Goal: Task Accomplishment & Management: Manage account settings

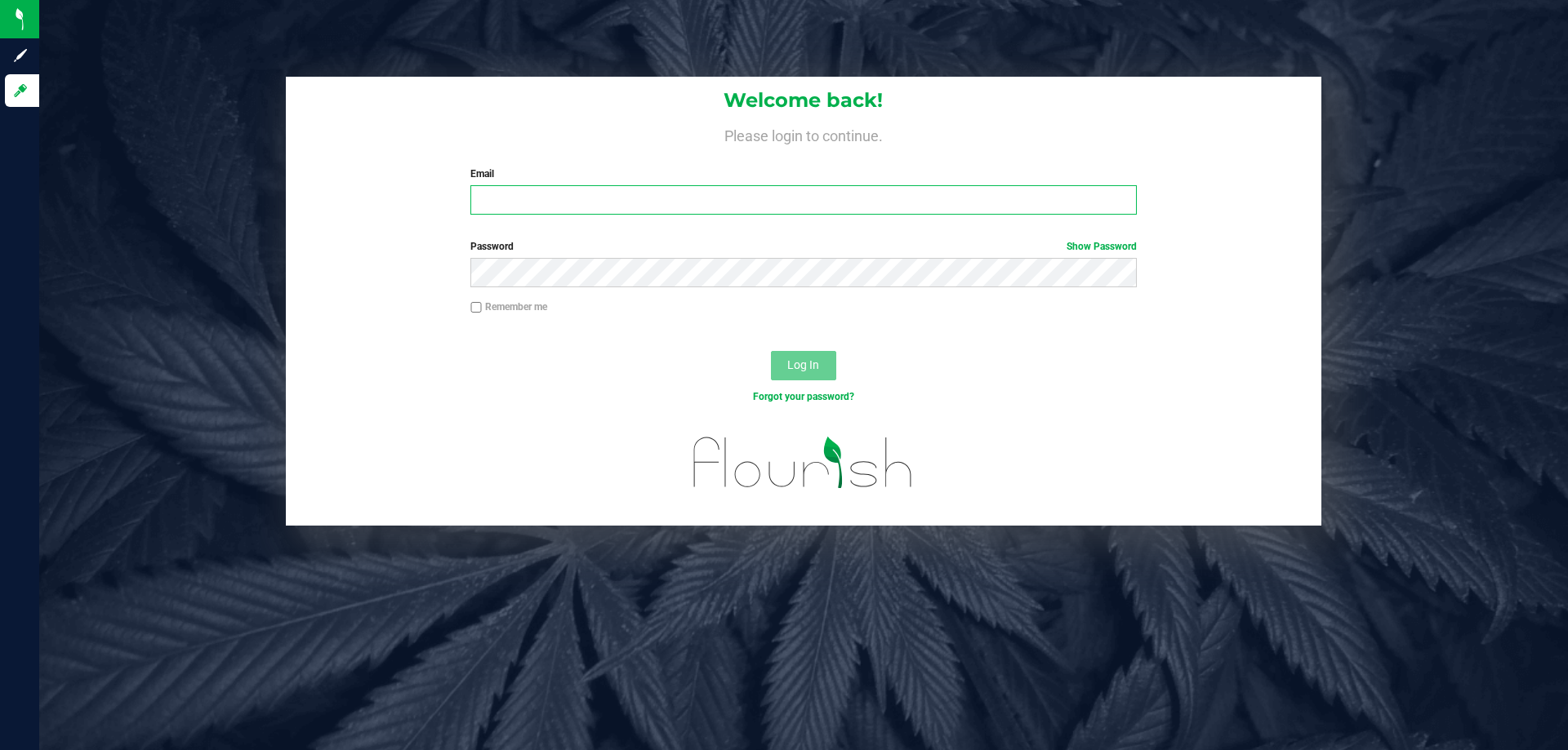
click at [533, 189] on input "Email" at bounding box center [803, 200] width 666 height 30
type input "rsiker@liveparallel.com"
click at [771, 351] on button "Log In" at bounding box center [803, 366] width 65 height 30
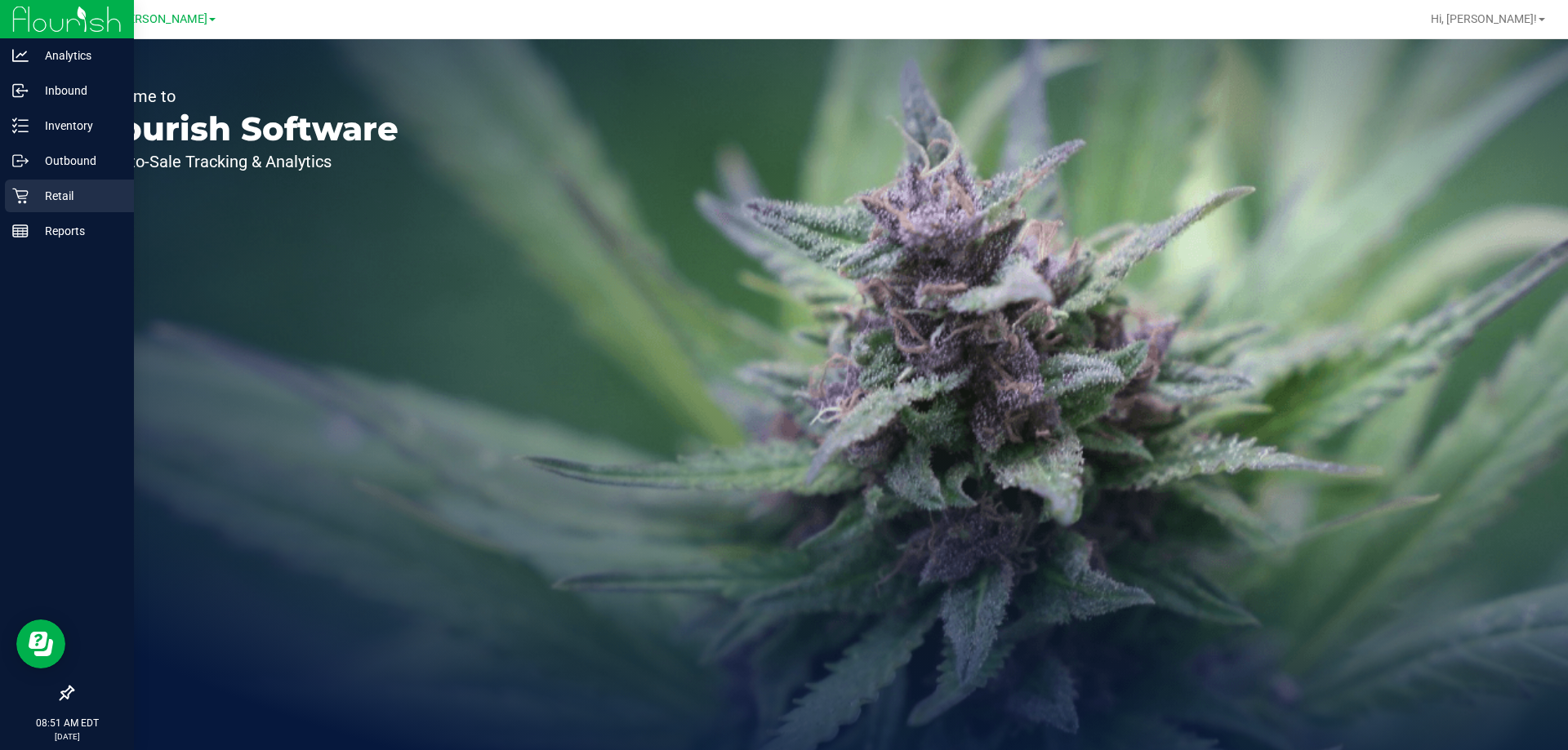
click at [32, 184] on div "Retail" at bounding box center [69, 195] width 129 height 32
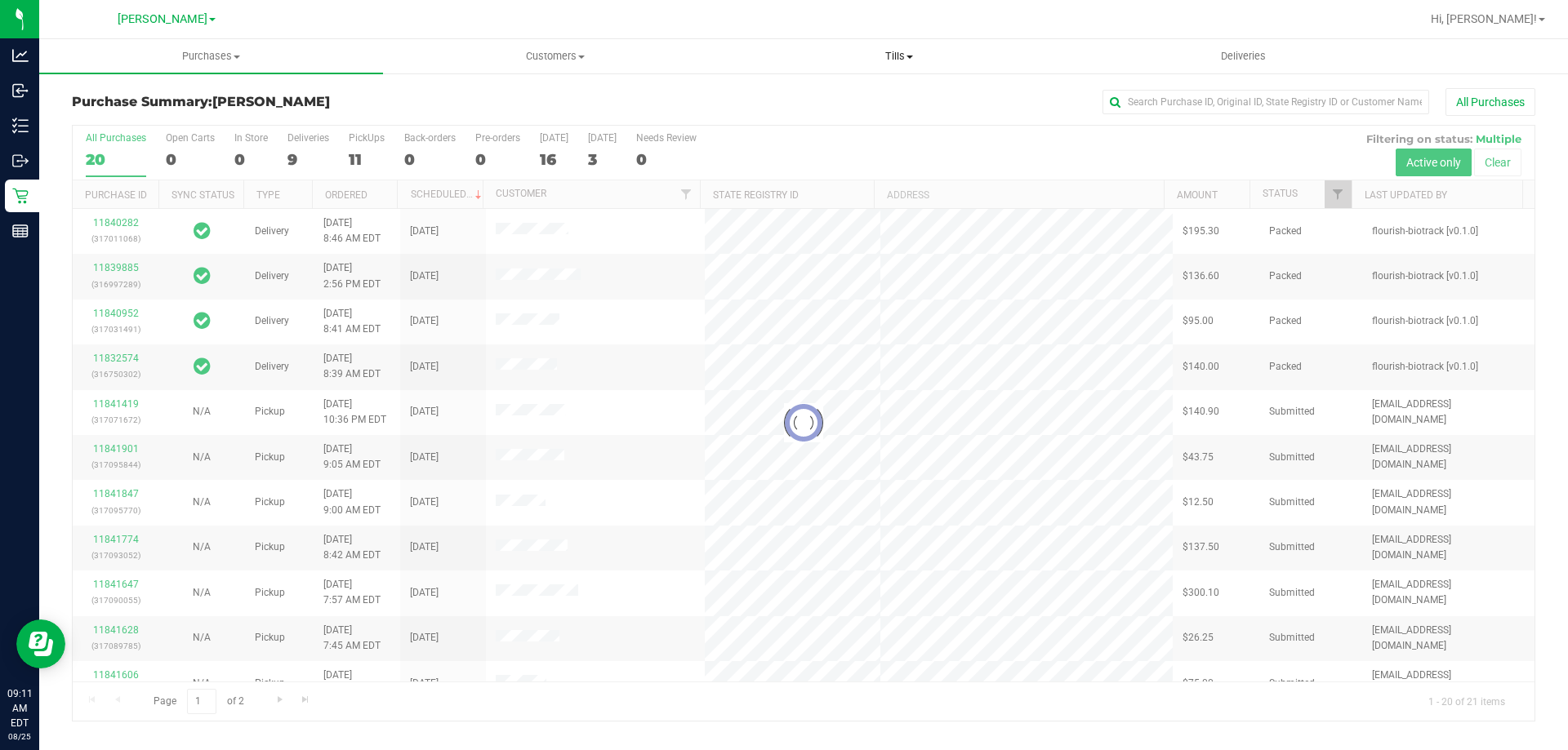
click at [895, 50] on span "Tills" at bounding box center [899, 56] width 342 height 15
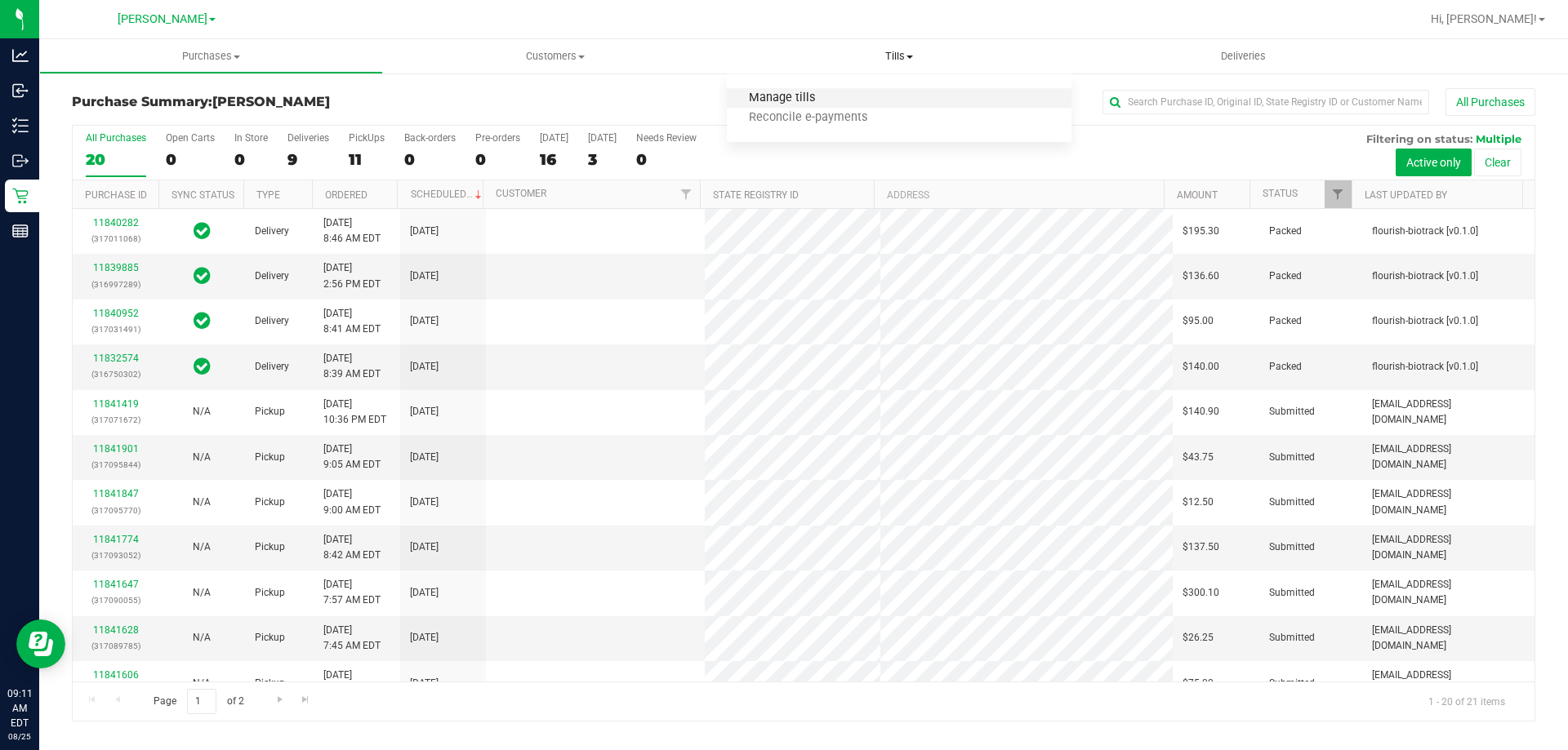
click at [808, 100] on span "Manage tills" at bounding box center [782, 98] width 110 height 14
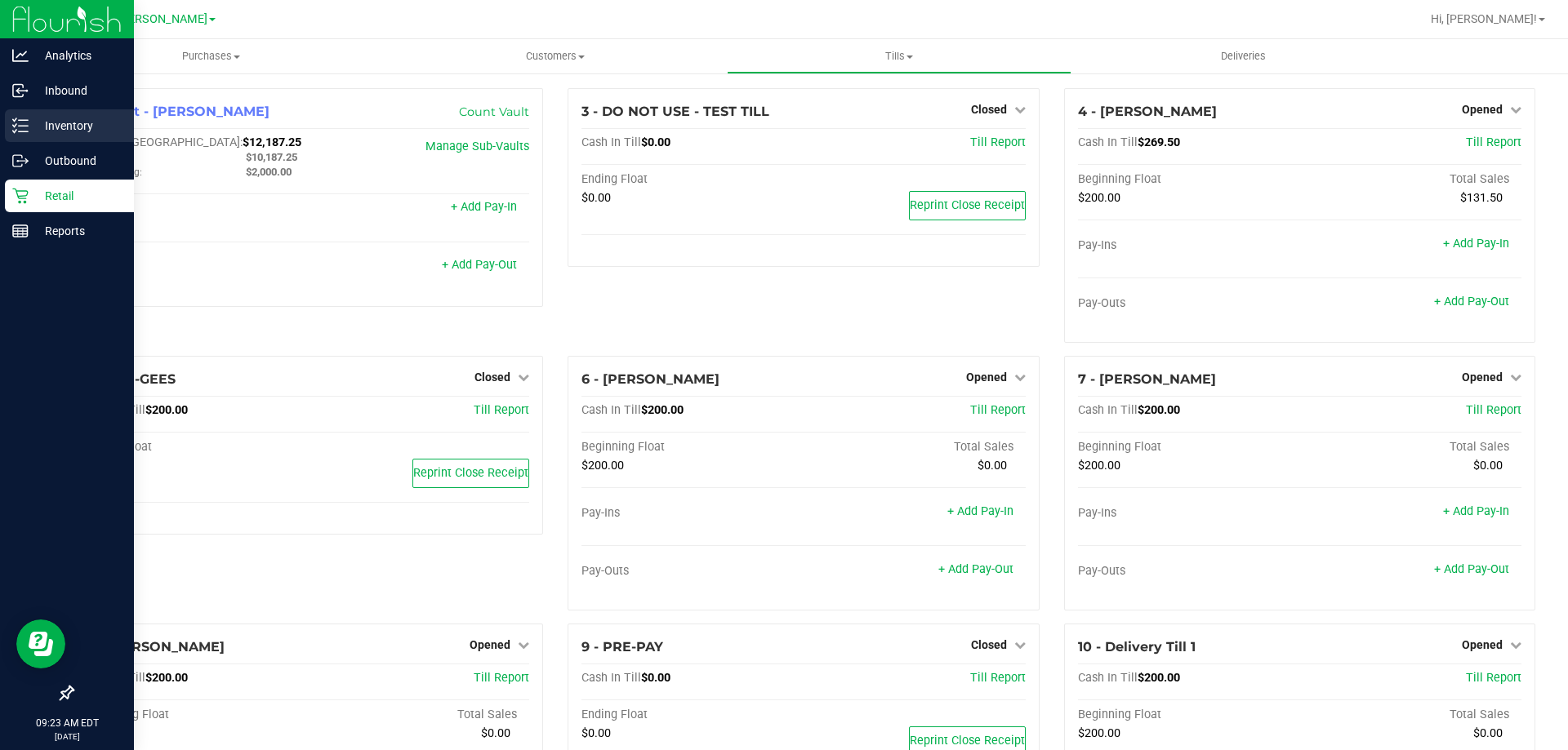
click at [89, 117] on p "Inventory" at bounding box center [78, 126] width 98 height 20
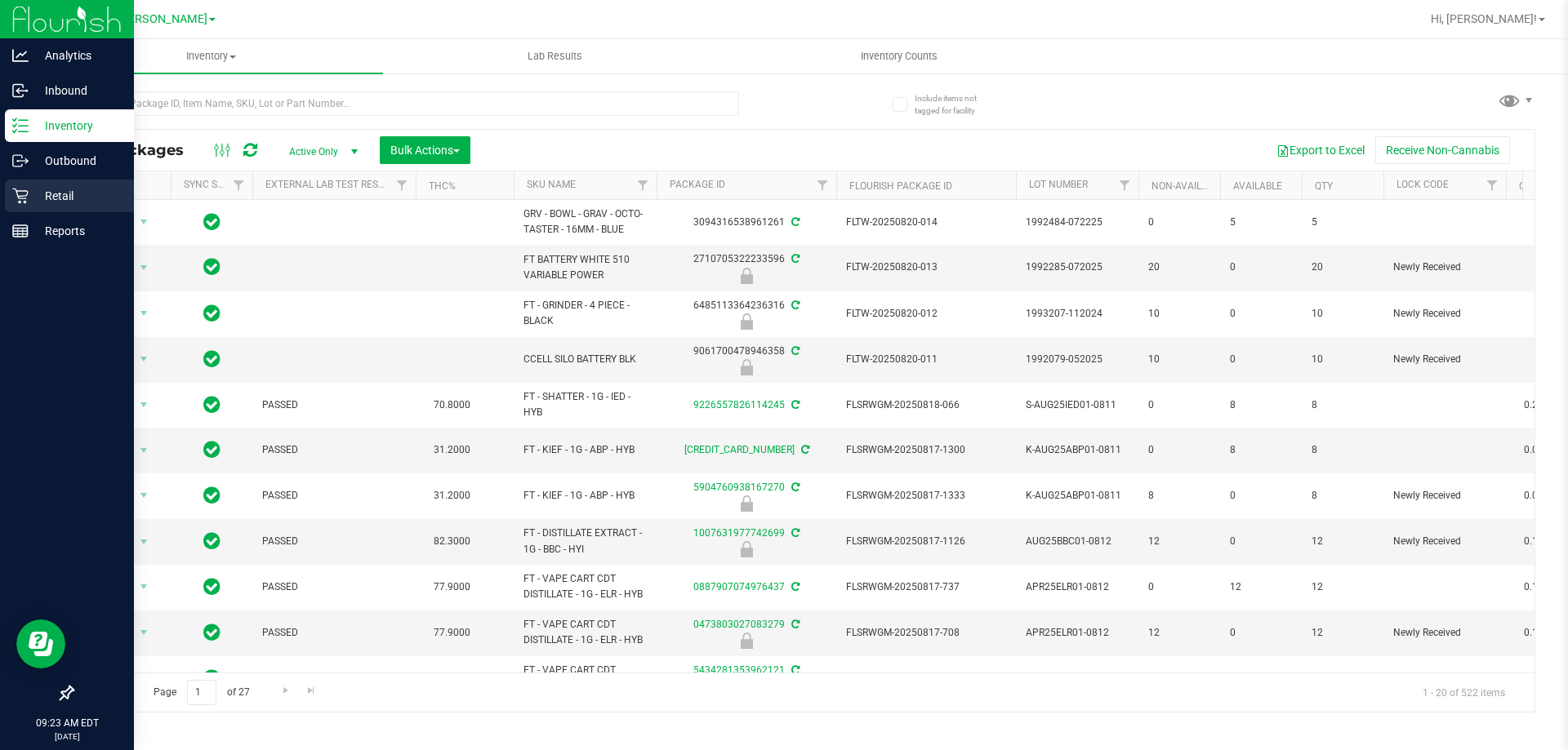
click at [26, 197] on icon at bounding box center [21, 196] width 17 height 17
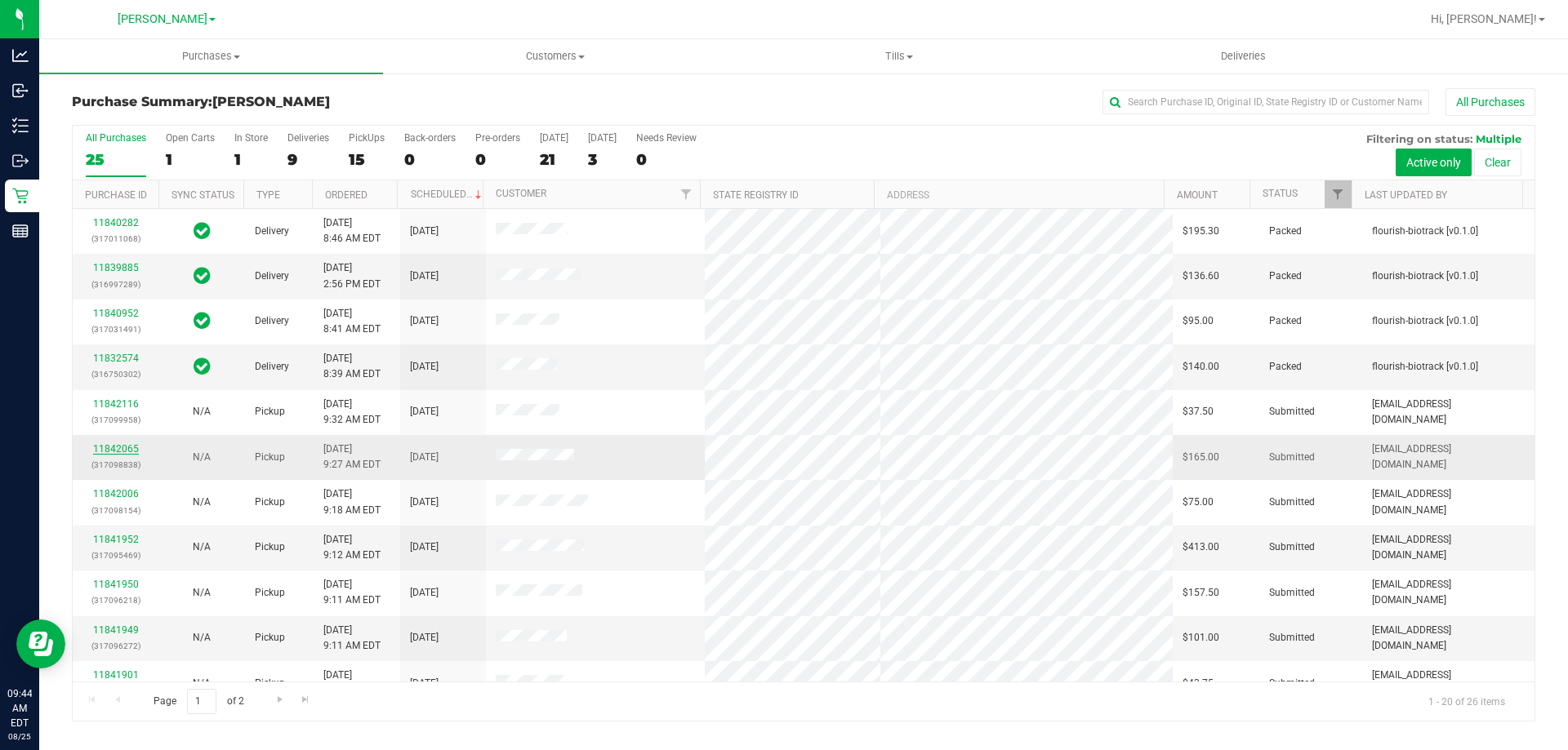
click at [128, 449] on link "11842065" at bounding box center [116, 449] width 45 height 12
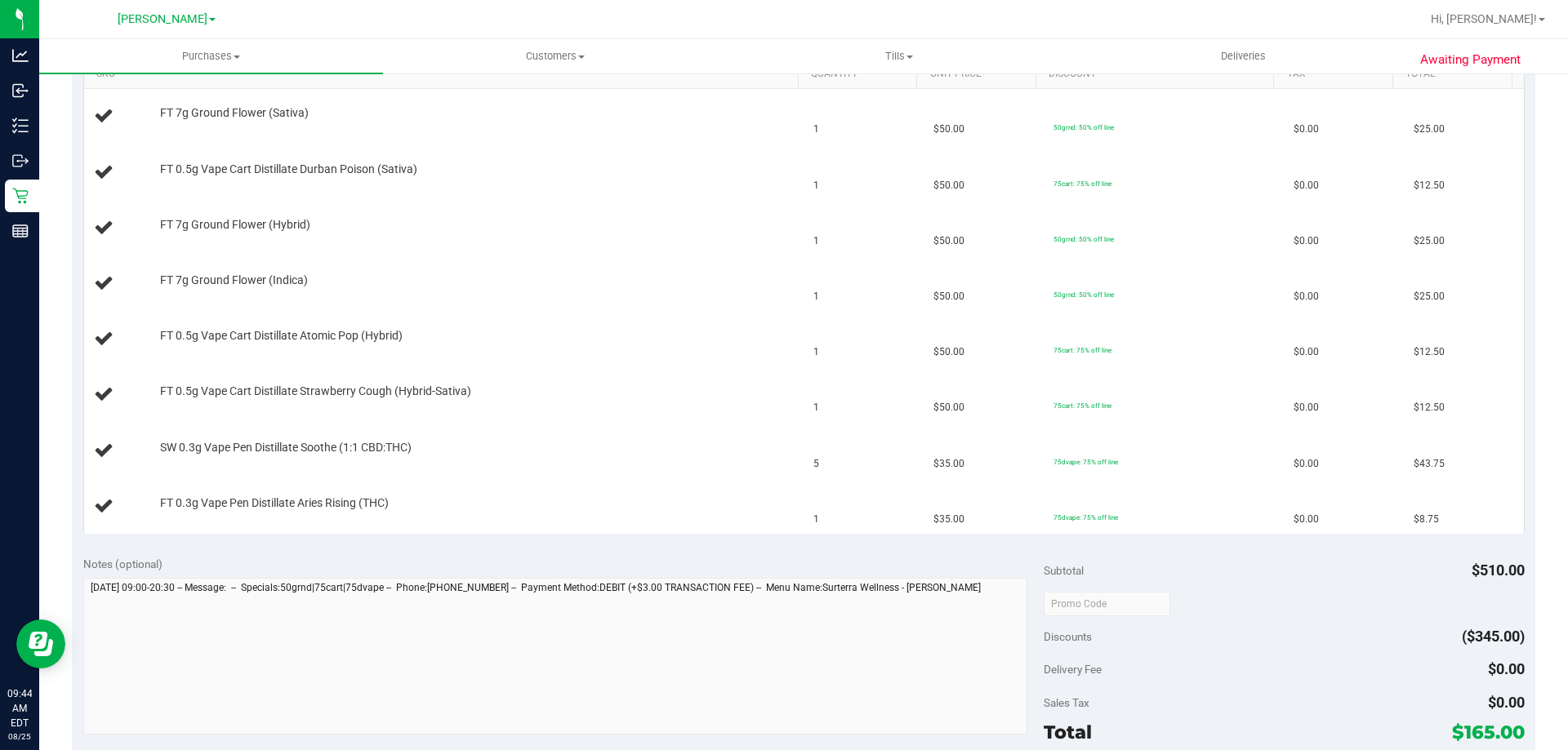
scroll to position [607, 0]
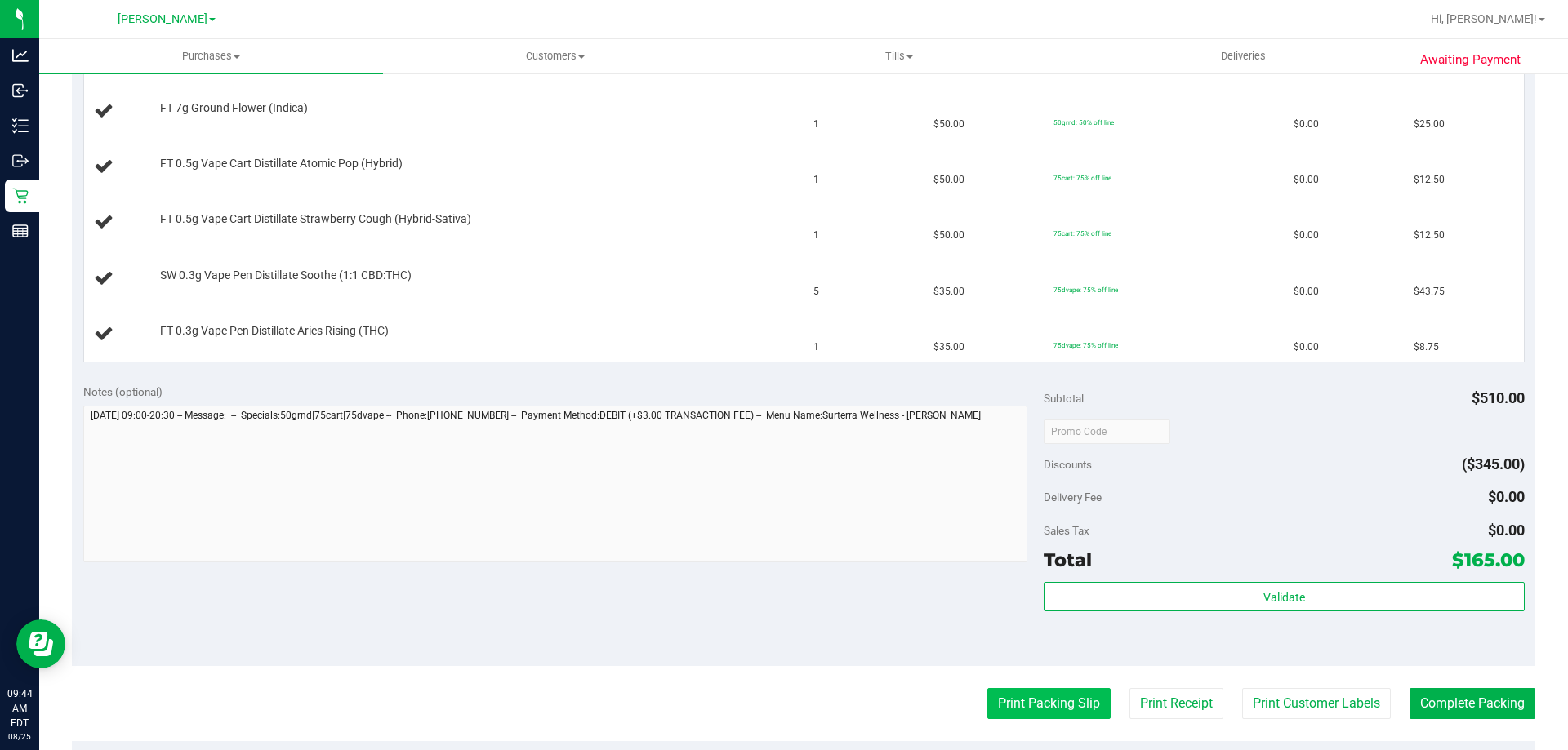
click at [1044, 707] on button "Print Packing Slip" at bounding box center [1049, 704] width 123 height 31
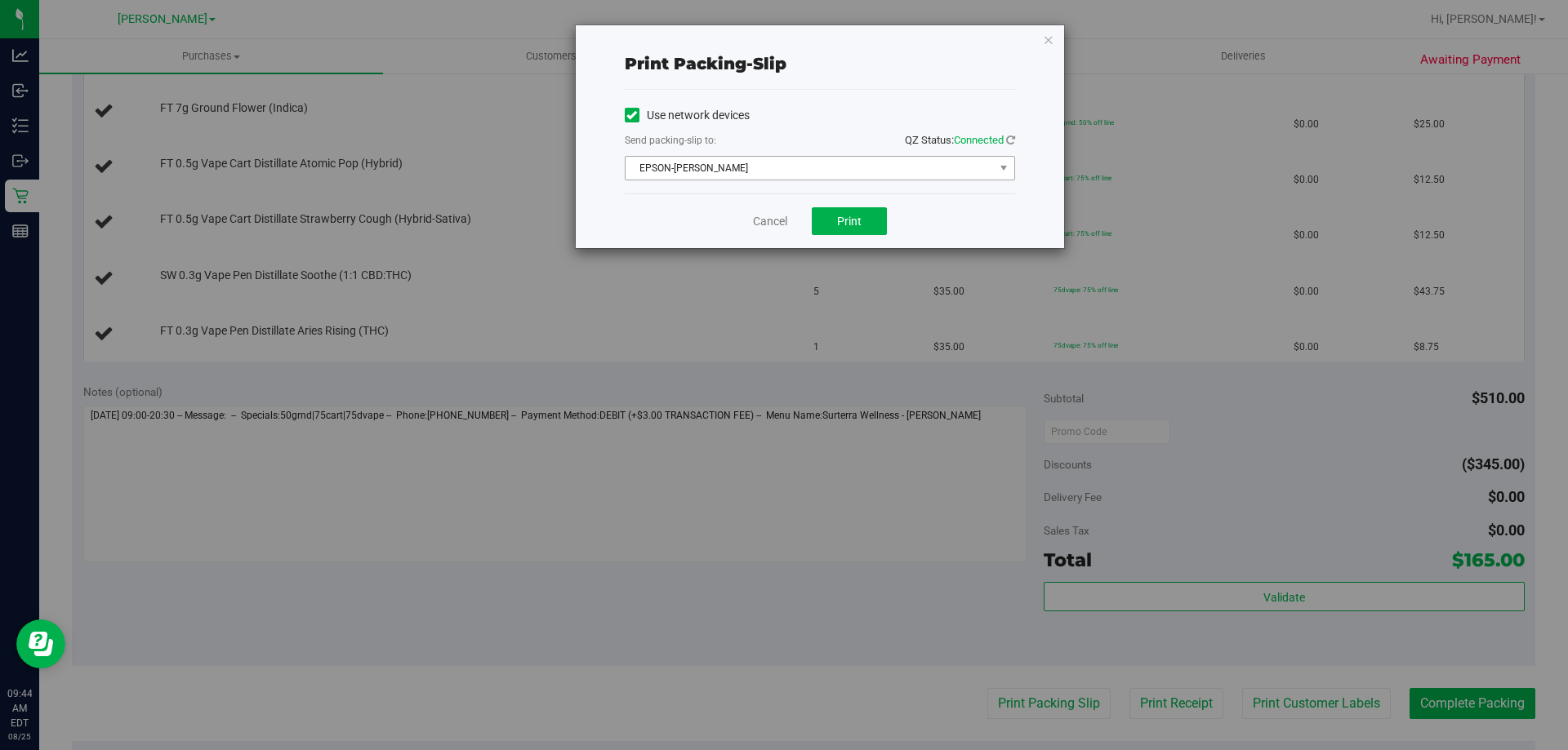
click at [769, 162] on span "EPSON-[PERSON_NAME]" at bounding box center [809, 169] width 368 height 23
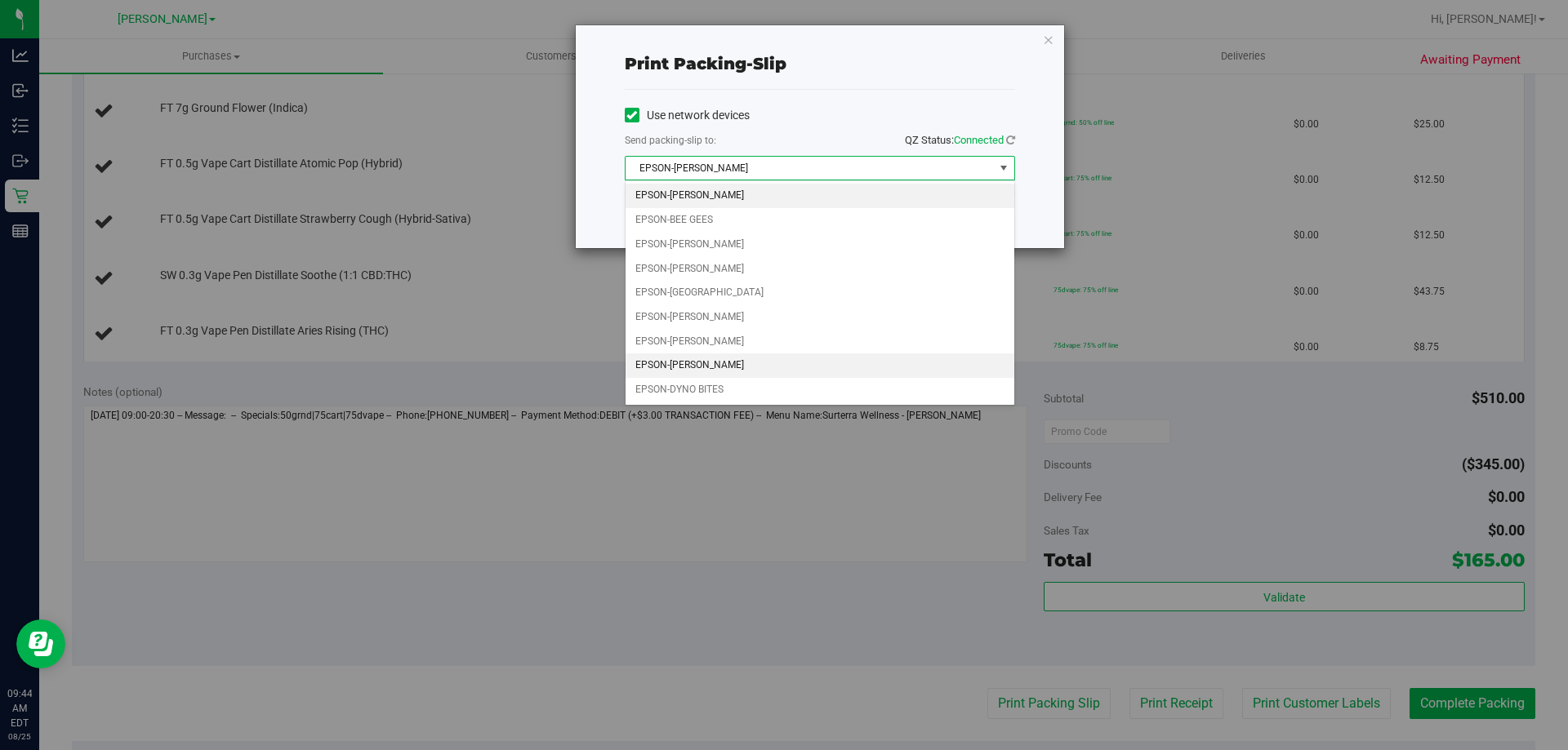
click at [756, 365] on li "EPSON-[PERSON_NAME]" at bounding box center [820, 366] width 389 height 25
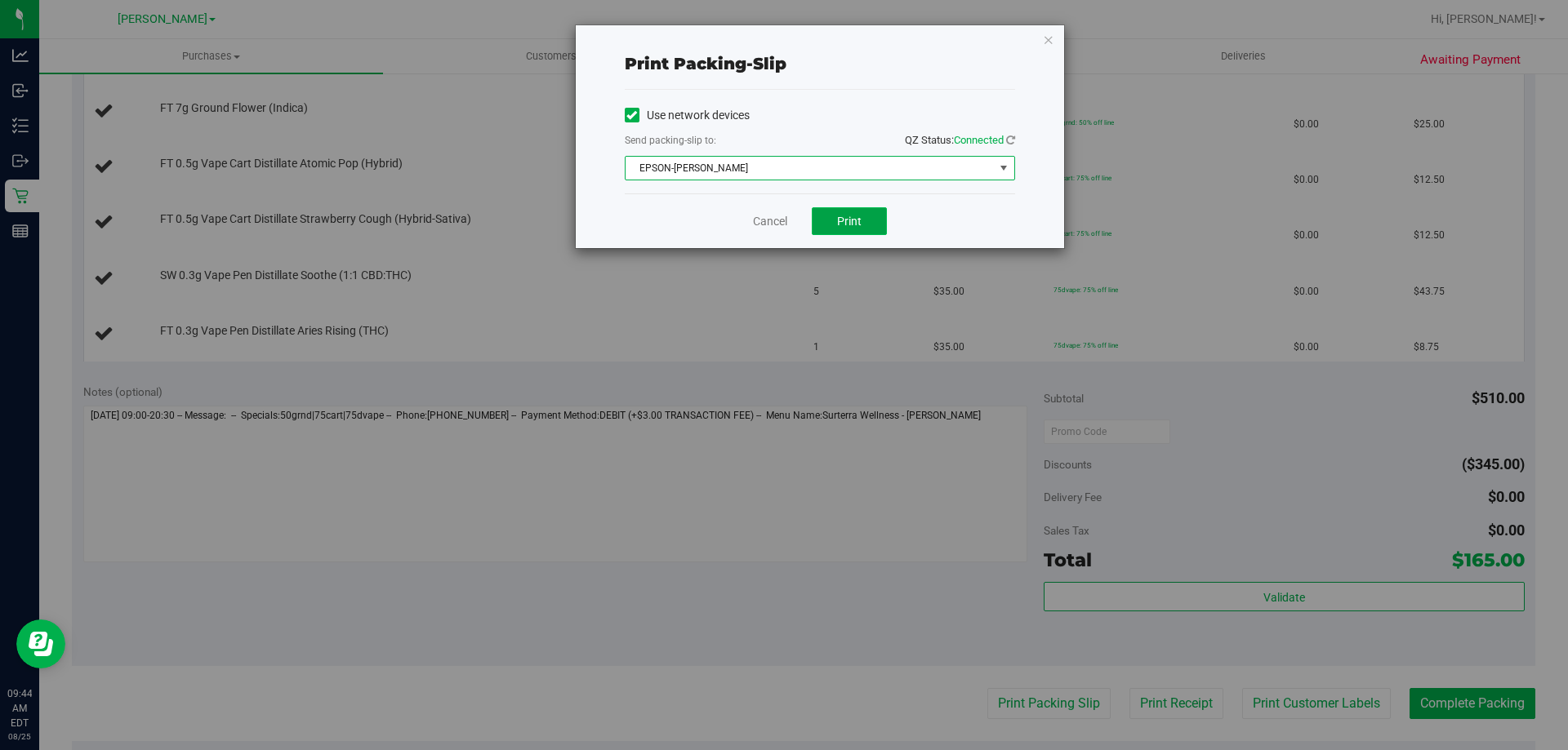
click at [868, 214] on button "Print" at bounding box center [849, 222] width 75 height 28
click at [769, 217] on link "Cancel" at bounding box center [769, 222] width 34 height 17
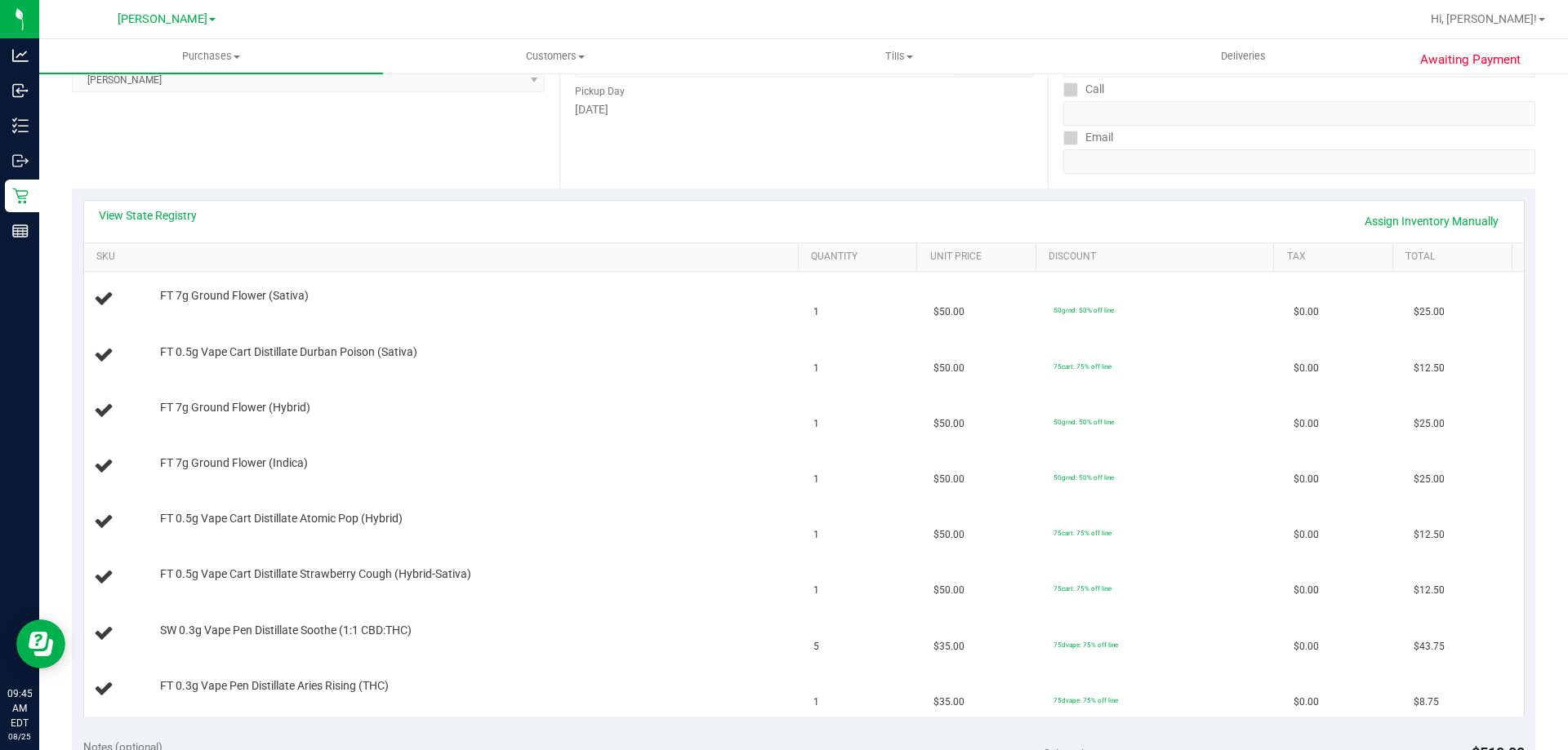
scroll to position [247, 0]
click at [174, 185] on div "Location Pickup Store Brandon WC Select Store Bonita Springs WC Boynton Beach W…" at bounding box center [315, 93] width 487 height 200
click at [198, 205] on div "View State Registry Assign Inventory Manually" at bounding box center [804, 226] width 1440 height 41
click at [193, 205] on div "View State Registry Assign Inventory Manually" at bounding box center [804, 226] width 1440 height 41
click at [158, 222] on link "View State Registry" at bounding box center [147, 220] width 98 height 17
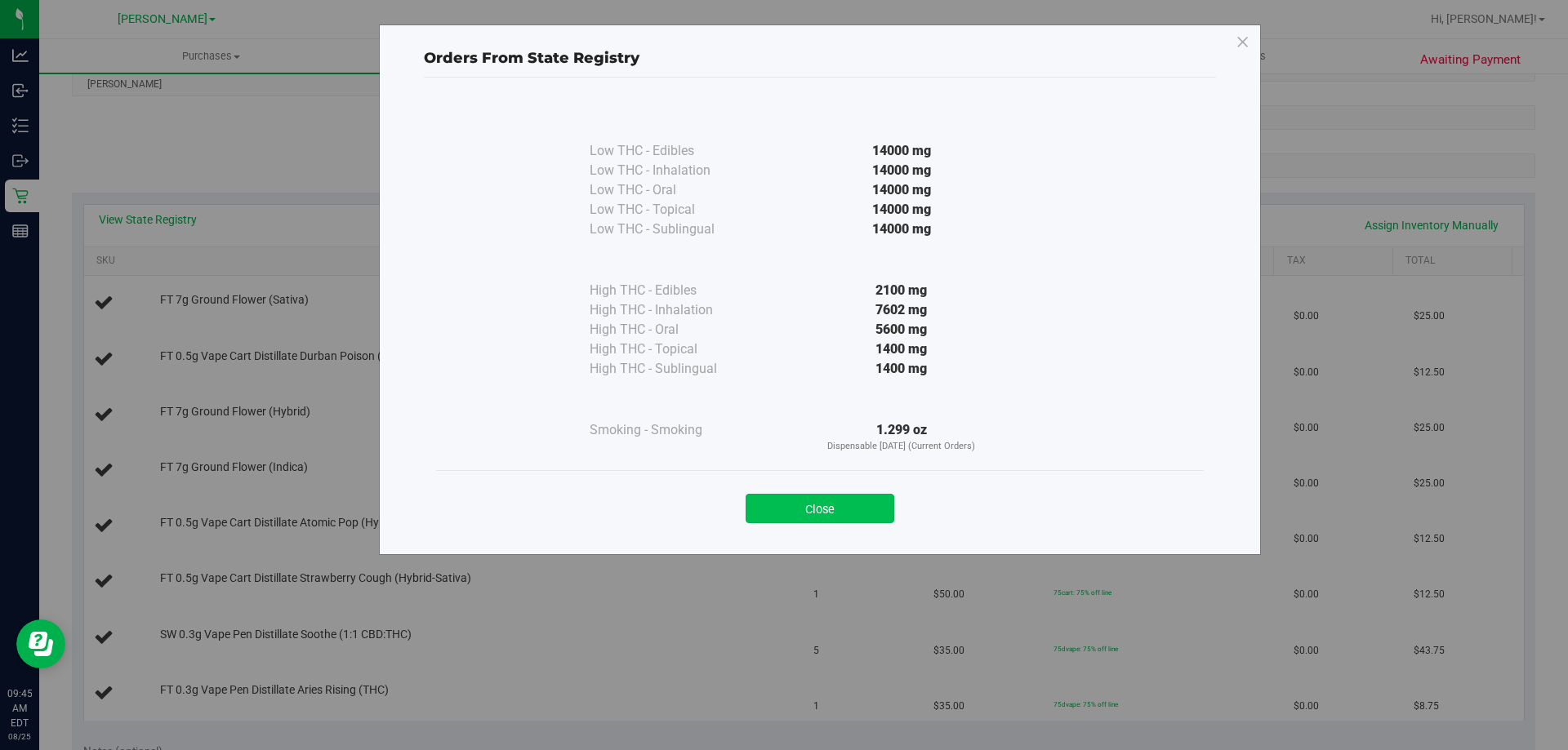
click at [802, 514] on button "Close" at bounding box center [820, 509] width 149 height 30
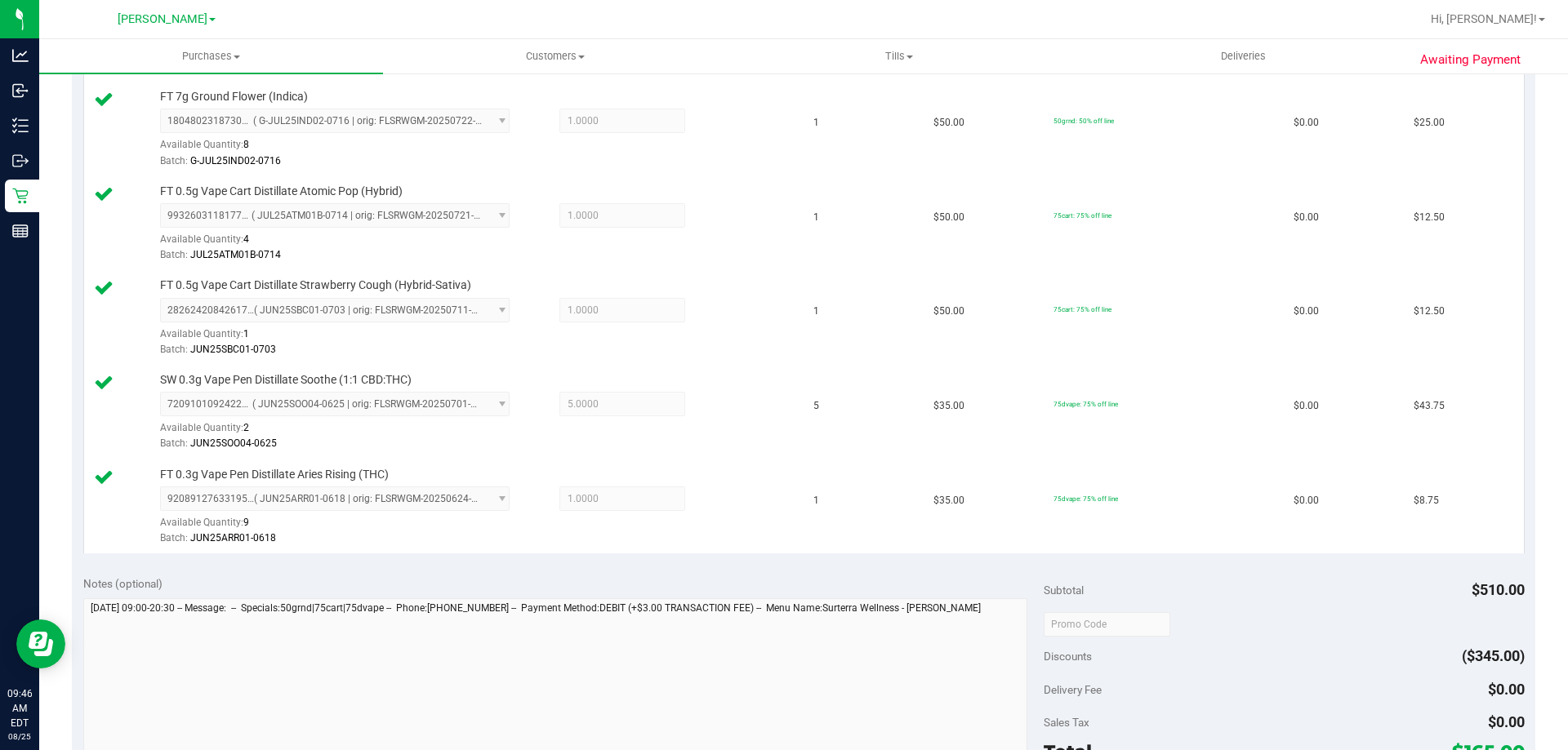
scroll to position [819, 0]
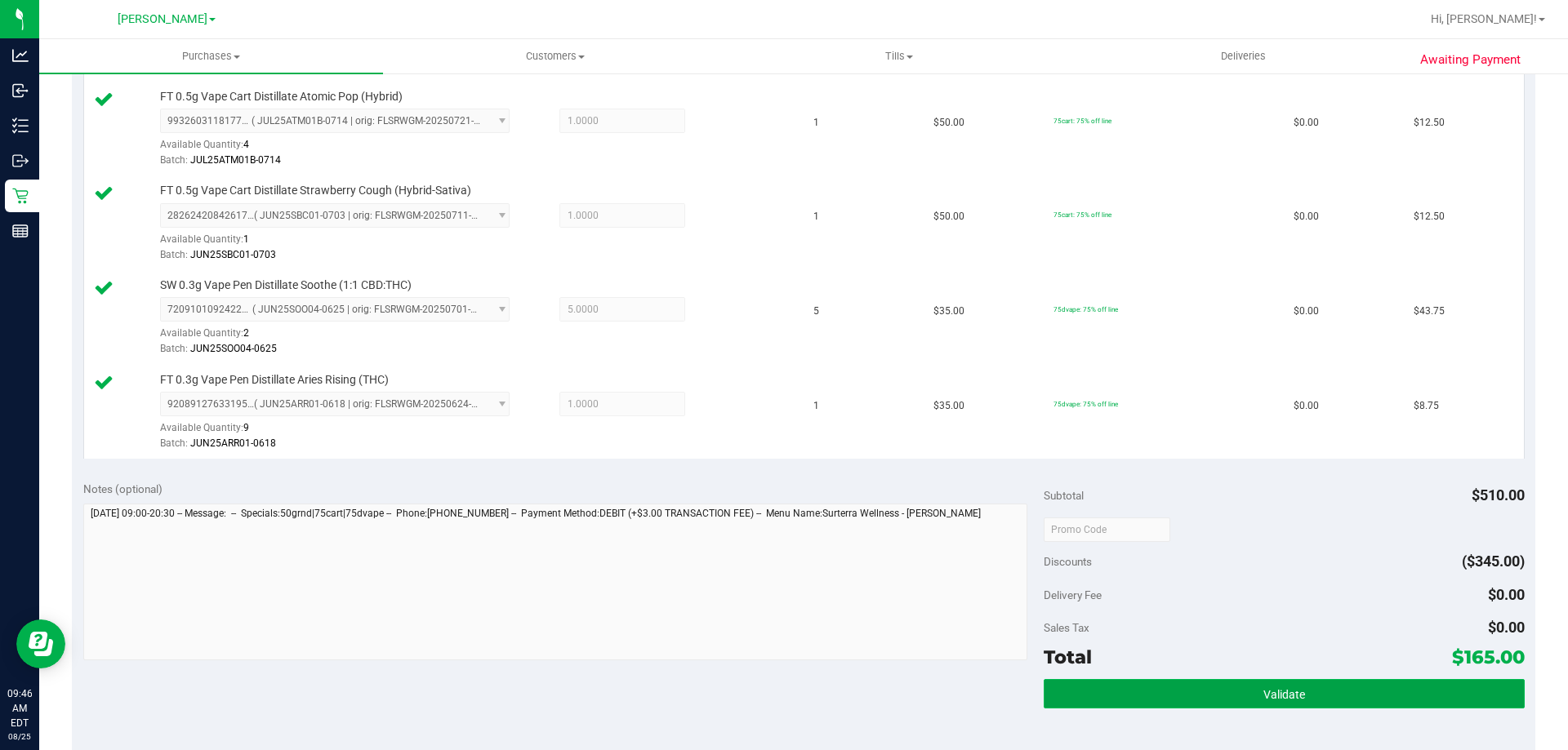
click at [1214, 688] on button "Validate" at bounding box center [1284, 695] width 480 height 30
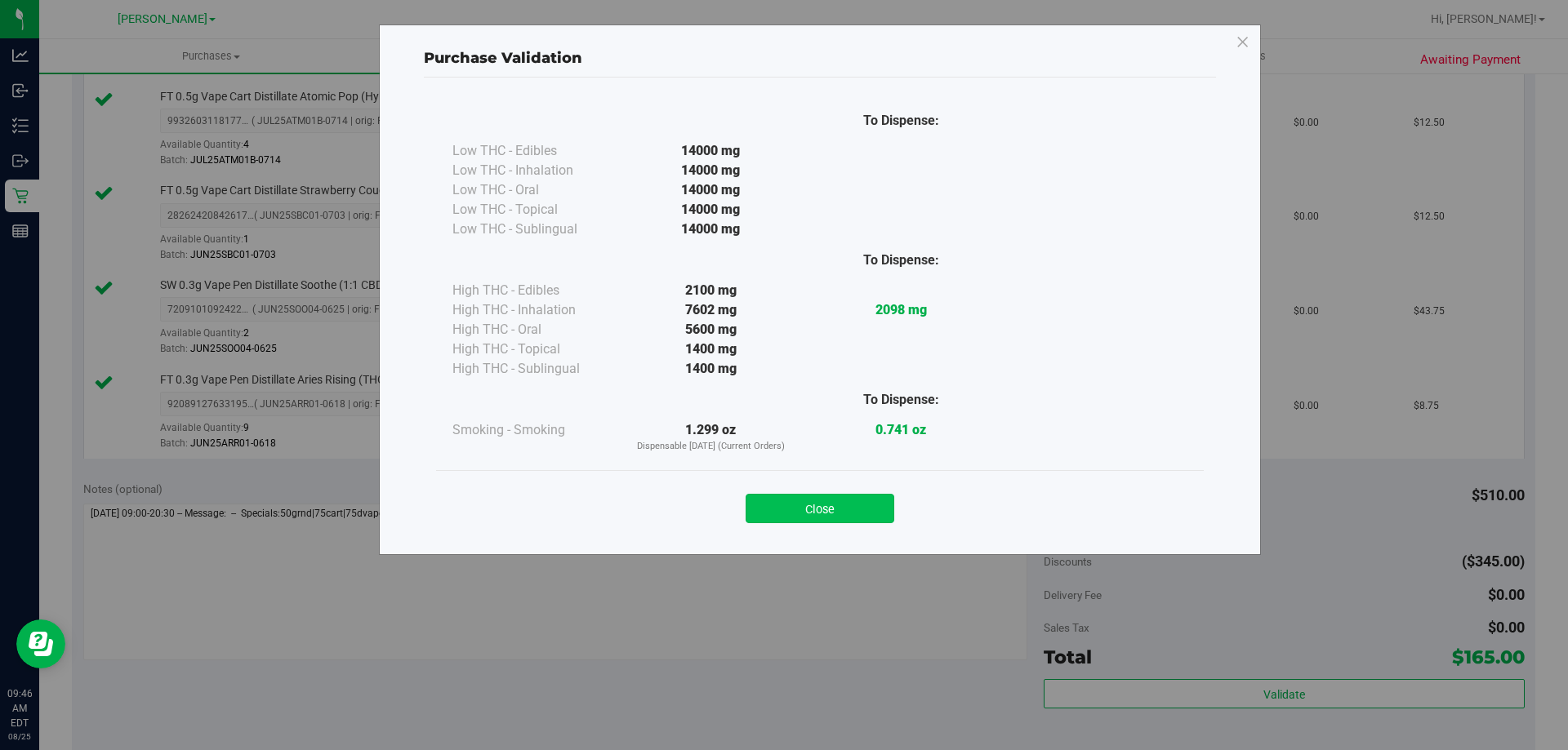
click at [835, 502] on button "Close" at bounding box center [820, 509] width 149 height 30
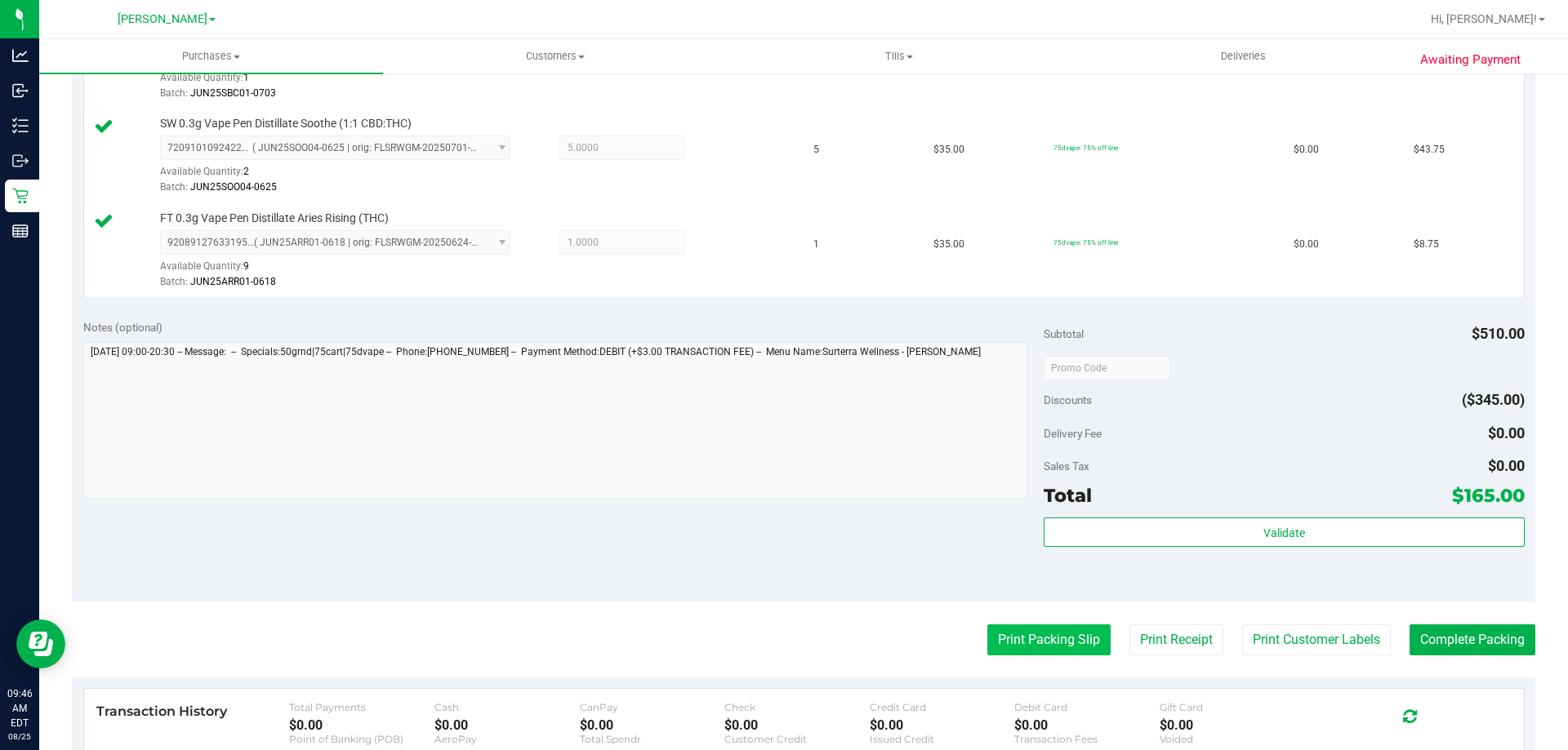
scroll to position [982, 0]
click at [1078, 629] on button "Print Packing Slip" at bounding box center [1049, 638] width 123 height 31
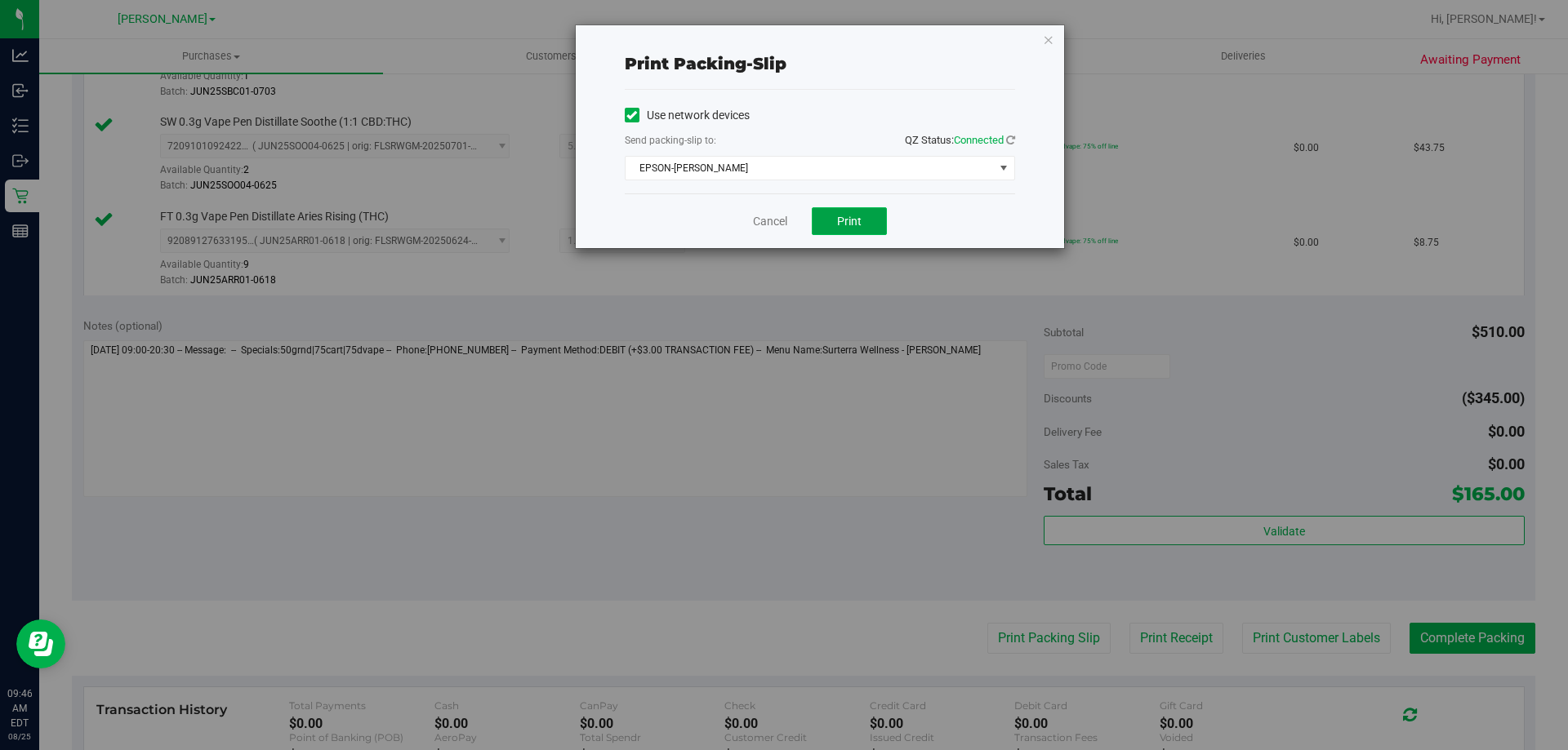
click at [826, 227] on button "Print" at bounding box center [849, 222] width 75 height 28
click at [766, 227] on link "Cancel" at bounding box center [769, 222] width 34 height 17
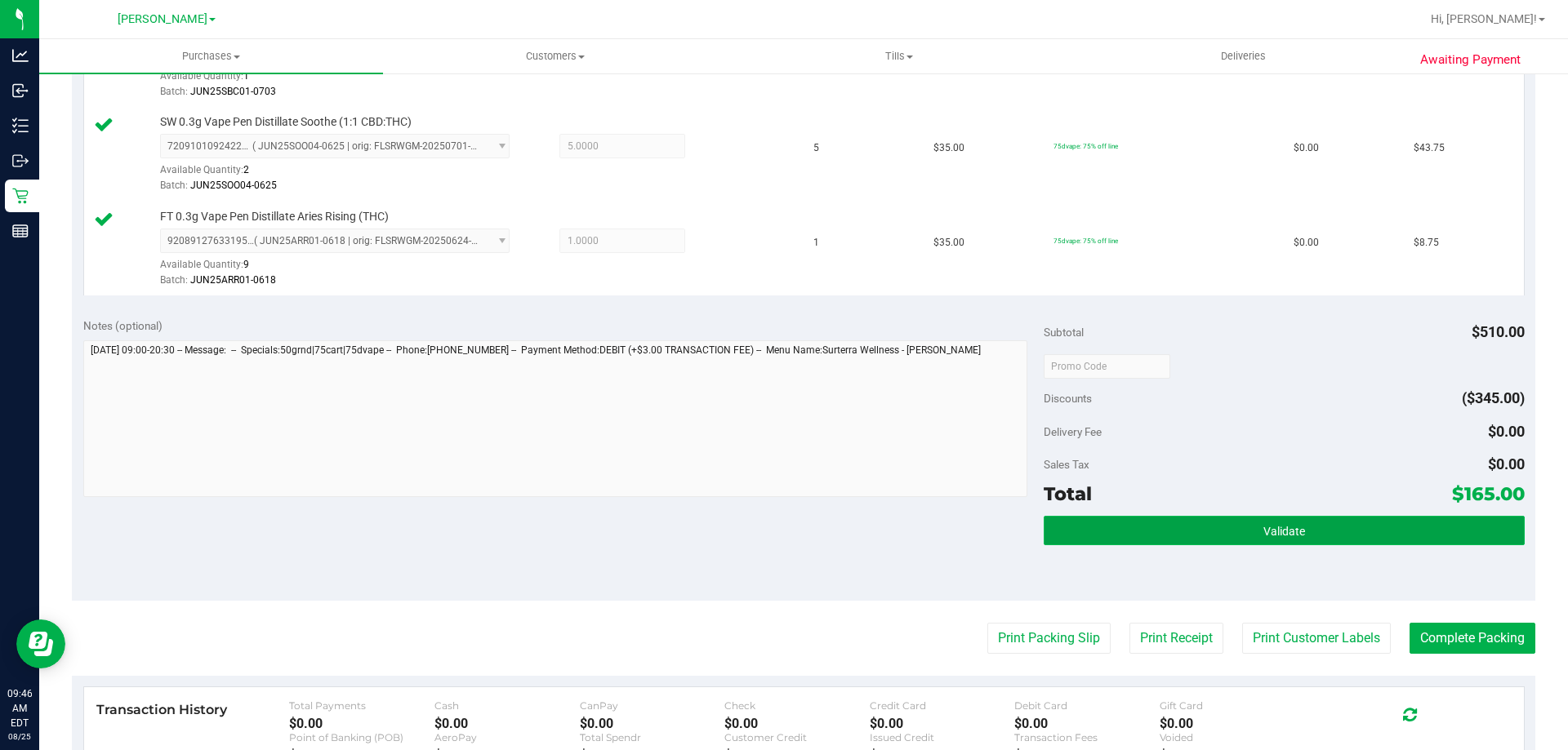
click at [1228, 522] on button "Validate" at bounding box center [1284, 531] width 480 height 30
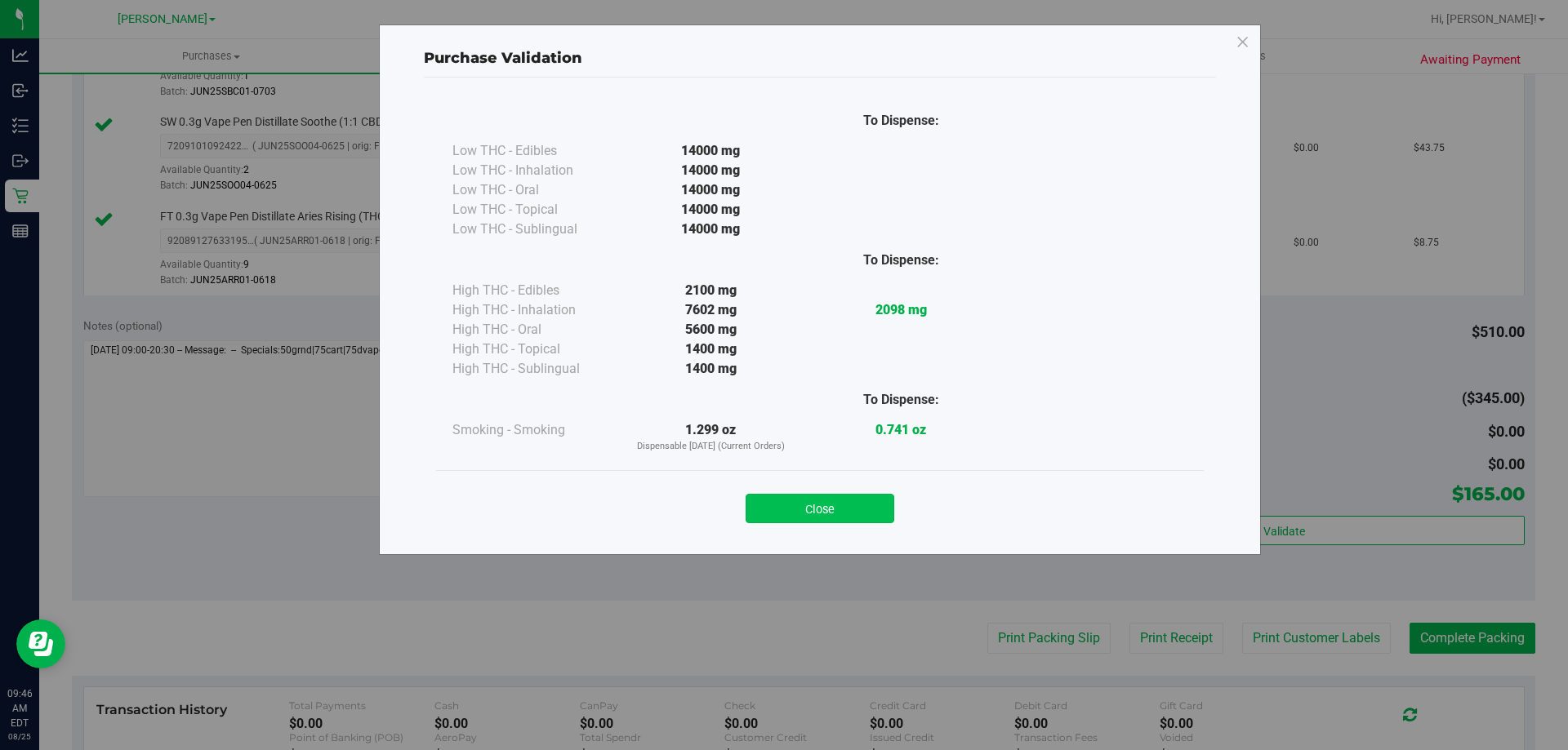
click at [838, 514] on button "Close" at bounding box center [820, 509] width 149 height 30
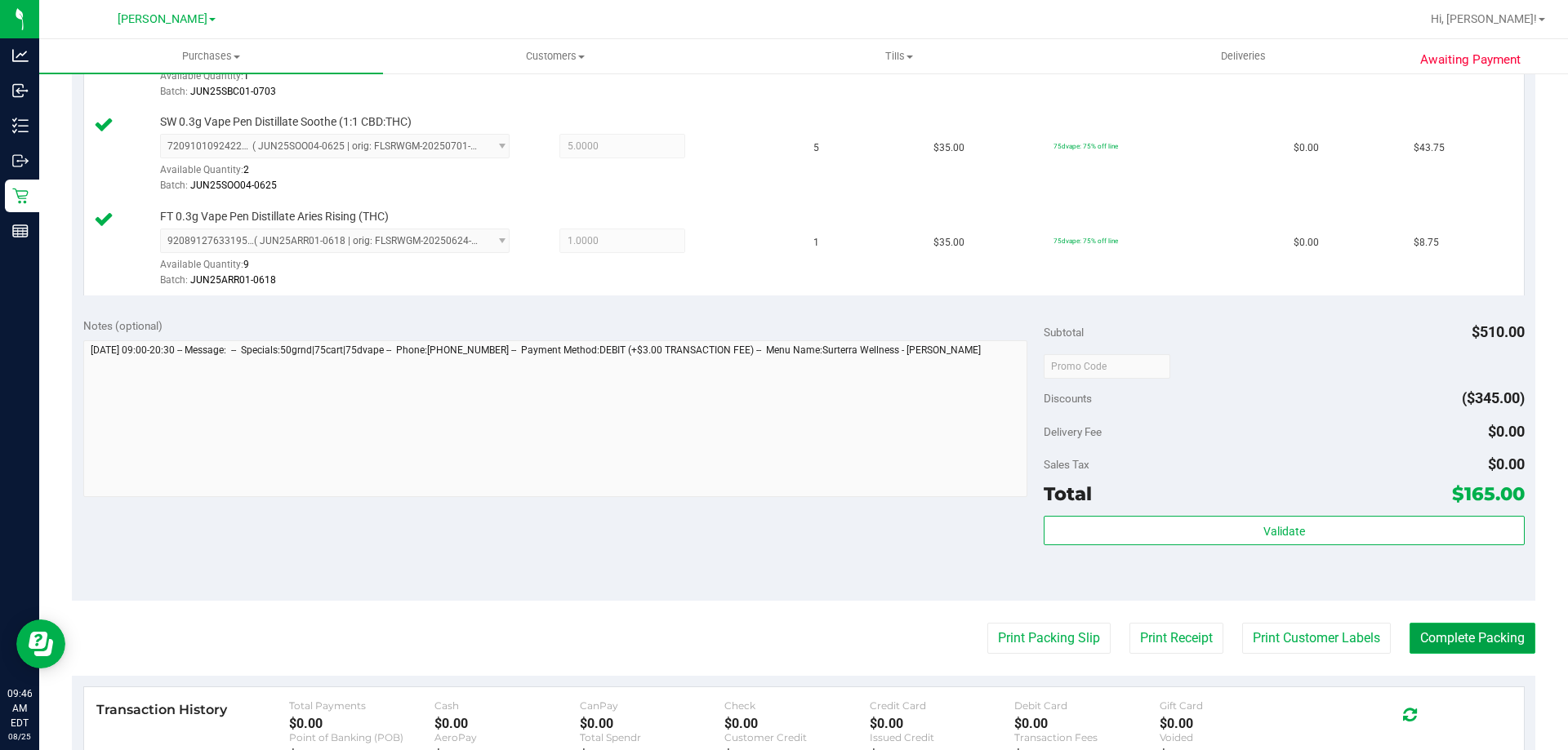
click at [1444, 627] on button "Complete Packing" at bounding box center [1472, 638] width 126 height 31
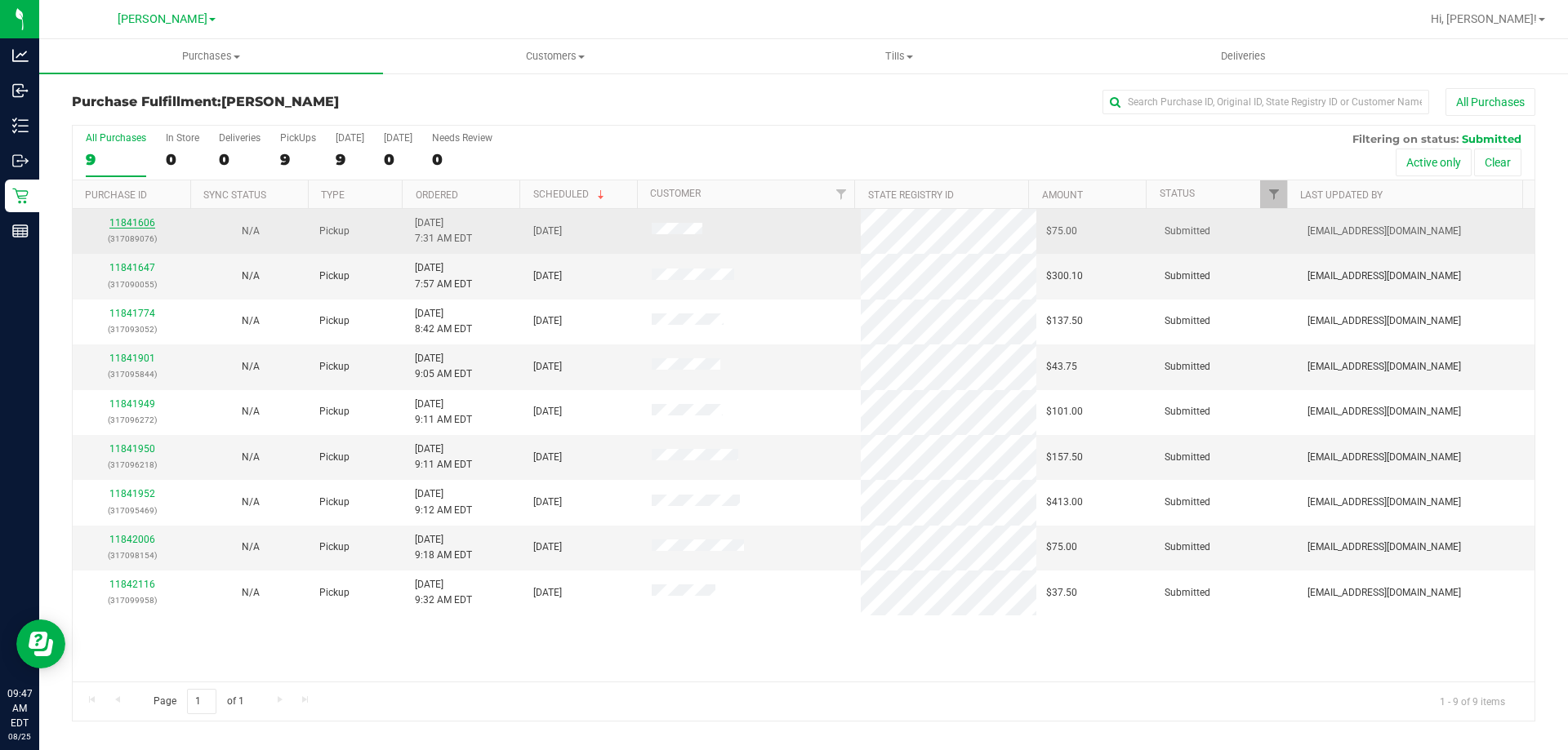
click at [143, 222] on link "11841606" at bounding box center [131, 223] width 45 height 12
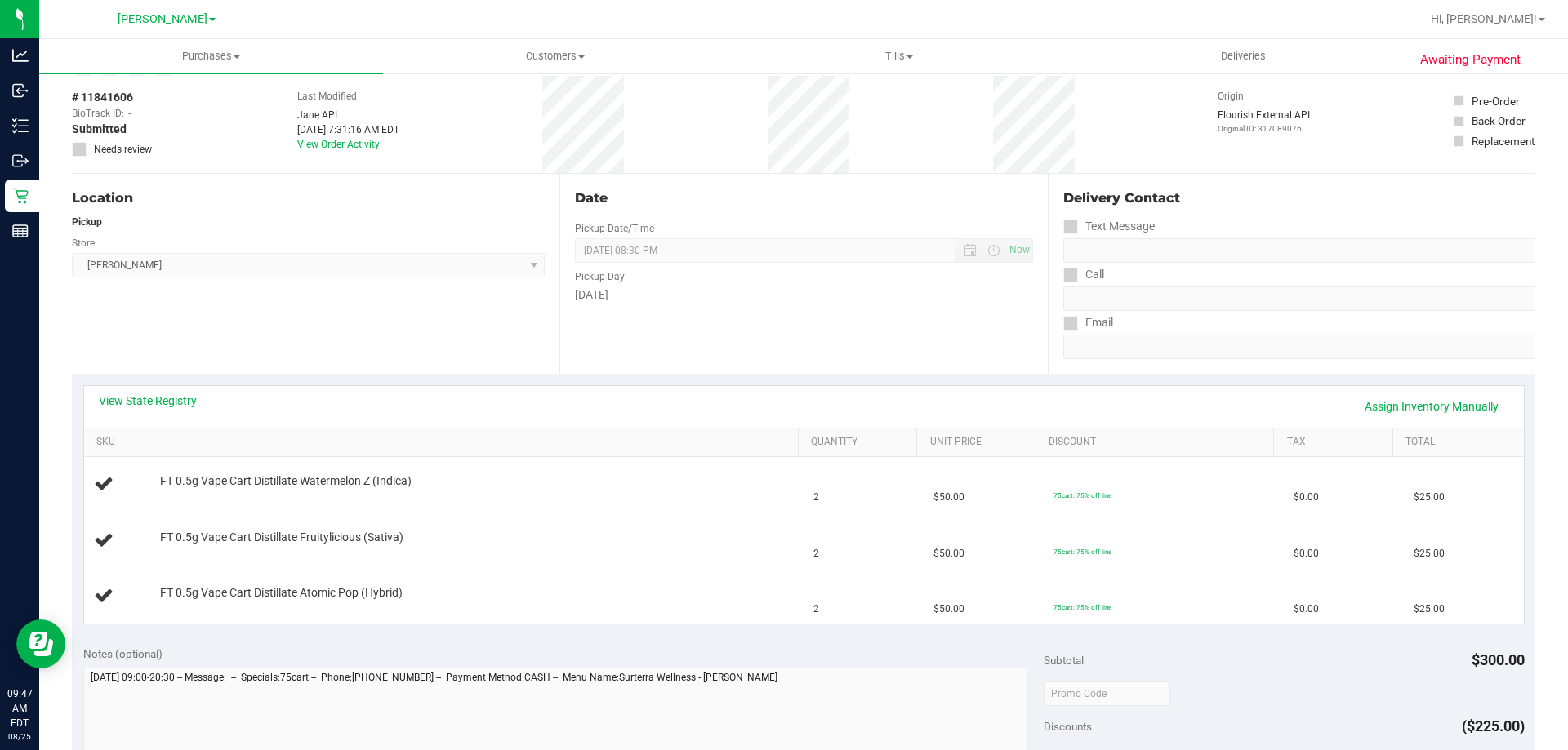
scroll to position [99, 0]
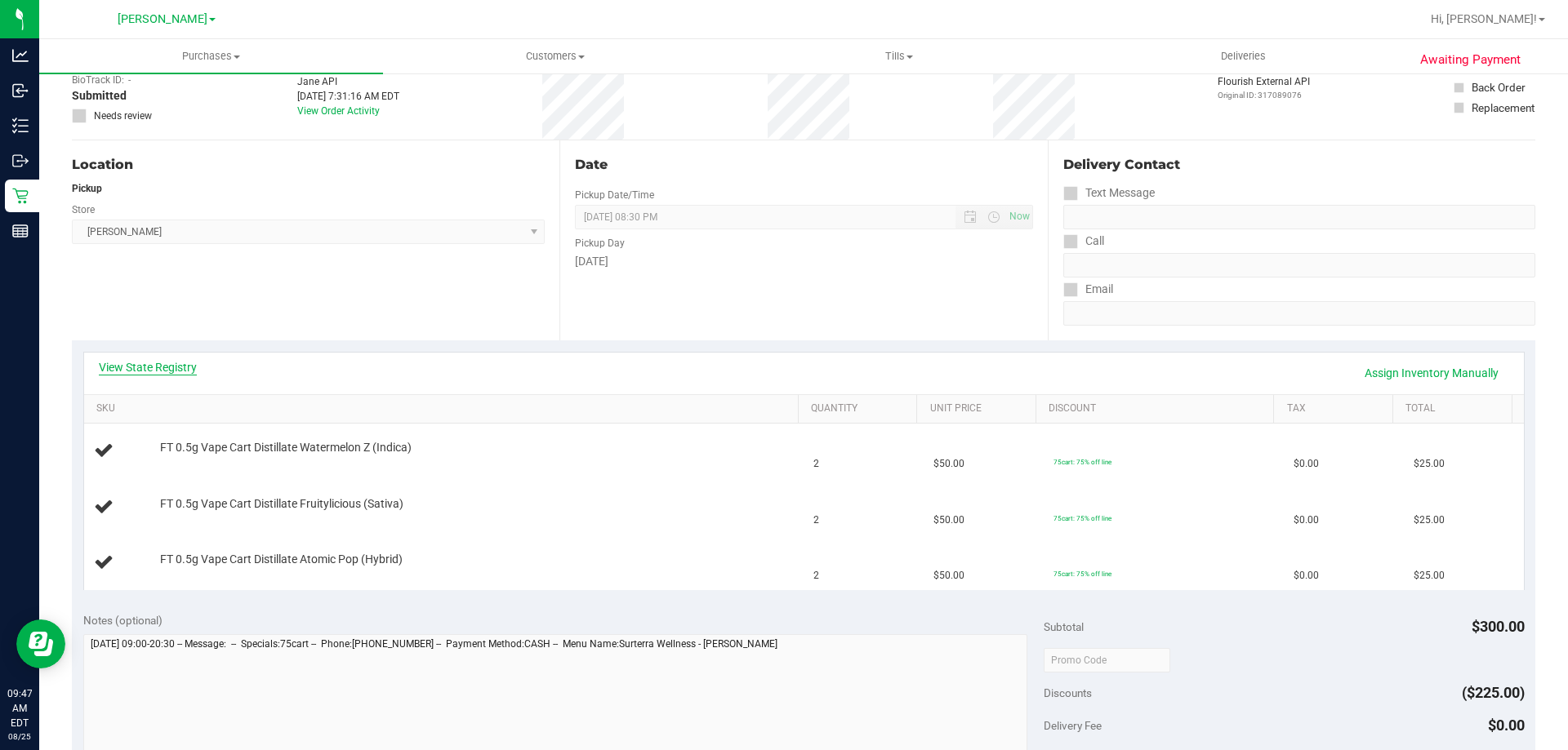
click at [171, 370] on link "View State Registry" at bounding box center [147, 367] width 98 height 17
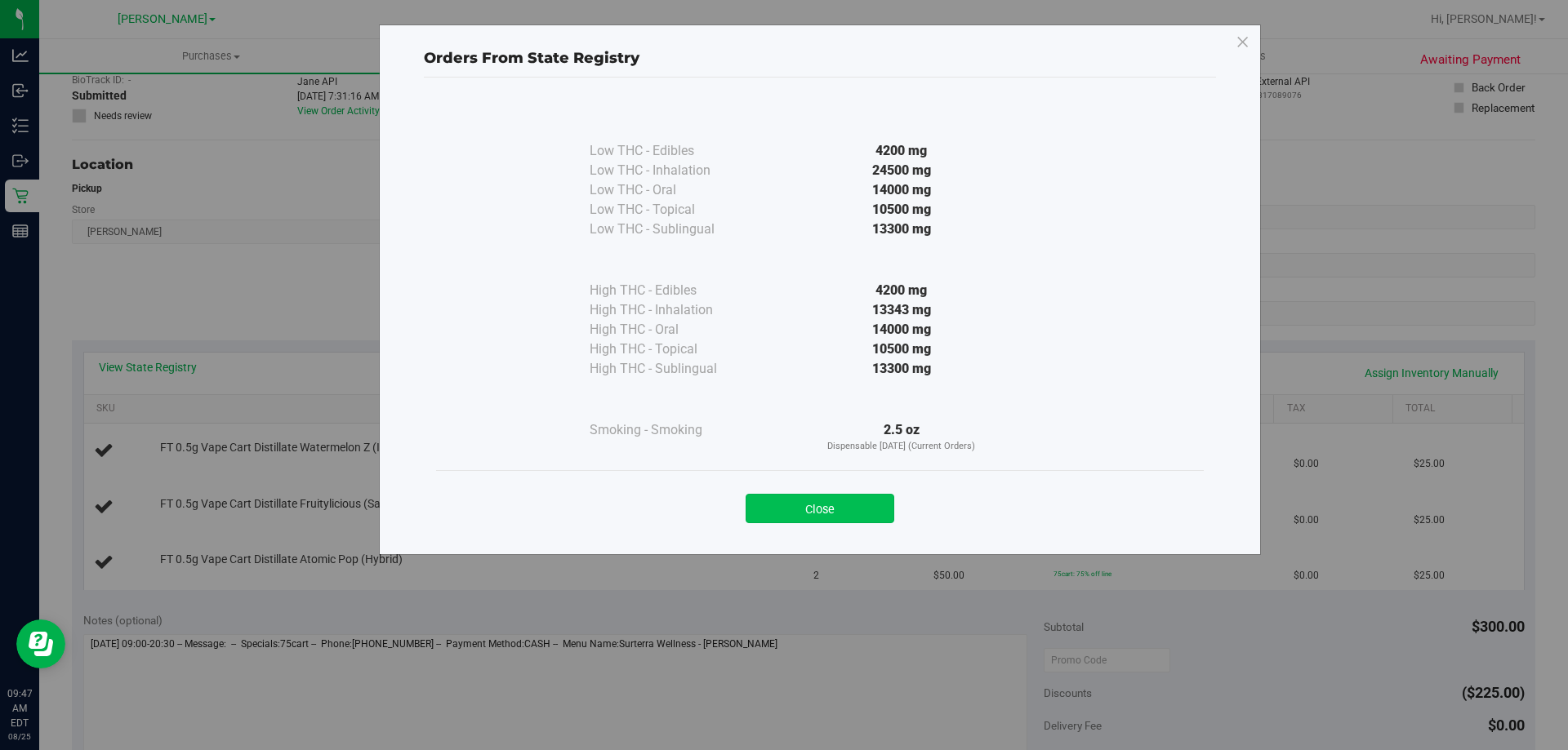
click at [849, 502] on button "Close" at bounding box center [820, 509] width 149 height 30
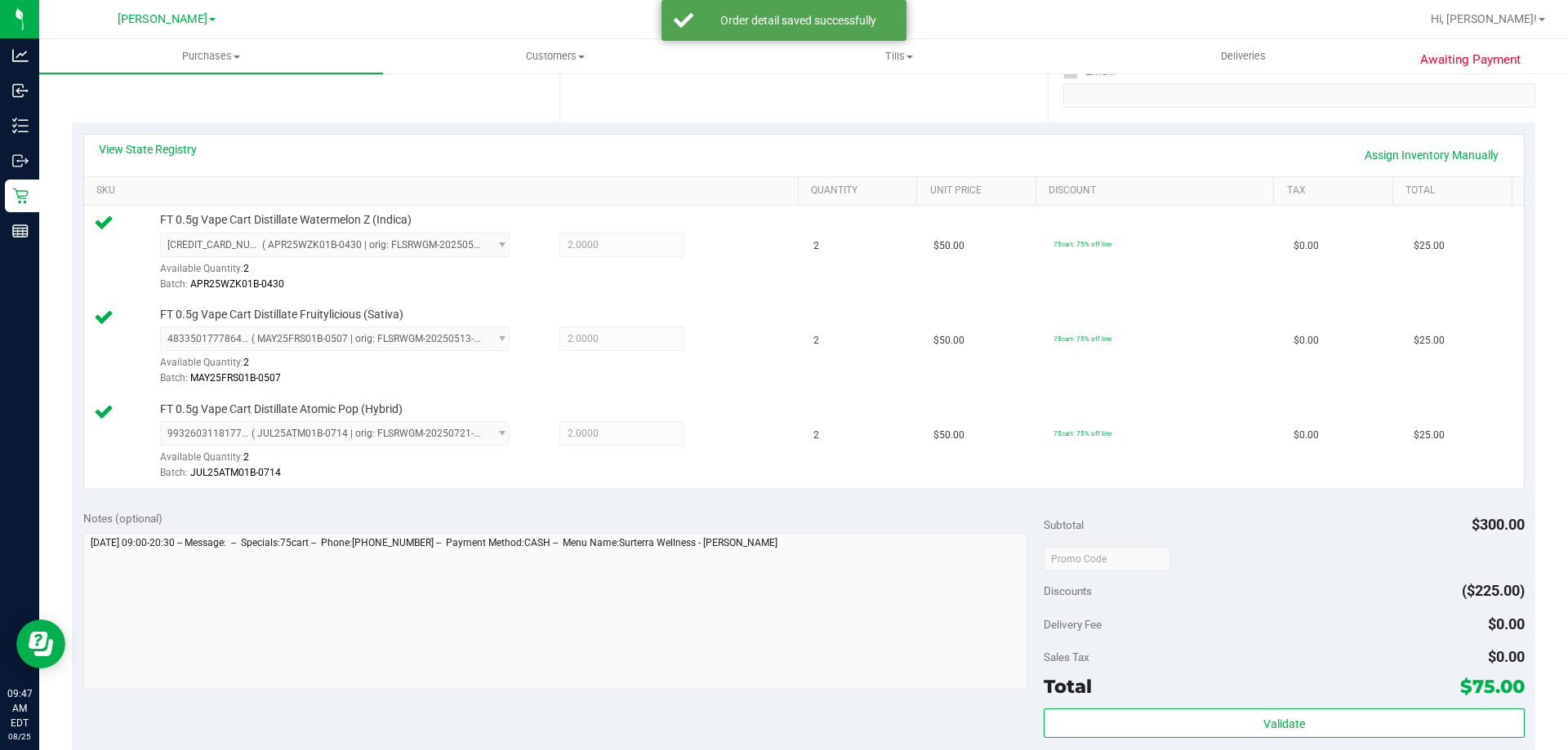
scroll to position [356, 0]
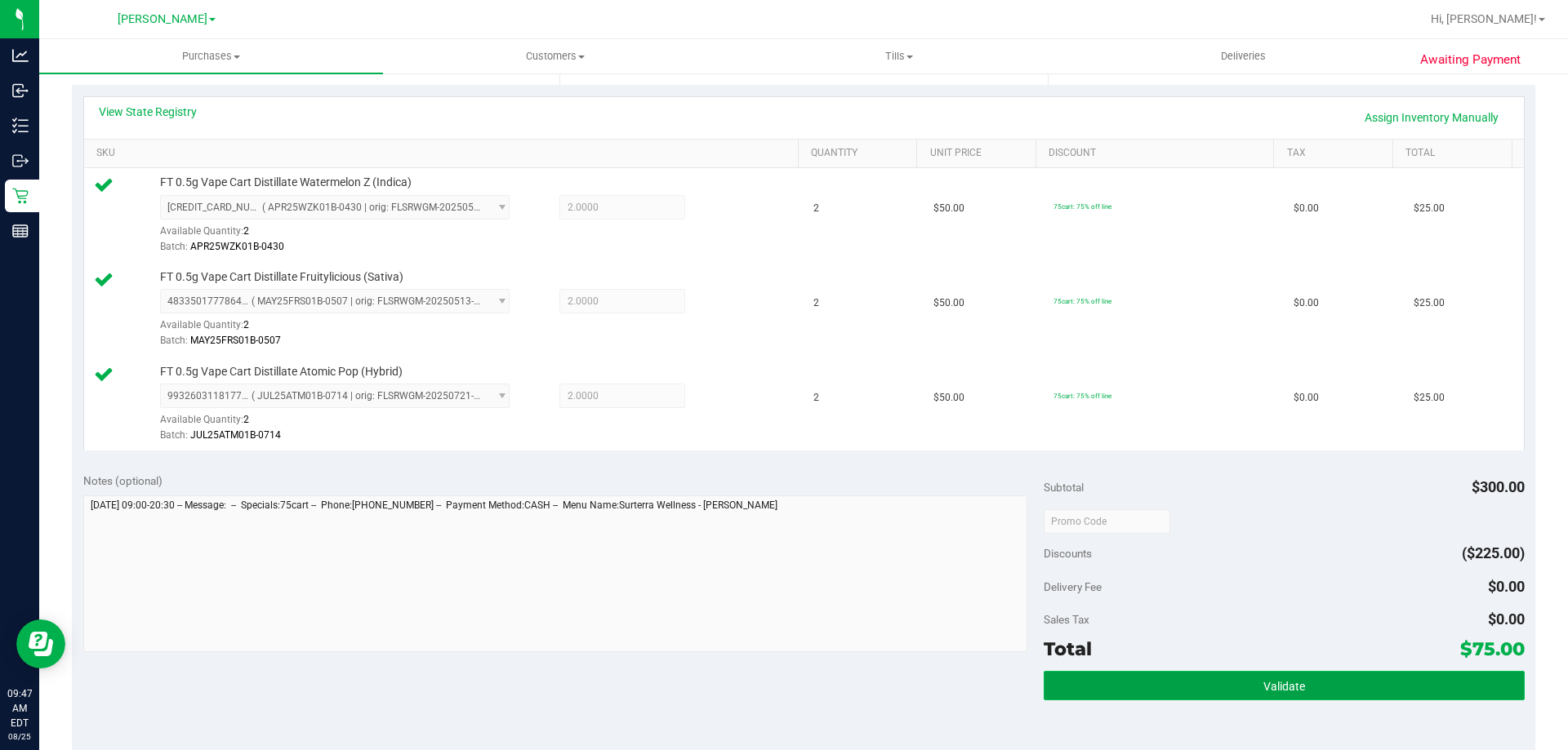
click at [1293, 700] on button "Validate" at bounding box center [1284, 686] width 480 height 30
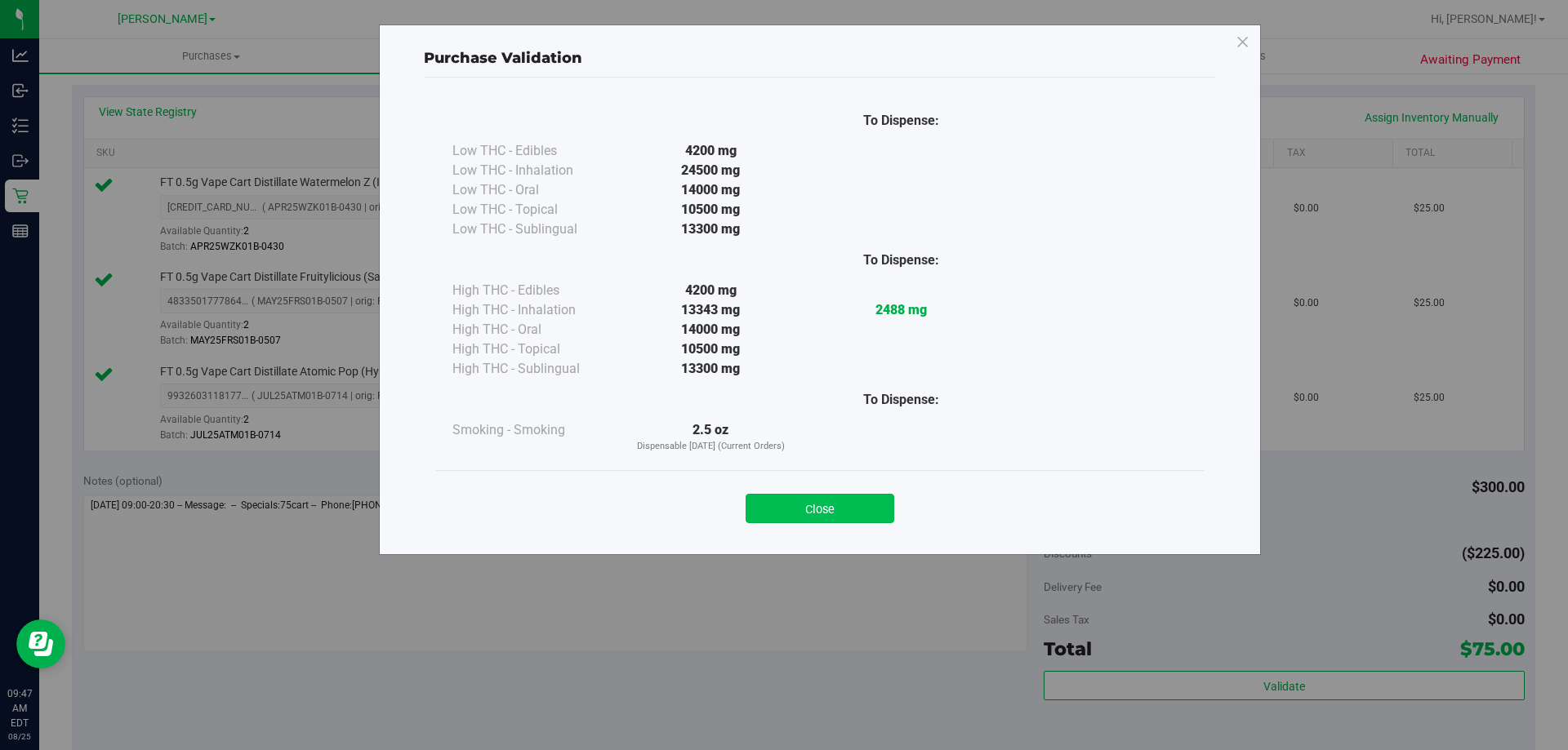
click at [877, 517] on button "Close" at bounding box center [820, 509] width 149 height 30
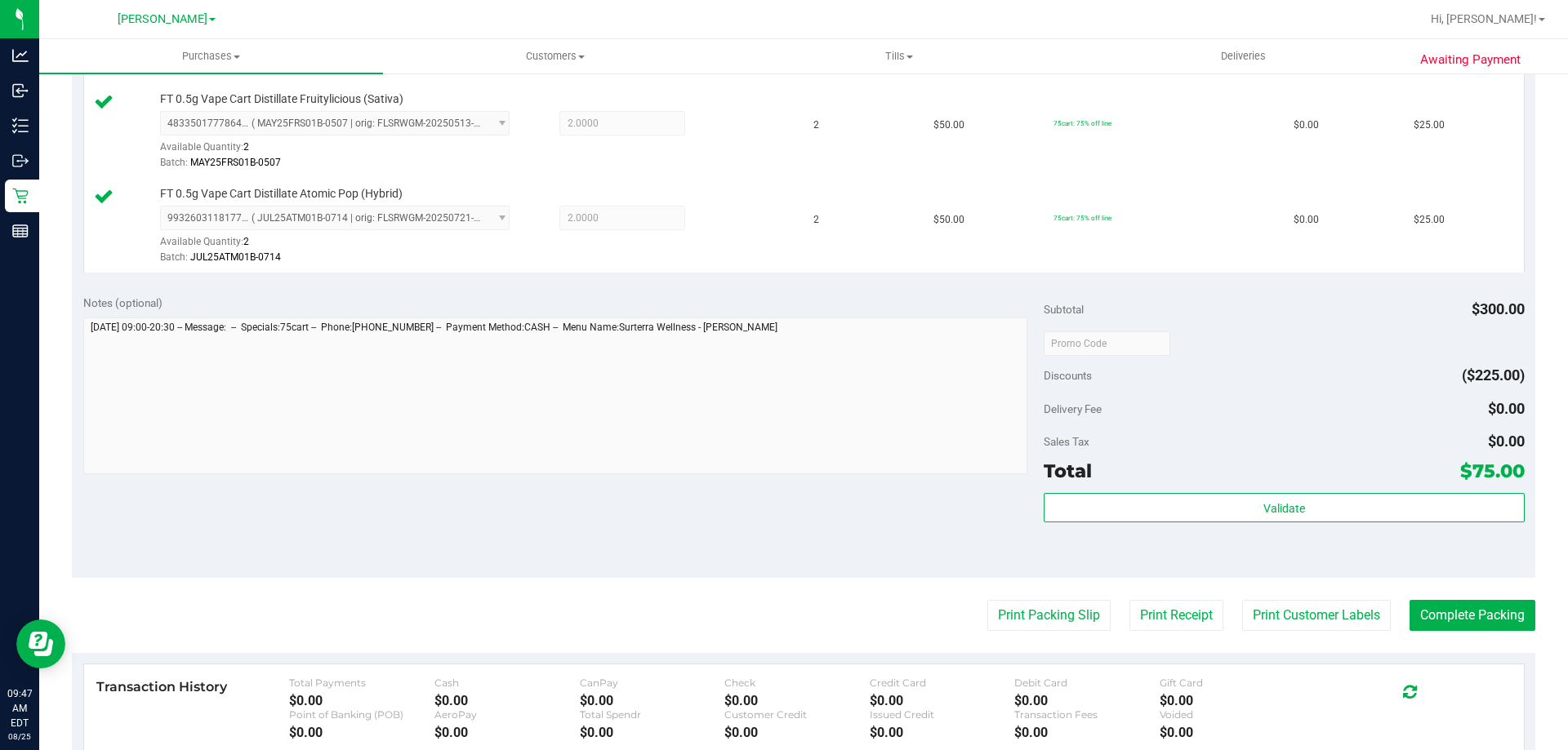
scroll to position [567, 0]
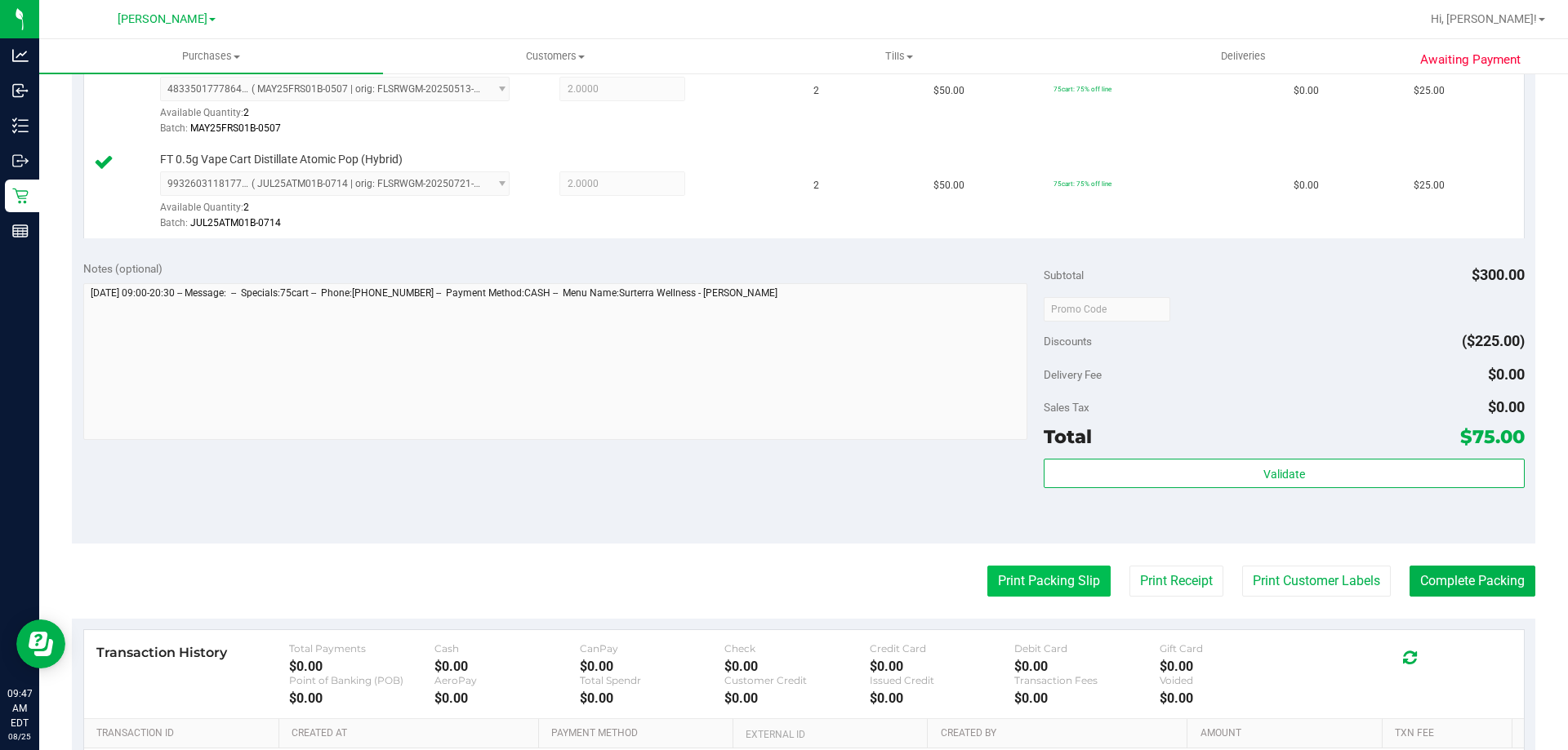
click at [1050, 567] on button "Print Packing Slip" at bounding box center [1049, 581] width 123 height 31
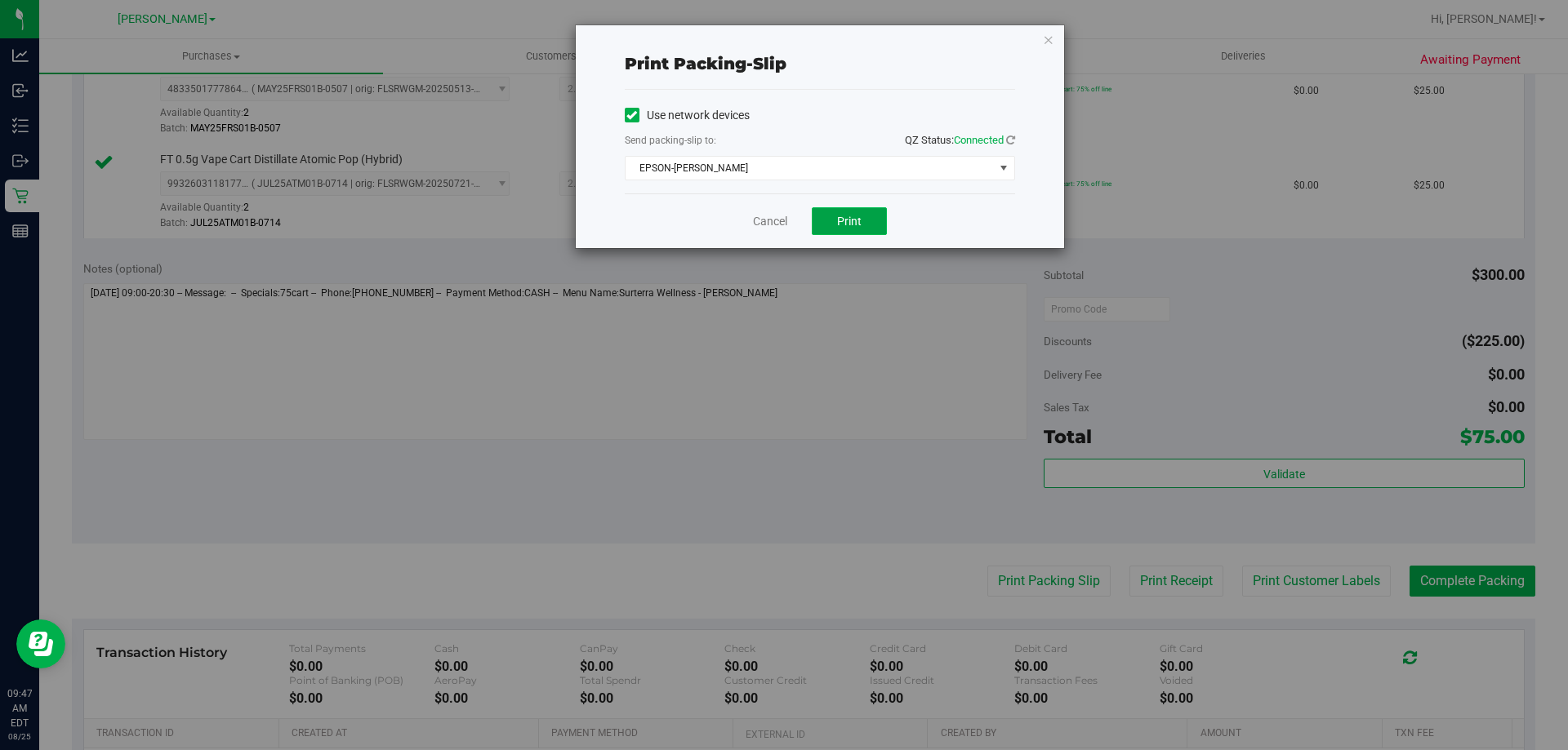
click at [860, 227] on span "Print" at bounding box center [849, 222] width 25 height 13
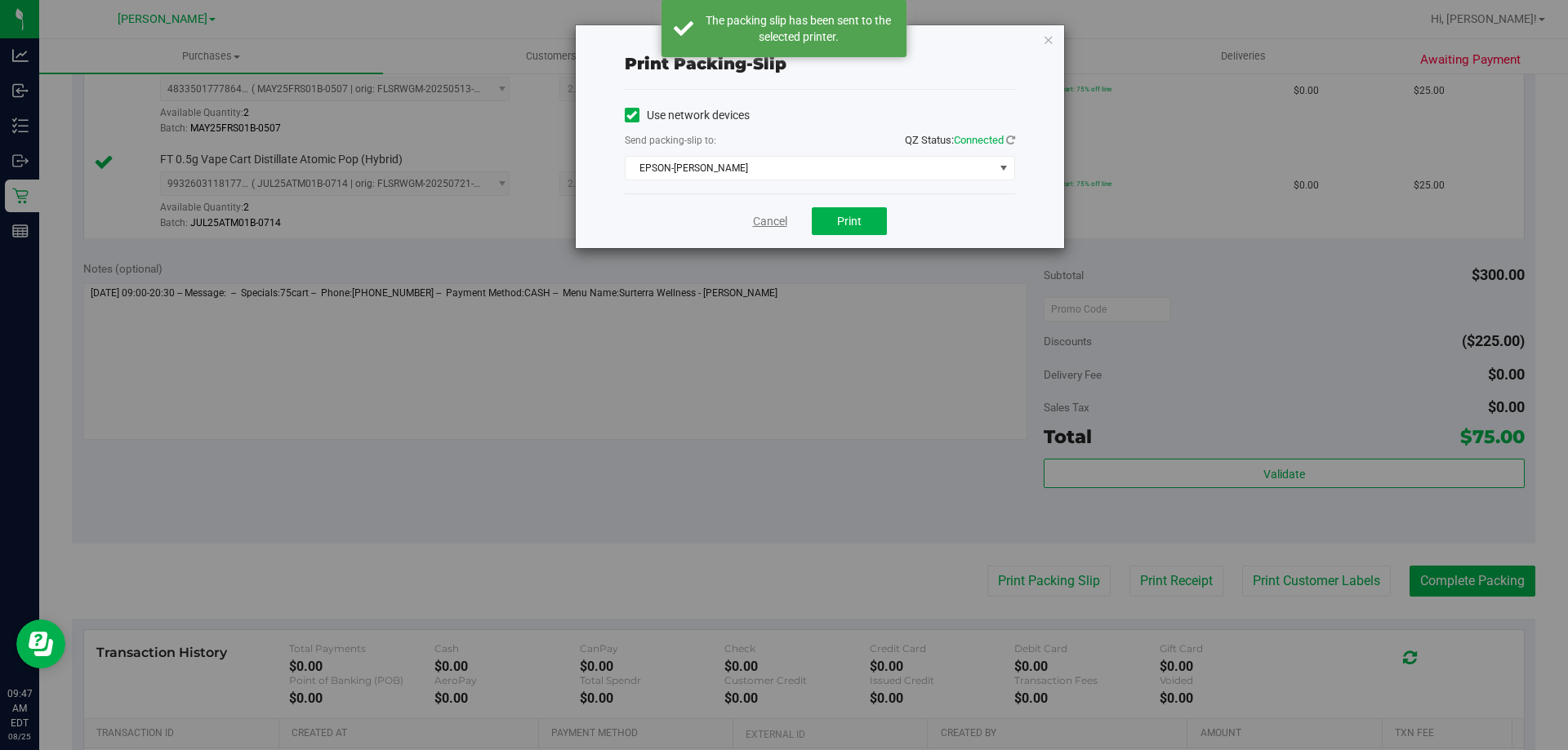
click at [772, 217] on link "Cancel" at bounding box center [769, 222] width 34 height 17
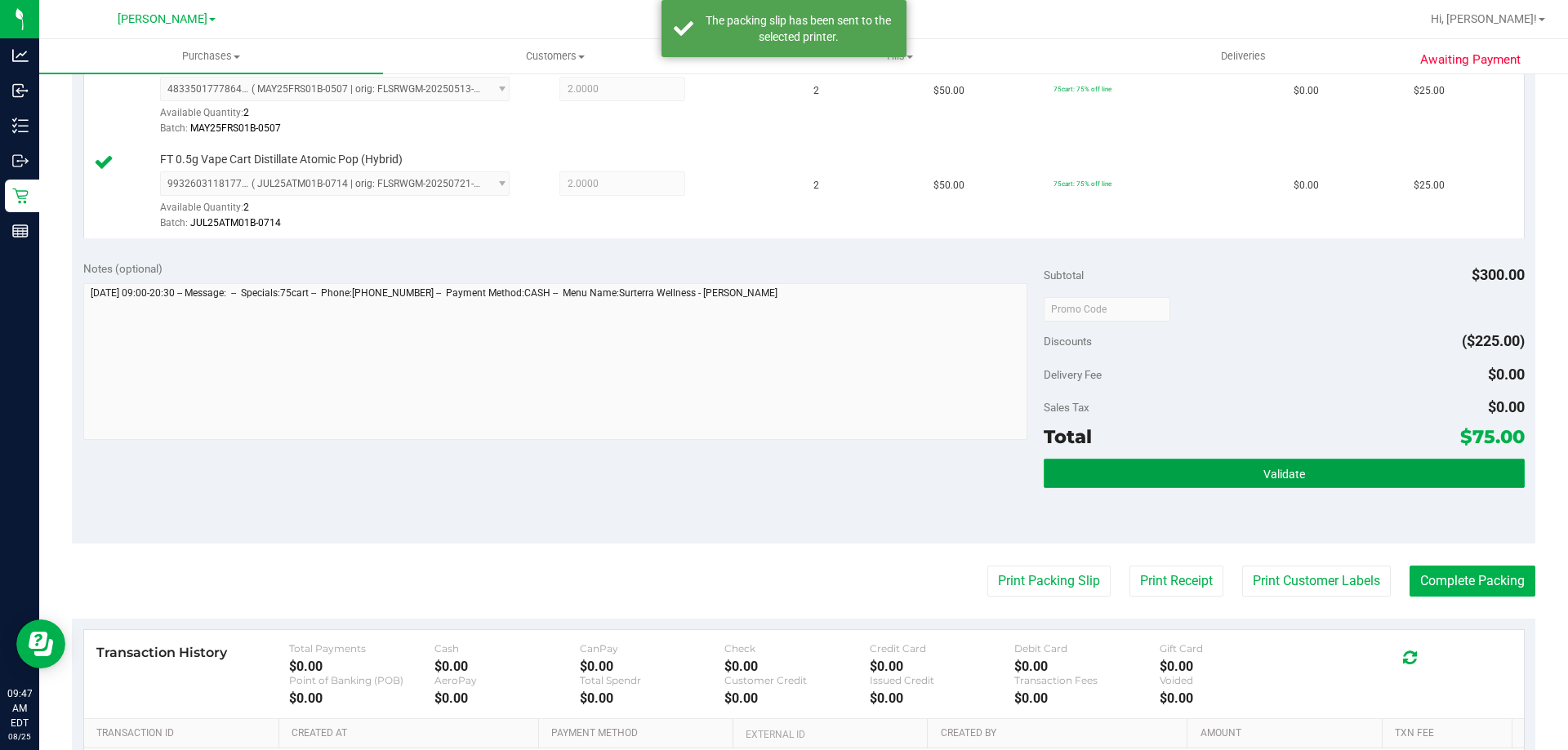
click at [1307, 488] on button "Validate" at bounding box center [1284, 474] width 480 height 30
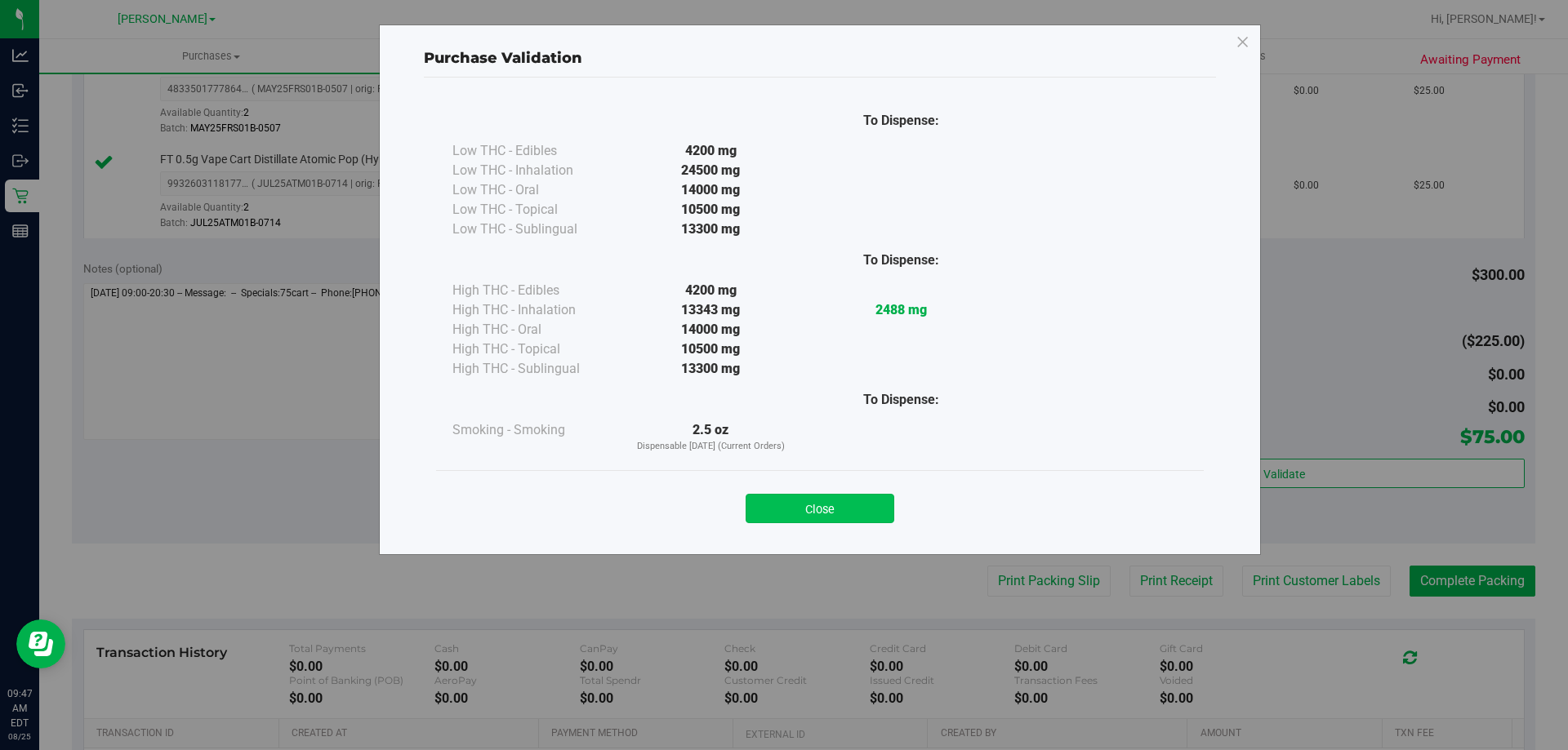
click at [845, 515] on button "Close" at bounding box center [820, 509] width 149 height 30
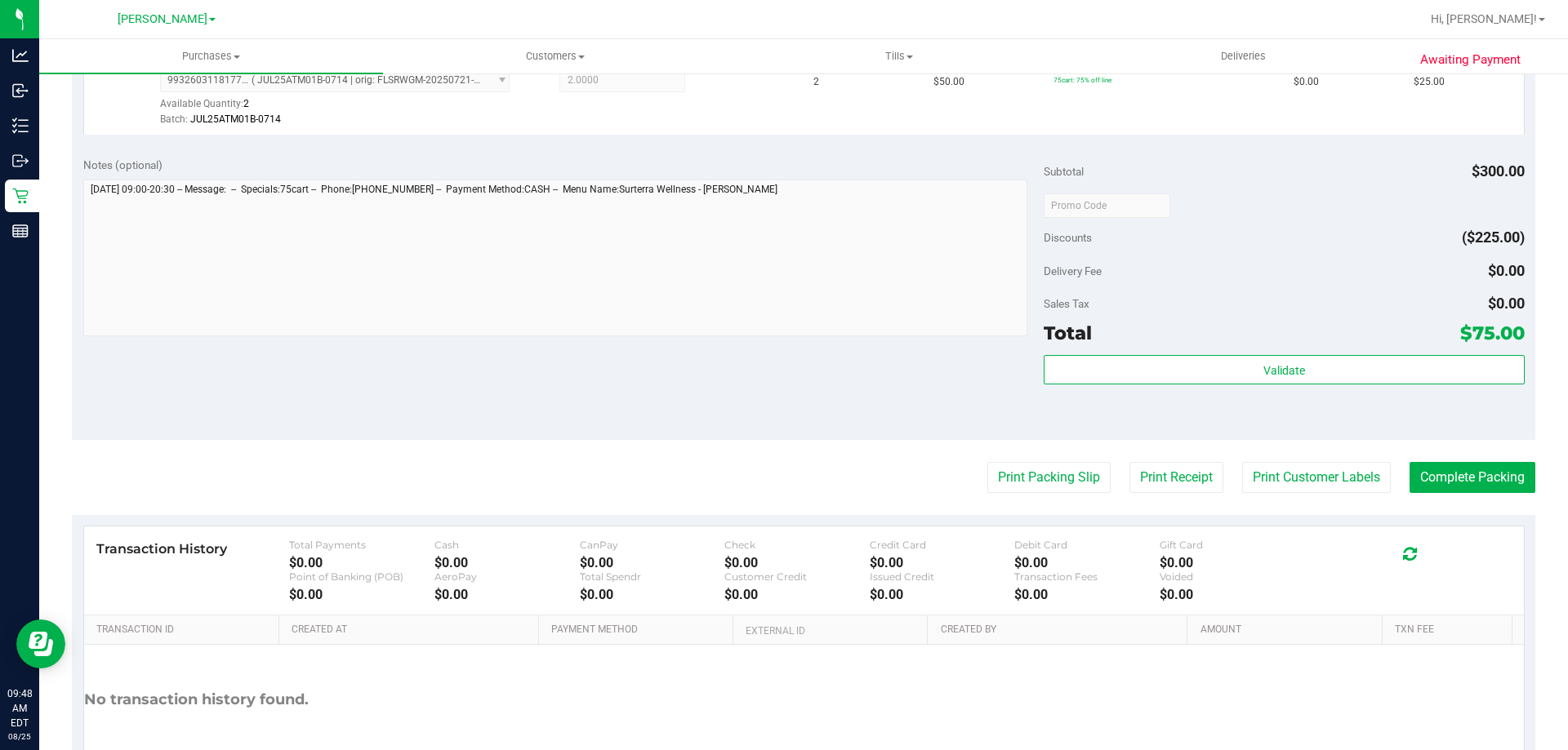
scroll to position [681, 0]
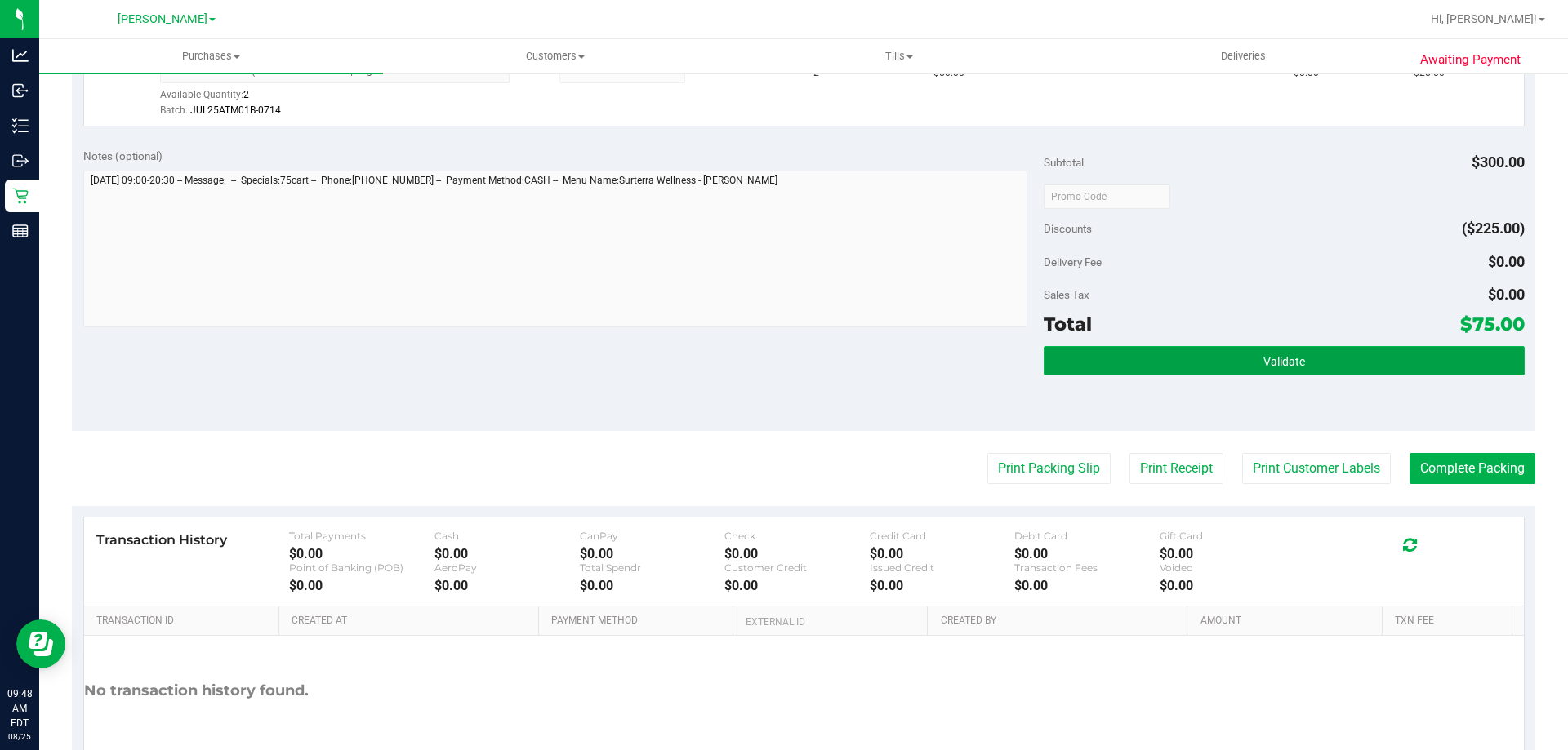
click at [1243, 370] on button "Validate" at bounding box center [1284, 361] width 480 height 30
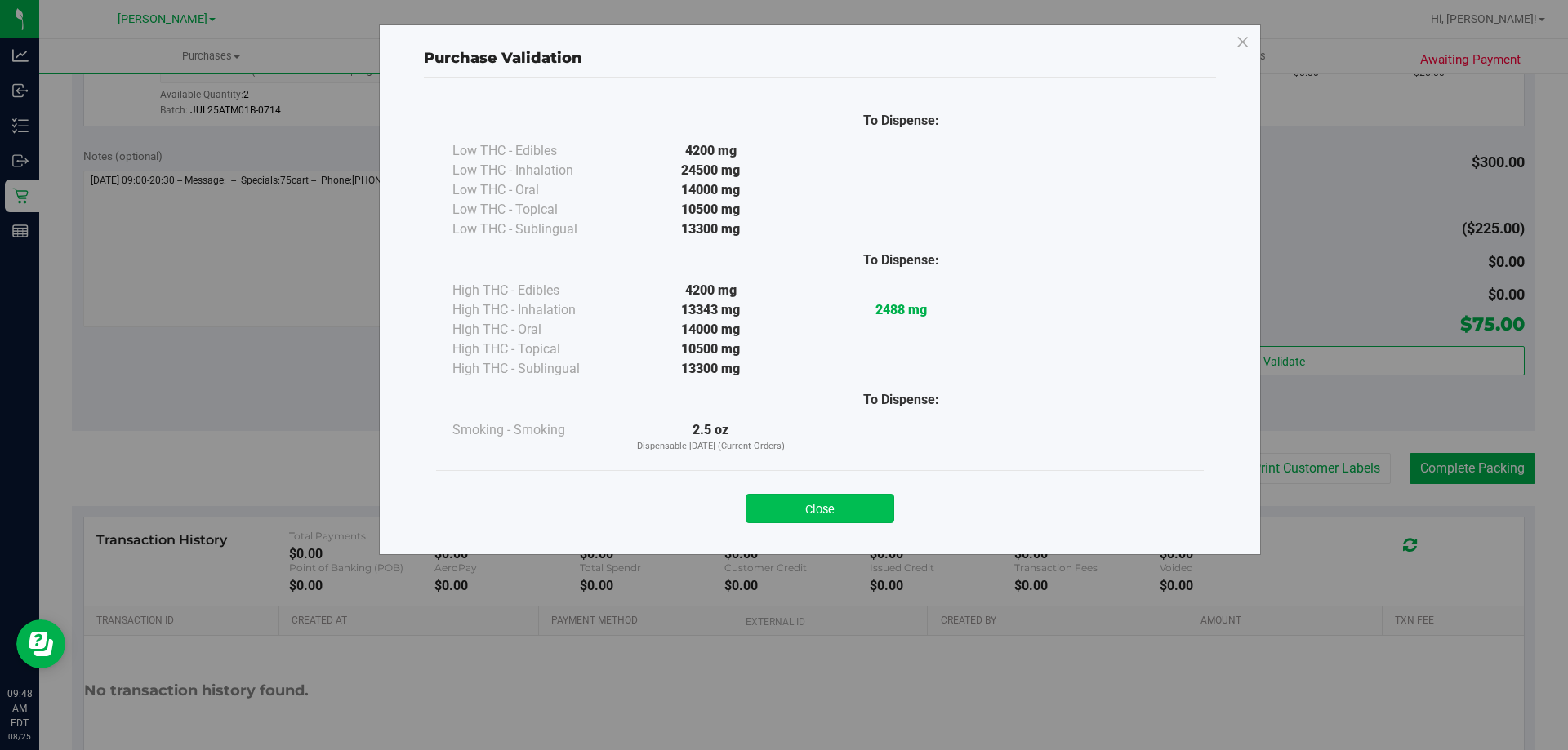
click at [887, 520] on button "Close" at bounding box center [820, 509] width 149 height 30
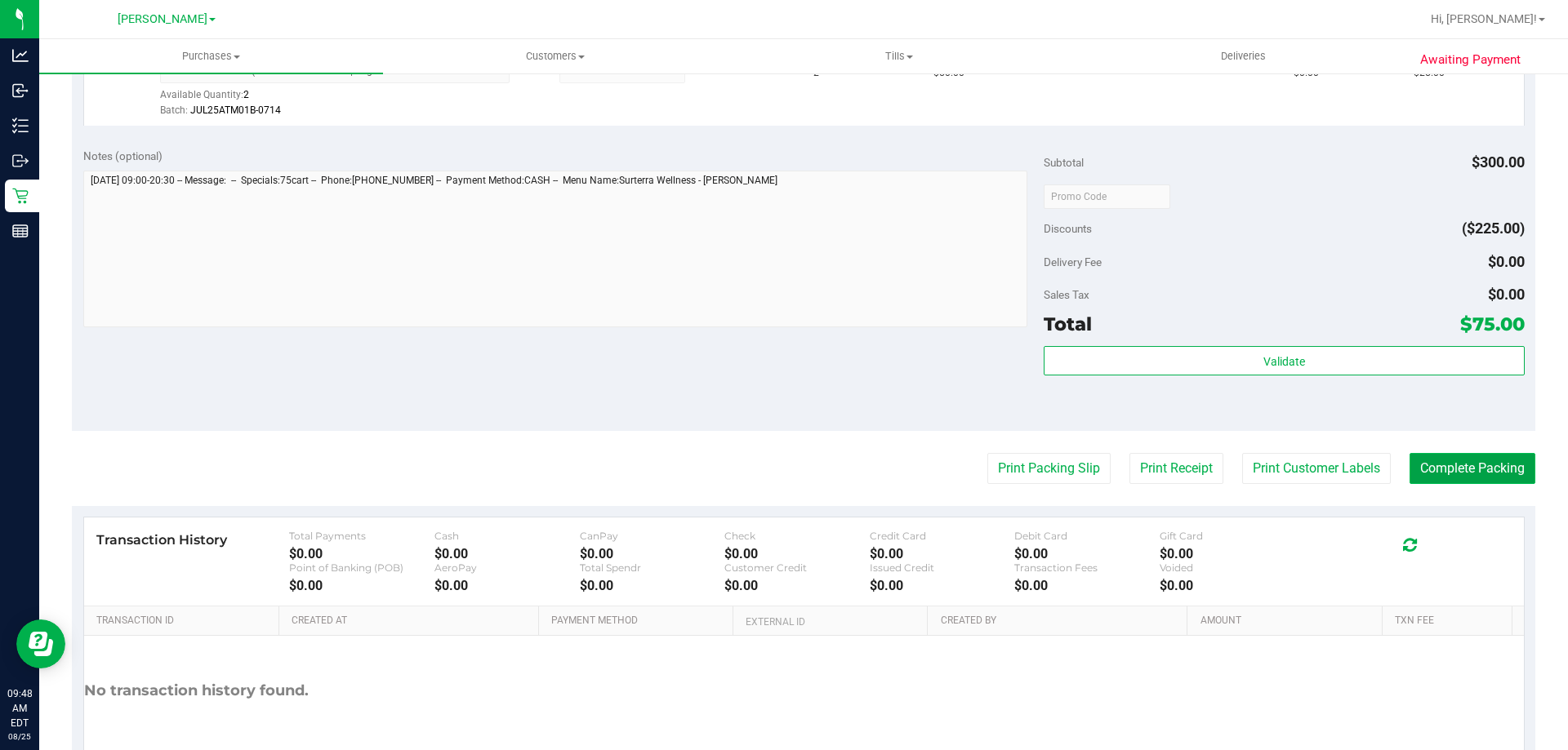
click at [1467, 461] on button "Complete Packing" at bounding box center [1472, 469] width 126 height 31
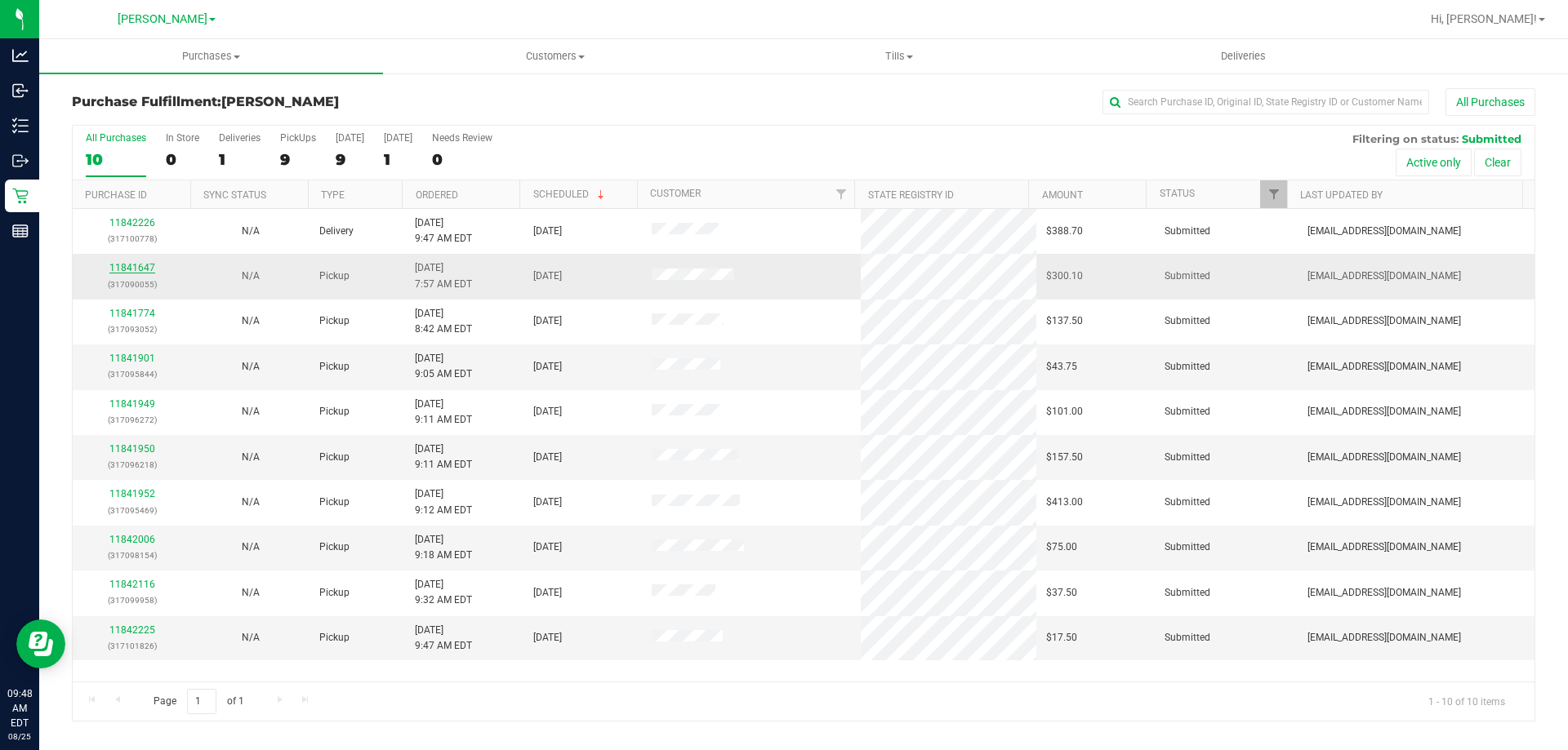
click at [136, 270] on link "11841647" at bounding box center [131, 268] width 45 height 12
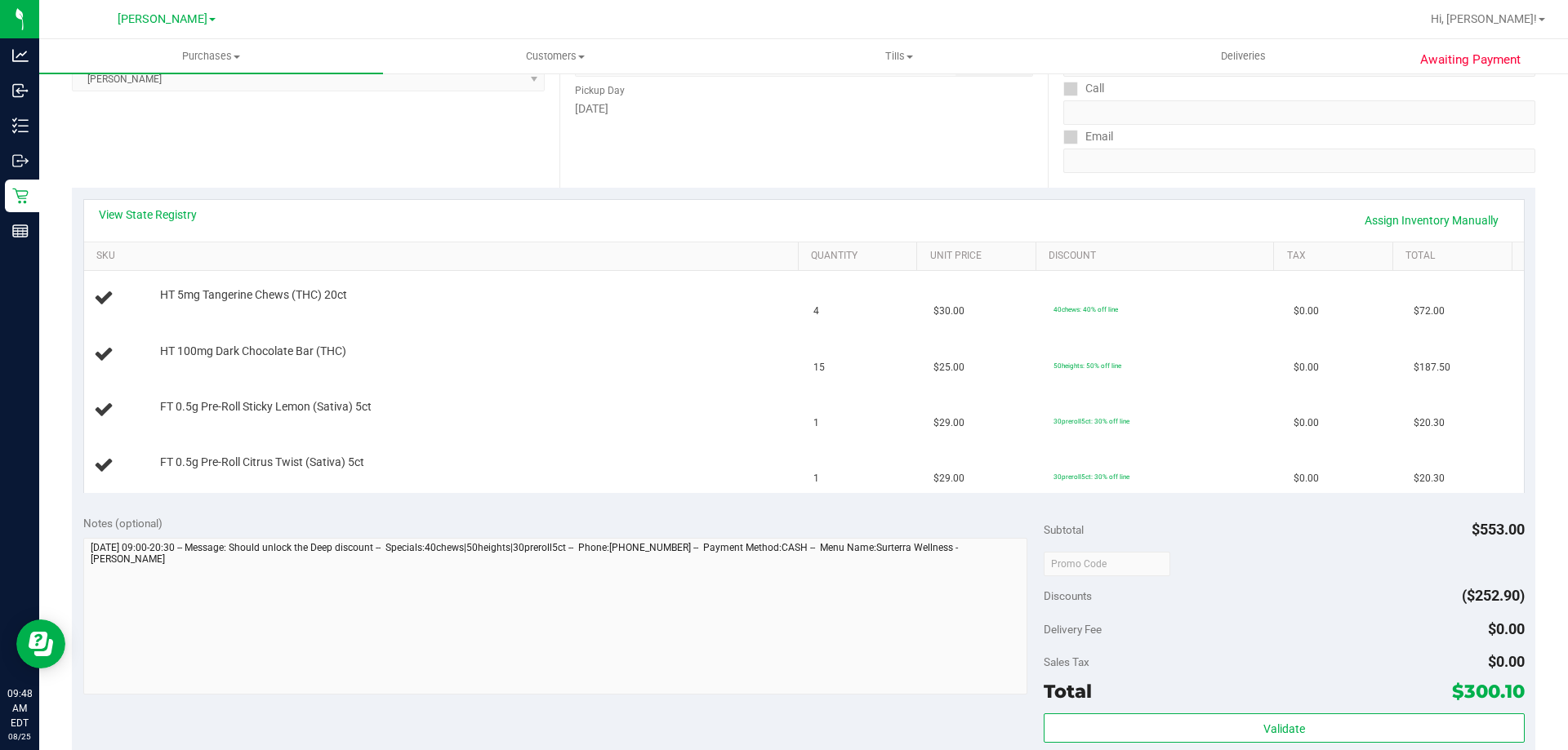
scroll to position [261, 0]
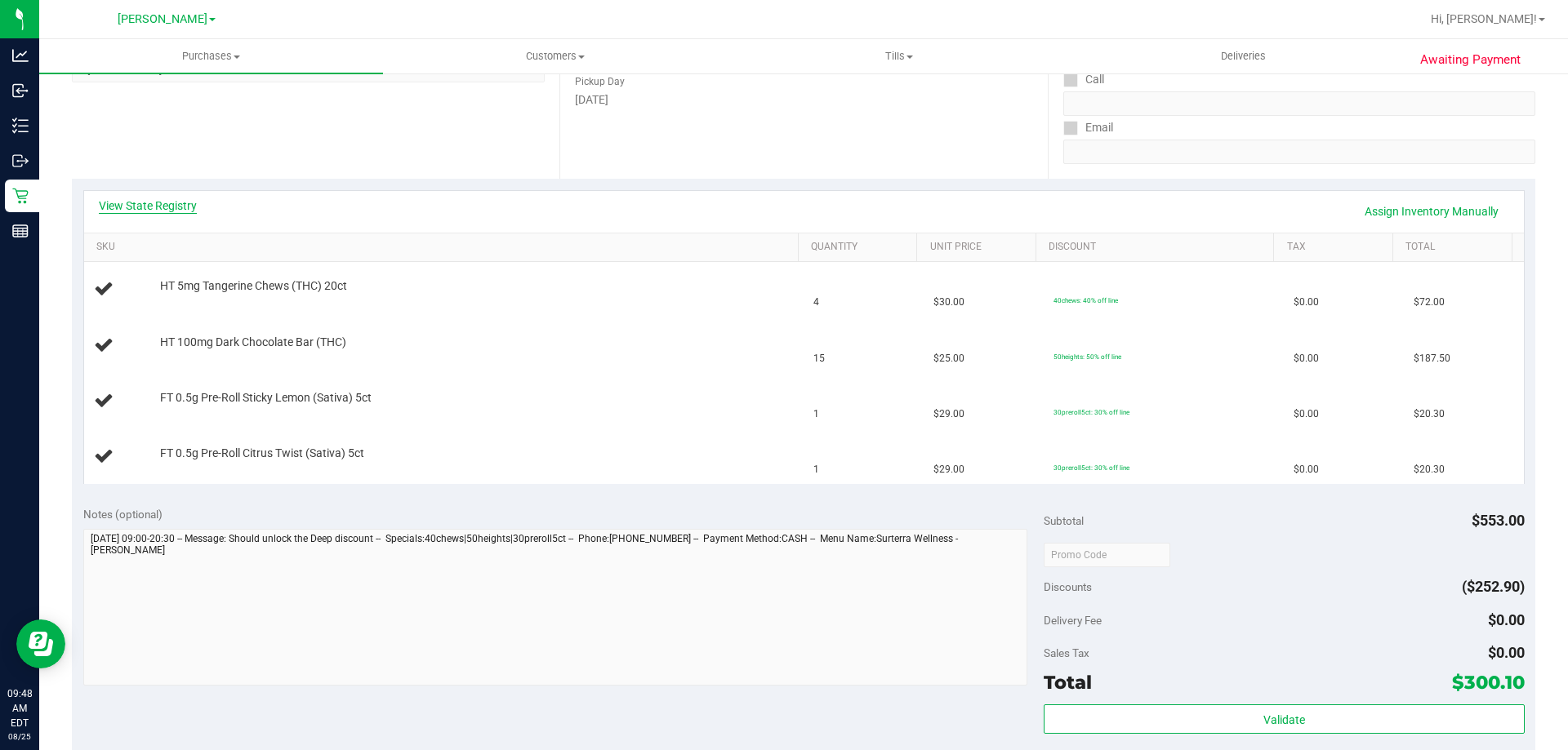
click at [190, 203] on link "View State Registry" at bounding box center [147, 206] width 98 height 17
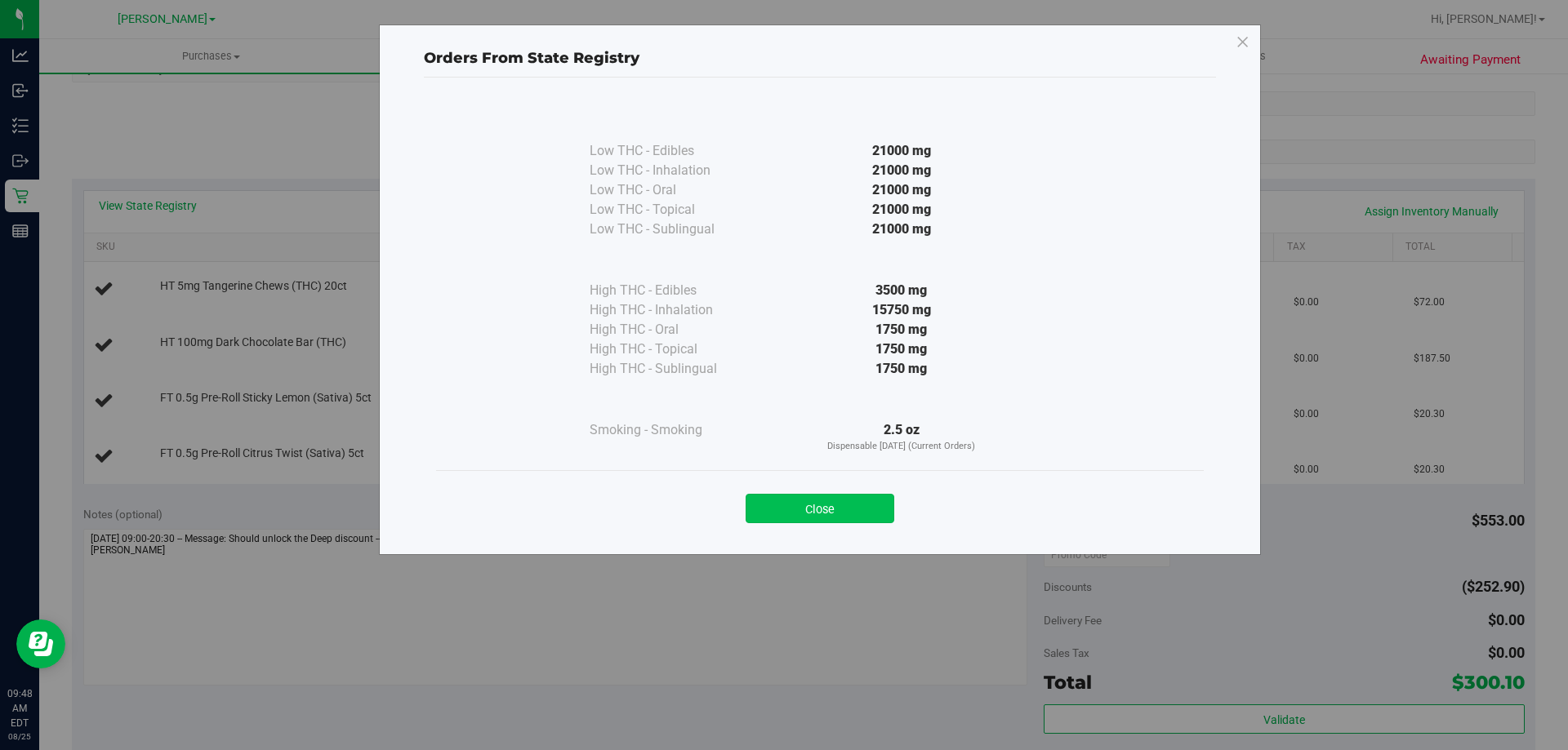
click at [834, 500] on button "Close" at bounding box center [820, 509] width 149 height 30
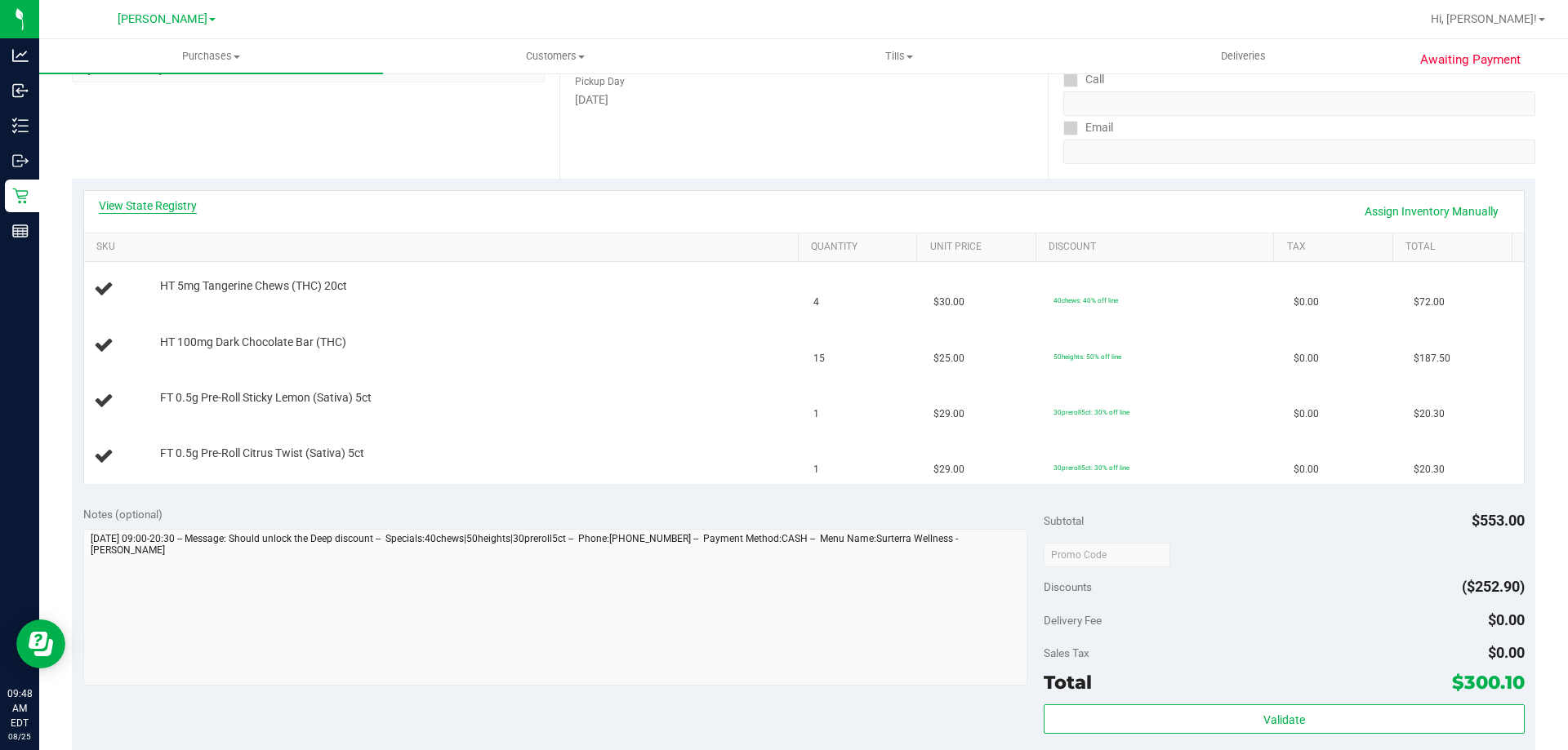
click at [192, 211] on link "View State Registry" at bounding box center [147, 206] width 98 height 17
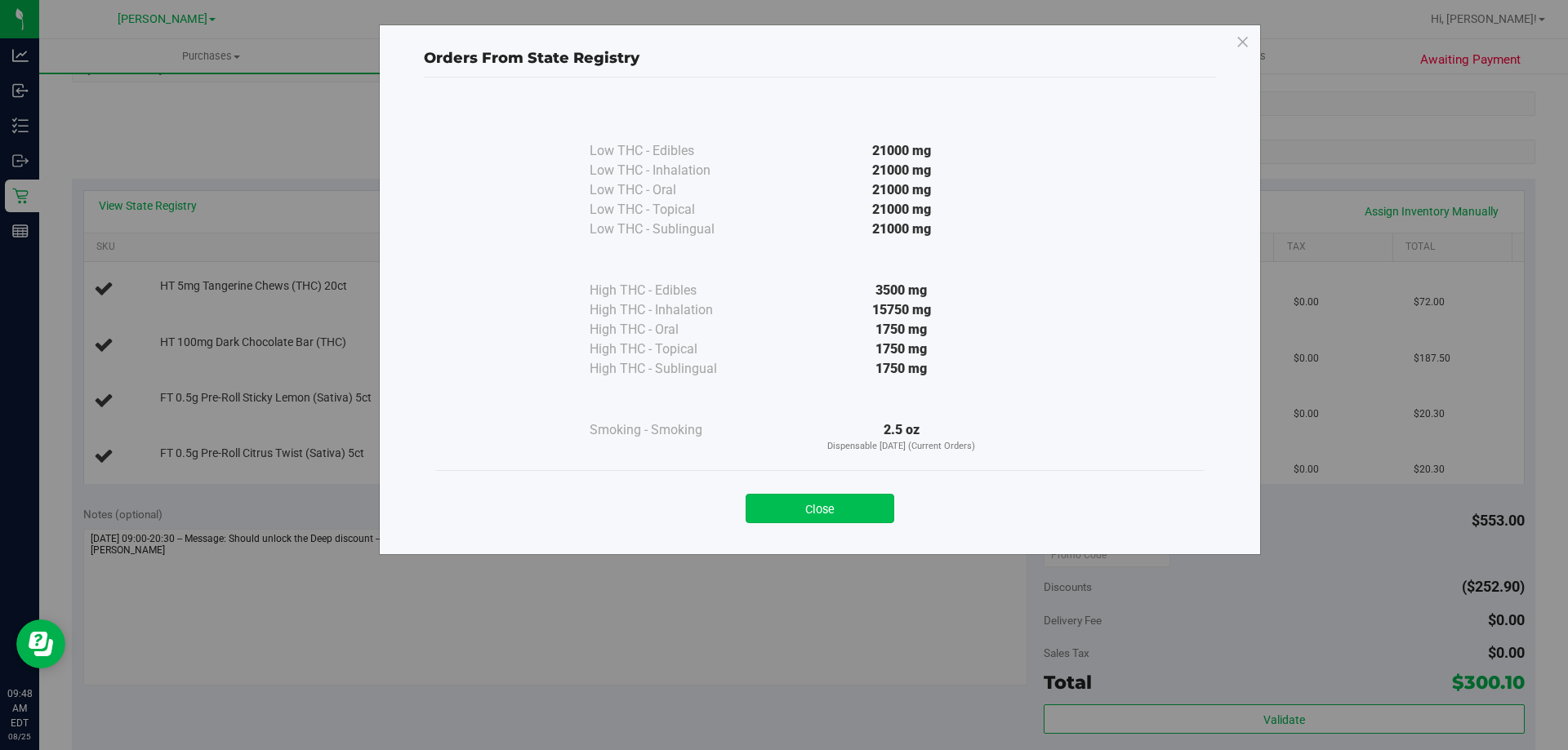
click at [785, 511] on button "Close" at bounding box center [820, 509] width 149 height 30
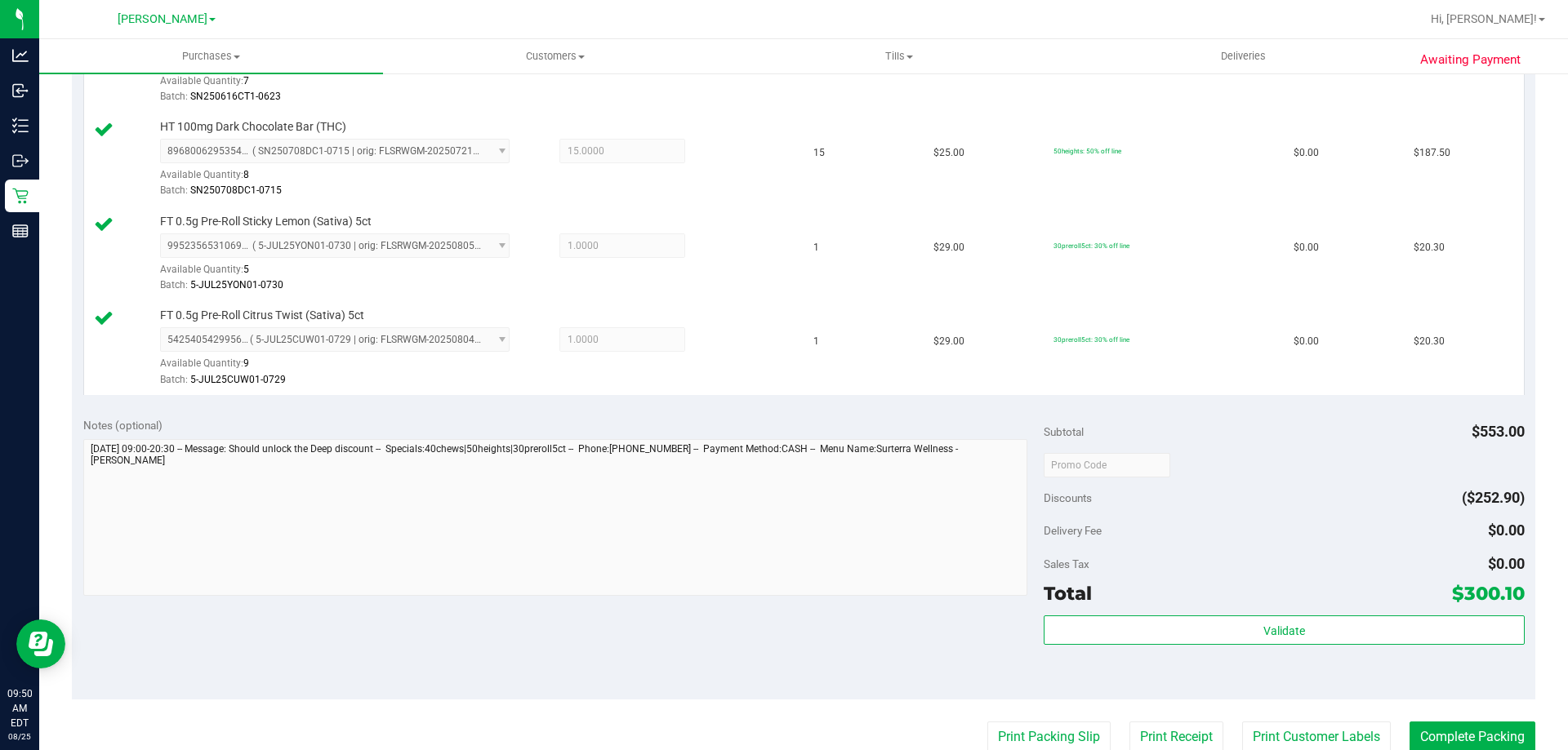
scroll to position [500, 0]
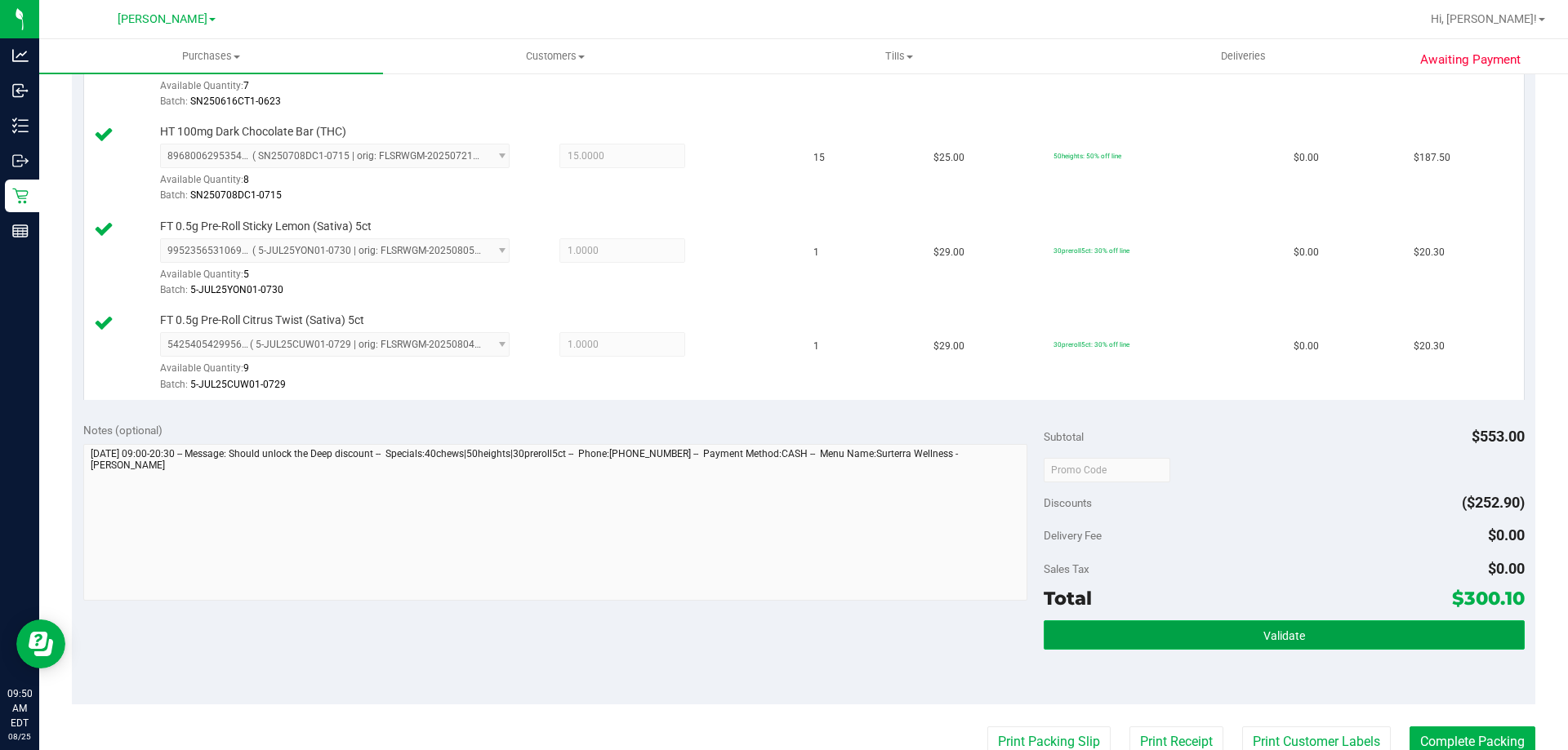
click at [1298, 642] on button "Validate" at bounding box center [1284, 635] width 480 height 30
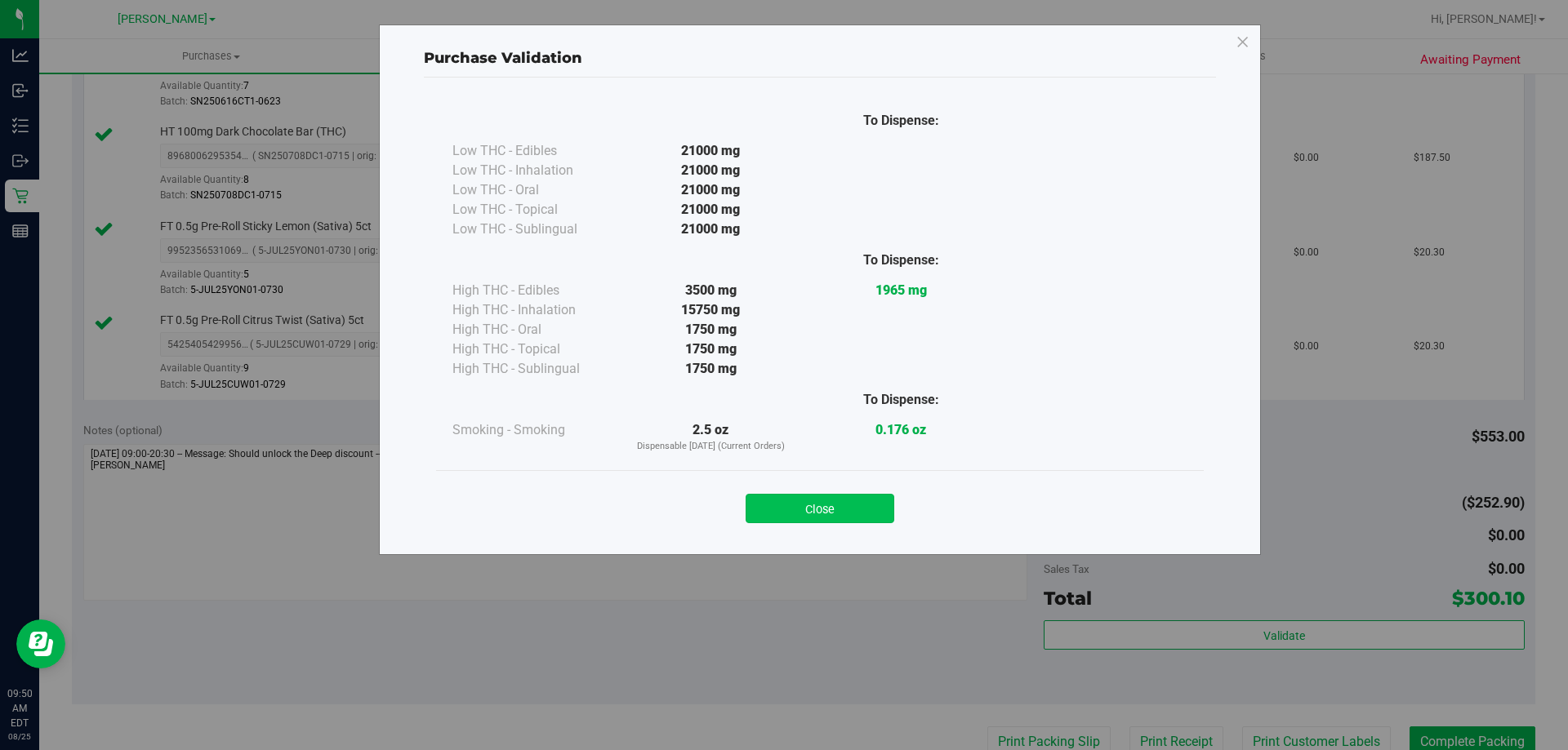
click at [892, 497] on button "Close" at bounding box center [820, 509] width 149 height 30
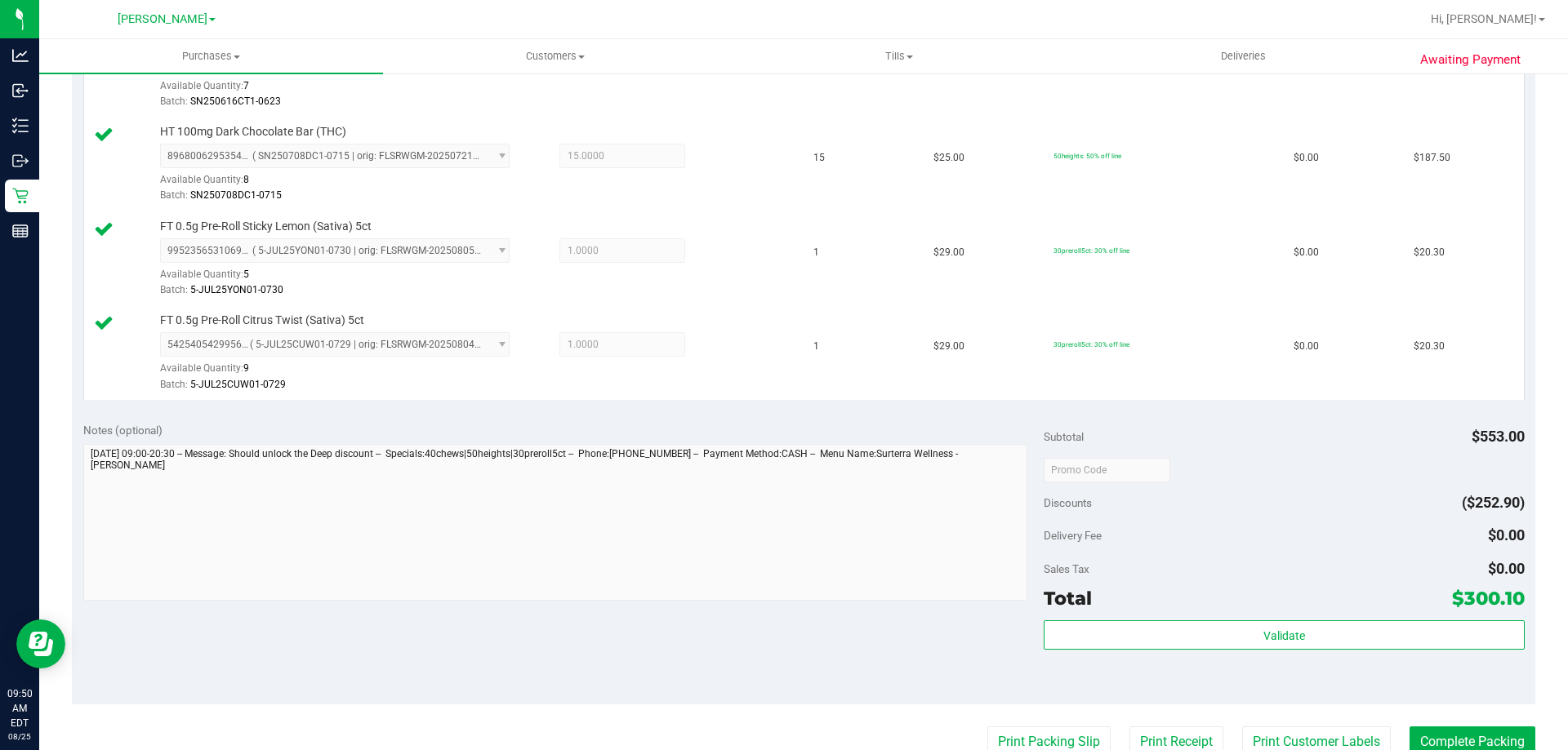
scroll to position [798, 0]
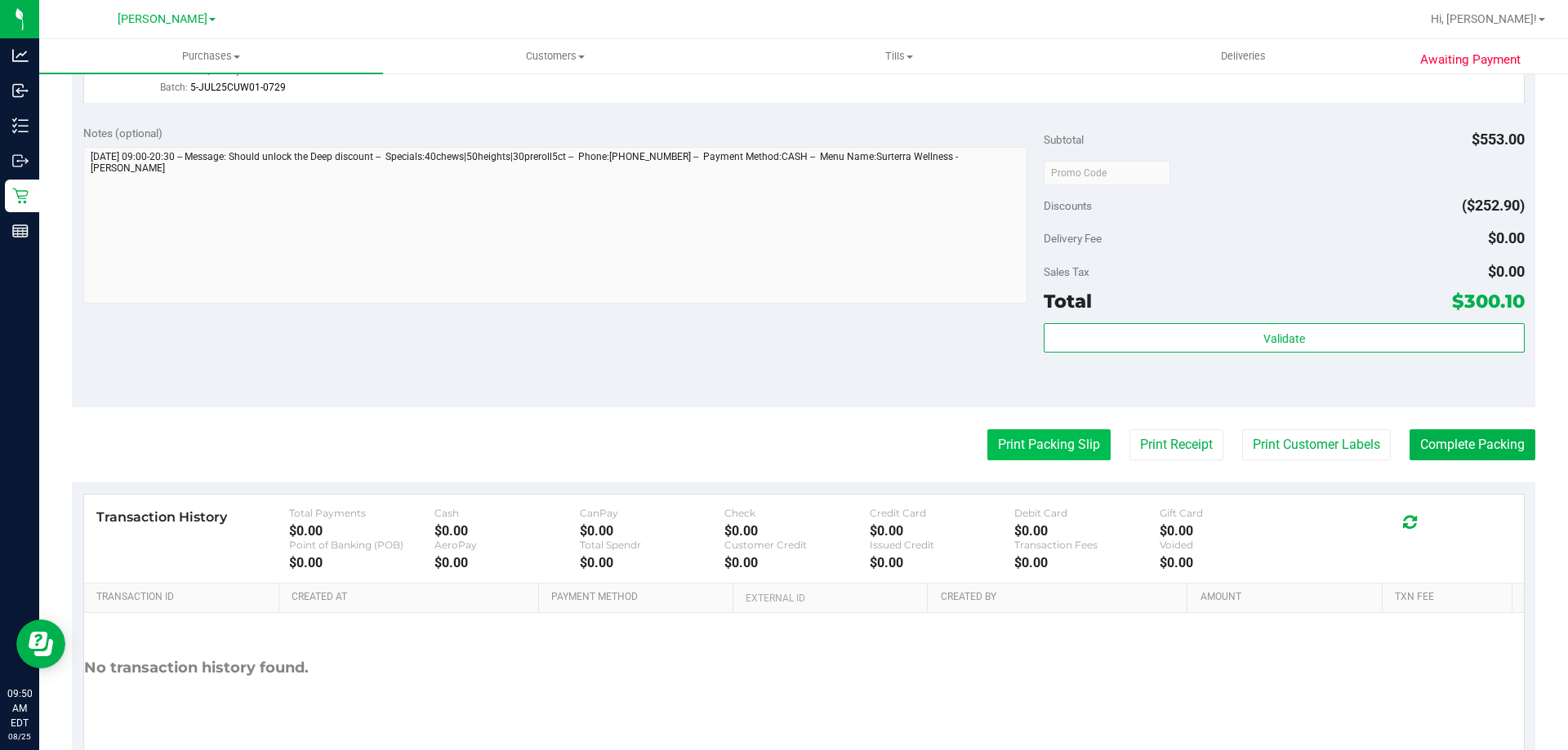
click at [1070, 444] on button "Print Packing Slip" at bounding box center [1049, 445] width 123 height 31
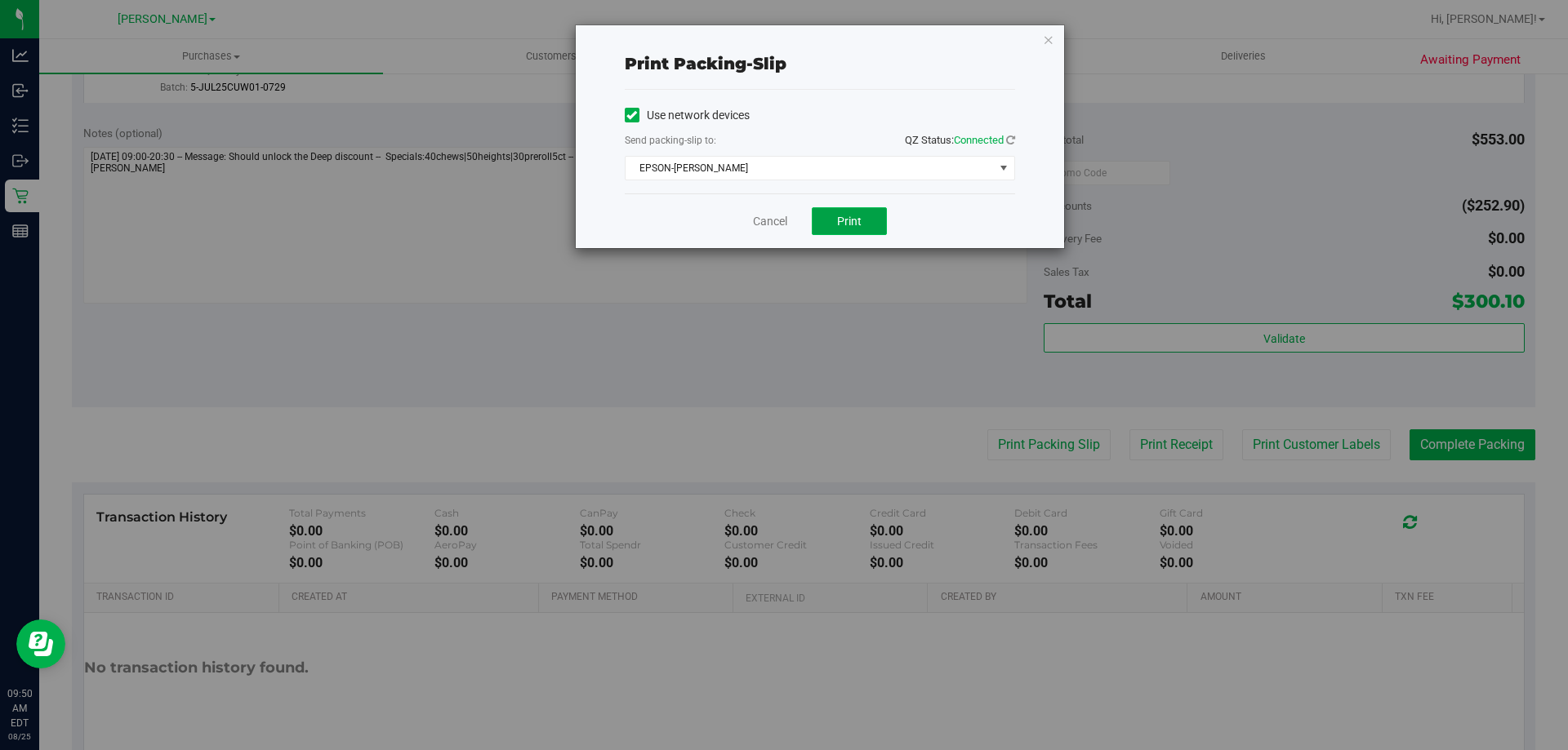
click at [885, 231] on button "Print" at bounding box center [849, 222] width 75 height 28
click at [772, 229] on link "Cancel" at bounding box center [769, 222] width 34 height 17
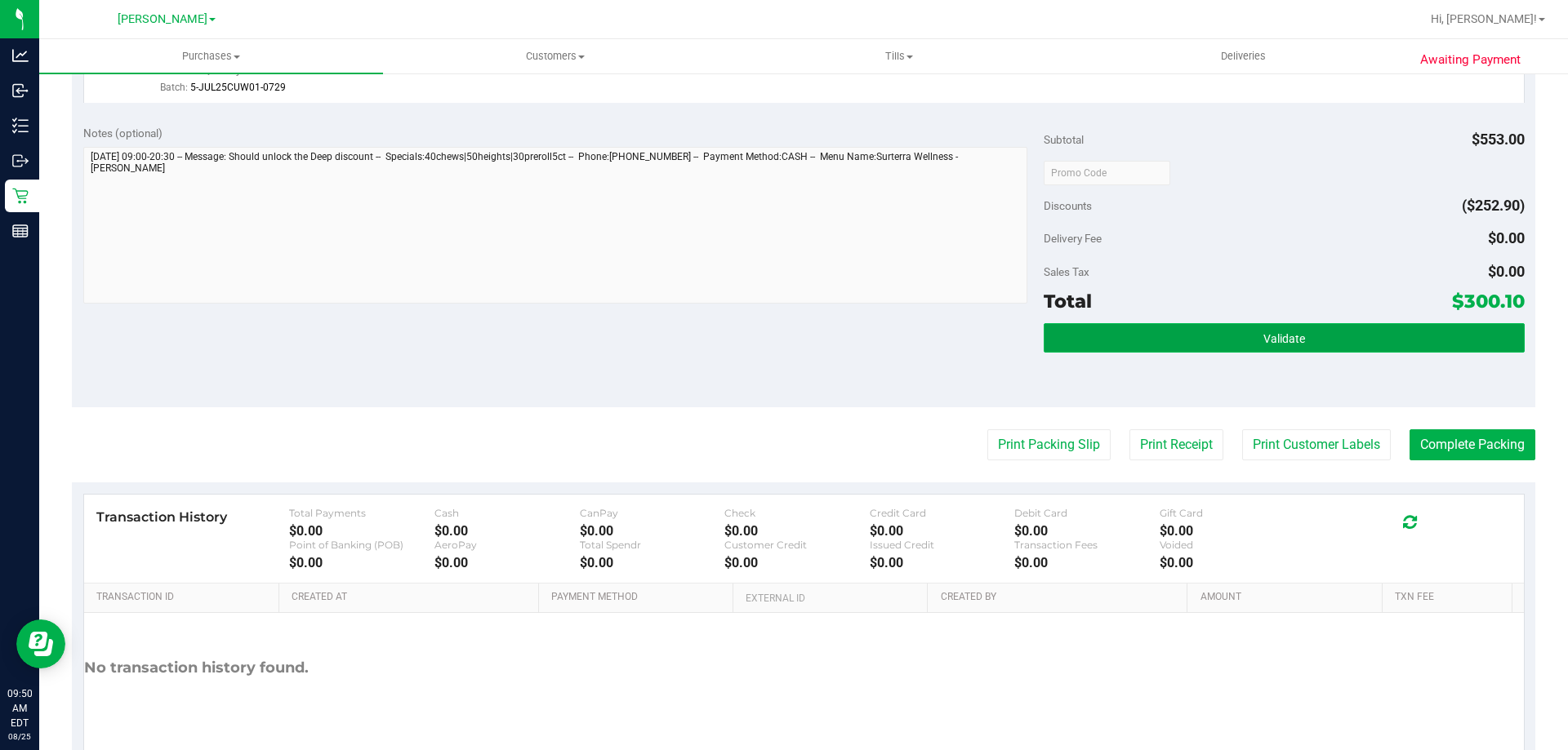
click at [1216, 333] on button "Validate" at bounding box center [1284, 338] width 480 height 30
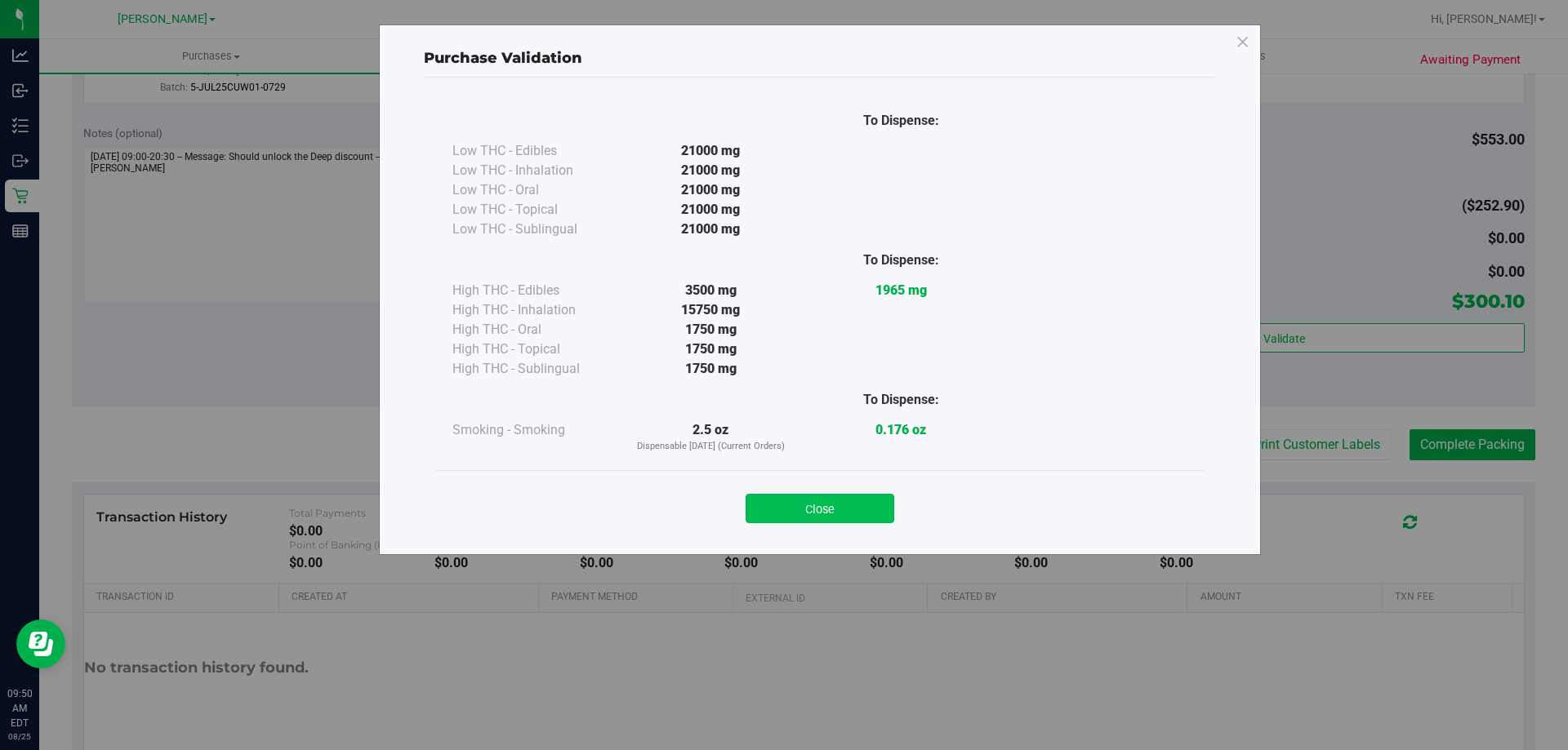
click at [877, 517] on button "Close" at bounding box center [820, 509] width 149 height 30
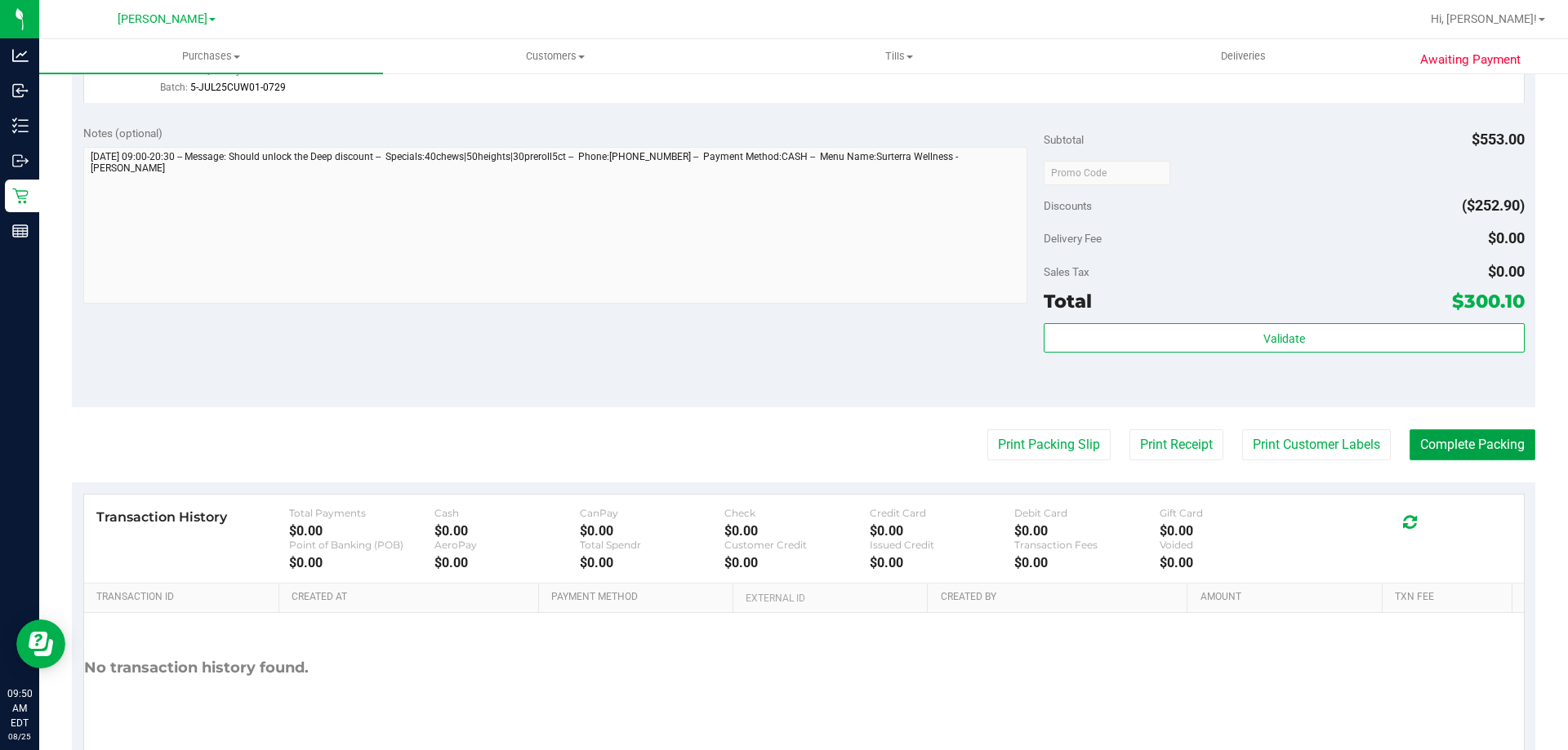
click at [1491, 456] on button "Complete Packing" at bounding box center [1472, 445] width 126 height 31
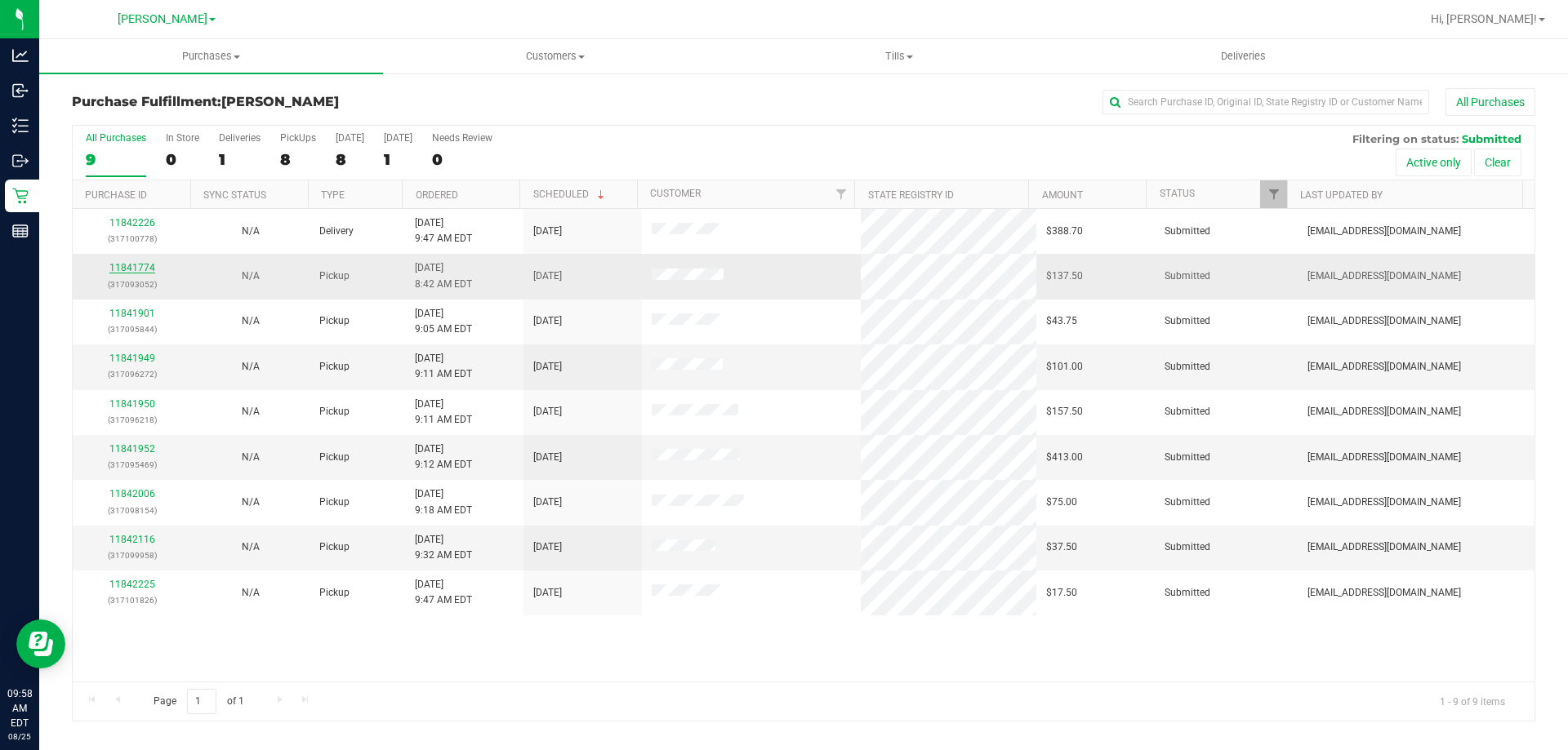
click at [144, 267] on link "11841774" at bounding box center [131, 268] width 45 height 12
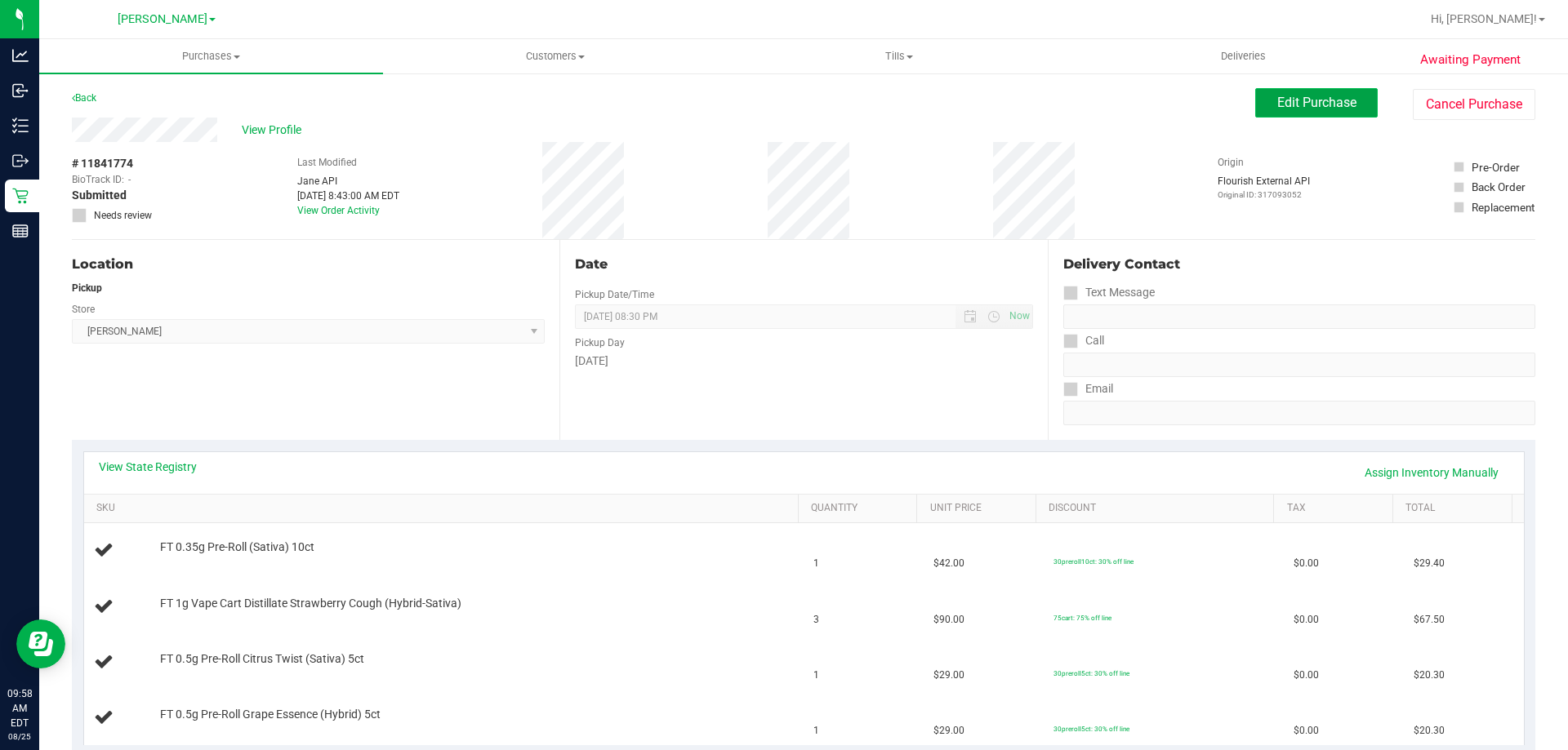
click at [1282, 95] on span "Edit Purchase" at bounding box center [1317, 103] width 79 height 16
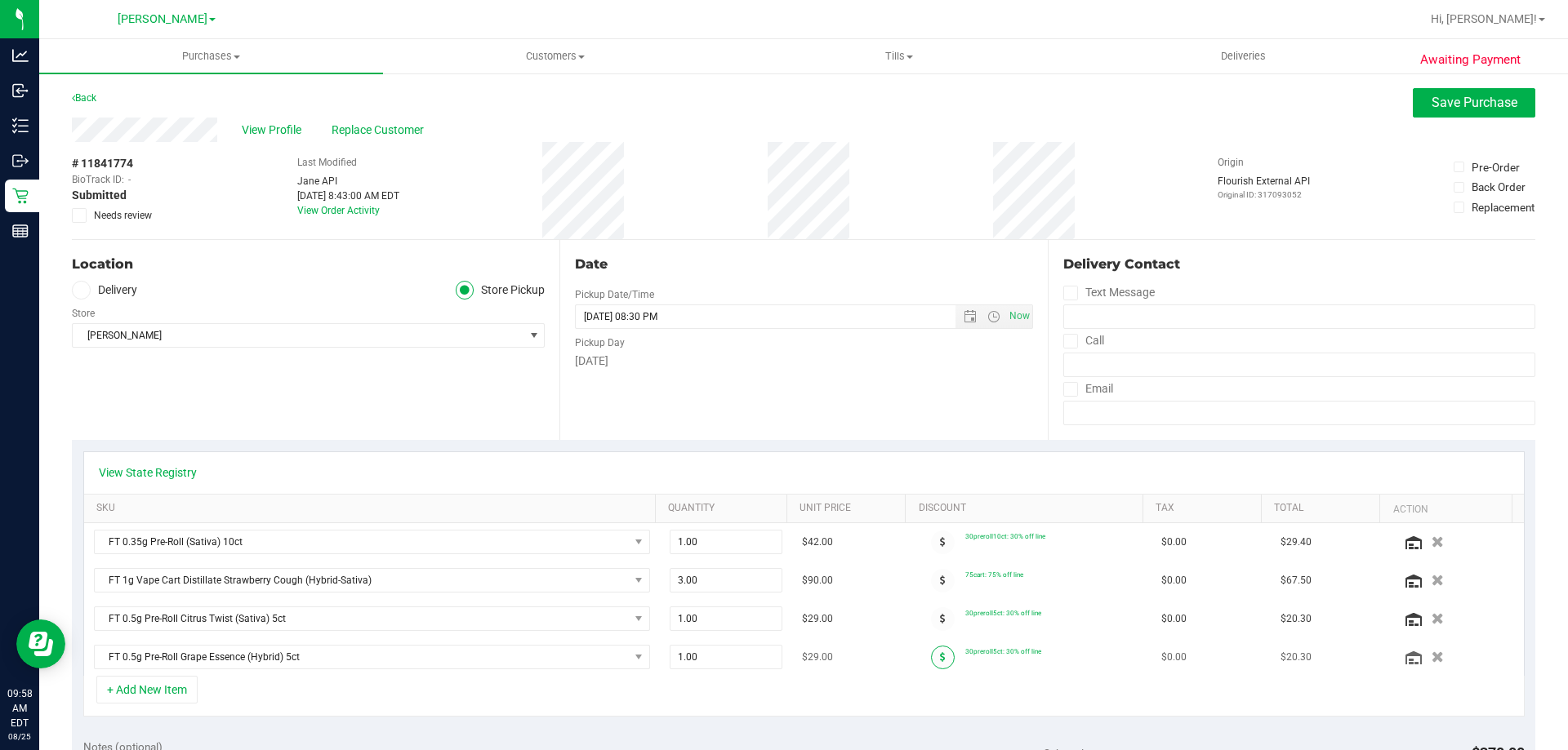
click at [940, 662] on icon at bounding box center [943, 657] width 6 height 10
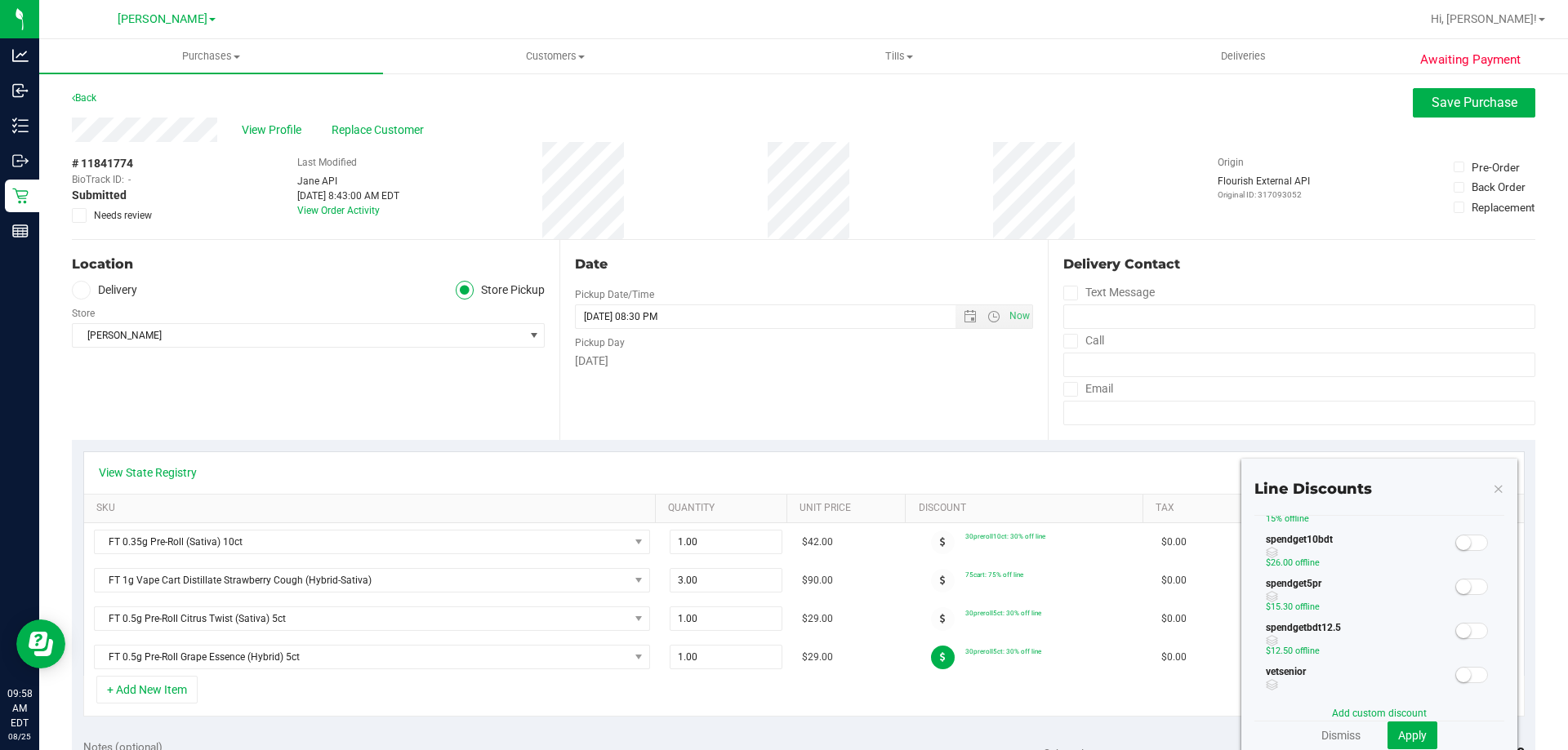
scroll to position [408, 0]
click at [1460, 555] on span at bounding box center [1471, 560] width 32 height 17
click at [1403, 730] on span "Apply" at bounding box center [1412, 736] width 29 height 13
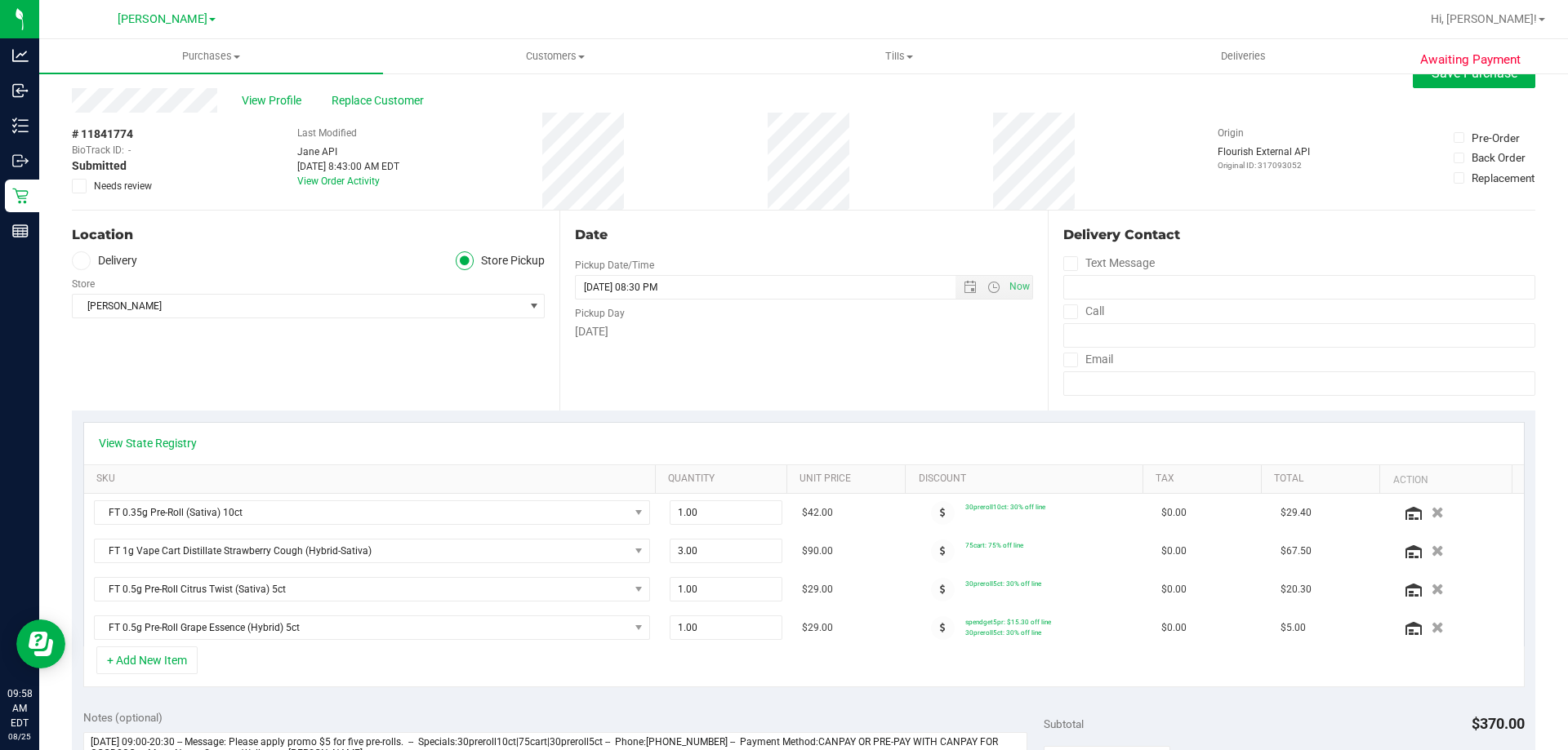
scroll to position [0, 0]
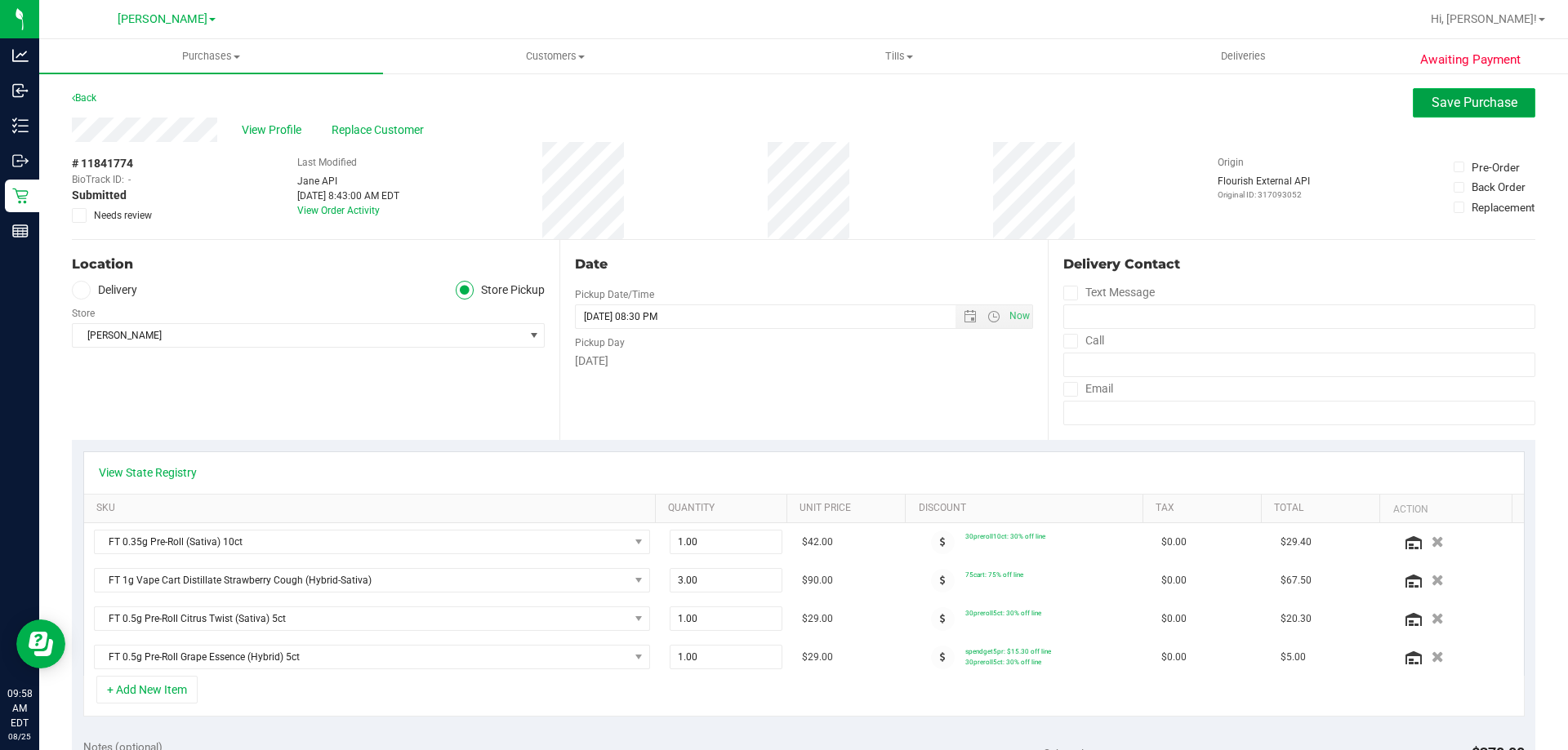
click at [1441, 110] on button "Save Purchase" at bounding box center [1474, 103] width 122 height 30
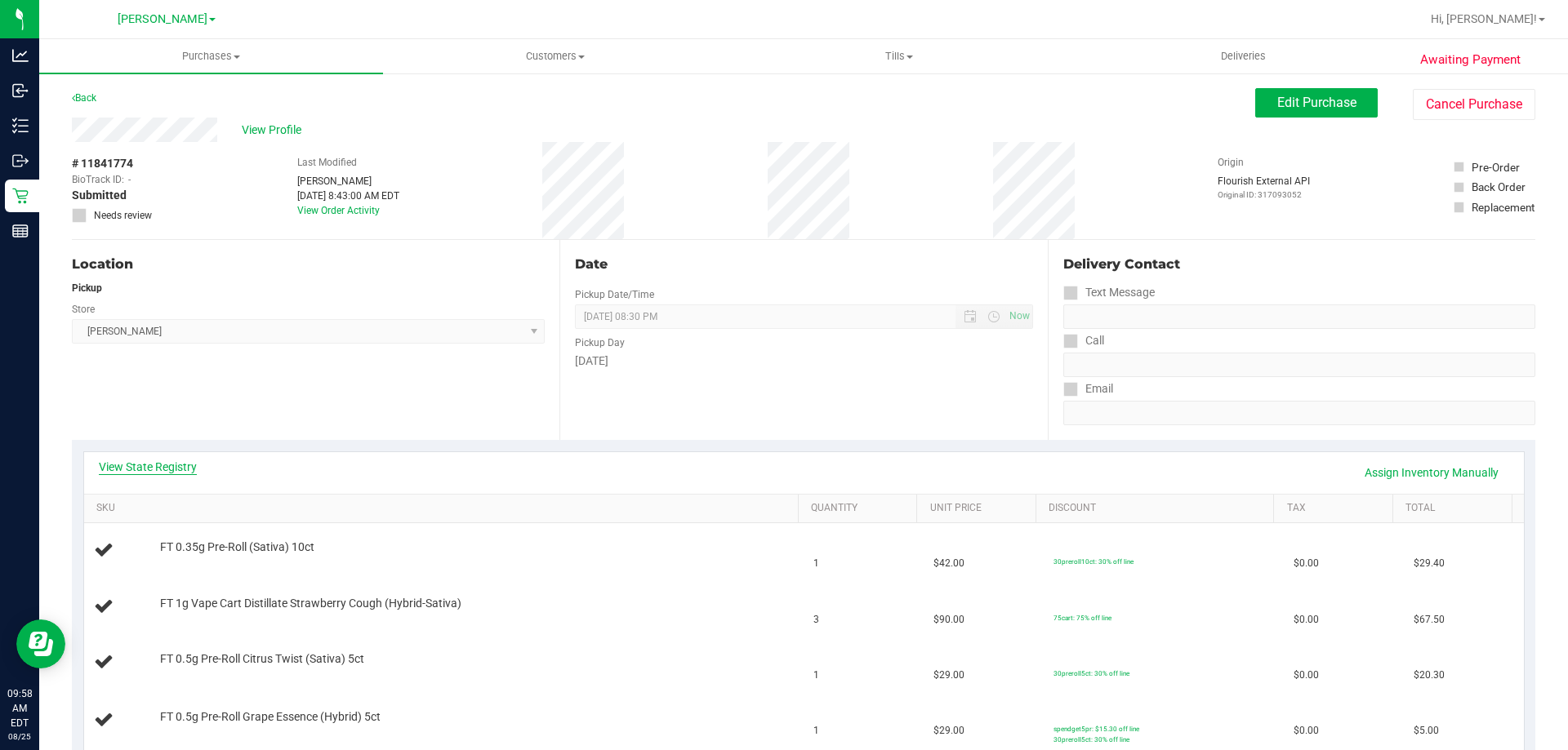
click at [184, 465] on link "View State Registry" at bounding box center [147, 467] width 98 height 17
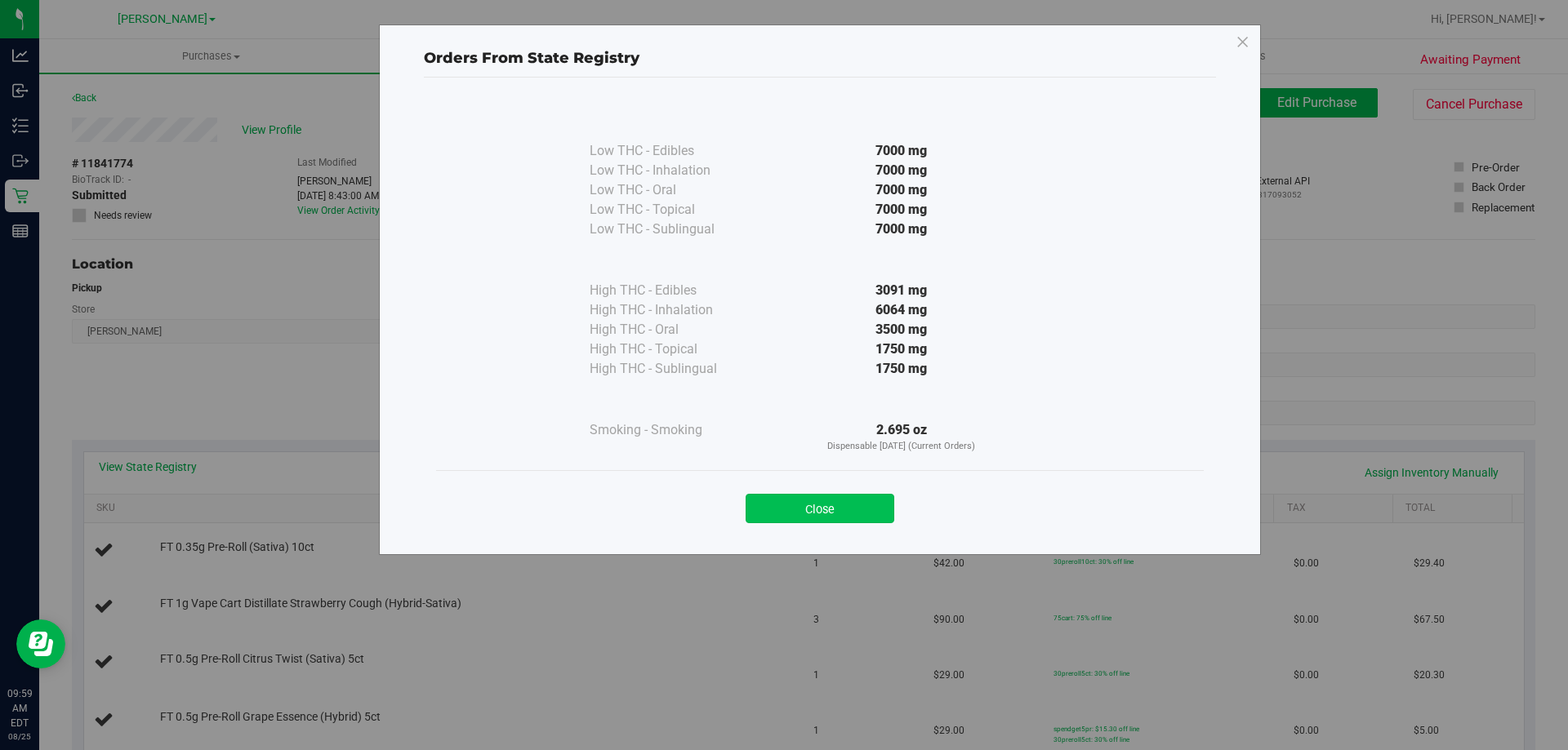
click at [839, 504] on button "Close" at bounding box center [820, 509] width 149 height 30
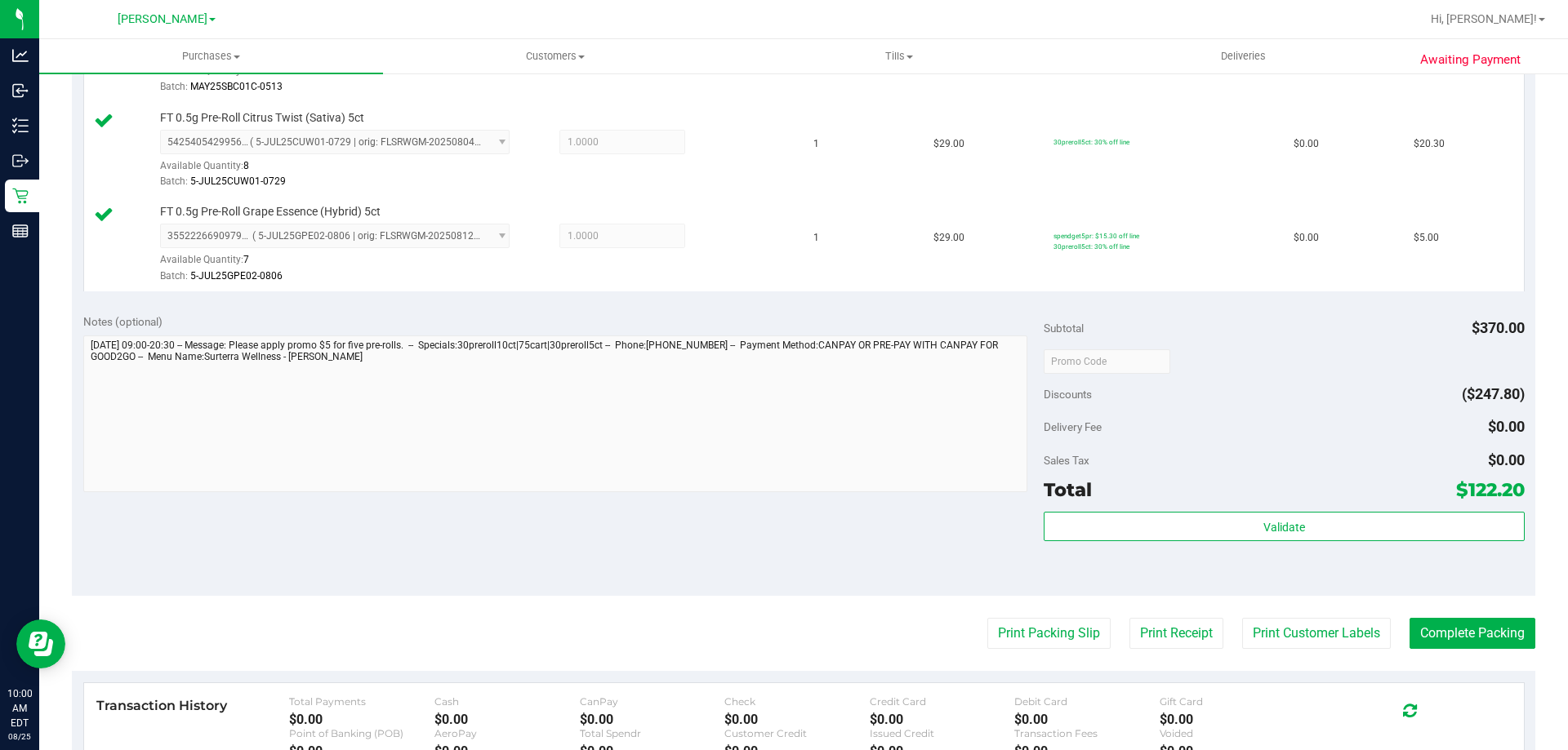
scroll to position [608, 0]
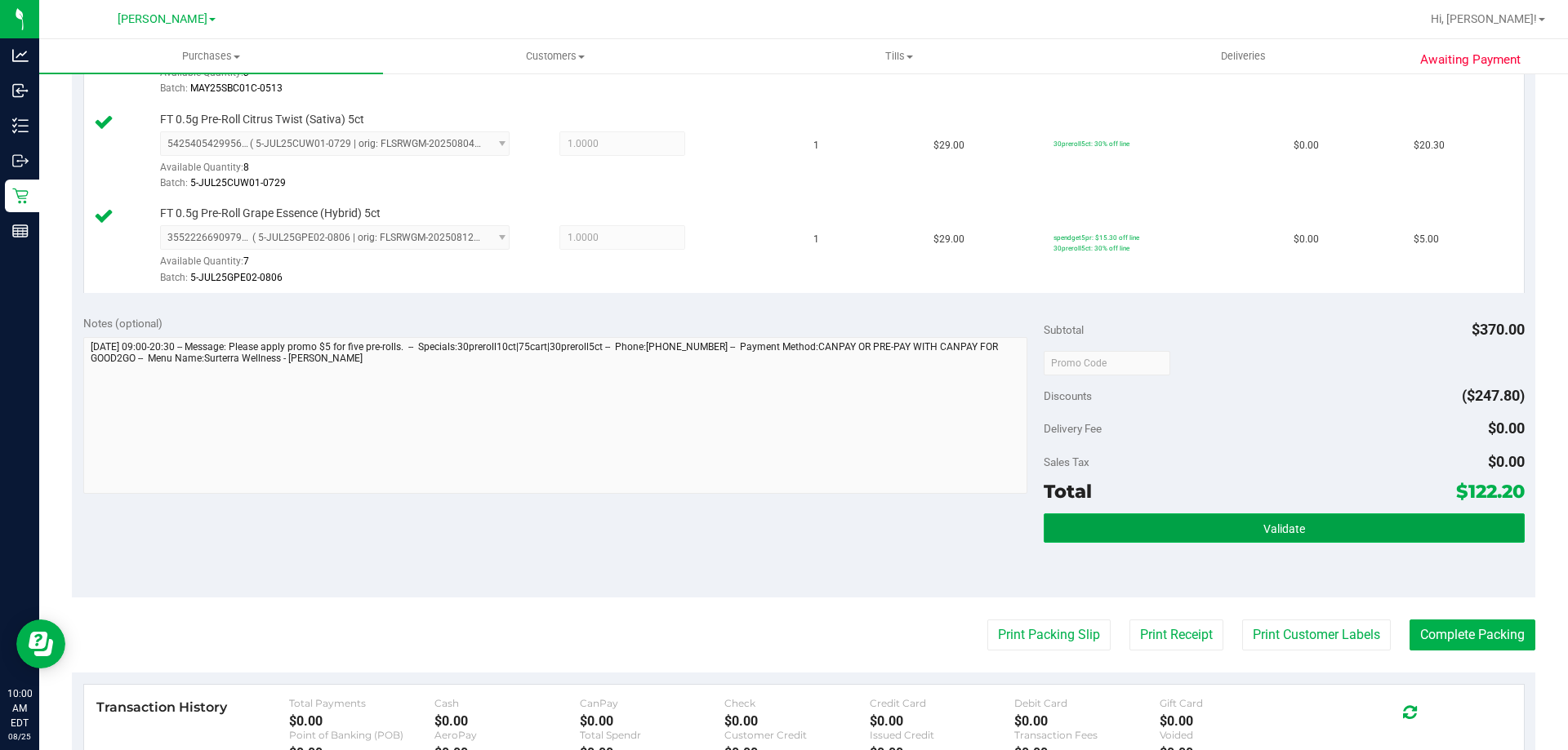
click at [1280, 531] on span "Validate" at bounding box center [1284, 529] width 41 height 13
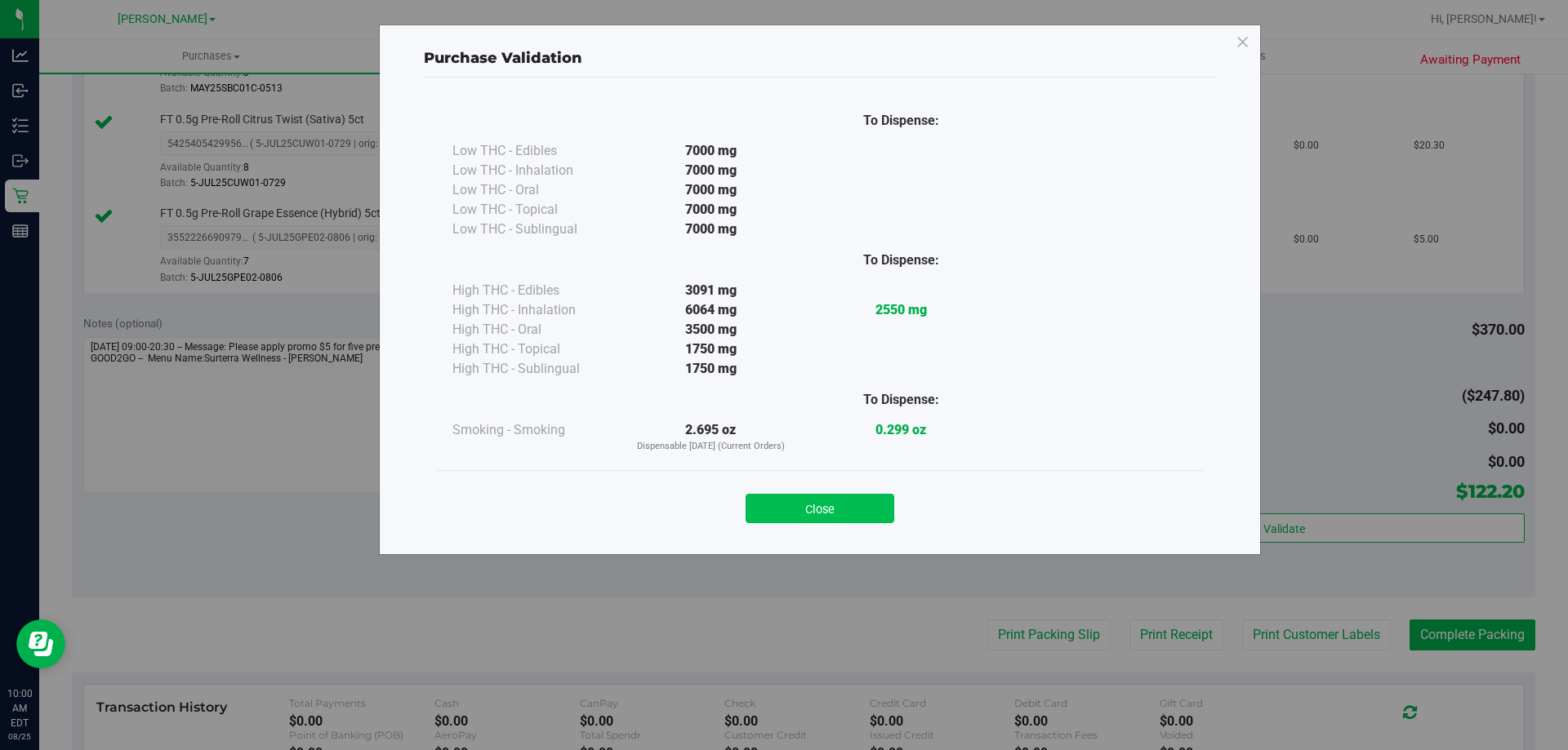
click at [867, 505] on button "Close" at bounding box center [820, 509] width 149 height 30
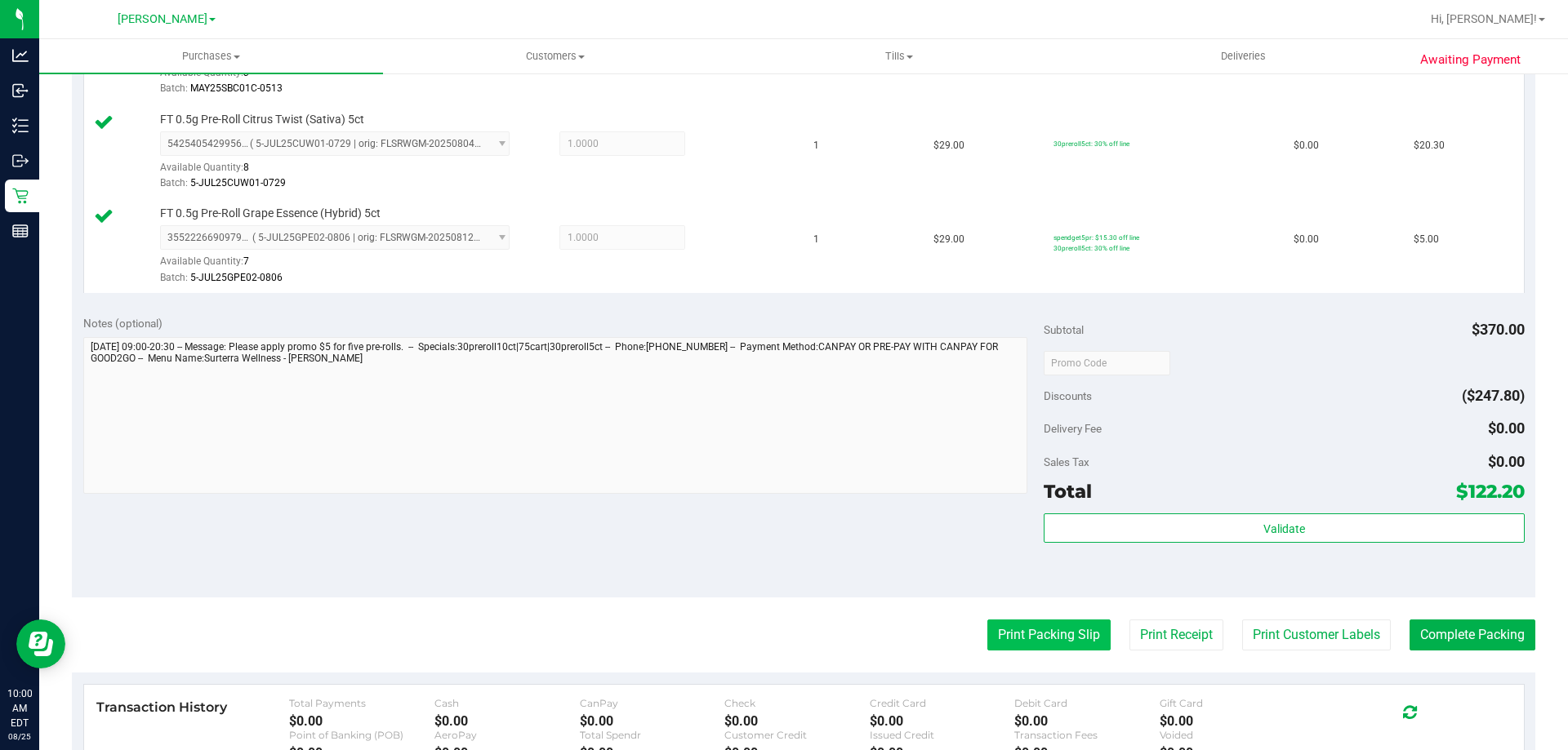
click at [1060, 634] on button "Print Packing Slip" at bounding box center [1049, 635] width 123 height 31
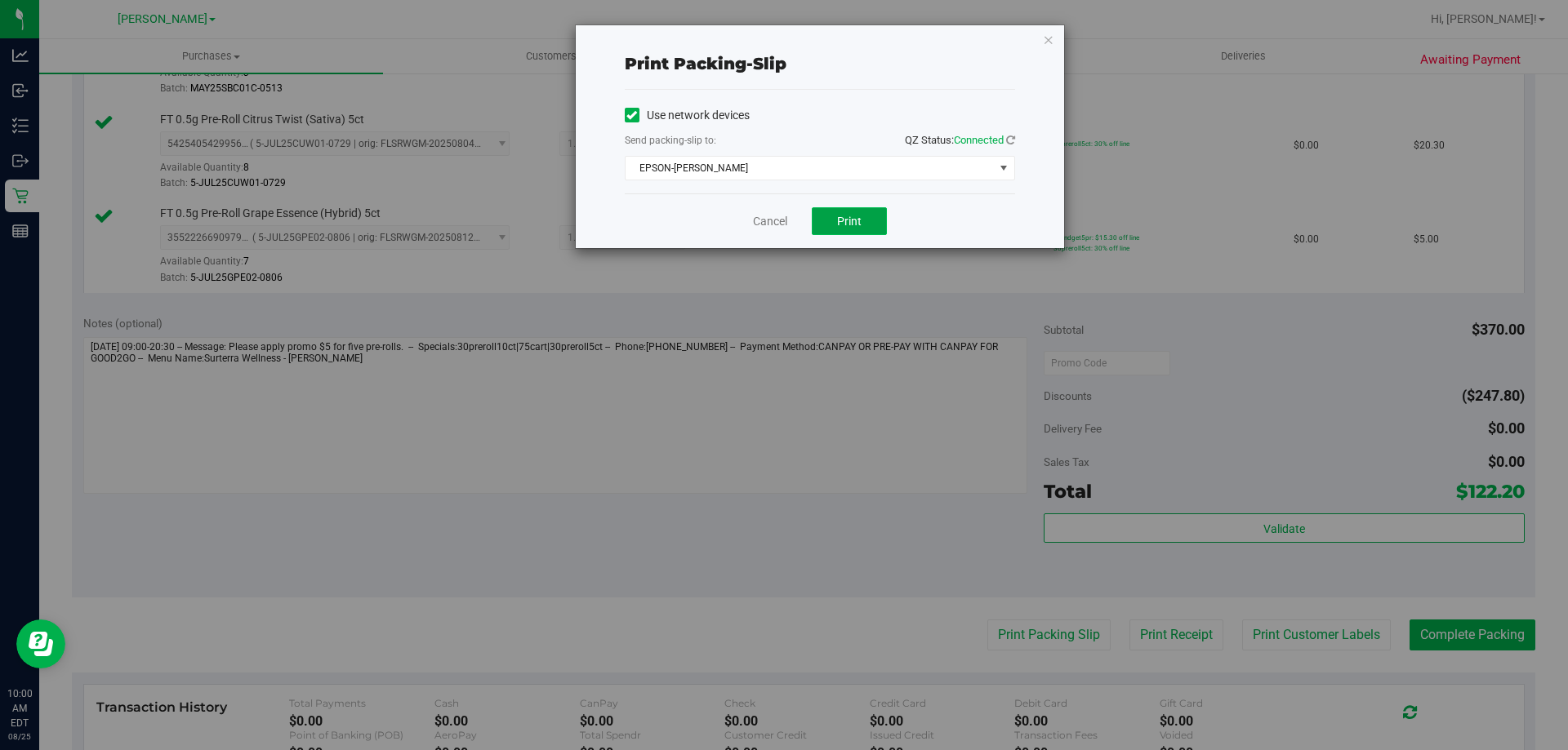
click at [860, 227] on button "Print" at bounding box center [849, 222] width 75 height 28
click at [767, 222] on link "Cancel" at bounding box center [769, 222] width 34 height 17
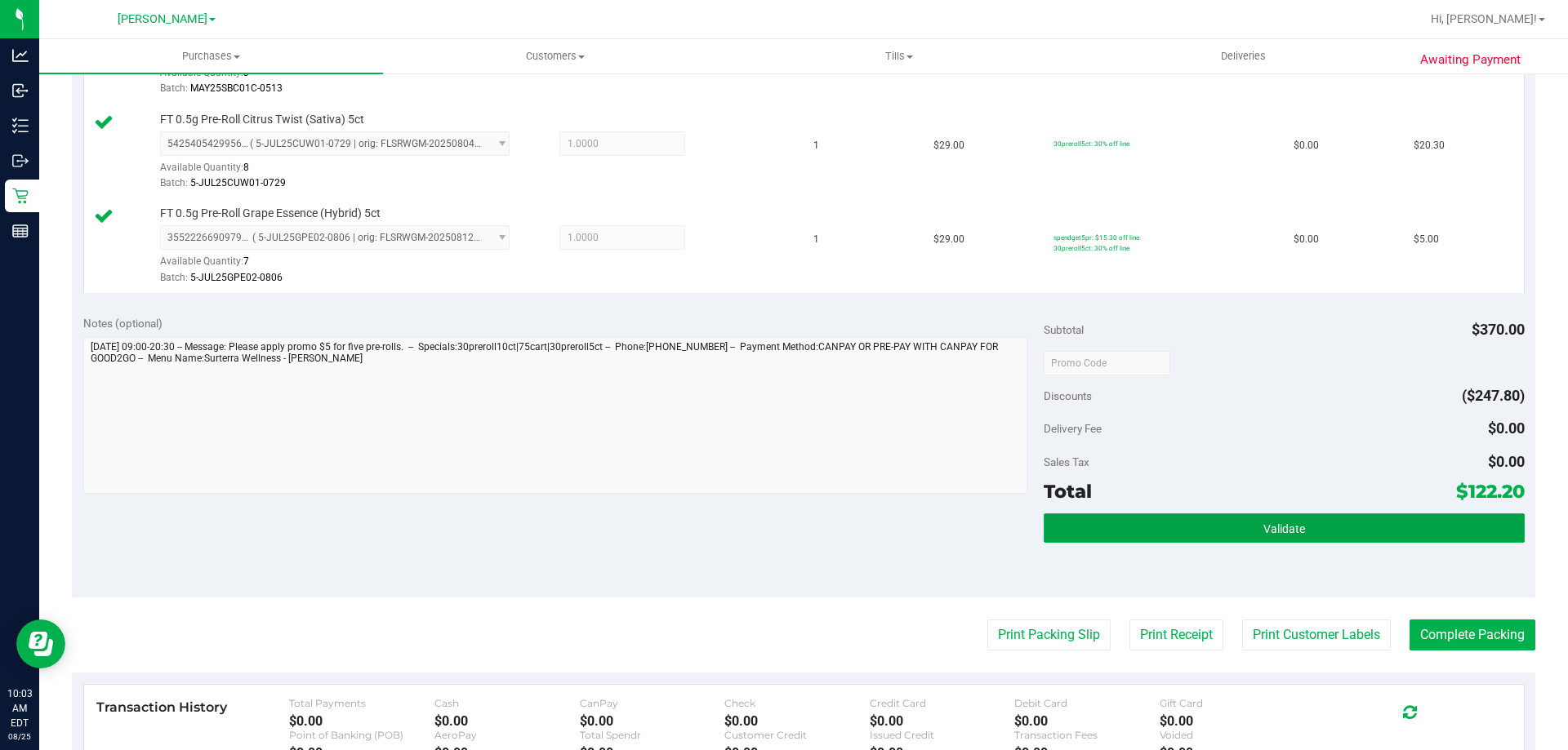
click at [1249, 518] on button "Validate" at bounding box center [1284, 528] width 480 height 30
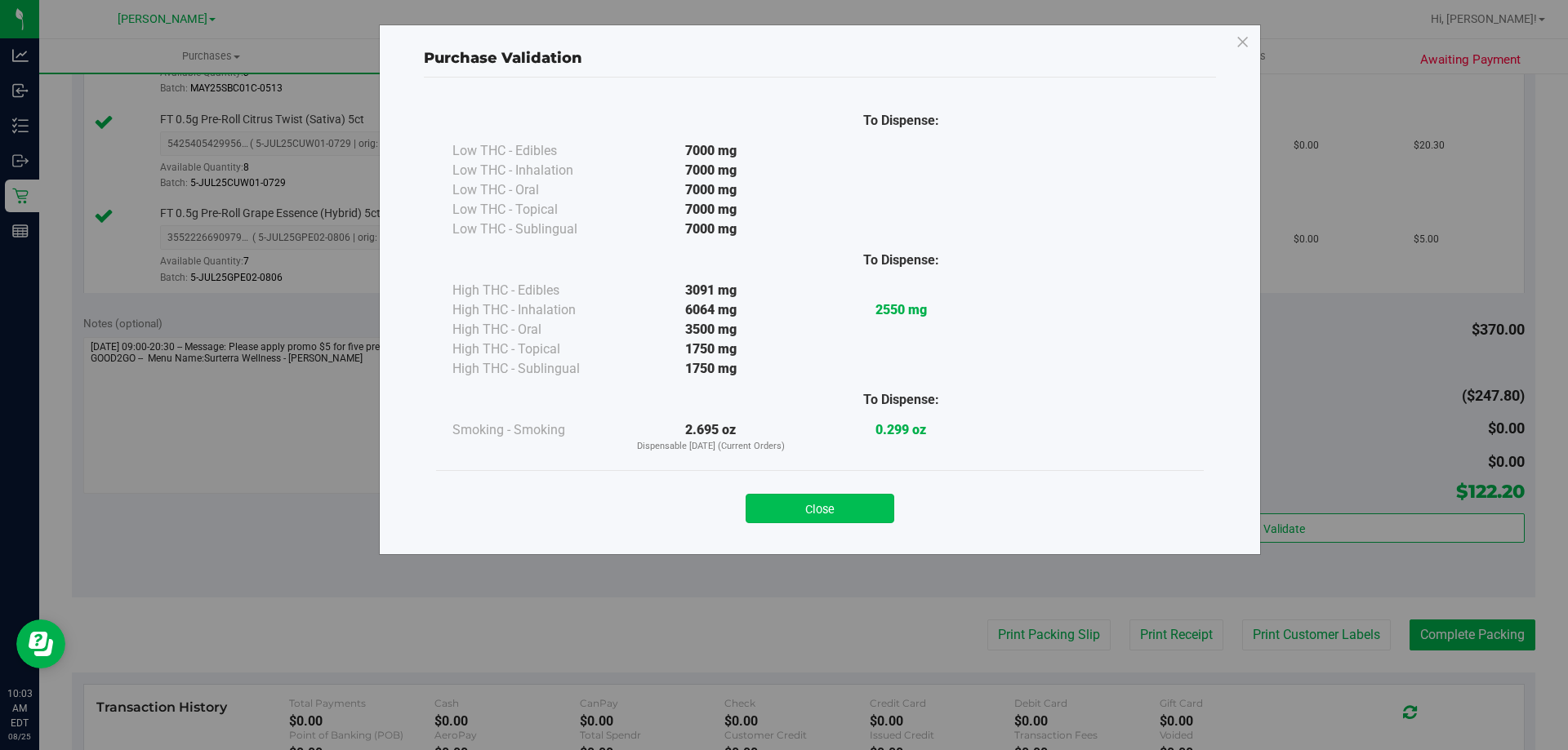
click at [846, 512] on button "Close" at bounding box center [820, 509] width 149 height 30
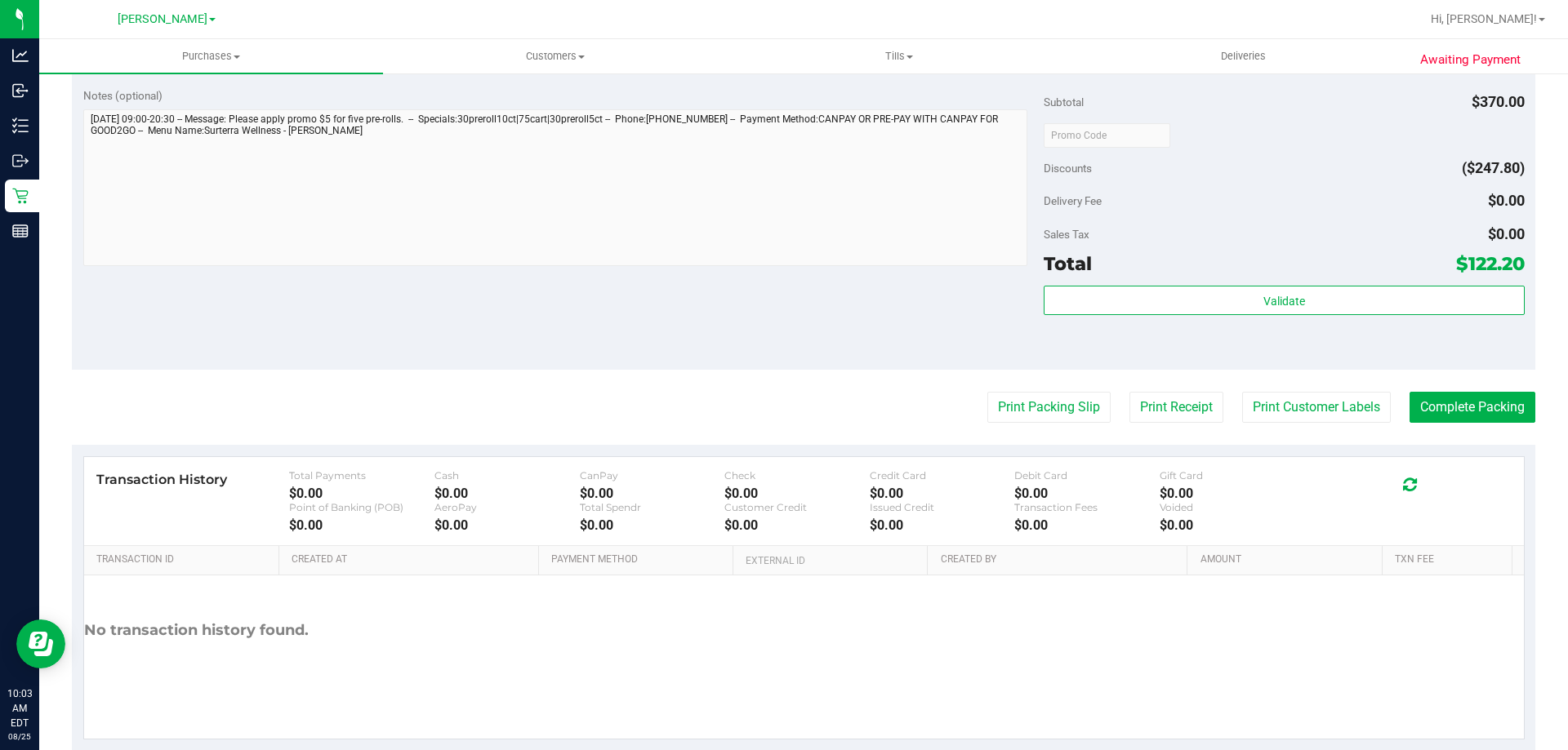
scroll to position [868, 0]
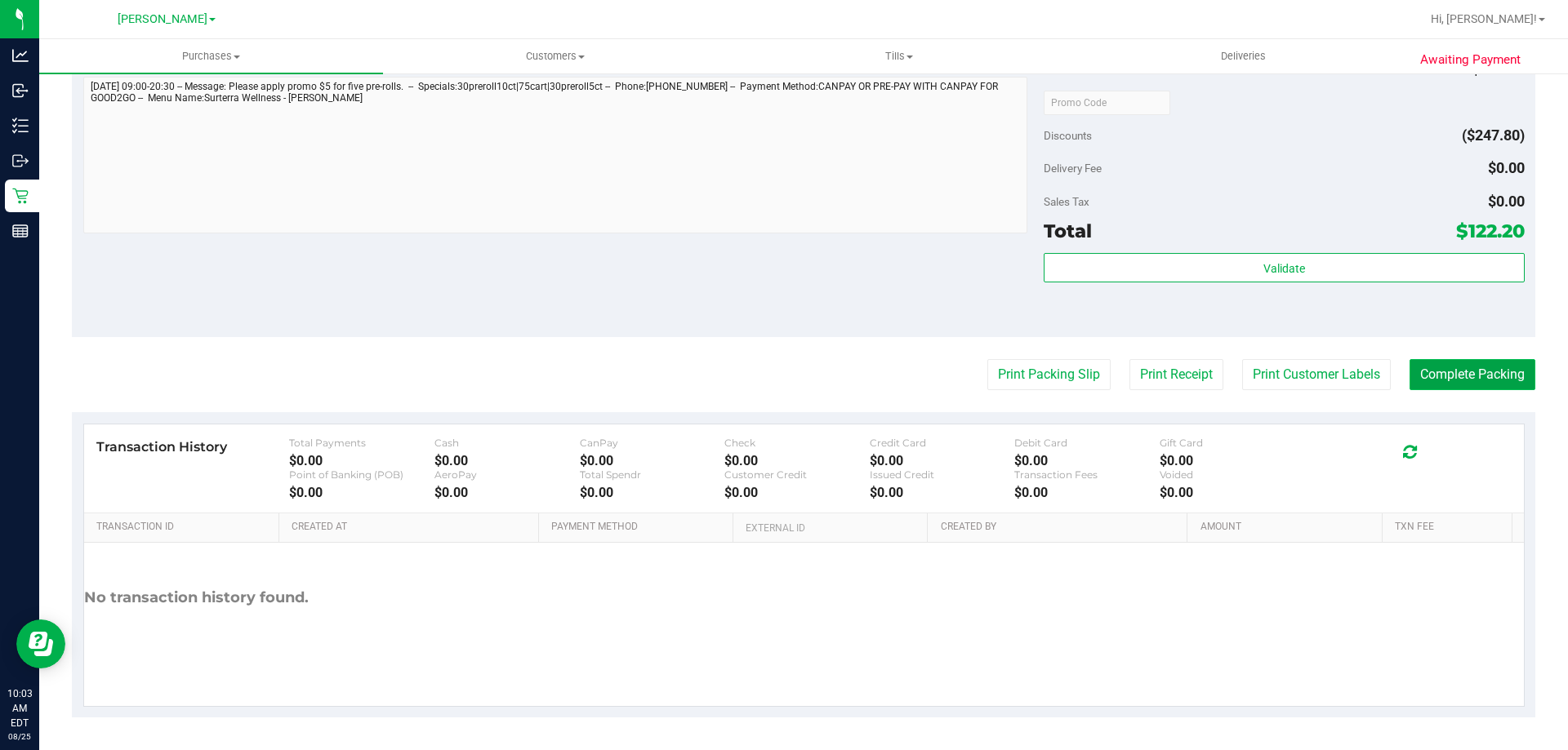
click at [1459, 380] on button "Complete Packing" at bounding box center [1472, 375] width 126 height 31
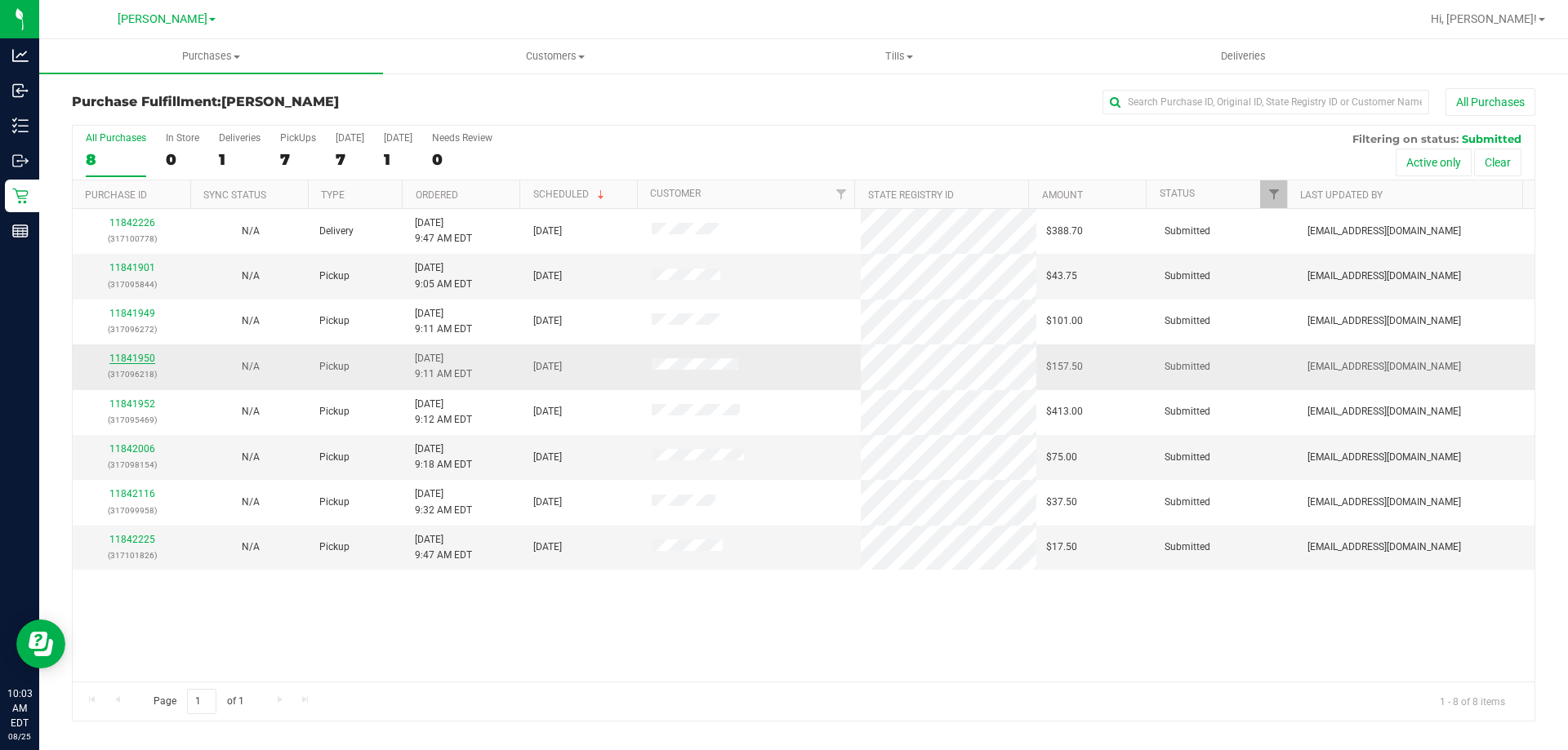
click at [147, 360] on link "11841950" at bounding box center [131, 359] width 45 height 12
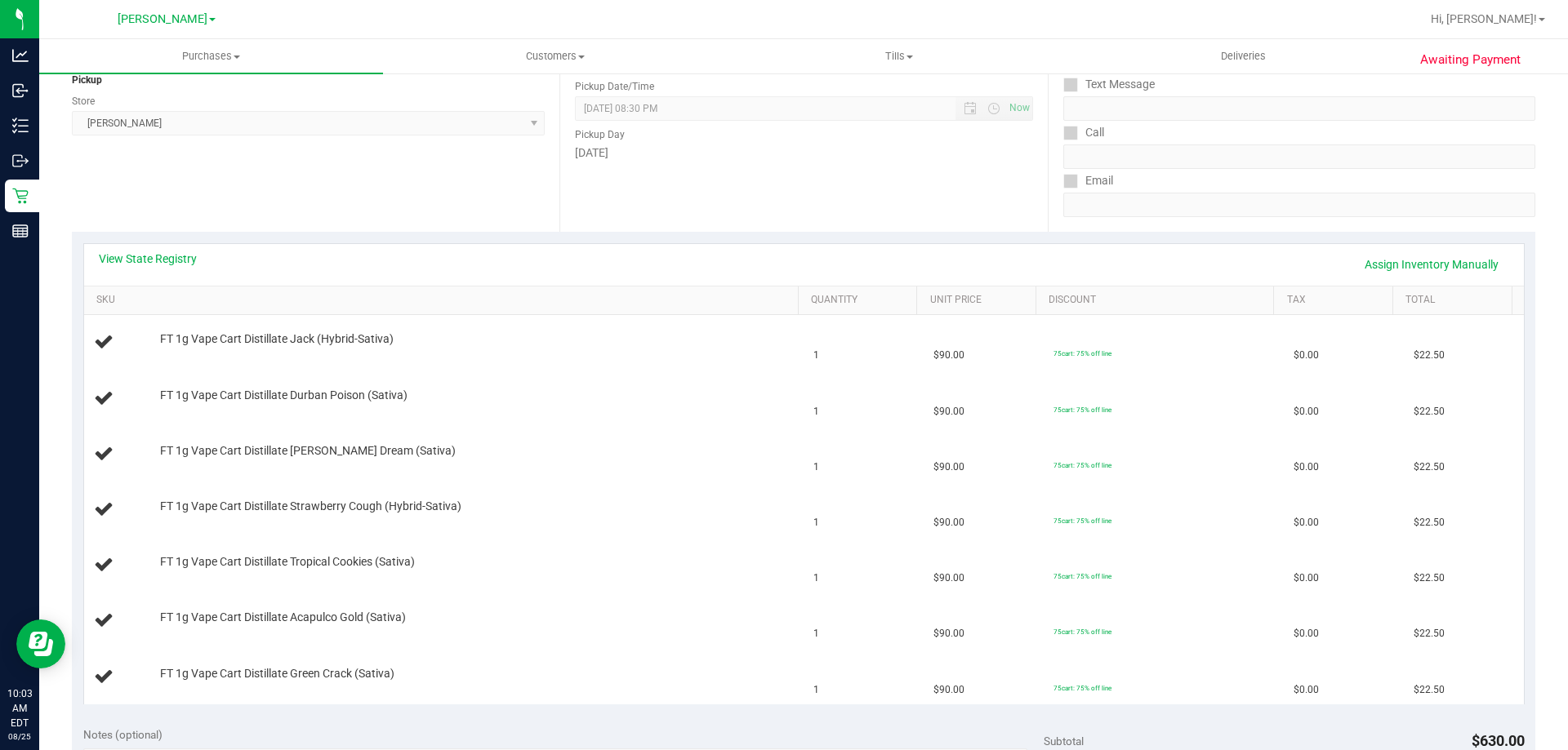
scroll to position [221, 0]
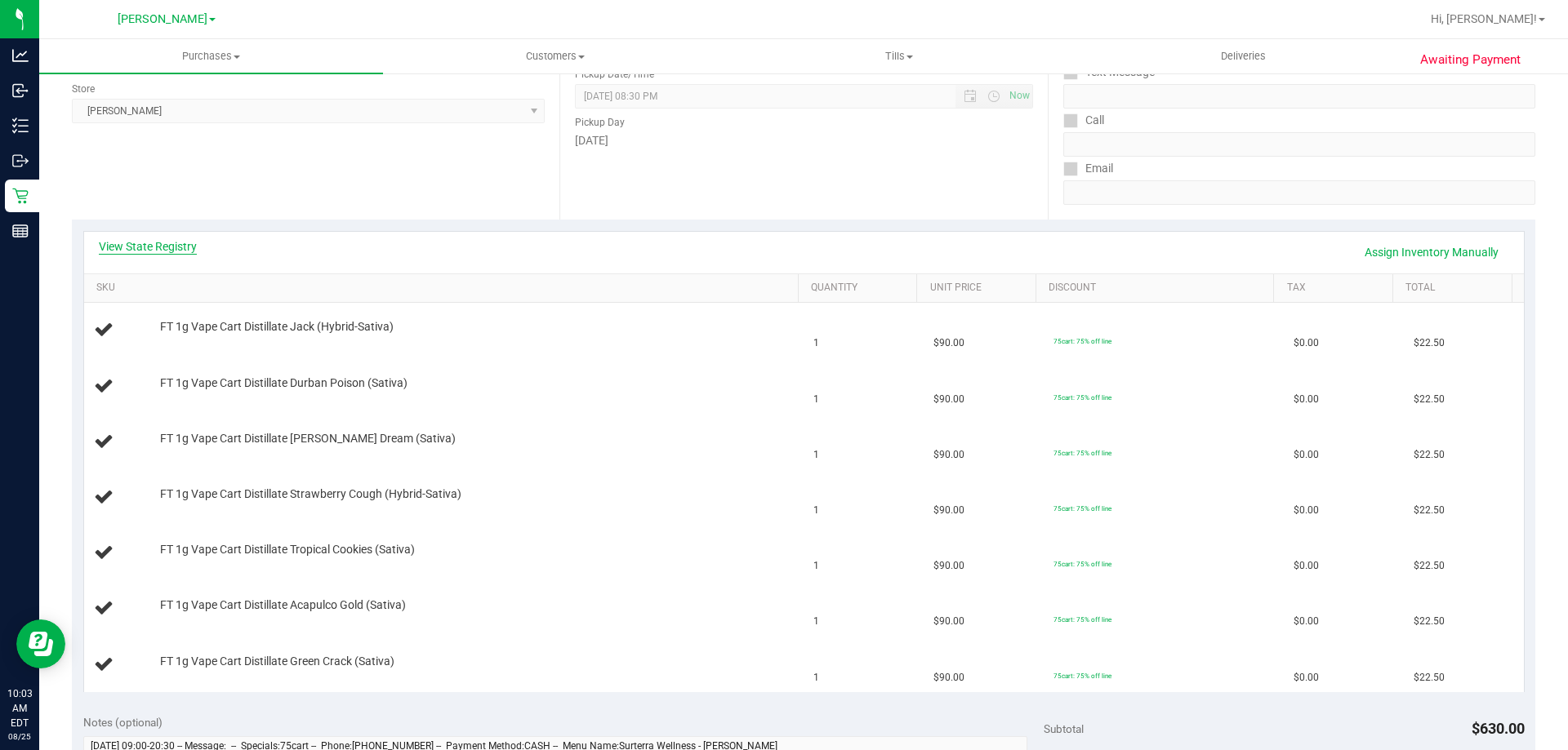
click at [177, 242] on link "View State Registry" at bounding box center [147, 246] width 98 height 17
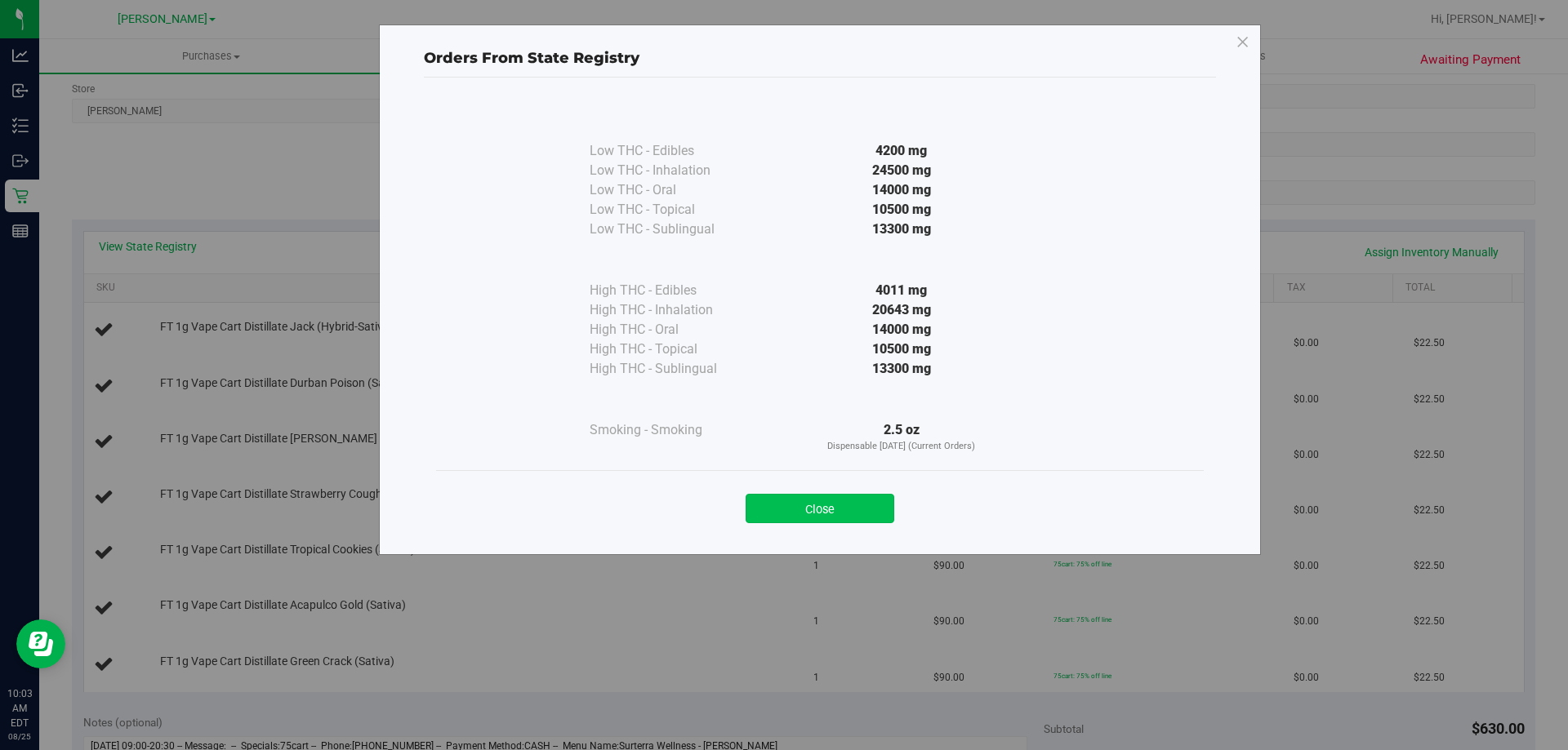
click at [857, 499] on button "Close" at bounding box center [820, 509] width 149 height 30
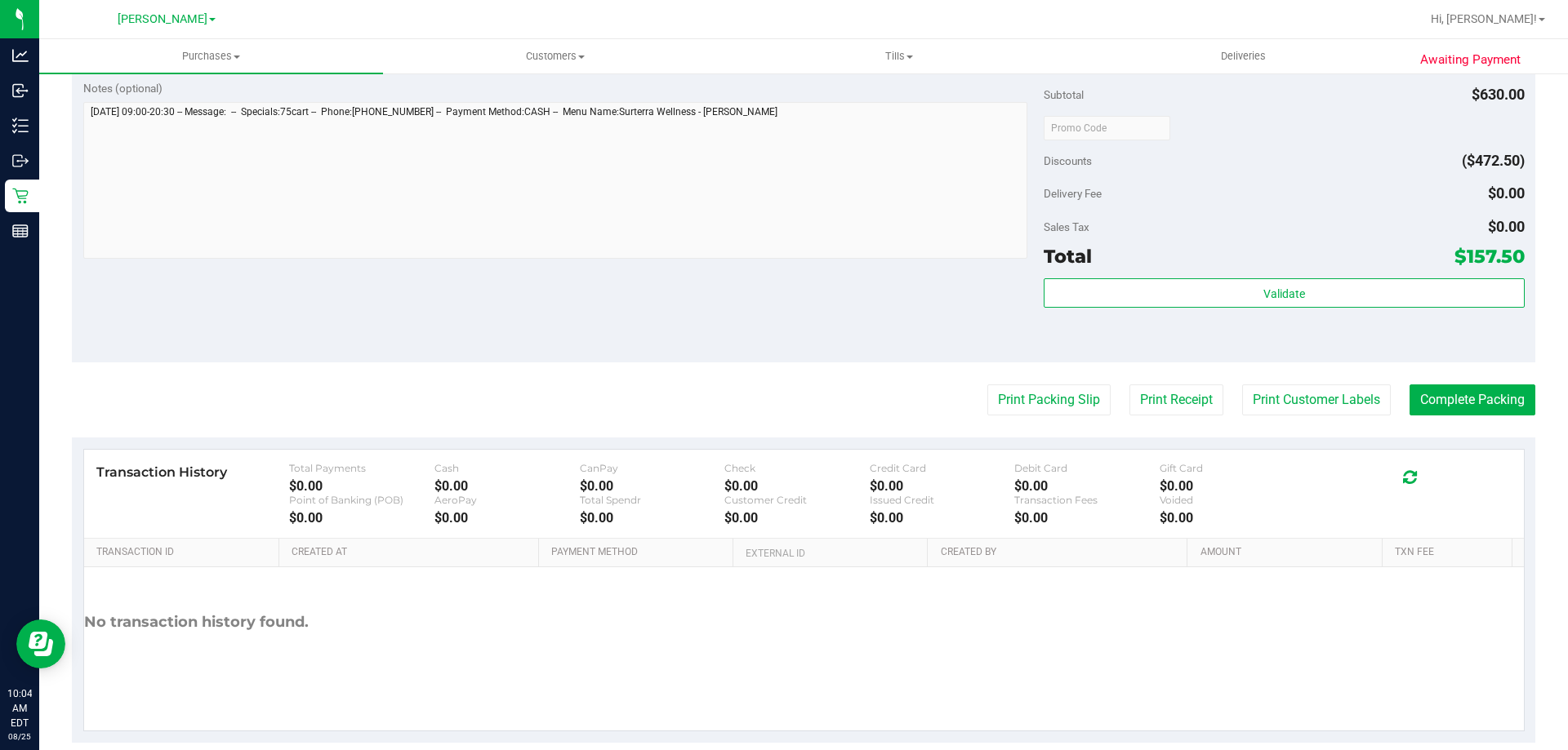
scroll to position [1151, 0]
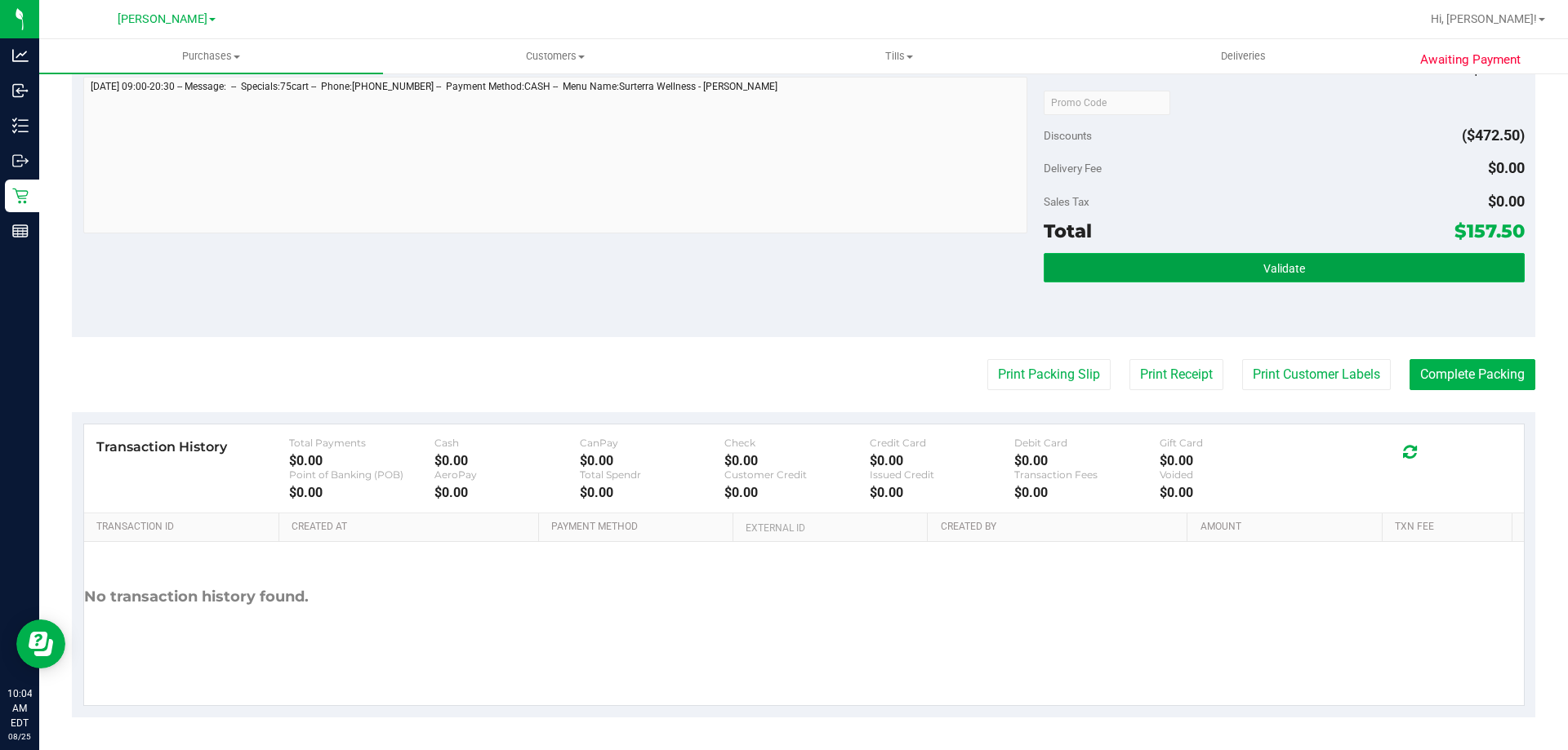
click at [1322, 281] on button "Validate" at bounding box center [1284, 268] width 480 height 30
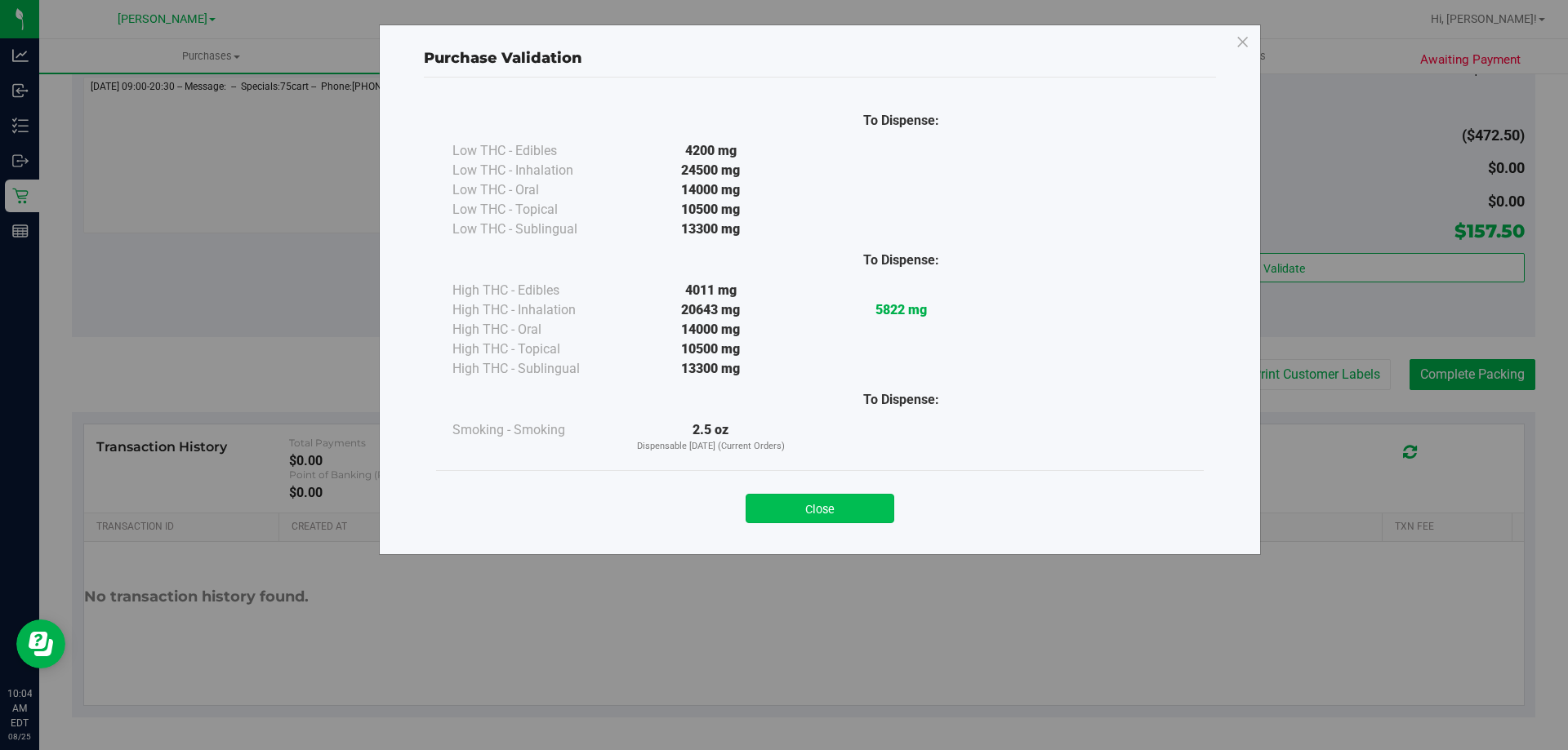
click at [876, 498] on button "Close" at bounding box center [820, 509] width 149 height 30
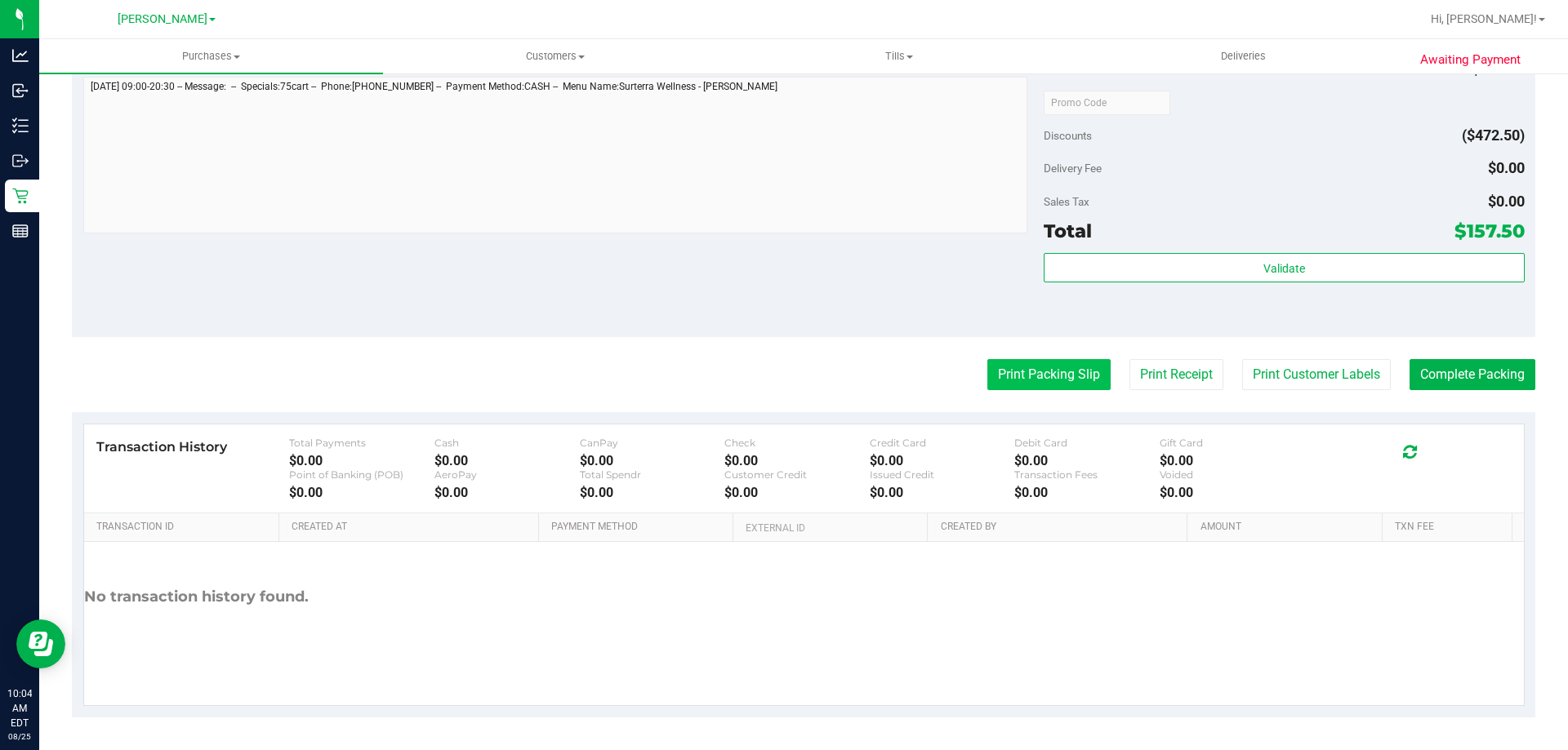
click at [1058, 362] on button "Print Packing Slip" at bounding box center [1049, 375] width 123 height 31
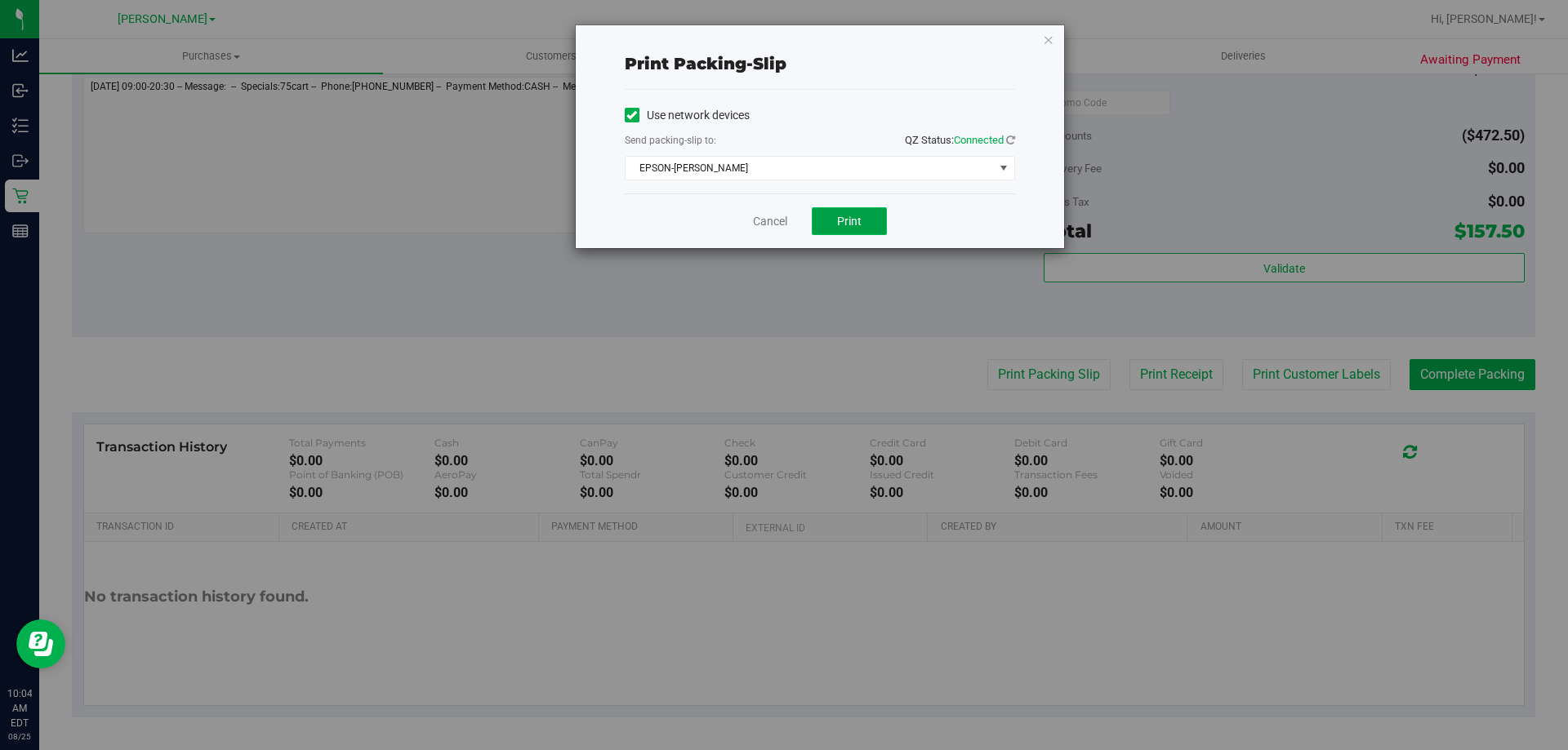
click at [871, 232] on button "Print" at bounding box center [849, 222] width 75 height 28
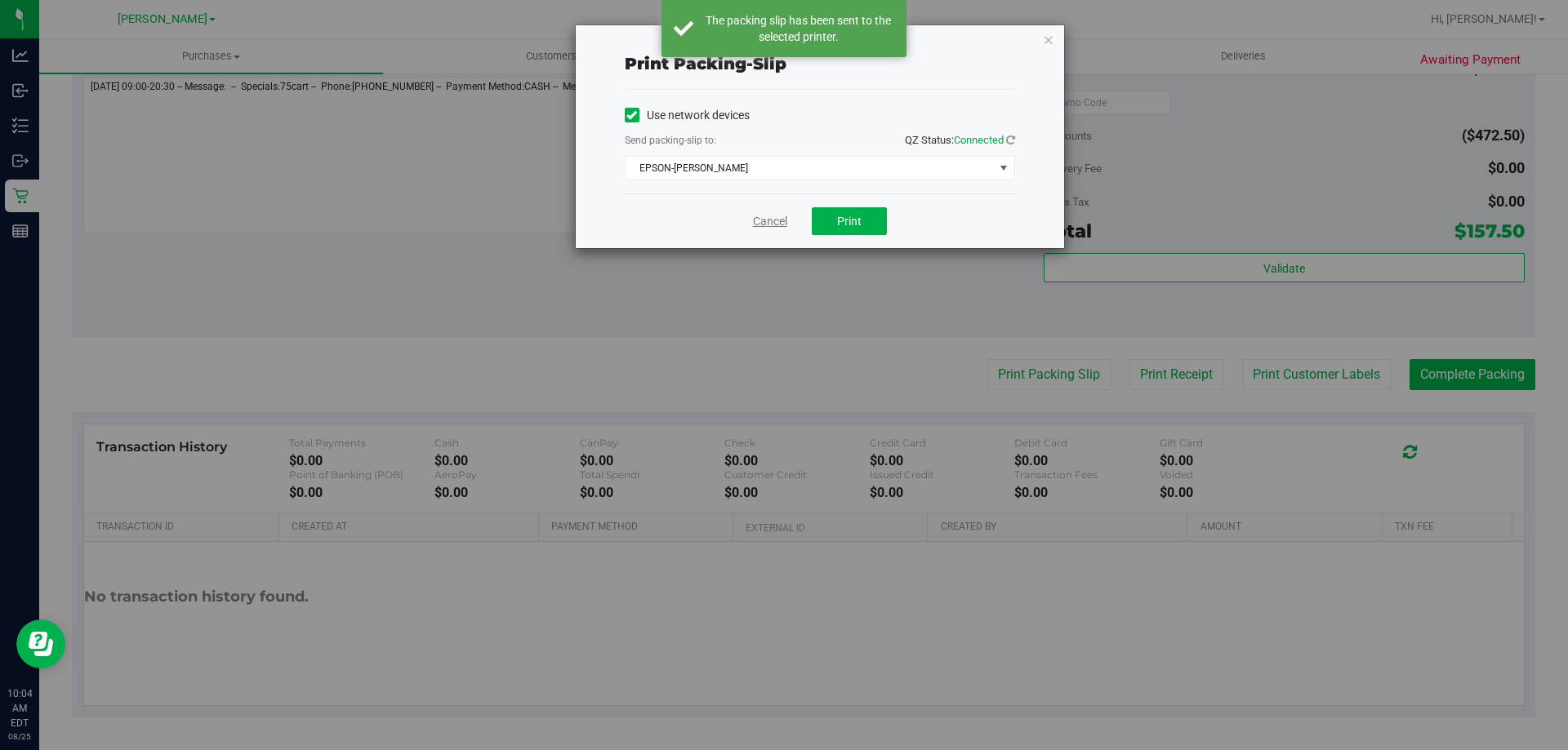
click at [759, 225] on link "Cancel" at bounding box center [769, 222] width 34 height 17
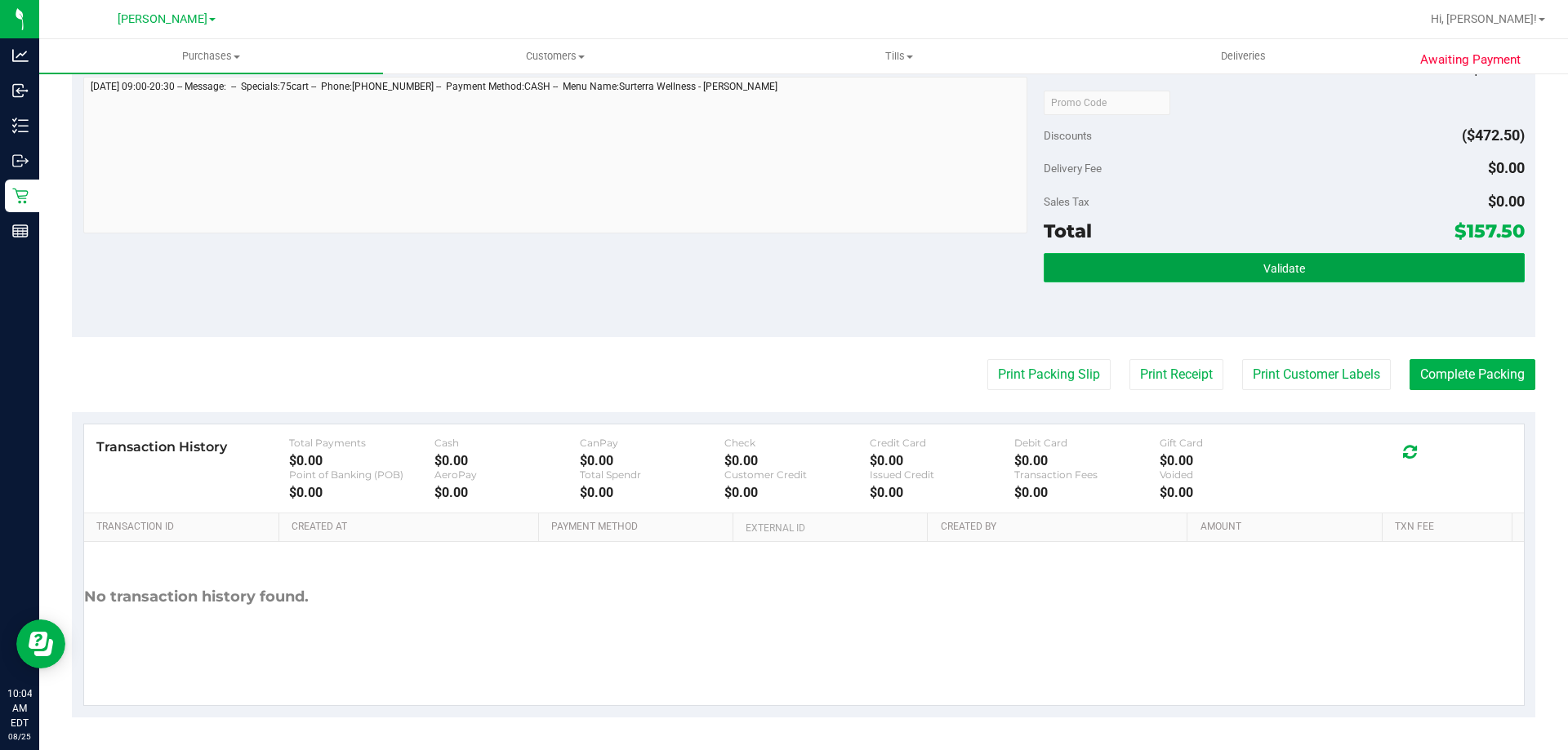
click at [1264, 272] on span "Validate" at bounding box center [1284, 269] width 41 height 13
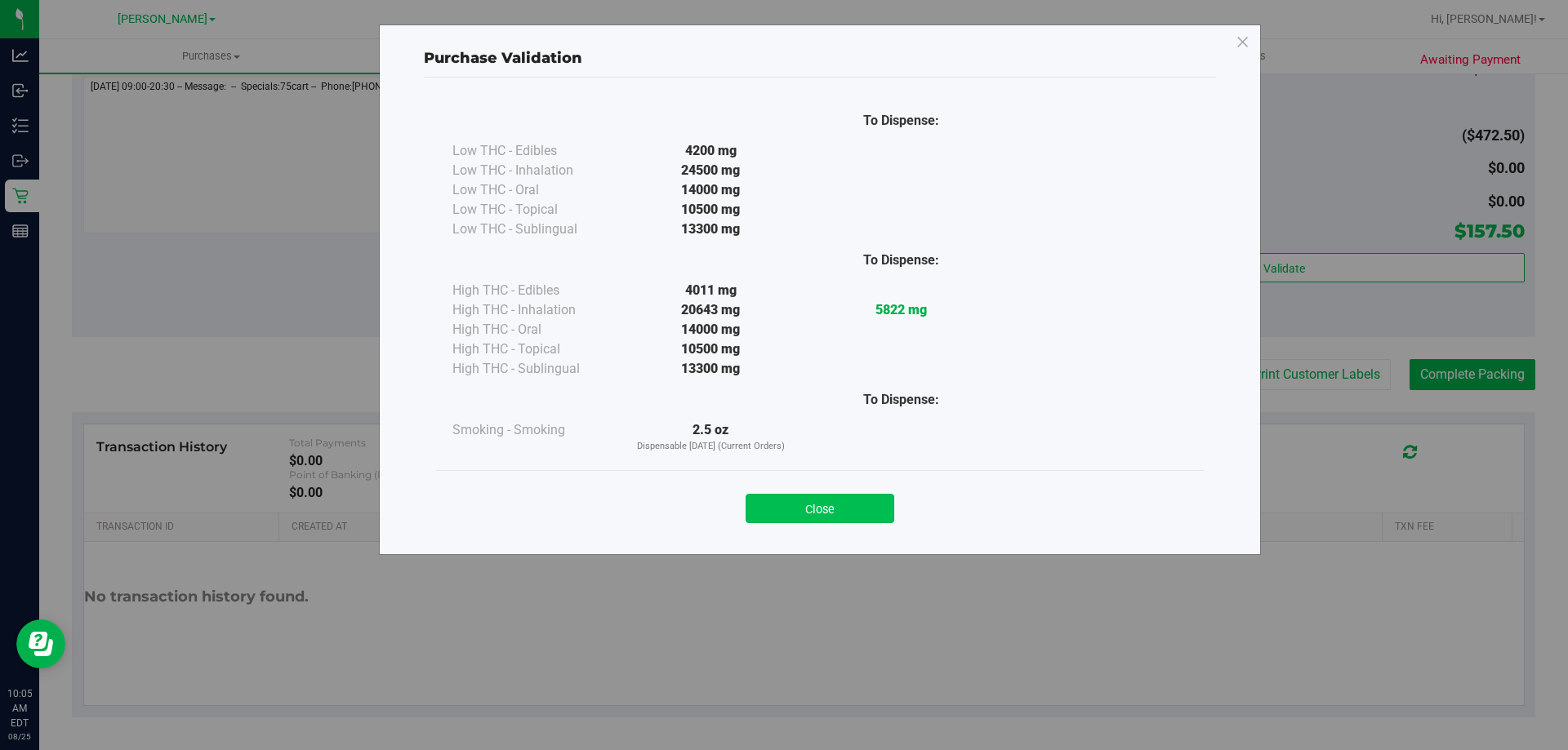
click at [839, 494] on button "Close" at bounding box center [820, 509] width 149 height 30
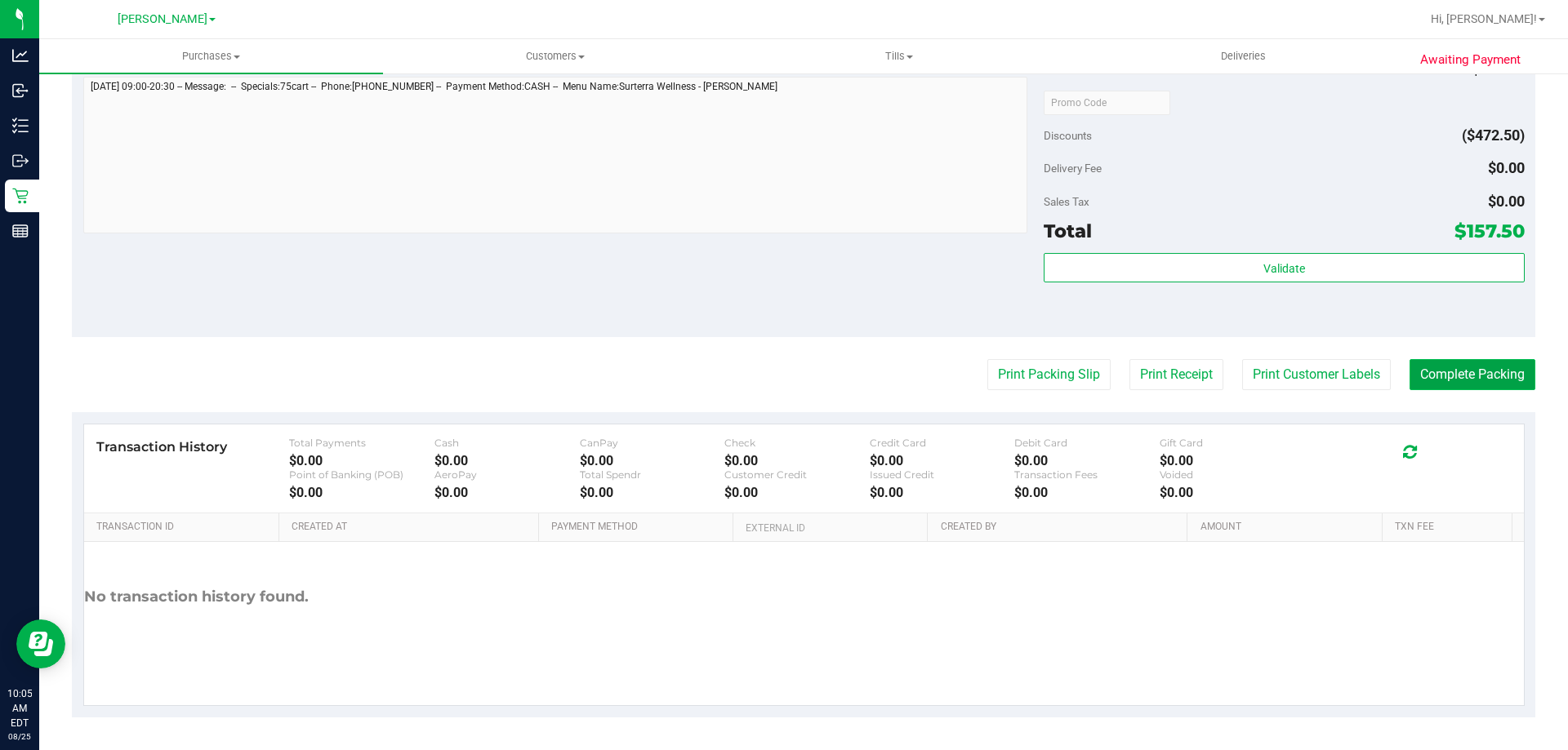
click at [1461, 361] on button "Complete Packing" at bounding box center [1472, 375] width 126 height 31
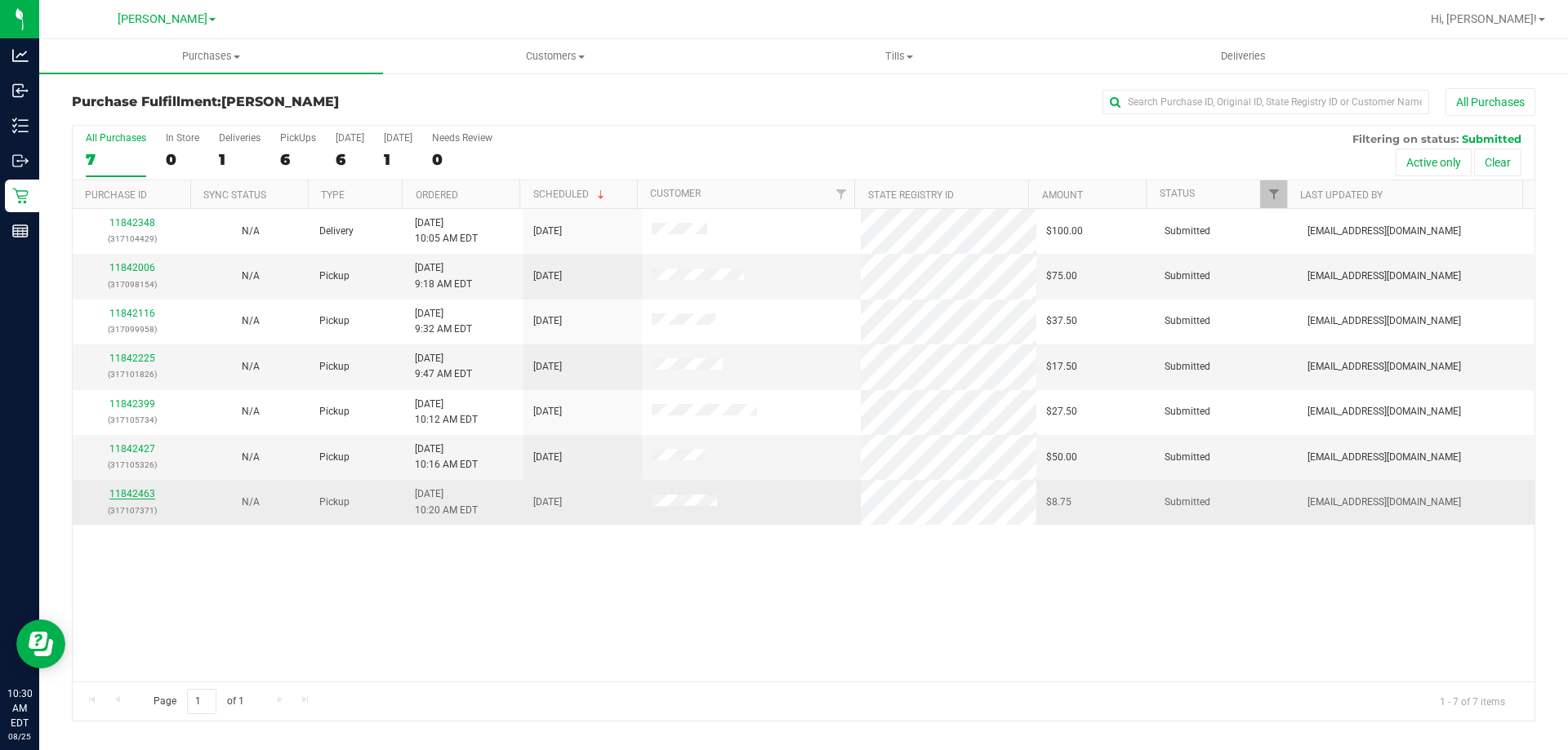
click at [148, 490] on link "11842463" at bounding box center [131, 494] width 45 height 12
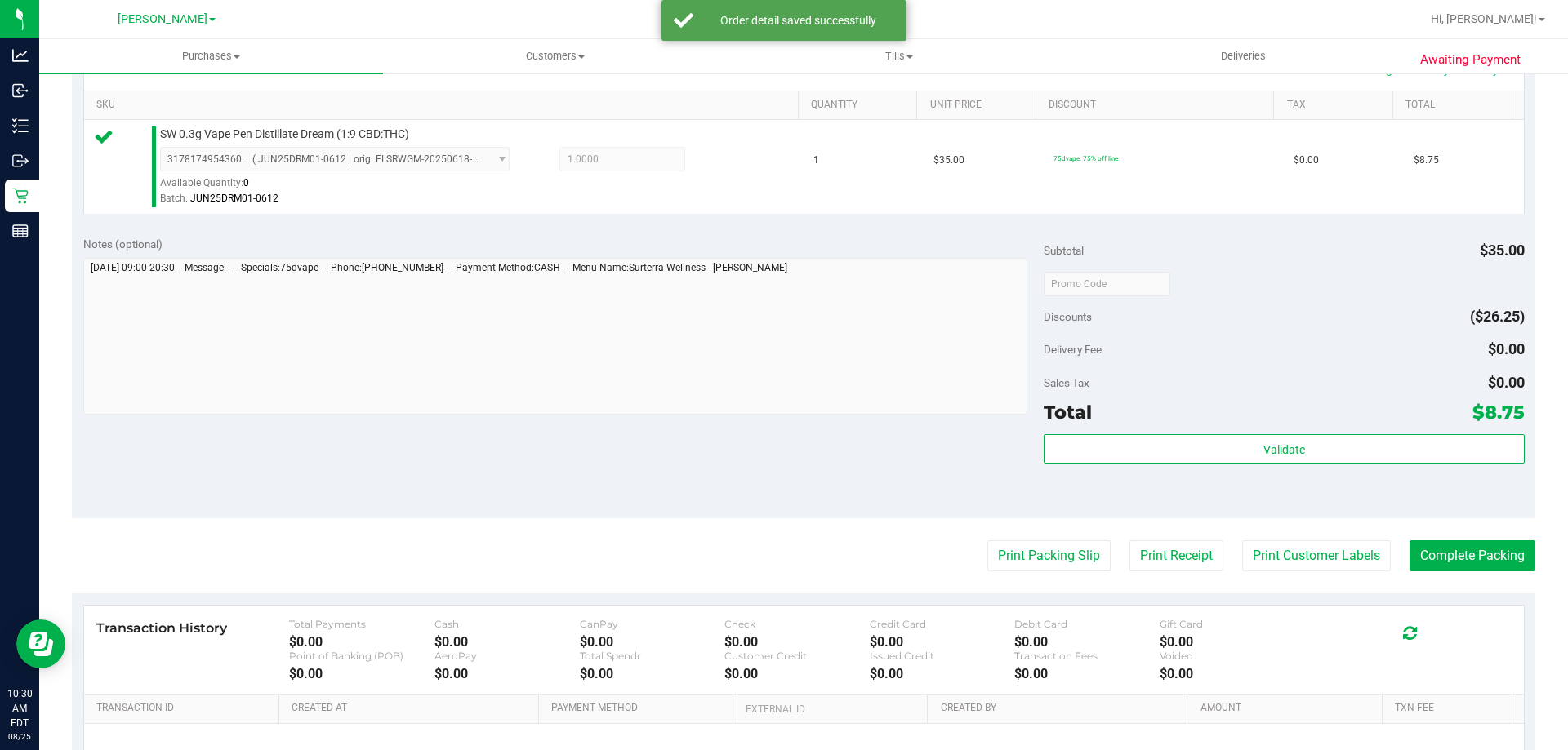
scroll to position [490, 0]
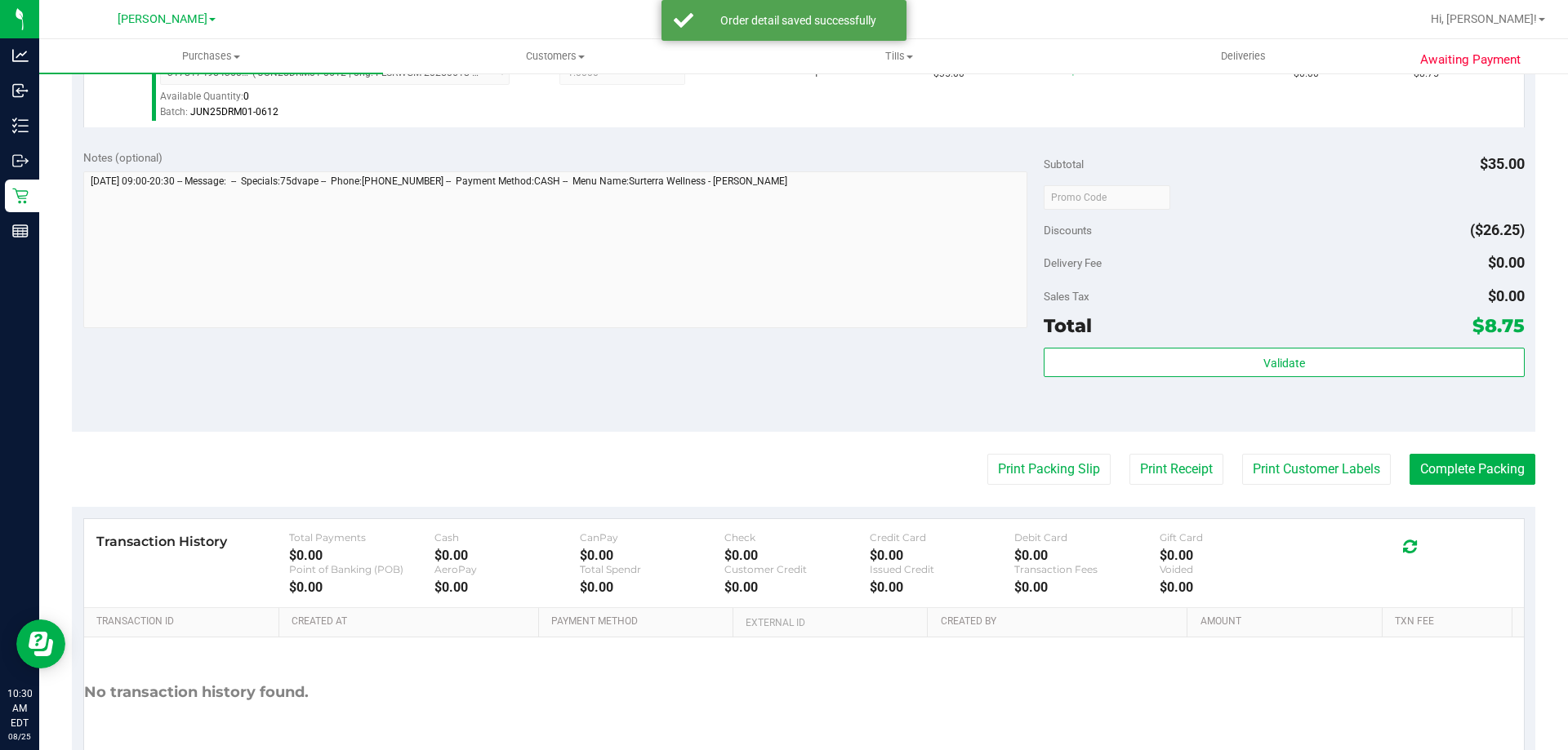
click at [1236, 384] on div "Validate" at bounding box center [1284, 385] width 480 height 74
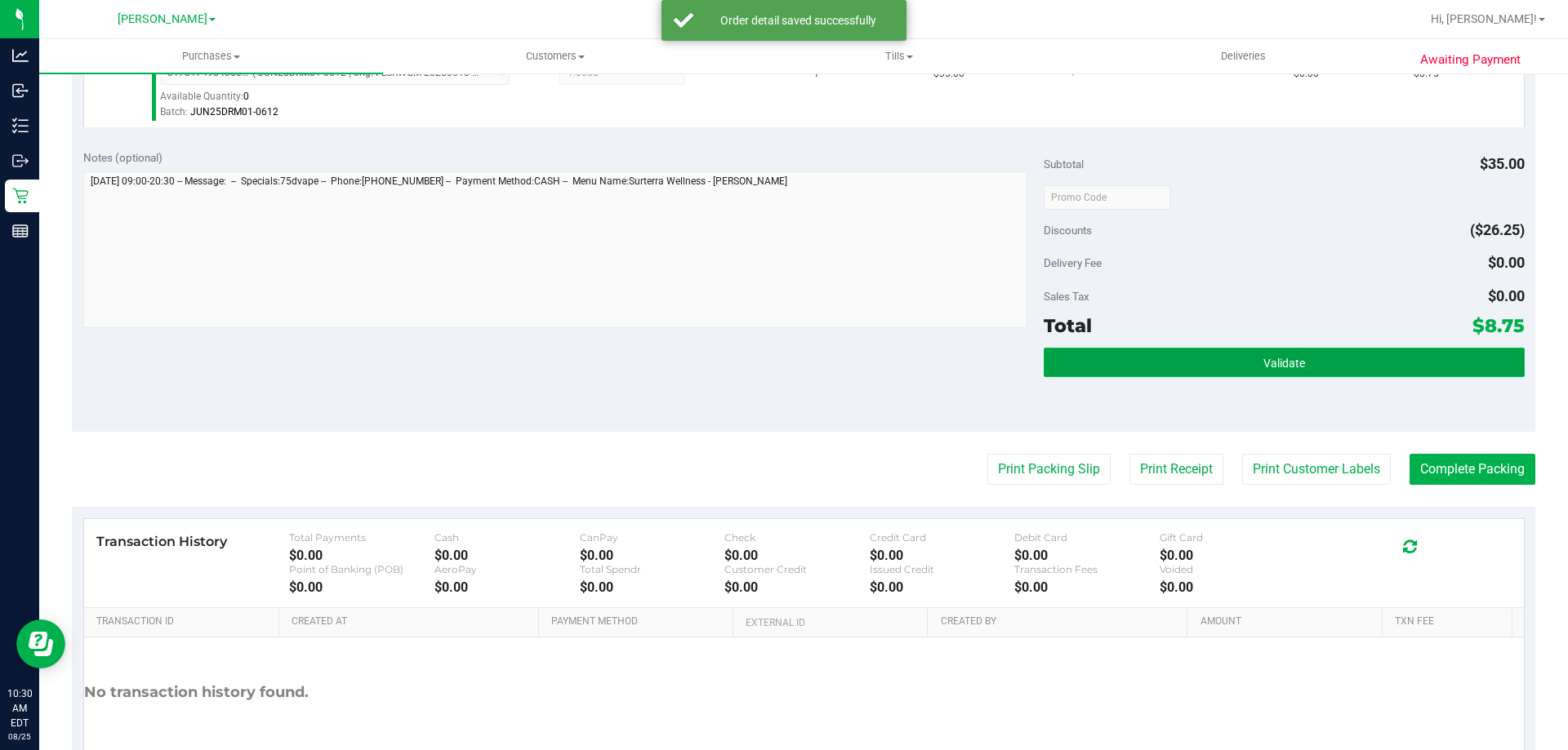
click at [1242, 349] on button "Validate" at bounding box center [1284, 363] width 480 height 30
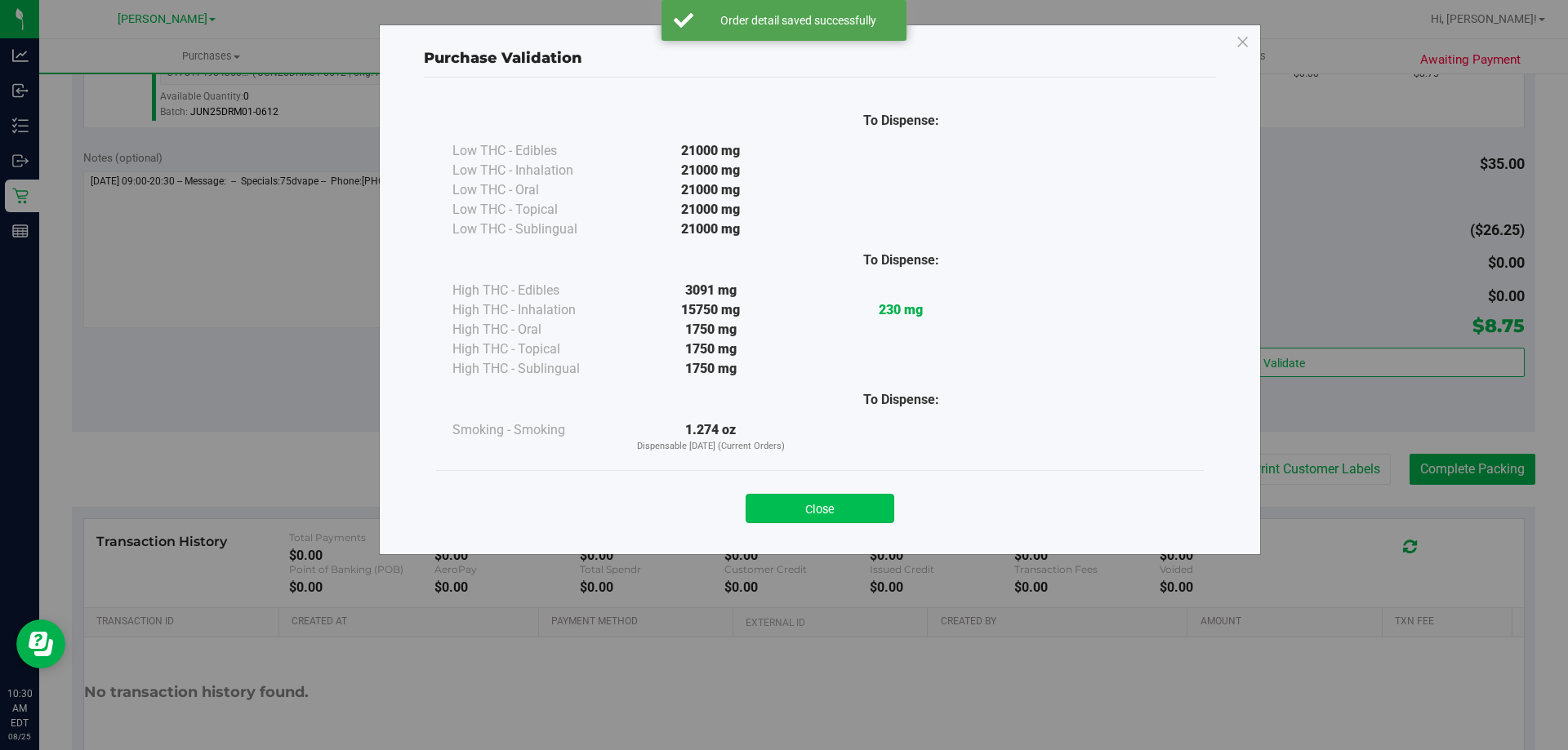
click at [848, 500] on button "Close" at bounding box center [820, 509] width 149 height 30
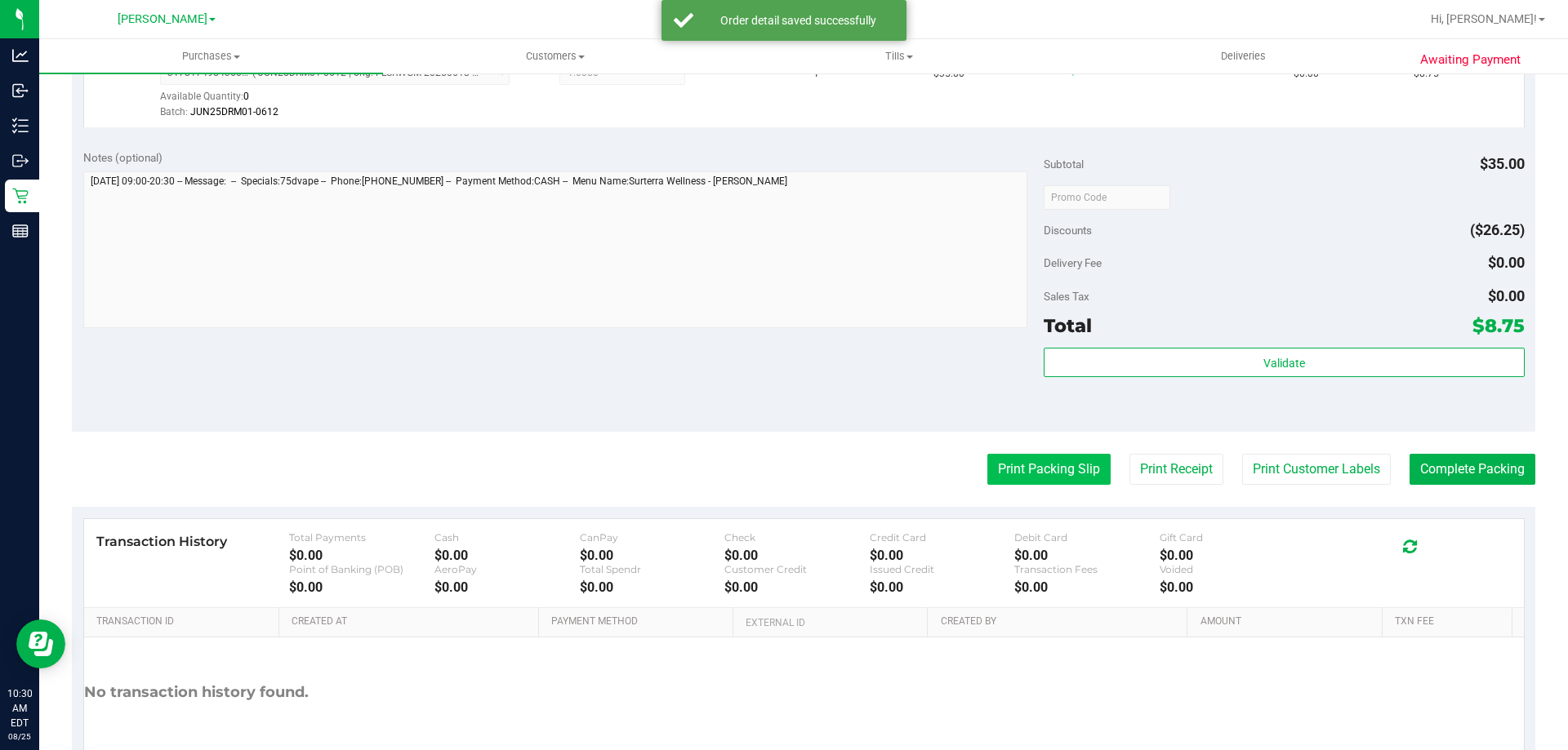
click at [1076, 463] on button "Print Packing Slip" at bounding box center [1049, 470] width 123 height 31
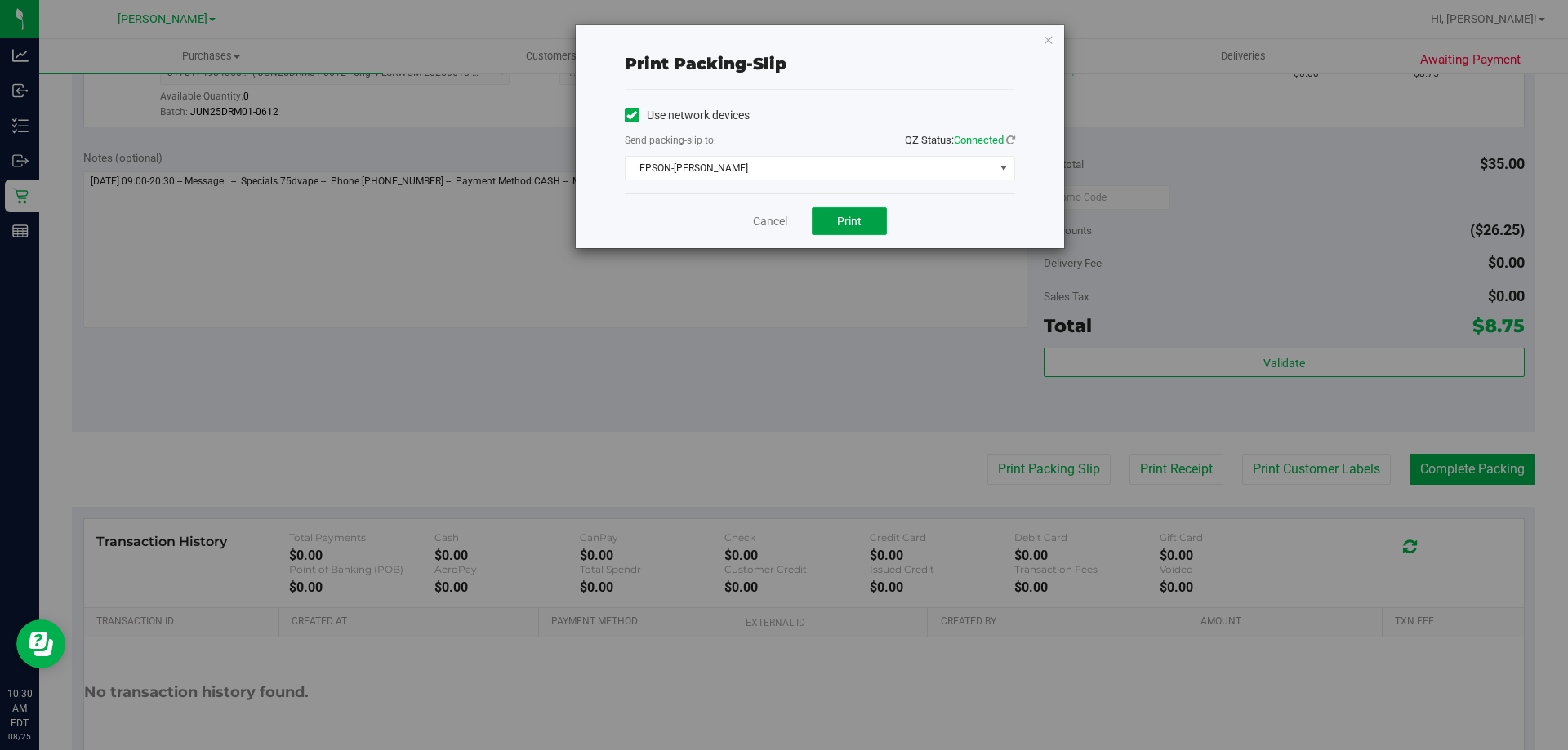
click at [843, 225] on span "Print" at bounding box center [849, 222] width 25 height 13
click at [759, 218] on link "Cancel" at bounding box center [769, 222] width 34 height 17
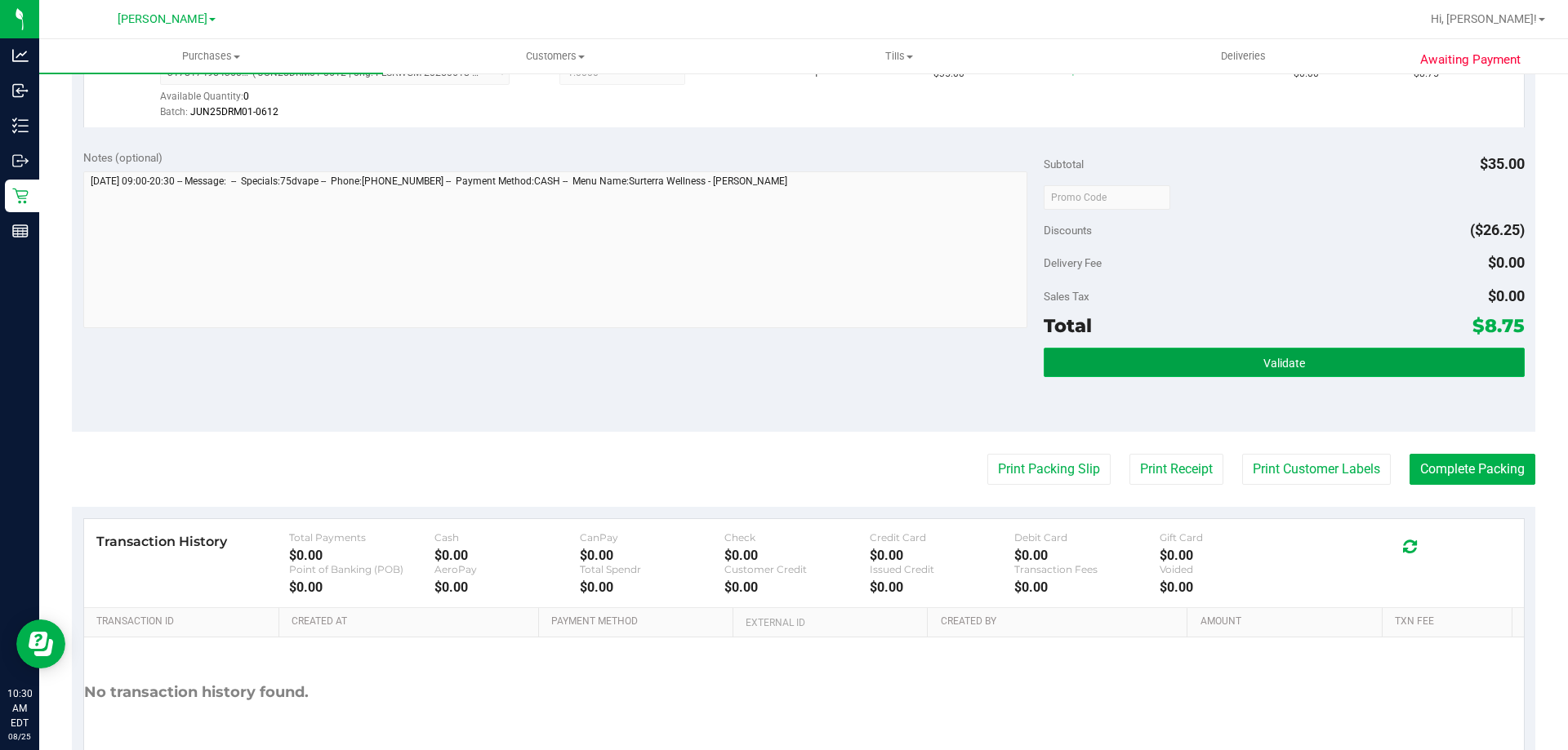
click at [1279, 364] on span "Validate" at bounding box center [1284, 364] width 41 height 13
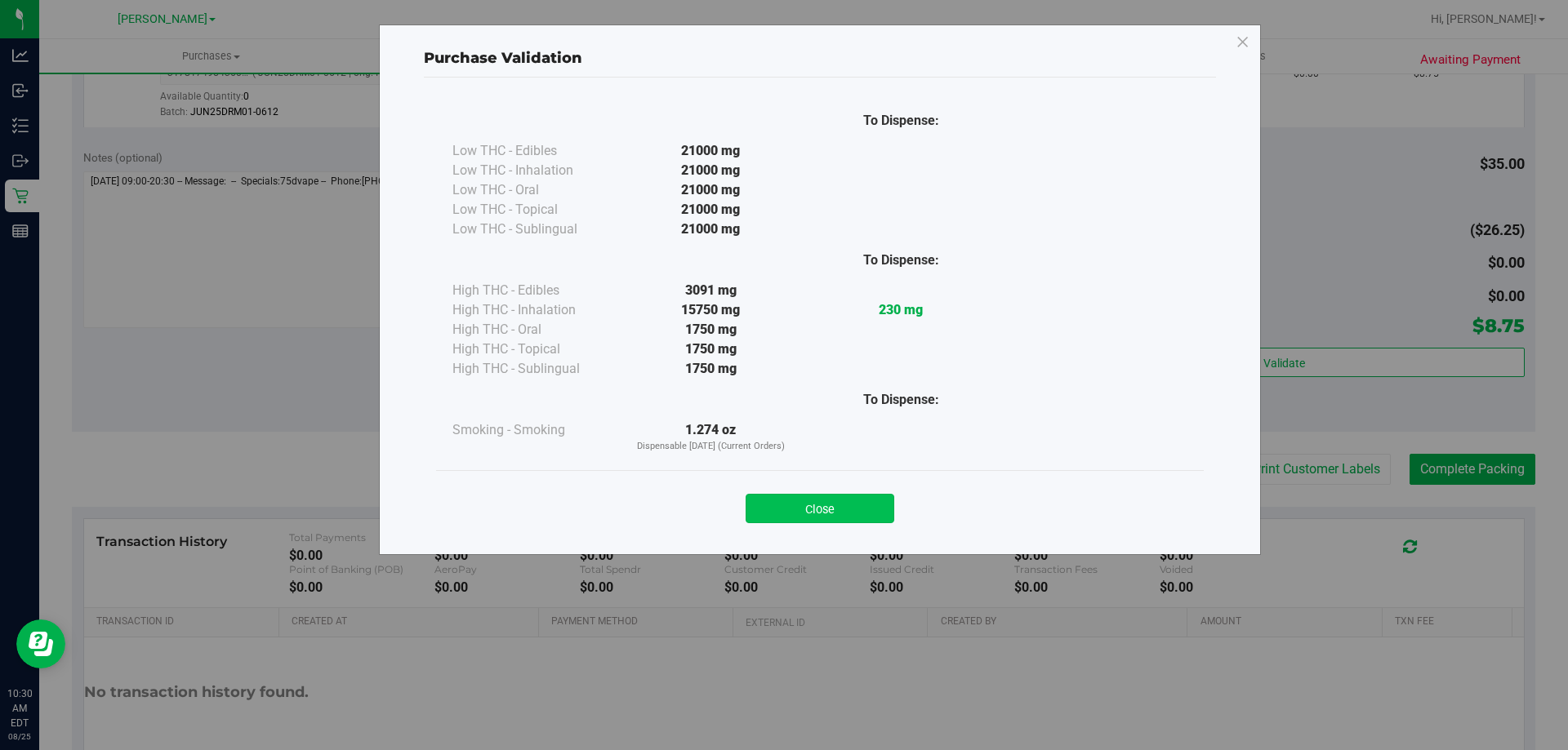
click at [812, 495] on button "Close" at bounding box center [820, 509] width 149 height 30
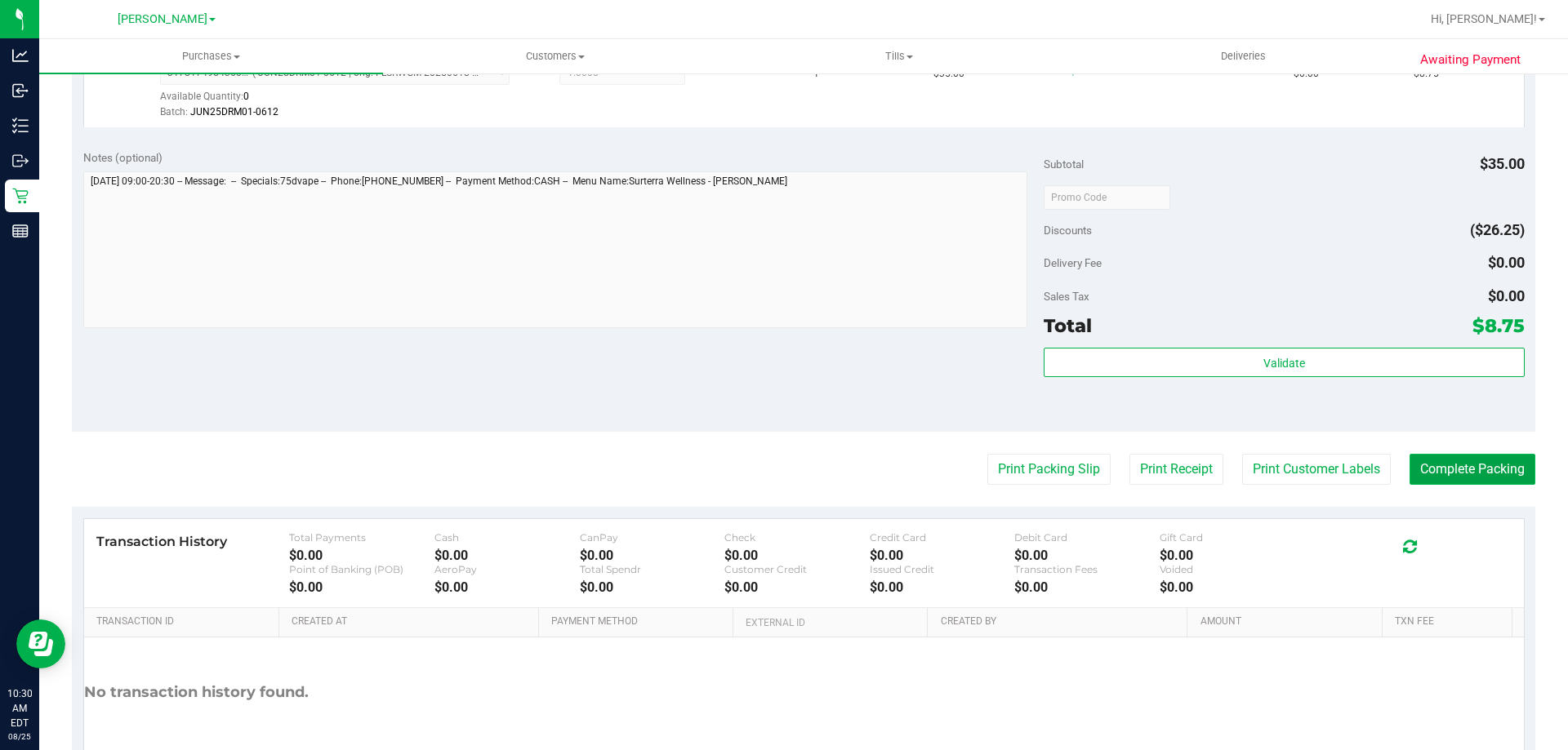
click at [1491, 464] on button "Complete Packing" at bounding box center [1472, 470] width 126 height 31
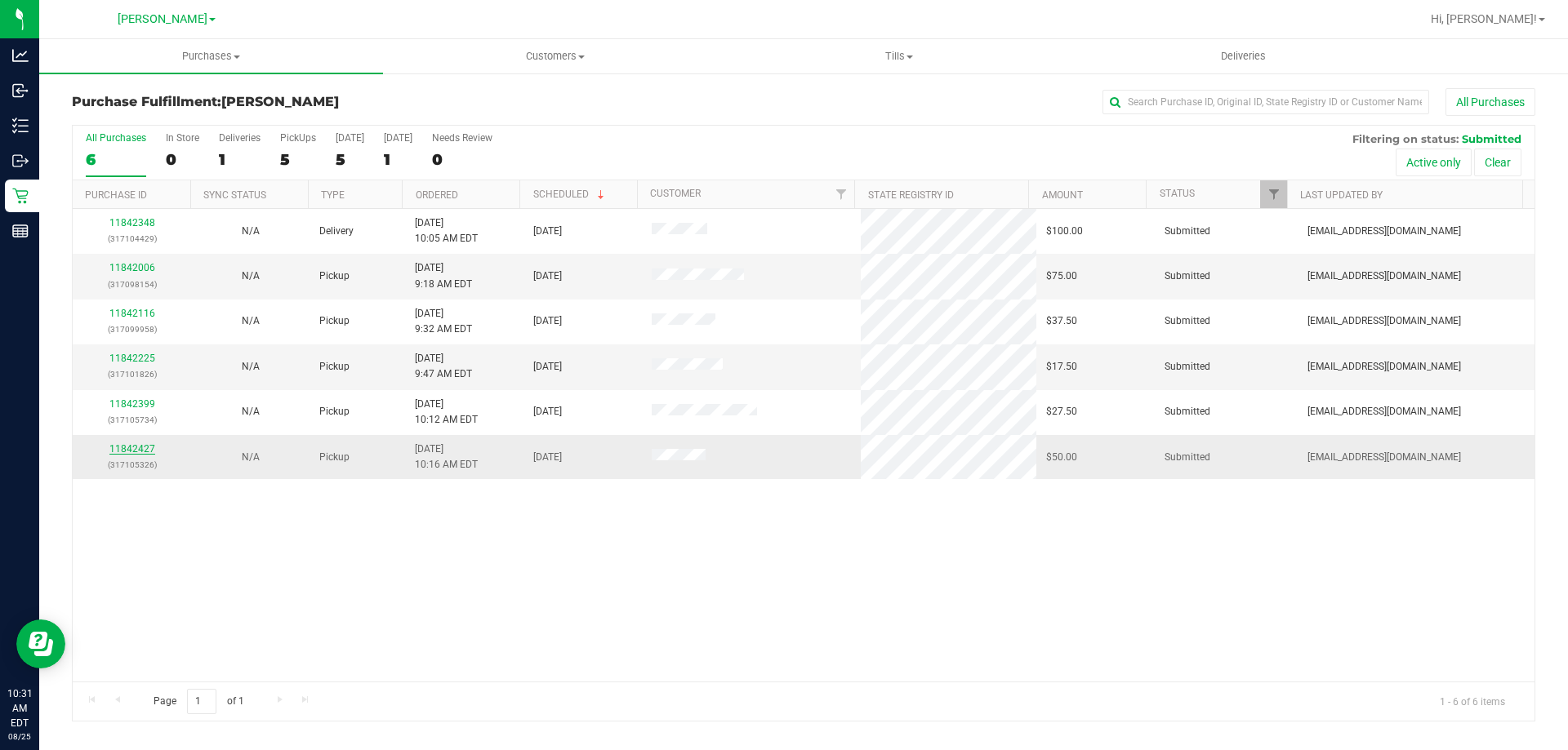
click at [130, 450] on link "11842427" at bounding box center [131, 449] width 45 height 12
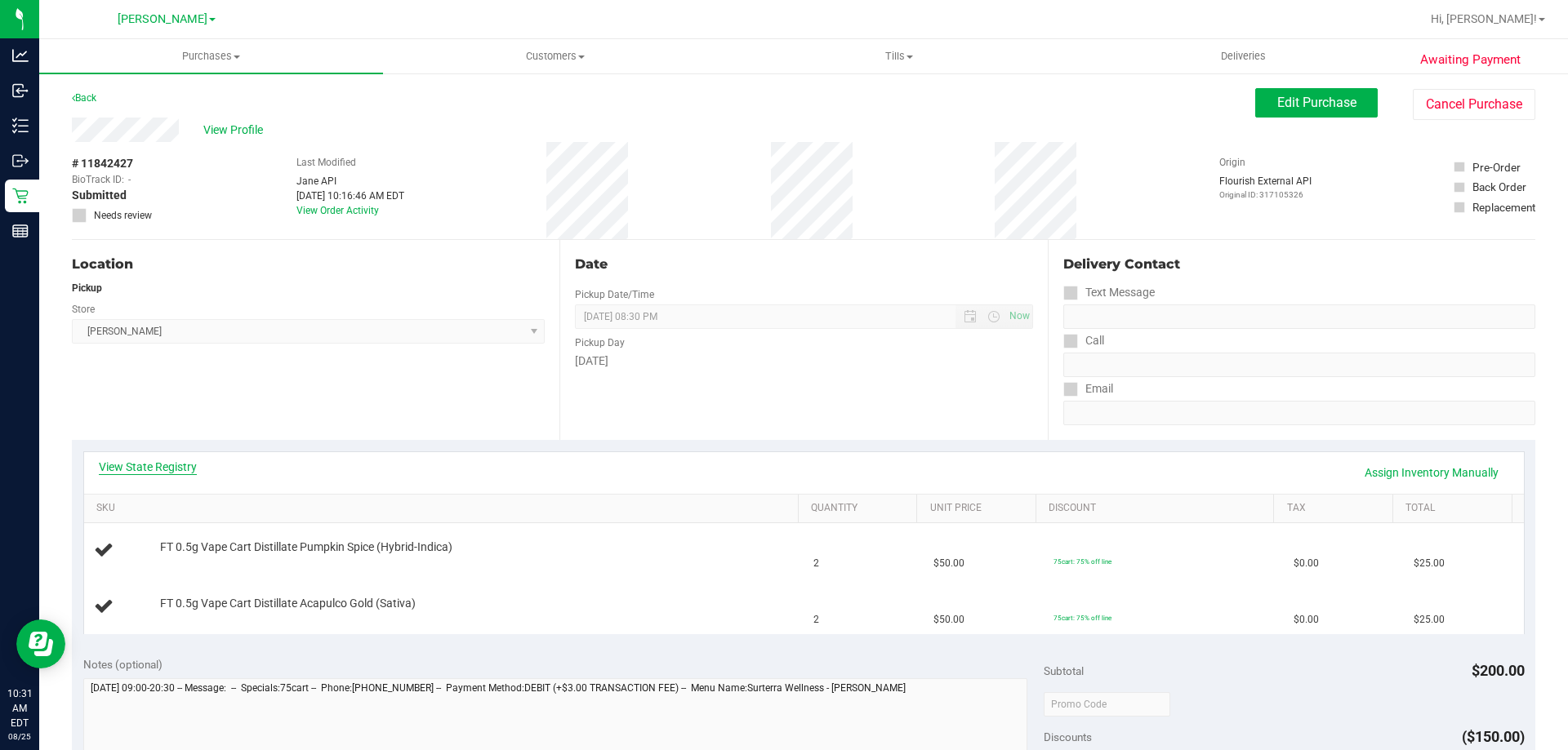
click at [153, 470] on link "View State Registry" at bounding box center [147, 467] width 98 height 17
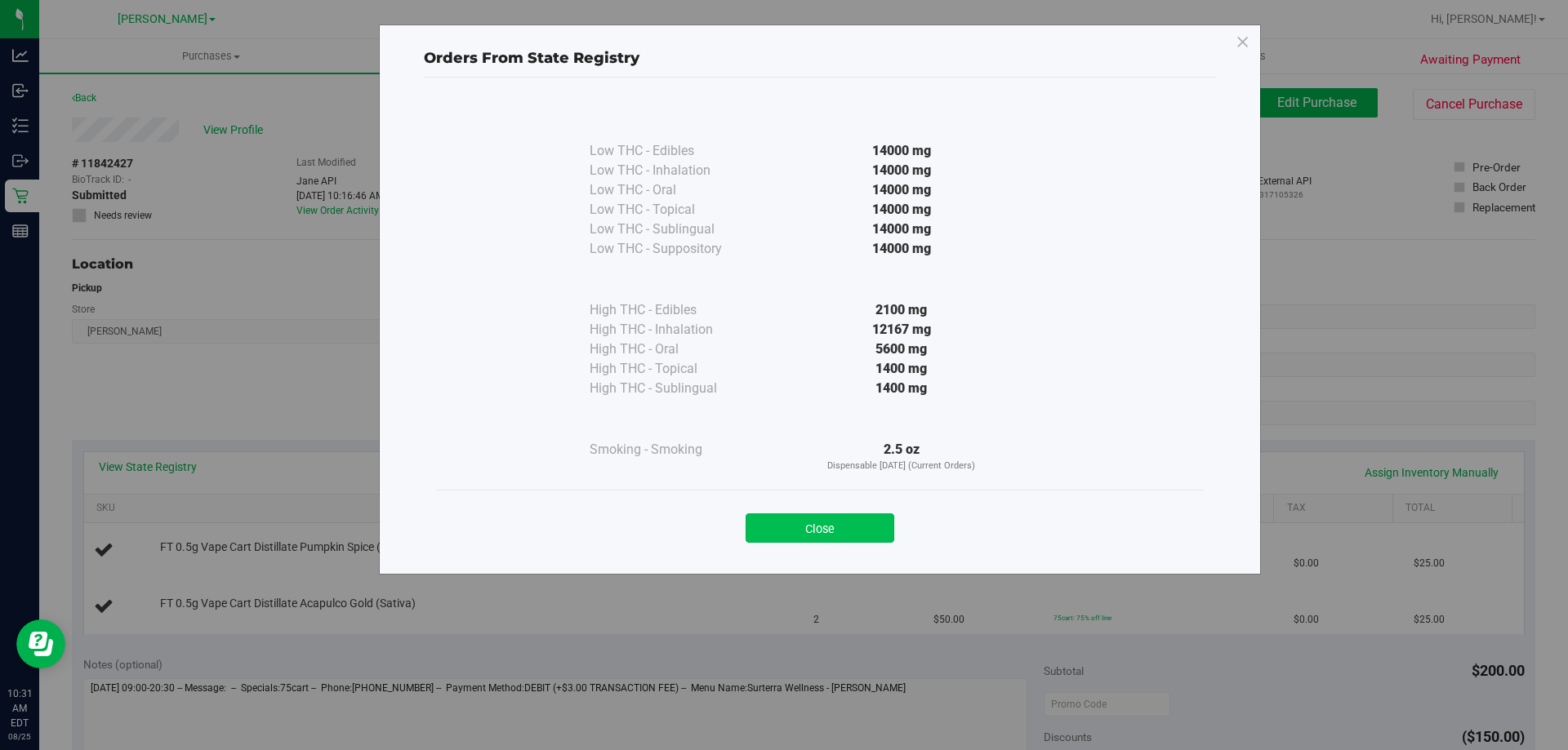
click at [788, 528] on button "Close" at bounding box center [820, 528] width 149 height 30
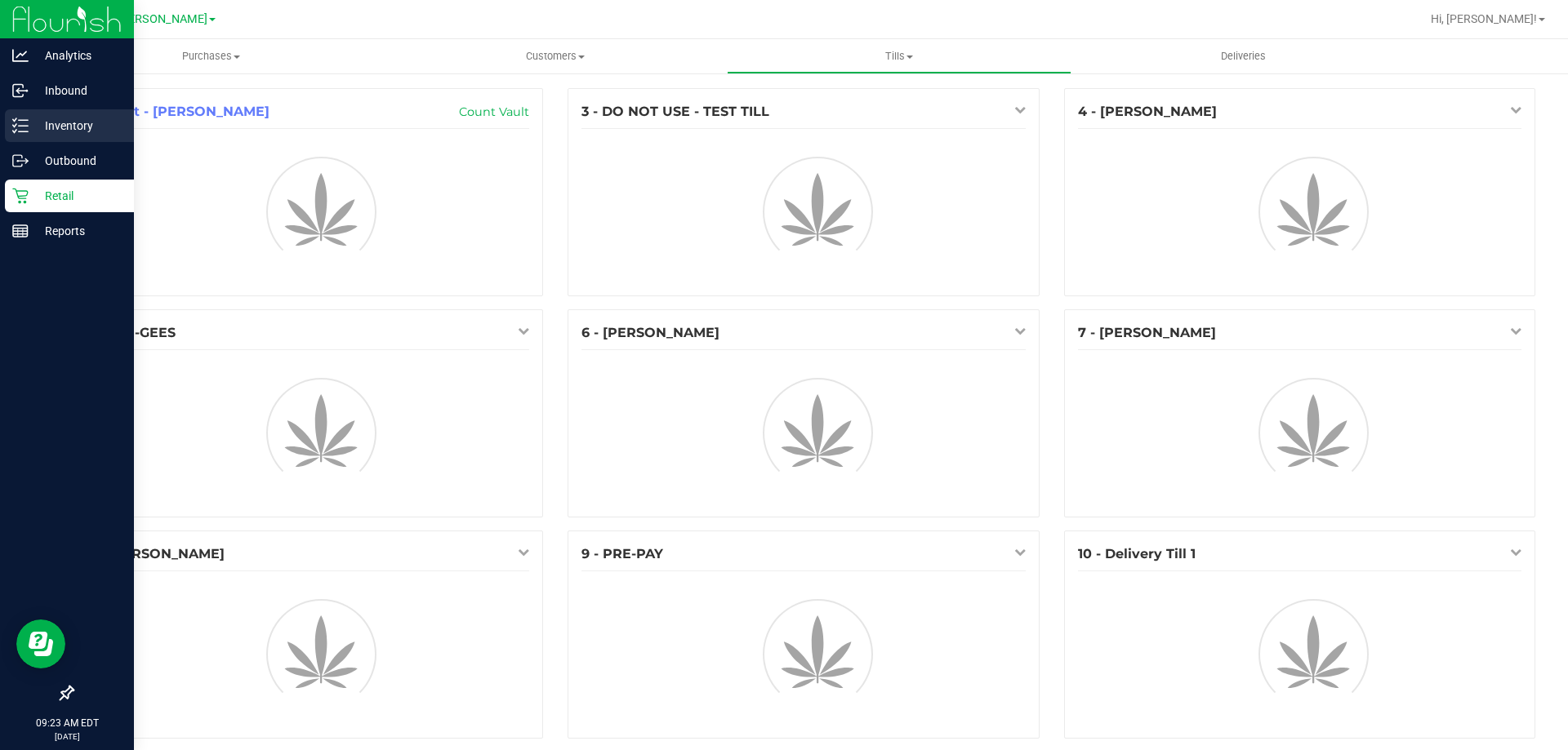
click at [77, 131] on p "Inventory" at bounding box center [78, 126] width 98 height 20
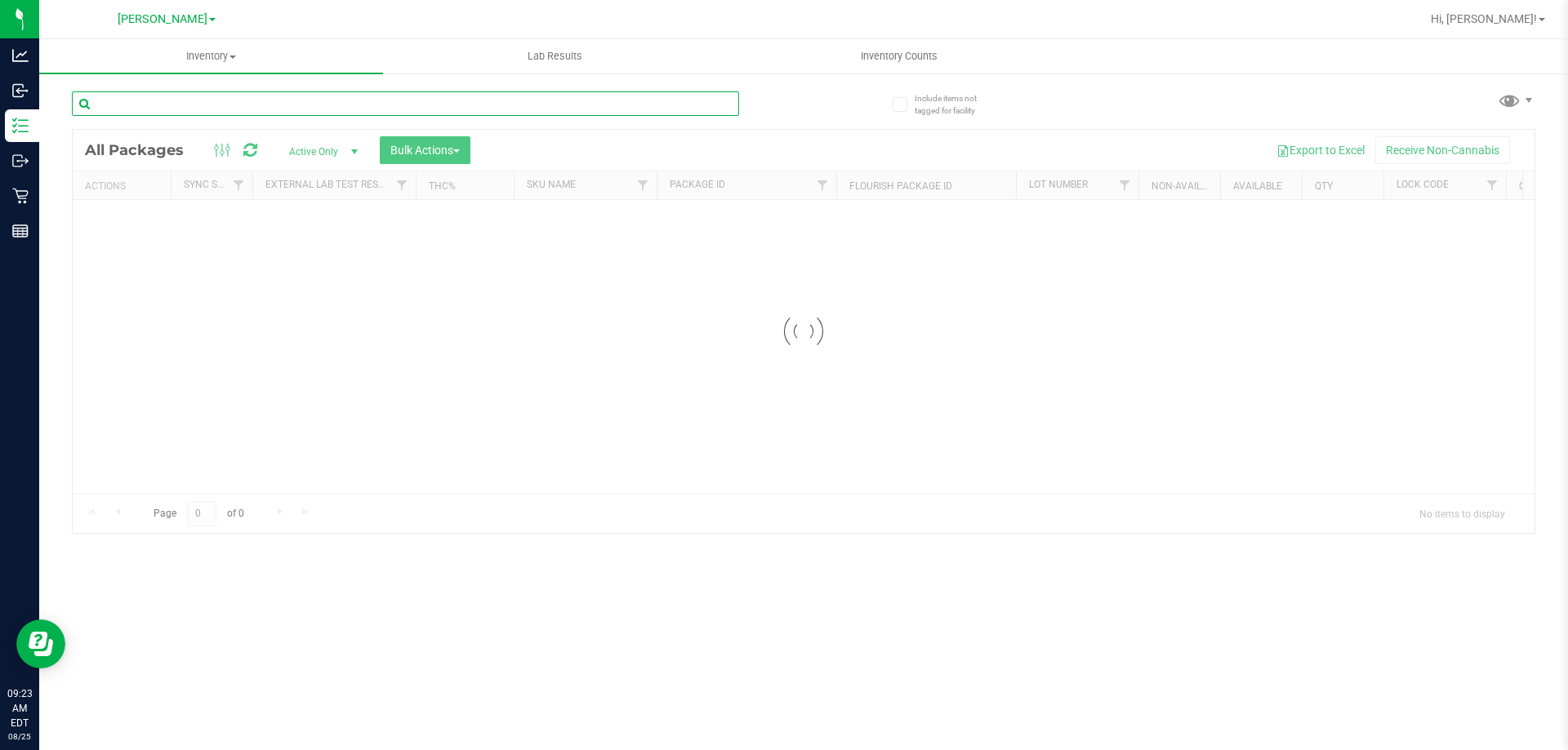
click at [227, 100] on div "Inventory All packages All inventory Waste log Create inventory Lab Results Inv…" at bounding box center [803, 394] width 1528 height 711
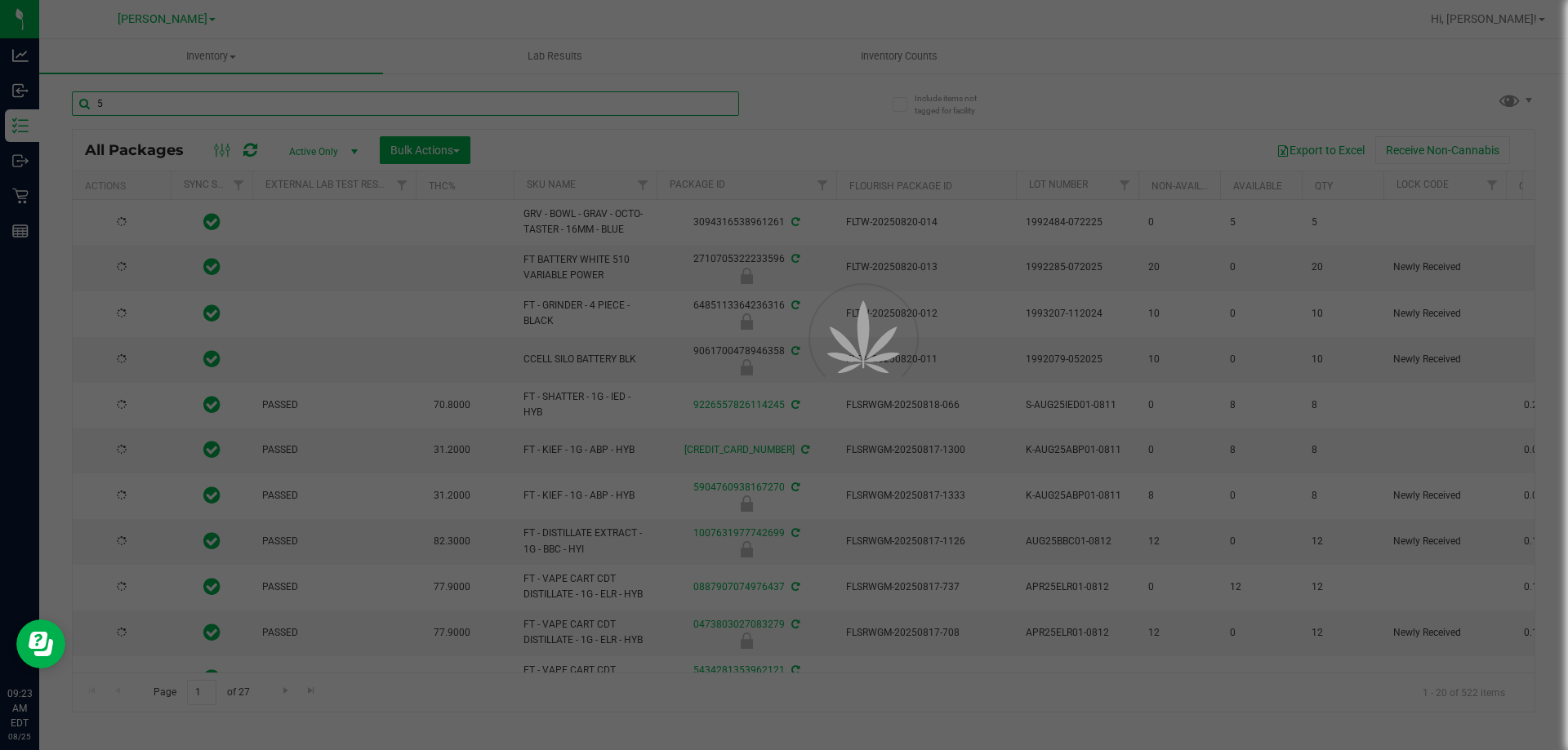
type input "54"
type input "2026-02-15"
type input "5425405429956073"
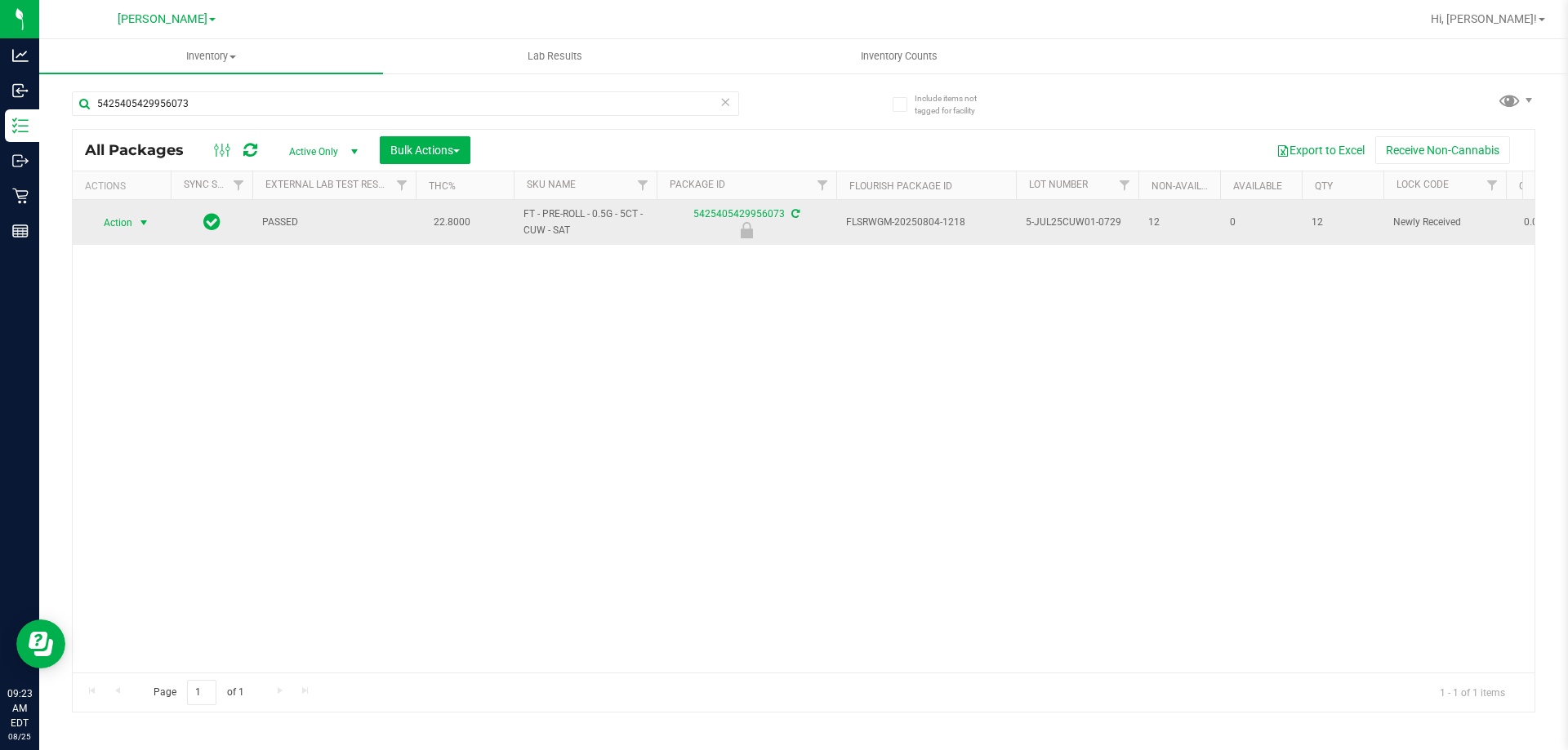
click at [118, 213] on span "Action" at bounding box center [111, 223] width 44 height 23
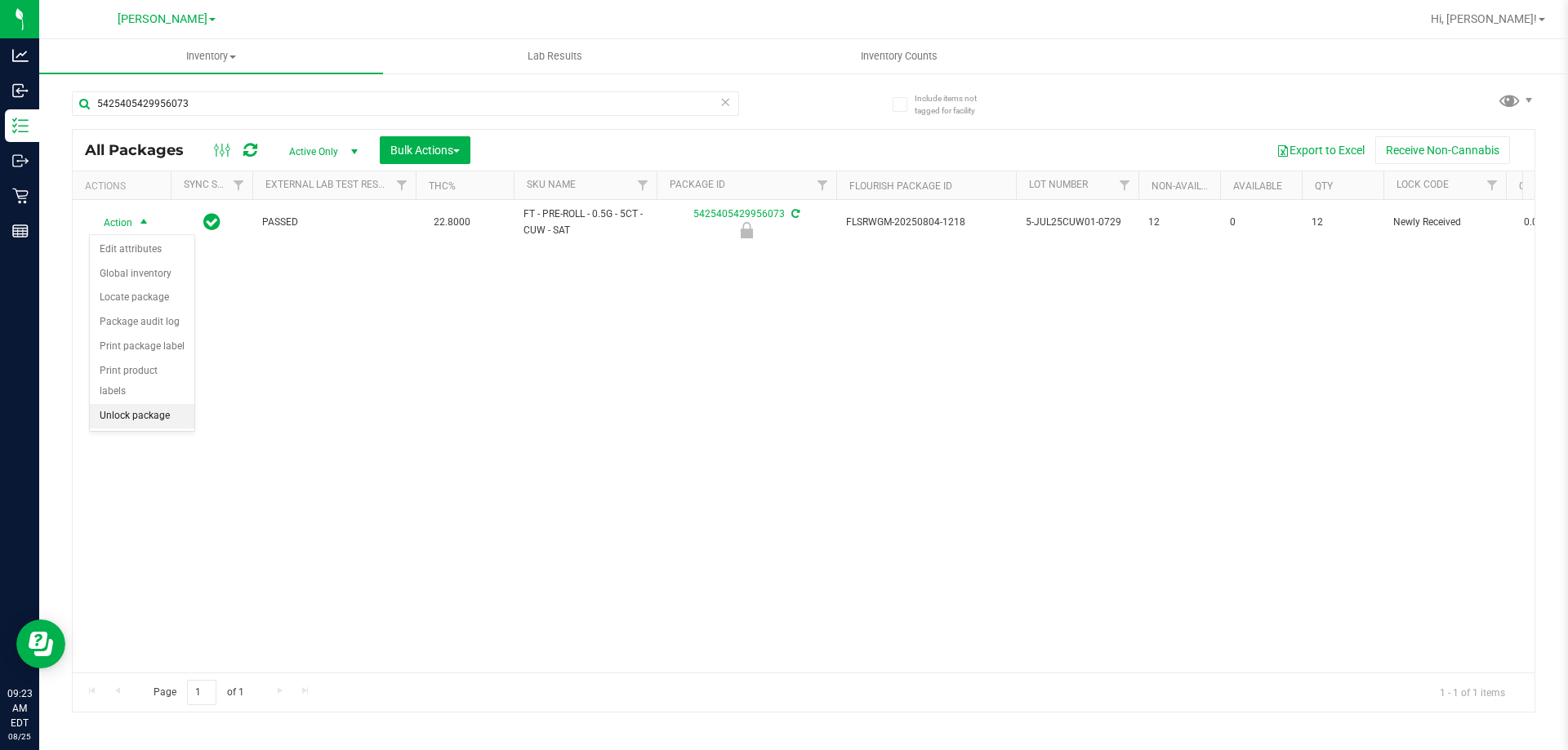
click at [125, 404] on li "Unlock package" at bounding box center [142, 417] width 104 height 25
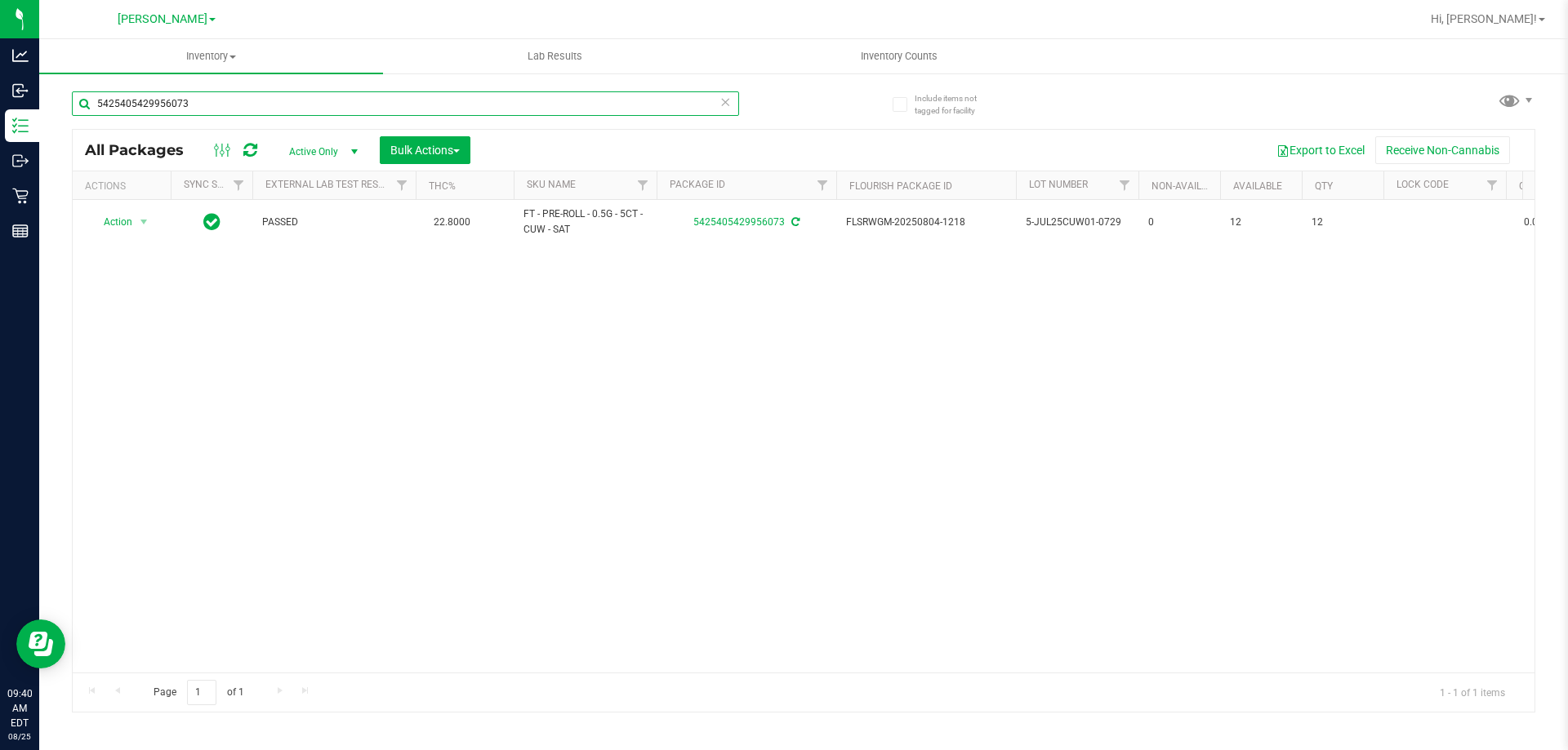
click at [253, 103] on input "5425405429956073" at bounding box center [405, 104] width 667 height 25
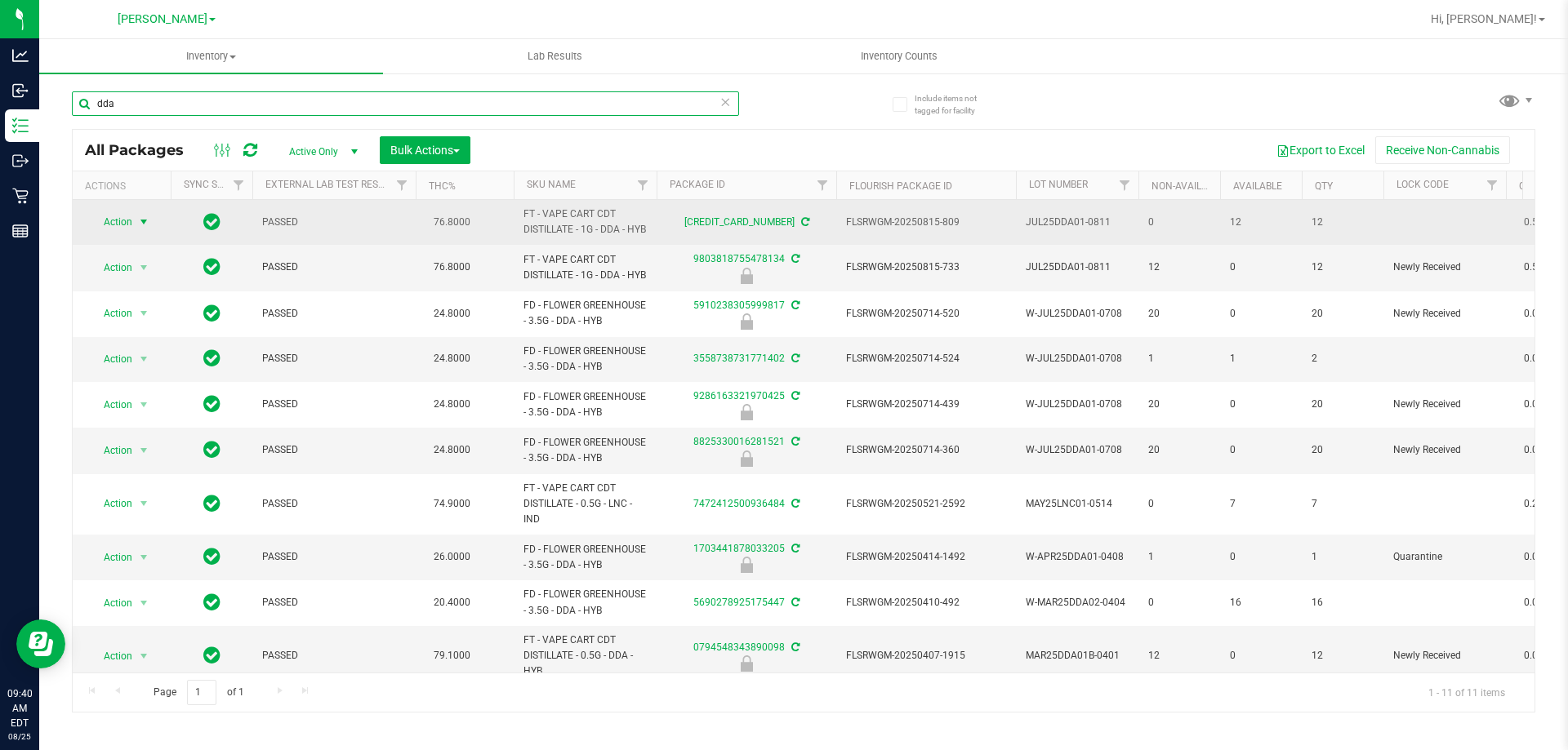
type input "dda"
click at [138, 227] on span "select" at bounding box center [144, 222] width 13 height 13
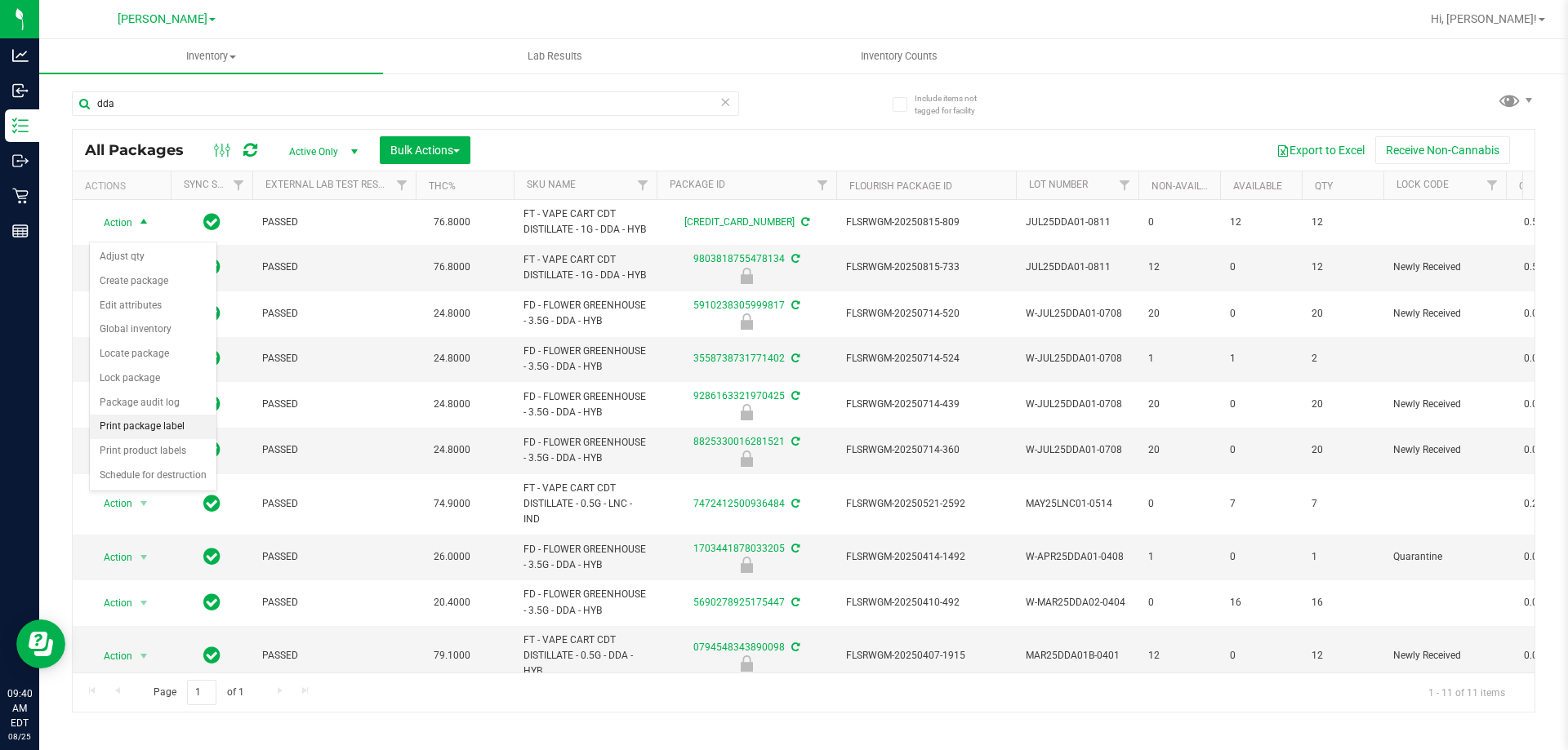
click at [136, 430] on li "Print package label" at bounding box center [153, 428] width 127 height 25
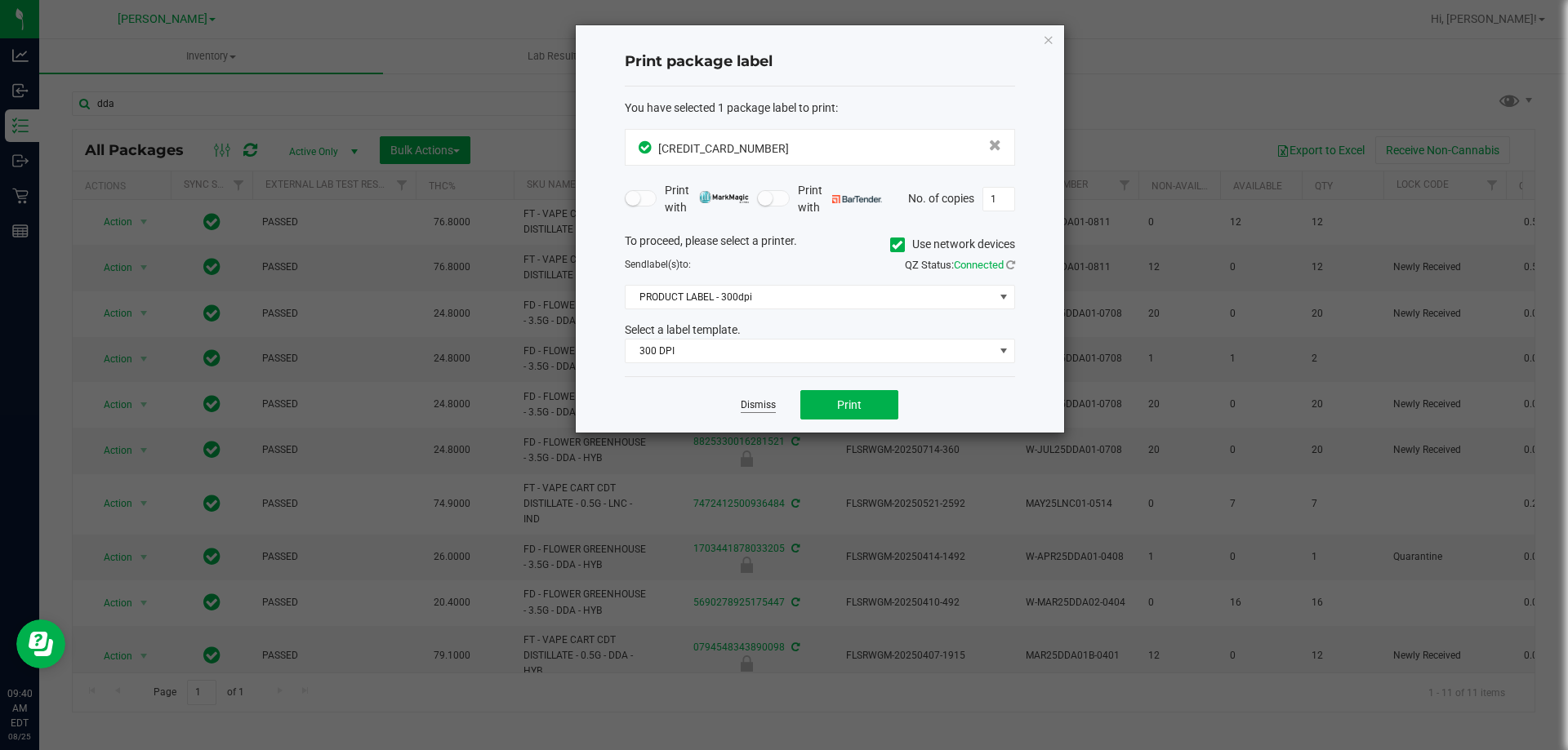
click at [753, 400] on link "Dismiss" at bounding box center [758, 405] width 35 height 14
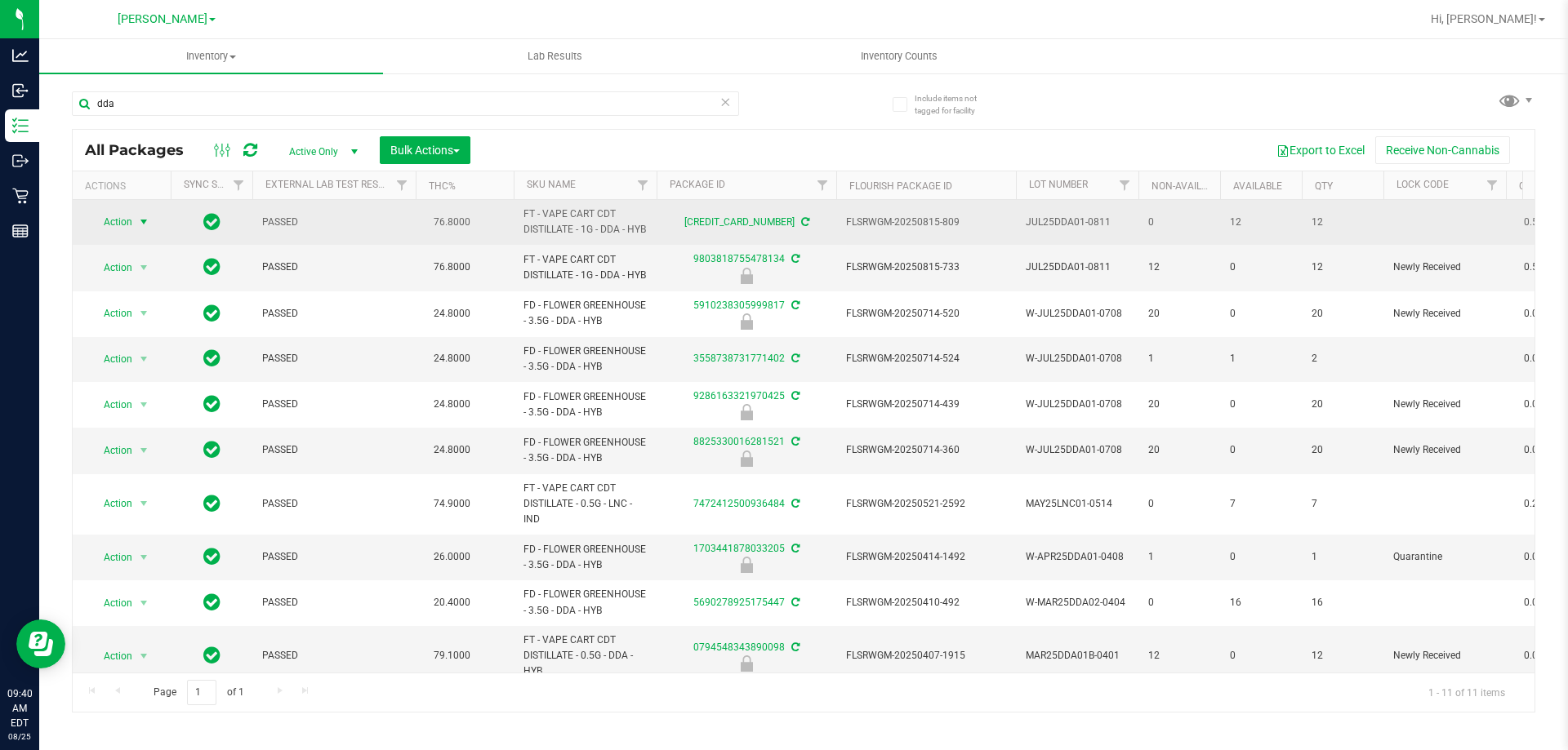
click at [135, 217] on td "Action Action Adjust qty Create package Edit attributes Global inventory Locate…" at bounding box center [122, 222] width 98 height 45
click at [132, 226] on span "Action" at bounding box center [111, 222] width 44 height 23
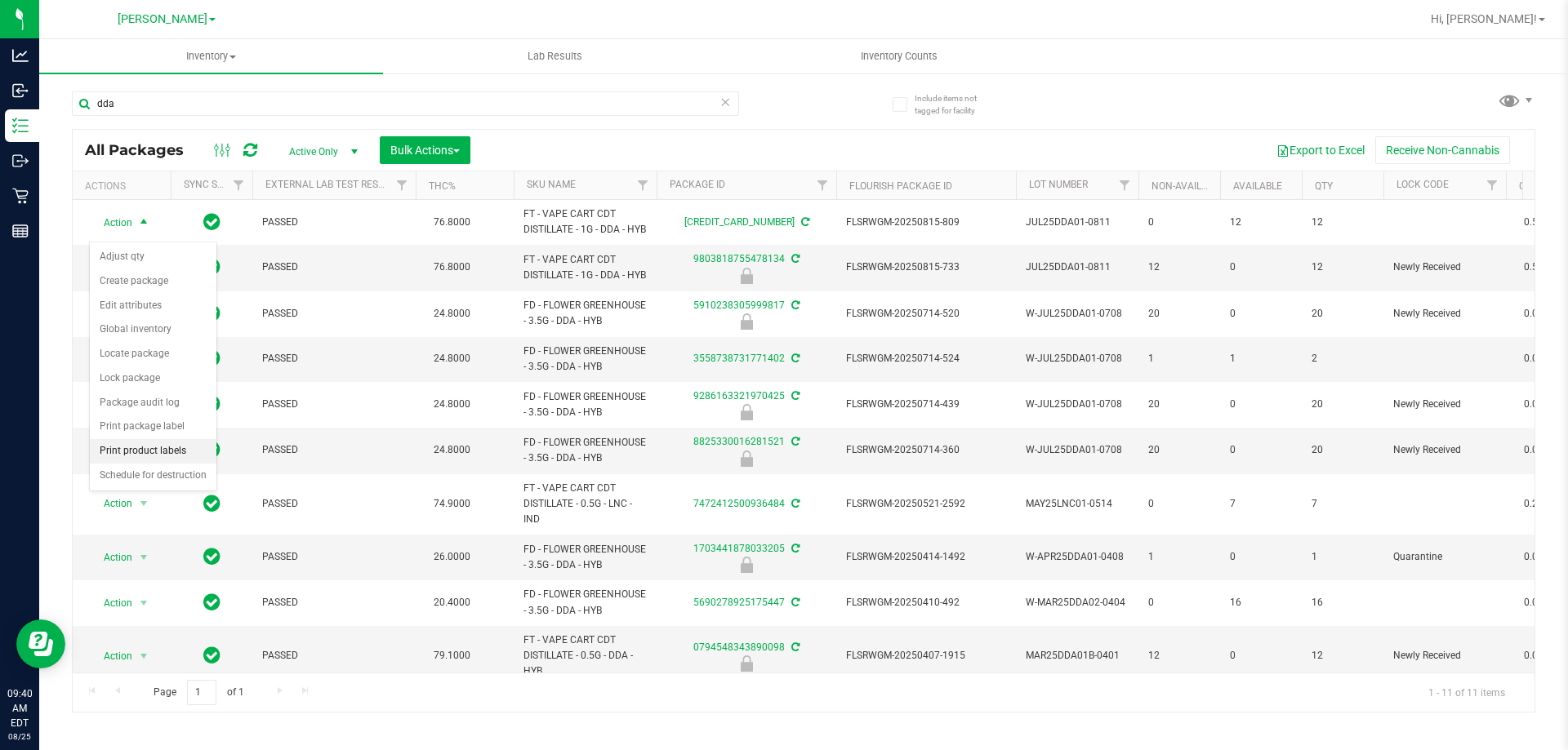
click at [161, 451] on li "Print product labels" at bounding box center [153, 451] width 127 height 25
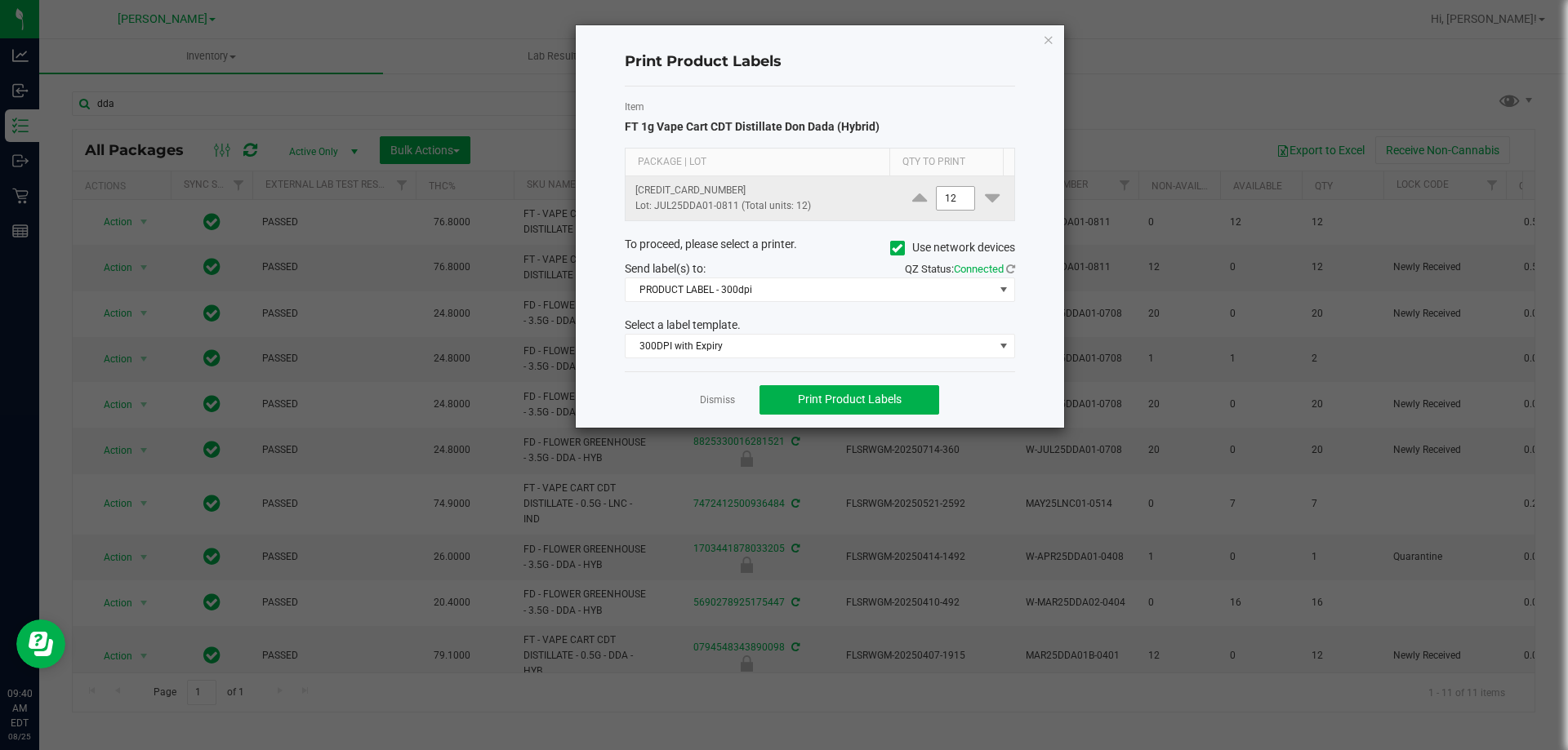
click at [942, 203] on input "12" at bounding box center [955, 198] width 37 height 23
type input "1"
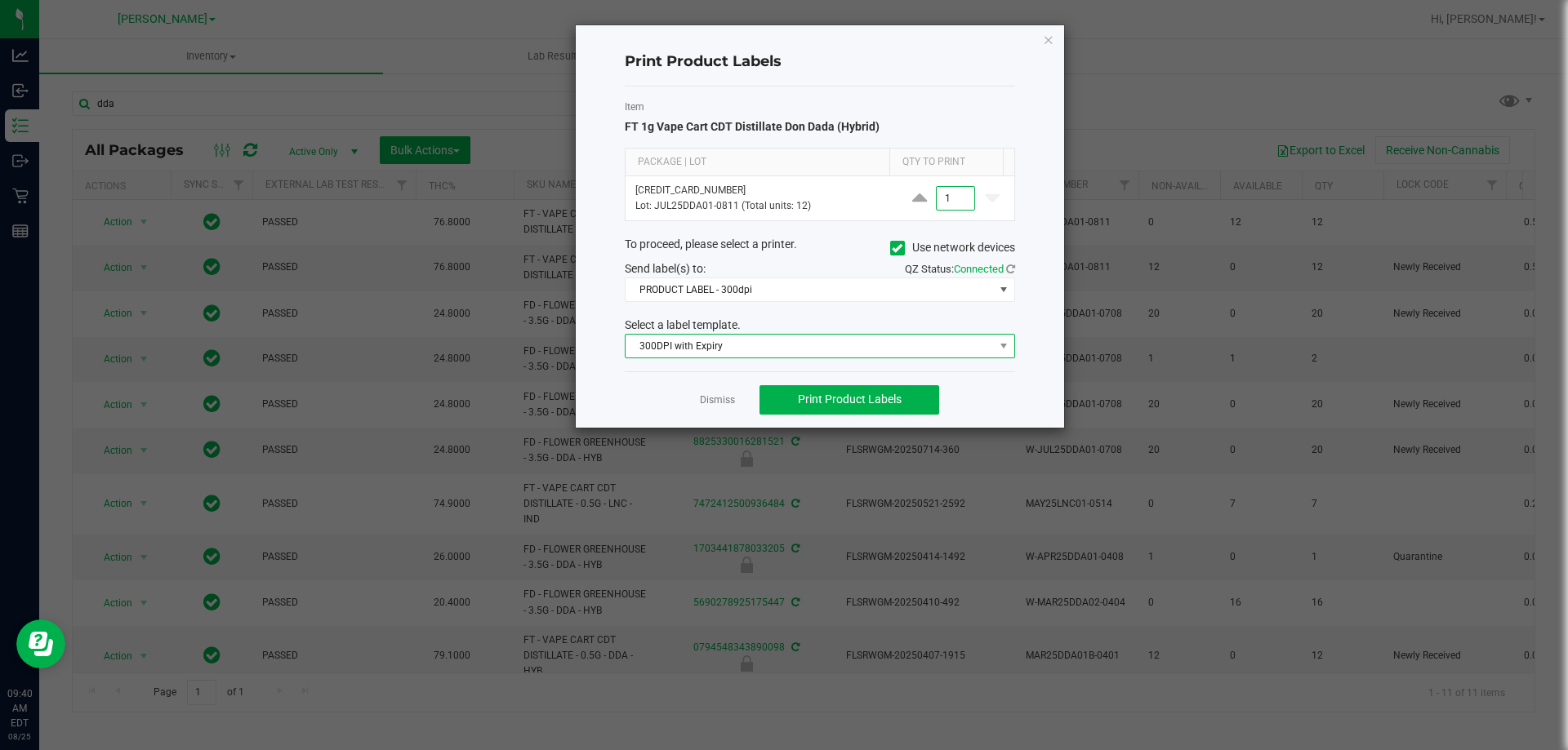
click at [777, 354] on span "300DPI with Expiry" at bounding box center [809, 346] width 368 height 23
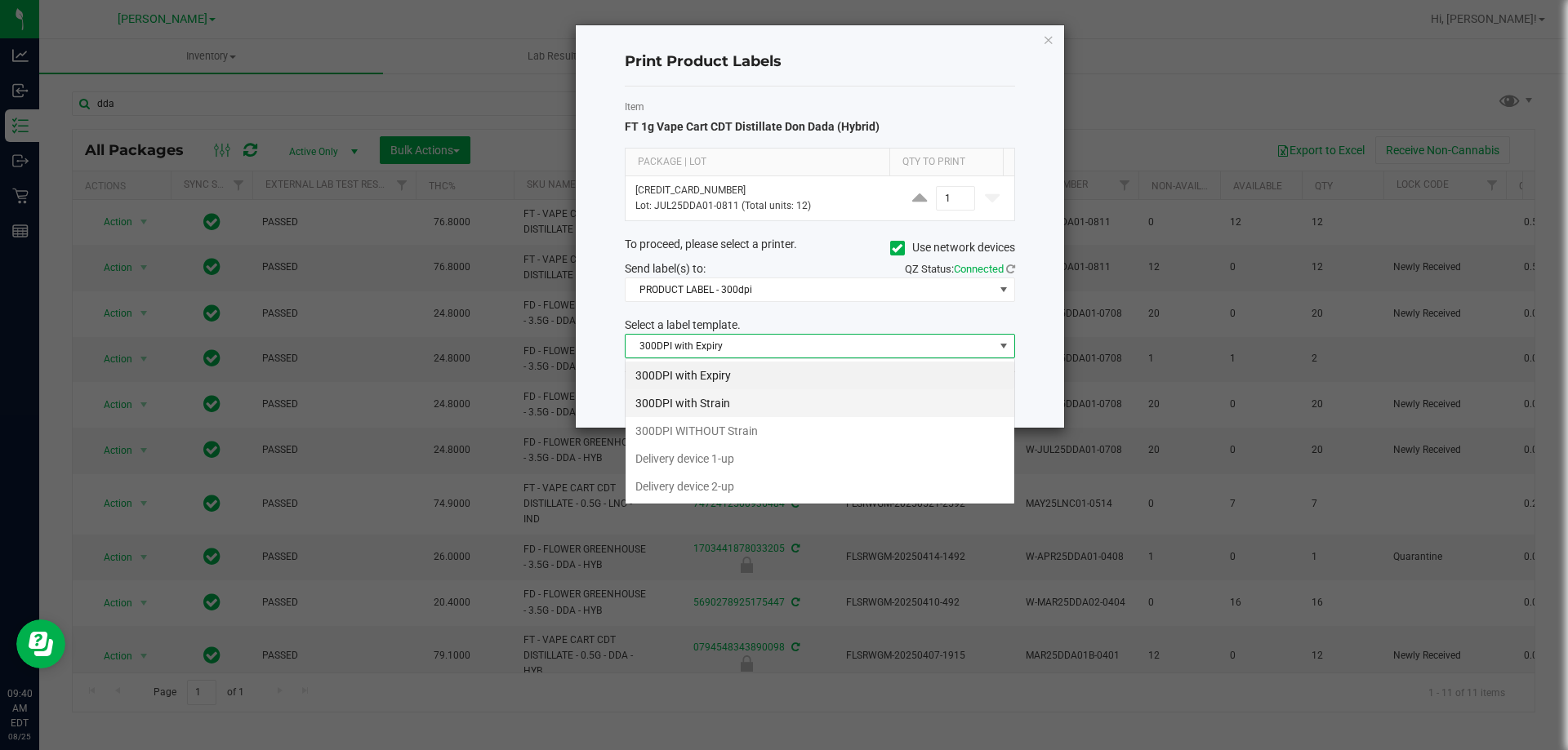
scroll to position [25, 390]
click at [781, 400] on li "300DPI with Strain" at bounding box center [820, 404] width 389 height 28
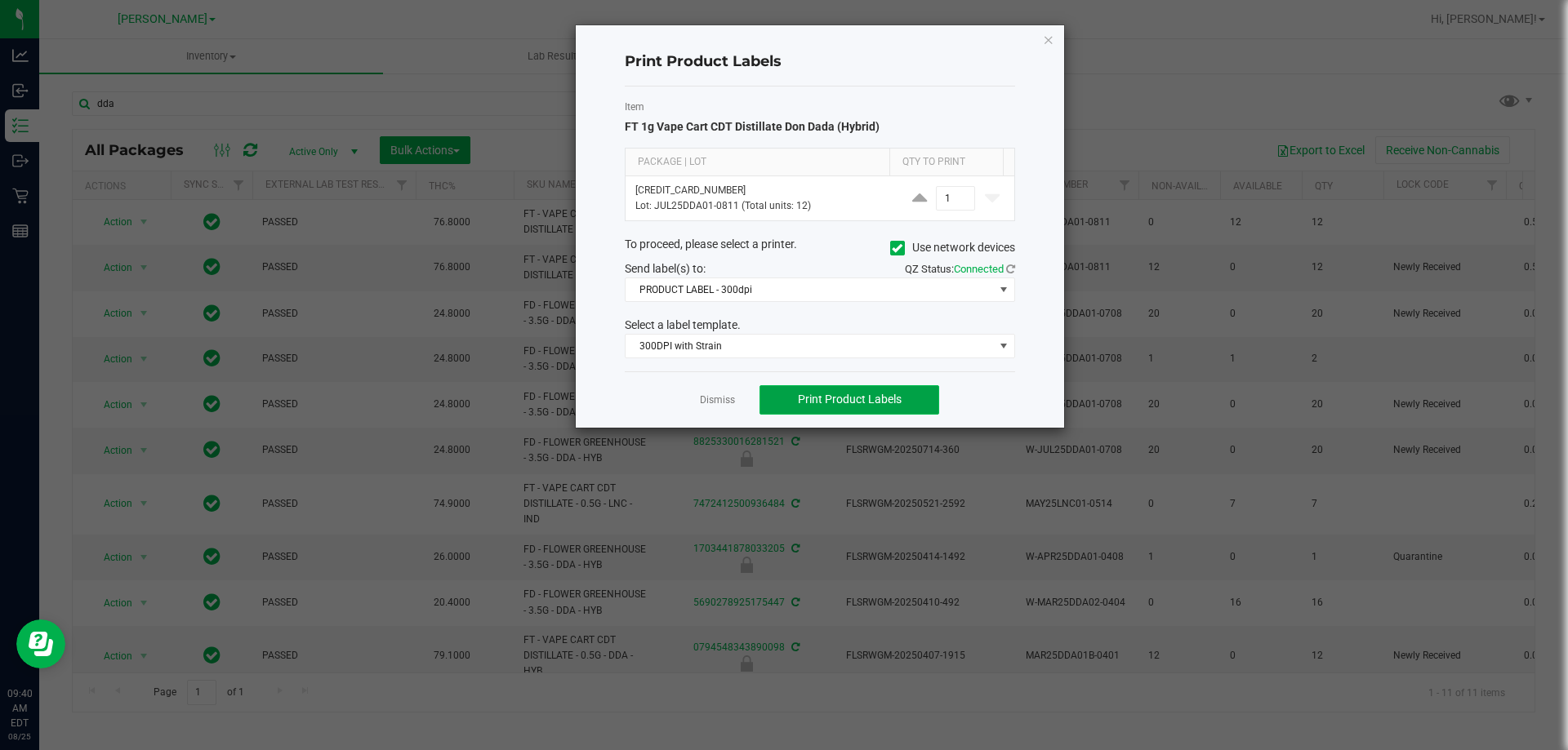
click at [820, 399] on span "Print Product Labels" at bounding box center [849, 399] width 103 height 13
click at [1047, 32] on icon "button" at bounding box center [1049, 40] width 12 height 20
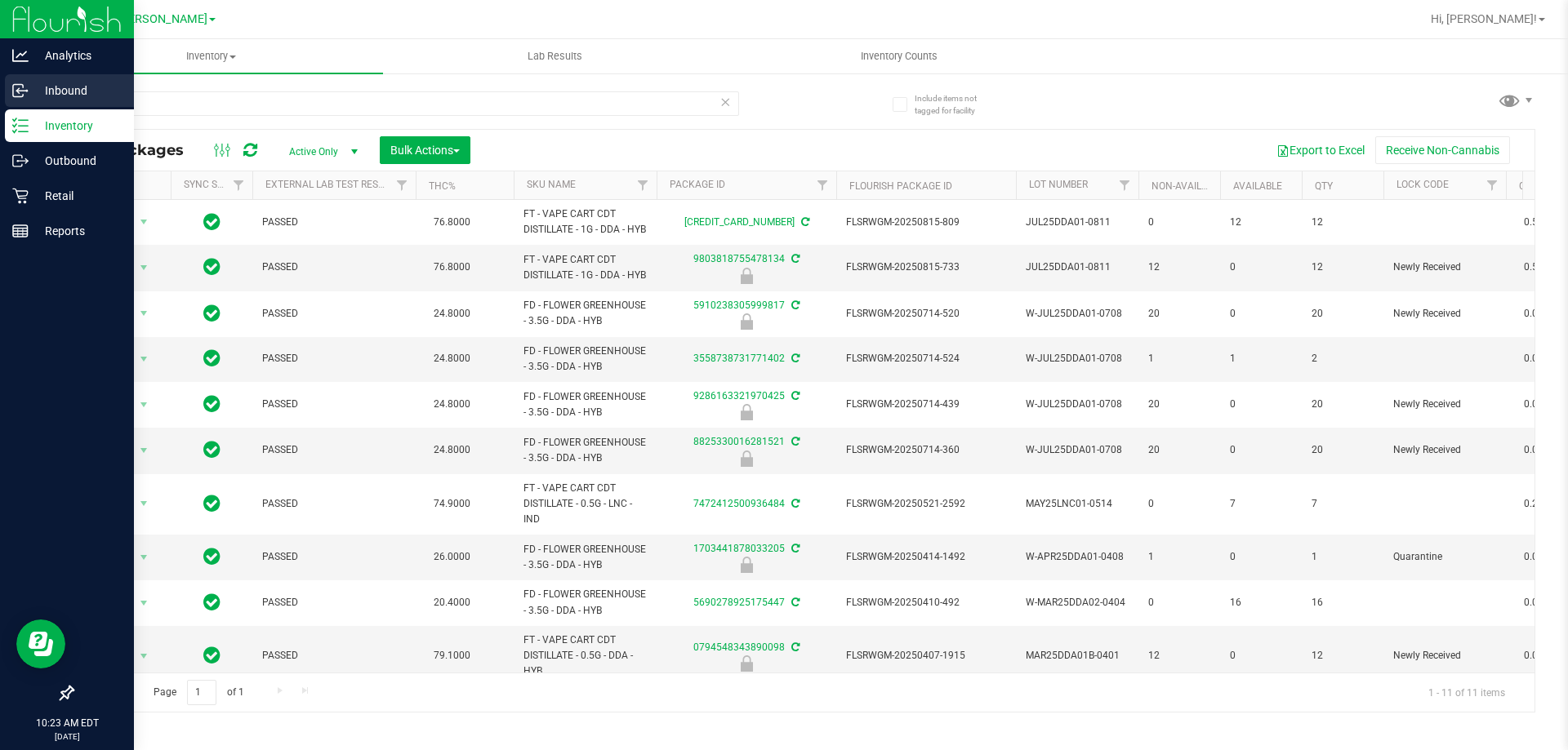
click at [50, 91] on p "Inbound" at bounding box center [78, 91] width 98 height 20
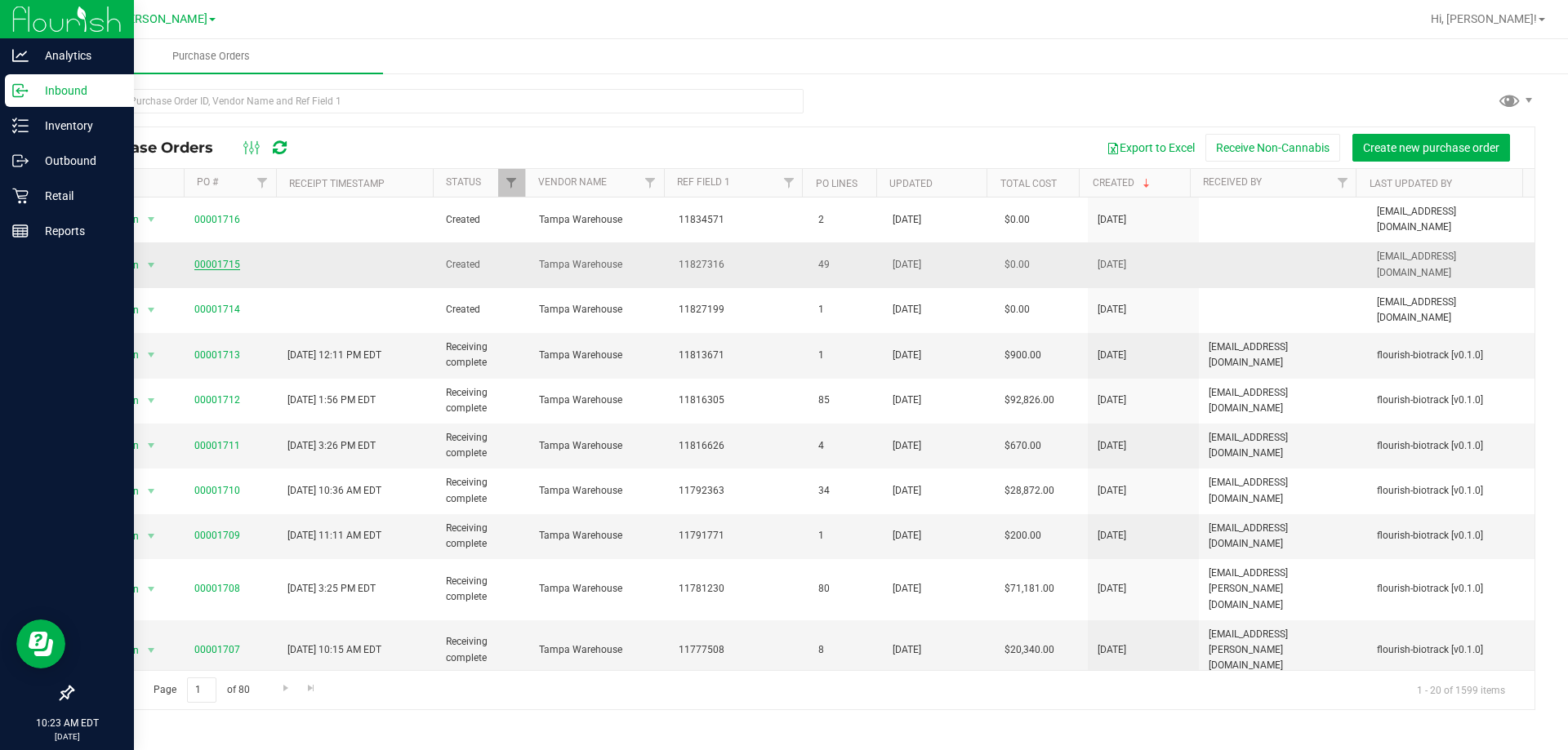
click at [214, 259] on link "00001715" at bounding box center [217, 265] width 45 height 12
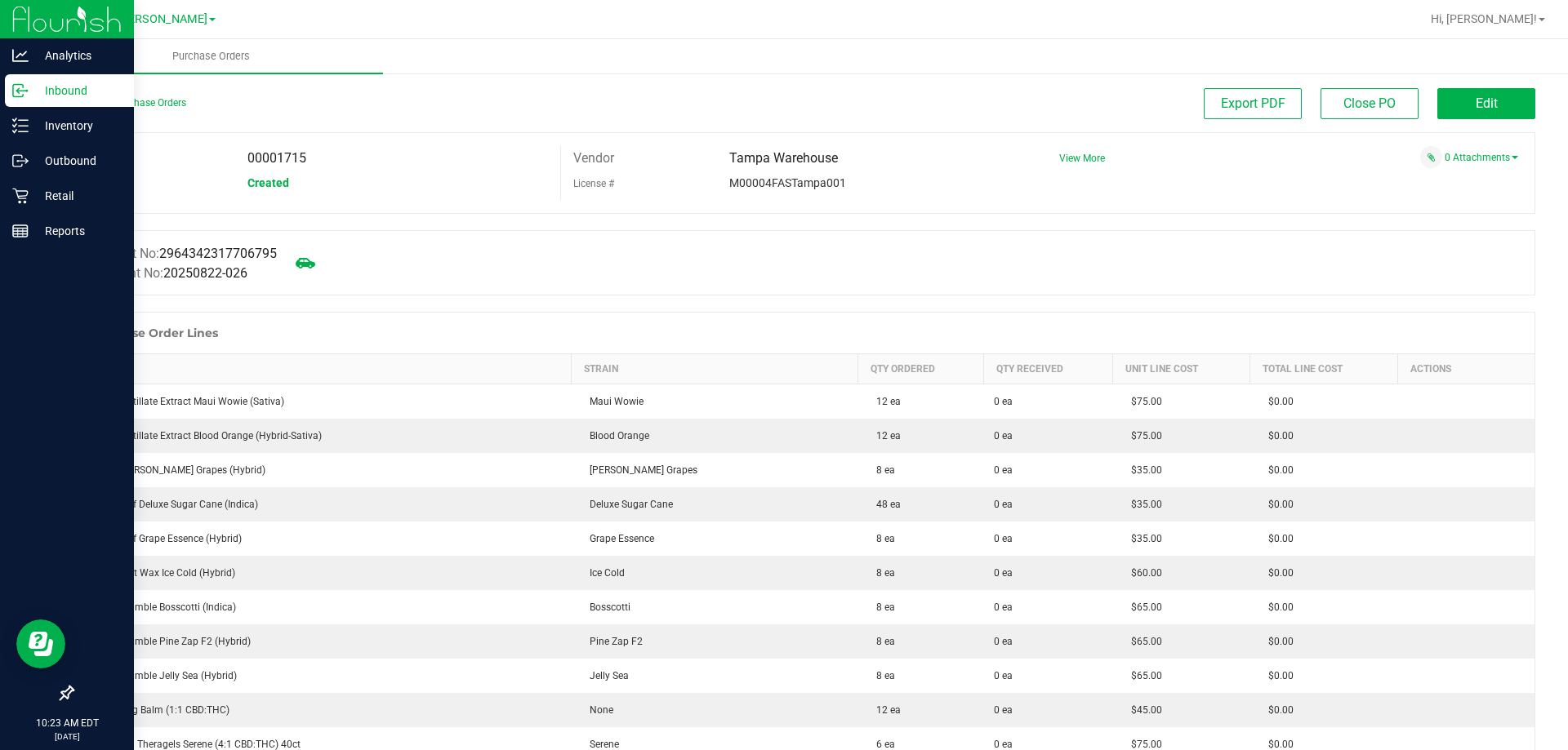
click at [149, 110] on div "Back to Purchase Orders" at bounding box center [255, 103] width 366 height 30
click at [151, 101] on link "Back to Purchase Orders" at bounding box center [129, 103] width 114 height 12
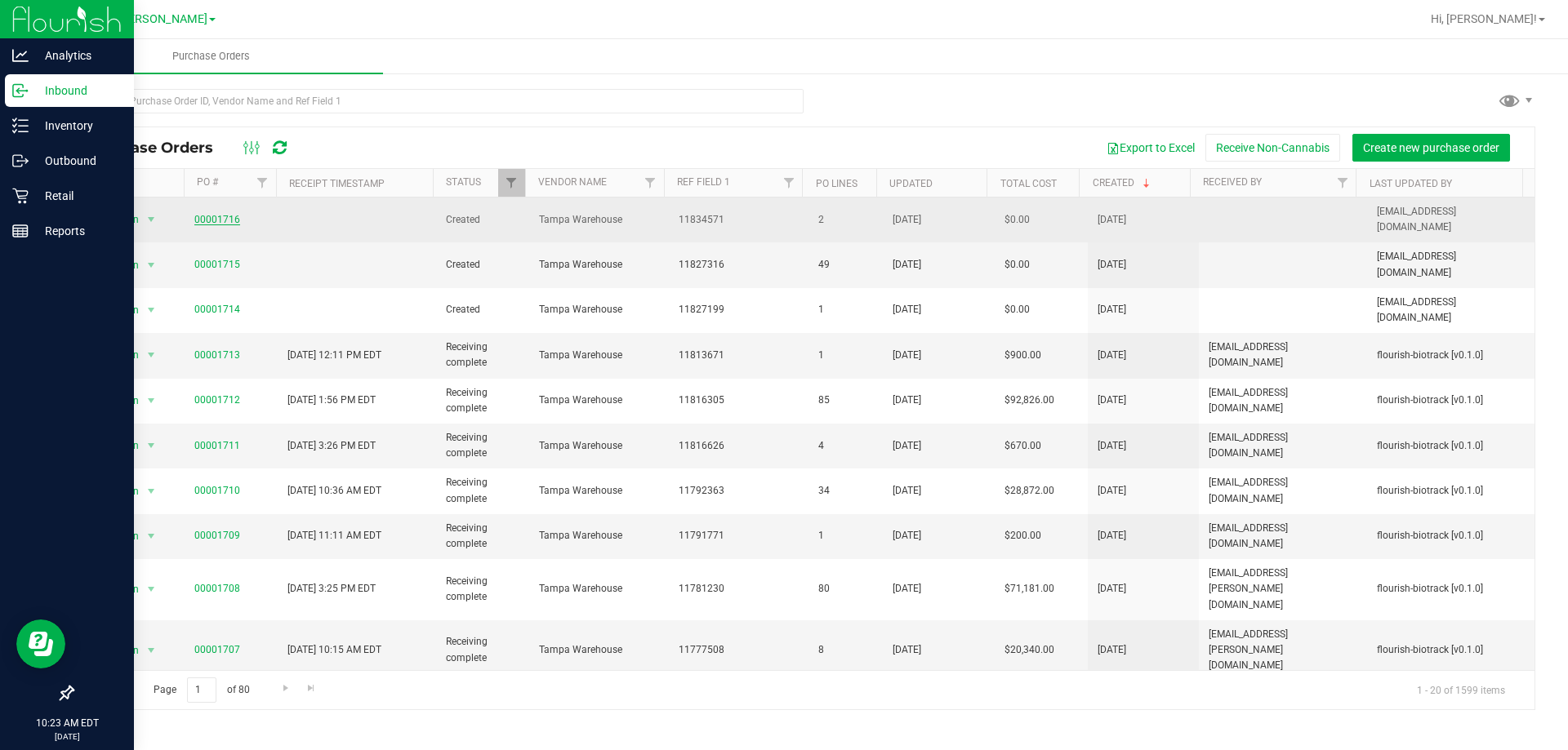
click at [231, 216] on link "00001716" at bounding box center [217, 220] width 45 height 12
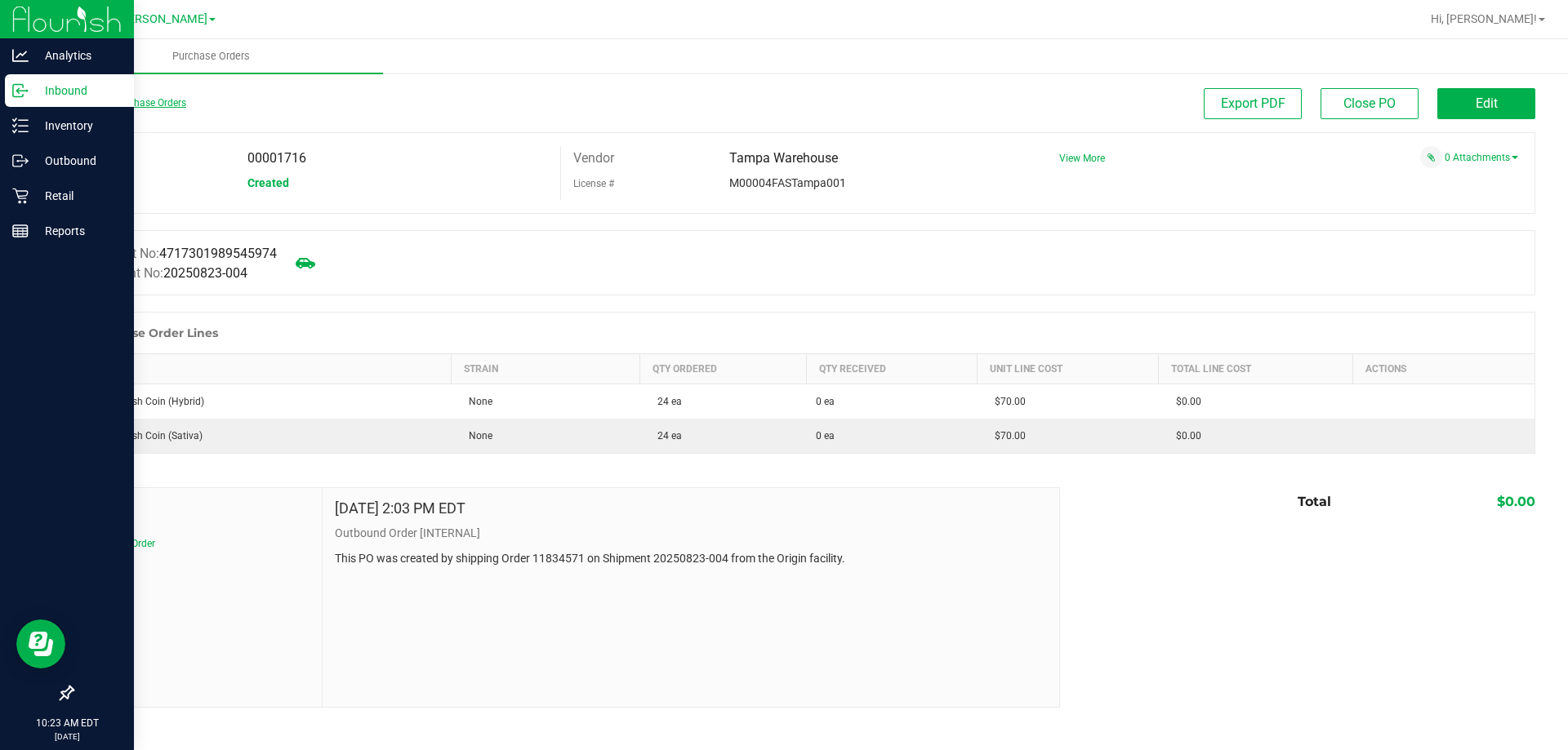
drag, startPoint x: 165, startPoint y: 95, endPoint x: 165, endPoint y: 104, distance: 9.0
click at [165, 95] on div "Back to Purchase Orders" at bounding box center [255, 103] width 366 height 30
click at [165, 104] on link "Back to Purchase Orders" at bounding box center [129, 103] width 114 height 12
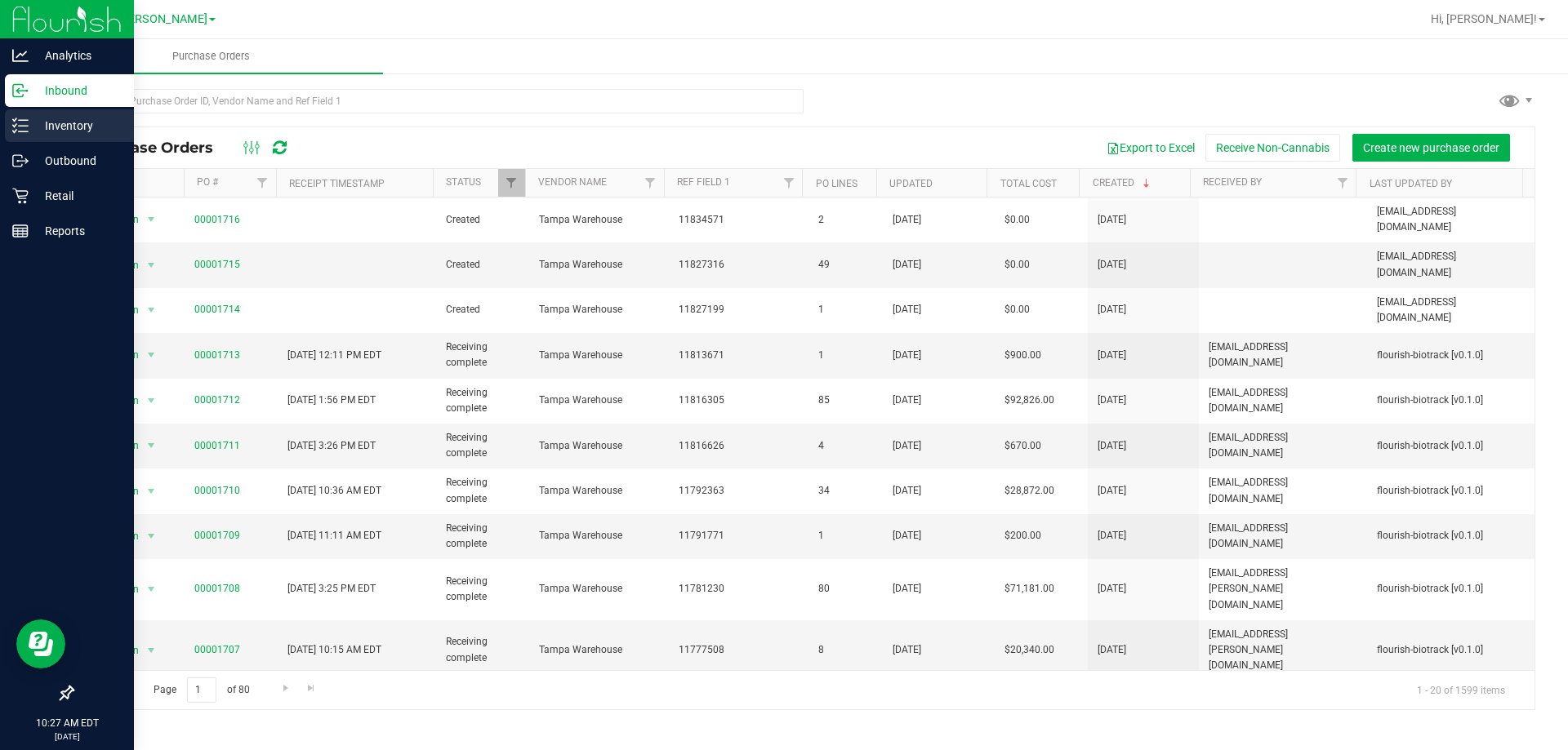
click at [76, 117] on p "Inventory" at bounding box center [78, 126] width 98 height 20
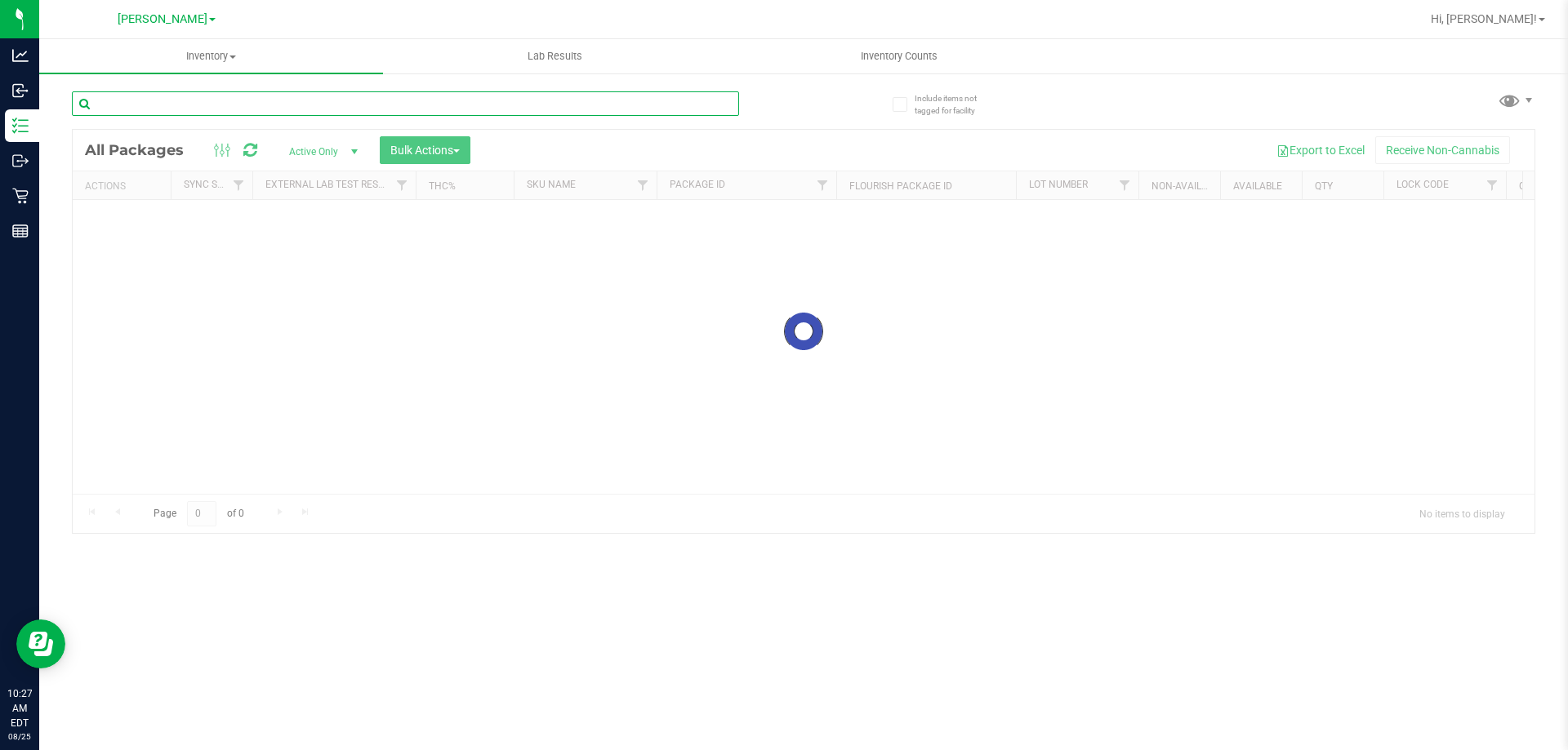
click at [297, 99] on input "text" at bounding box center [405, 104] width 667 height 25
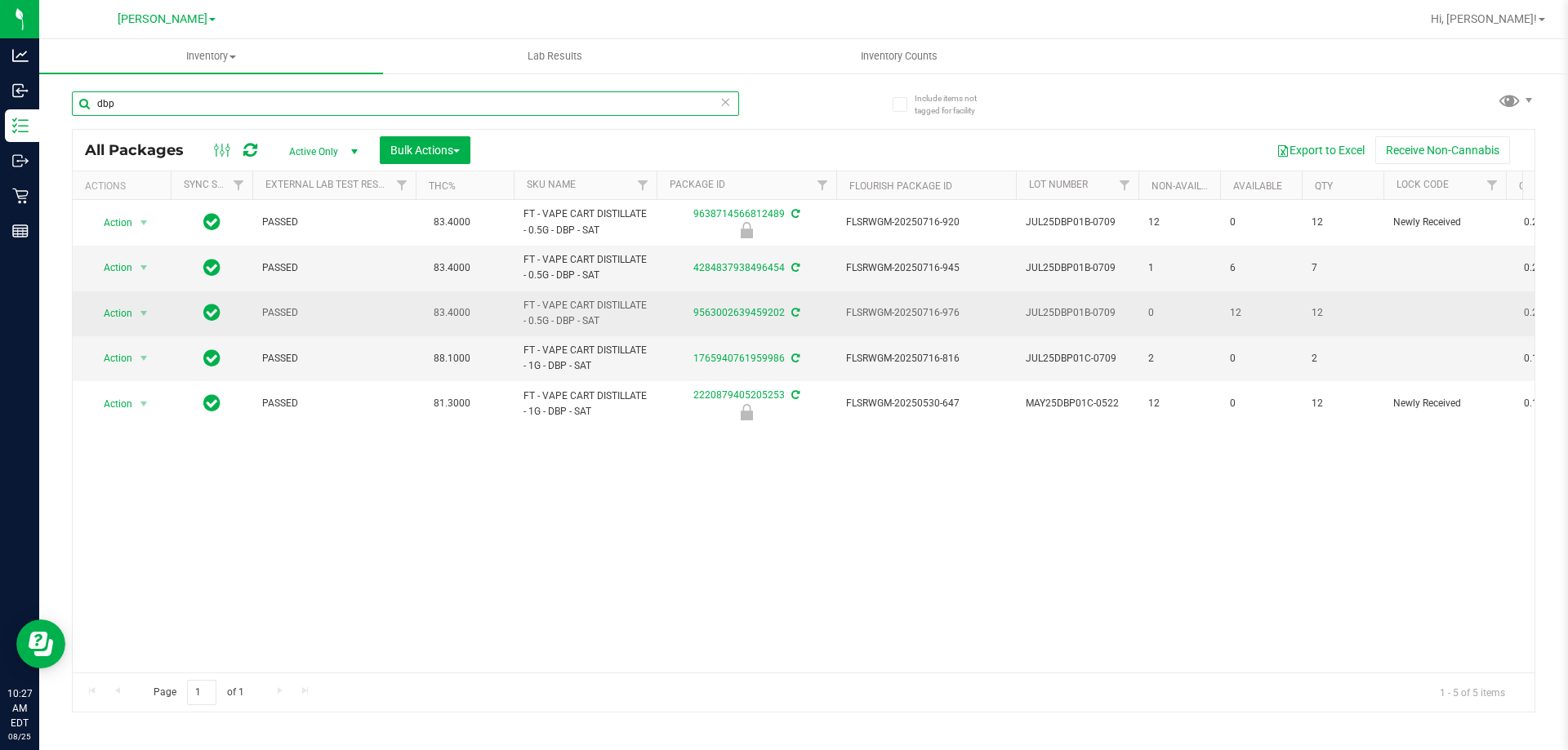
type input "dbp"
click at [122, 323] on span "Action" at bounding box center [111, 313] width 44 height 23
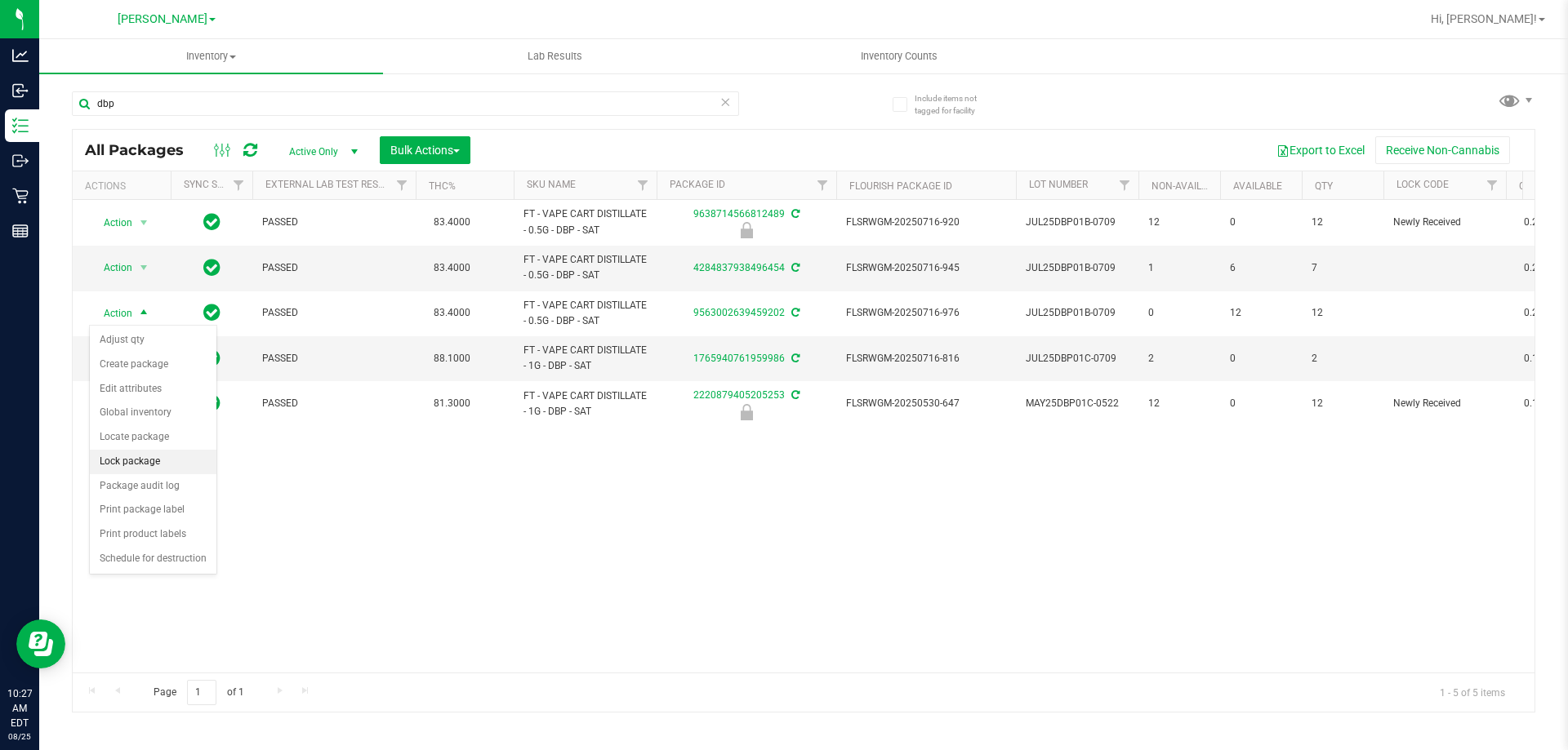
click at [173, 458] on li "Lock package" at bounding box center [153, 462] width 127 height 25
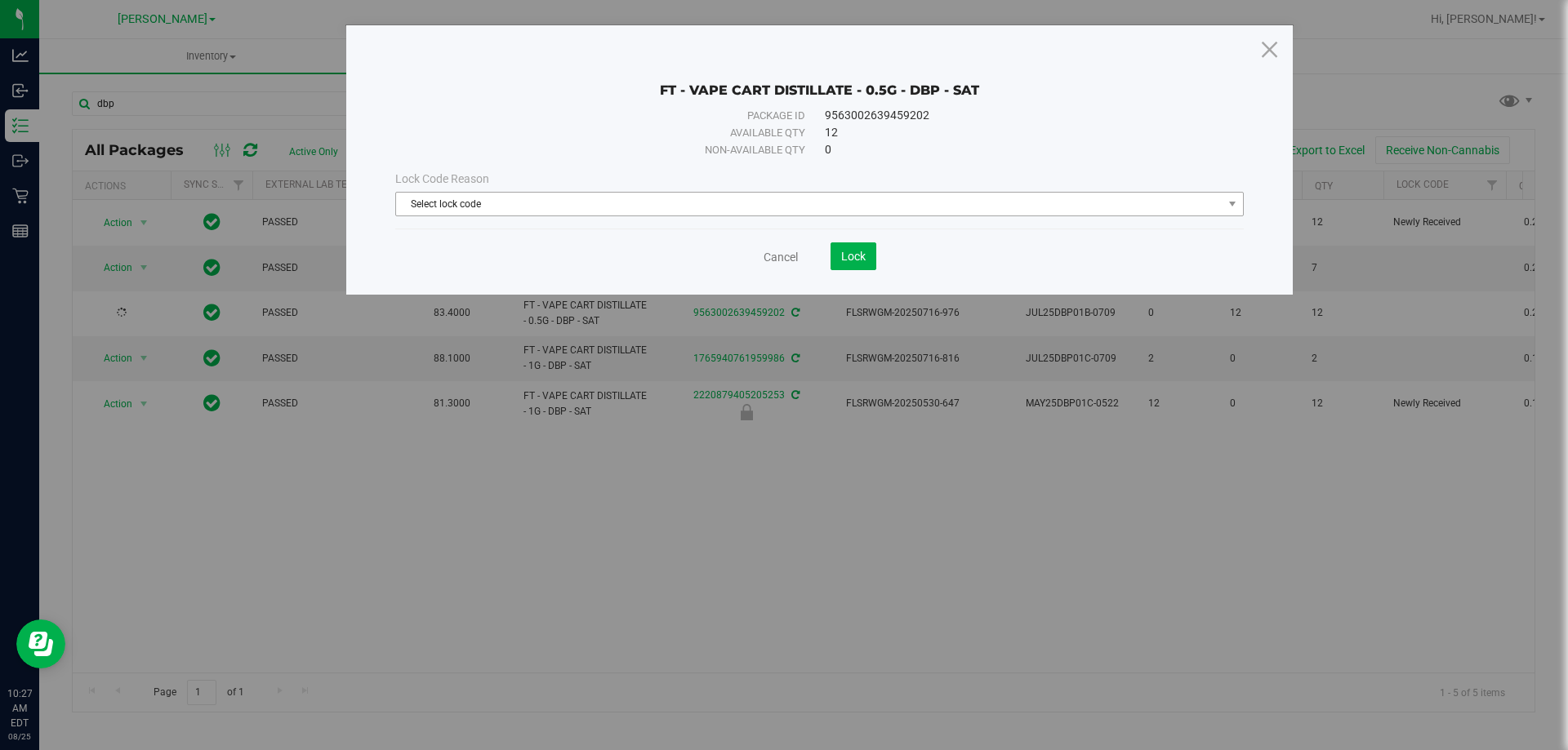
click at [634, 213] on span "Select lock code" at bounding box center [809, 204] width 826 height 23
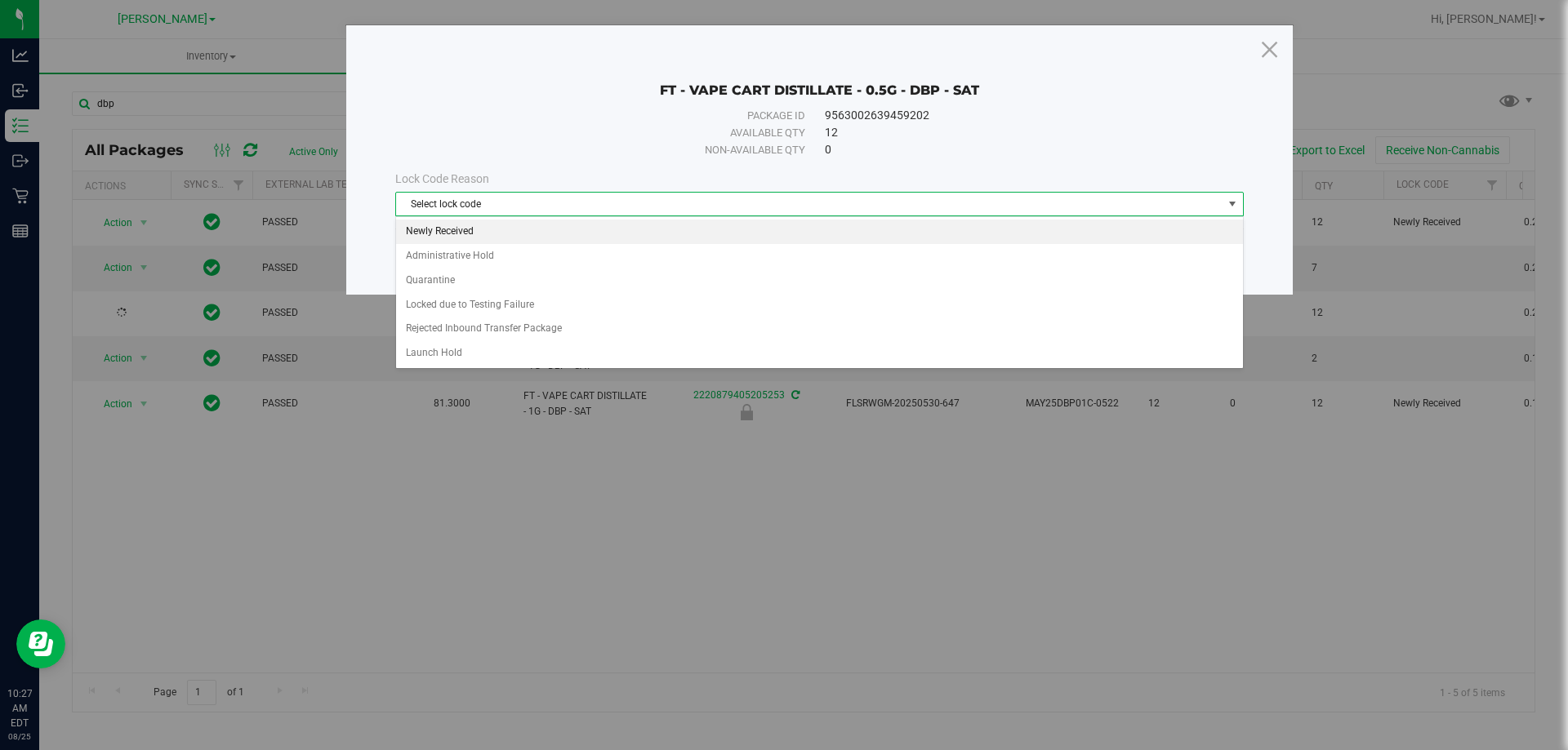
click at [638, 236] on li "Newly Received" at bounding box center [820, 232] width 847 height 25
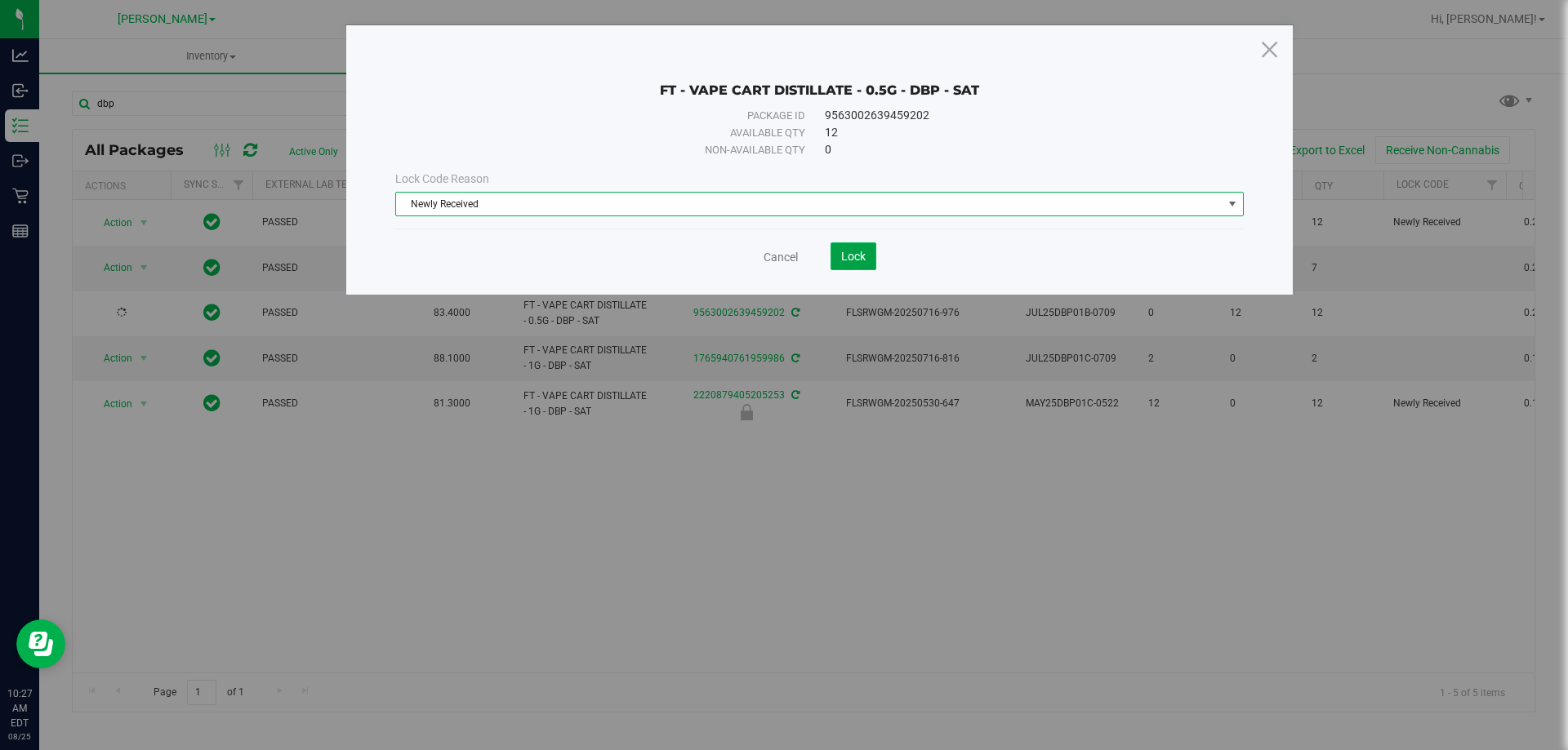
click at [839, 269] on button "Lock" at bounding box center [853, 256] width 45 height 28
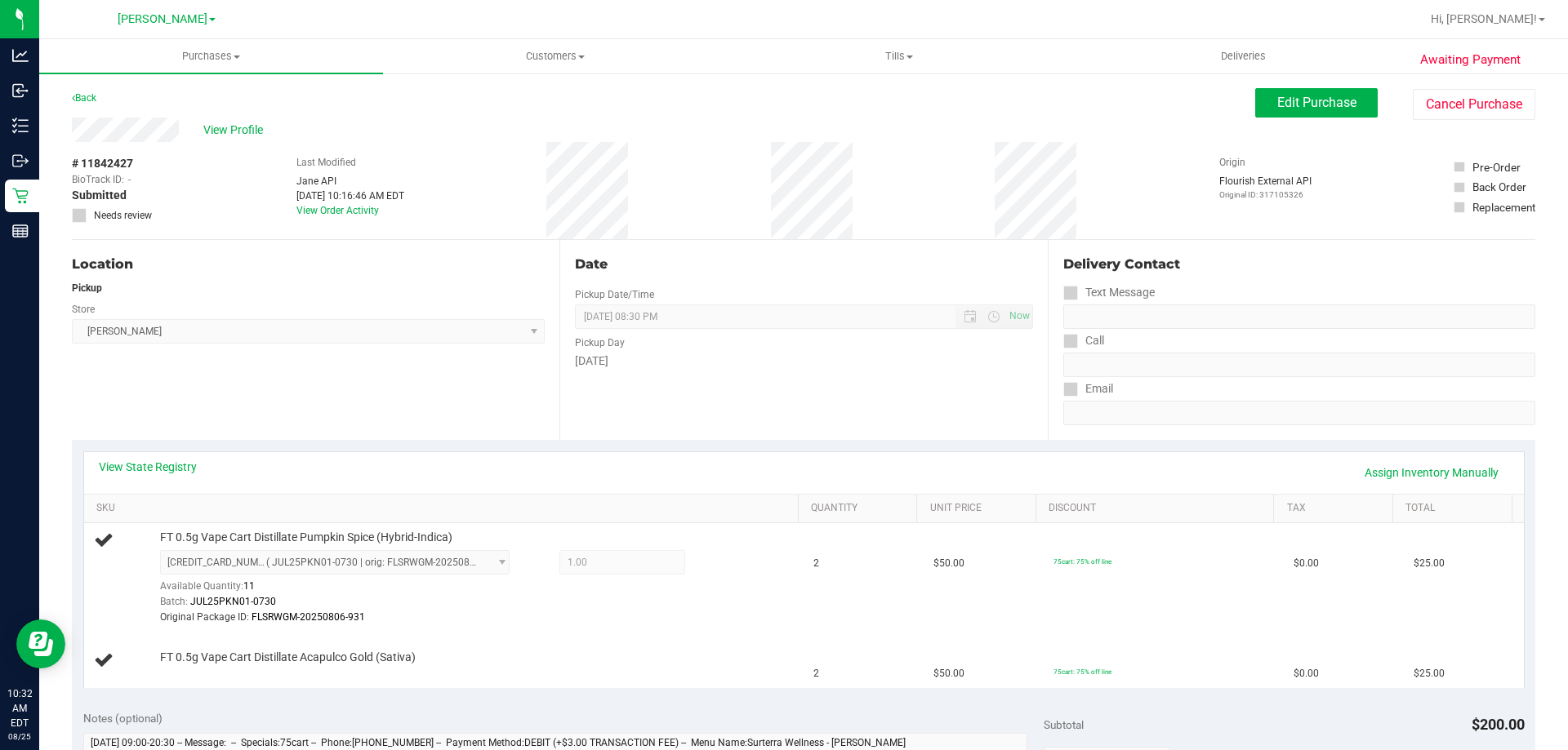
click at [432, 398] on div "Location Pickup Store [PERSON_NAME] Select Store [PERSON_NAME][GEOGRAPHIC_DATA]…" at bounding box center [315, 340] width 487 height 200
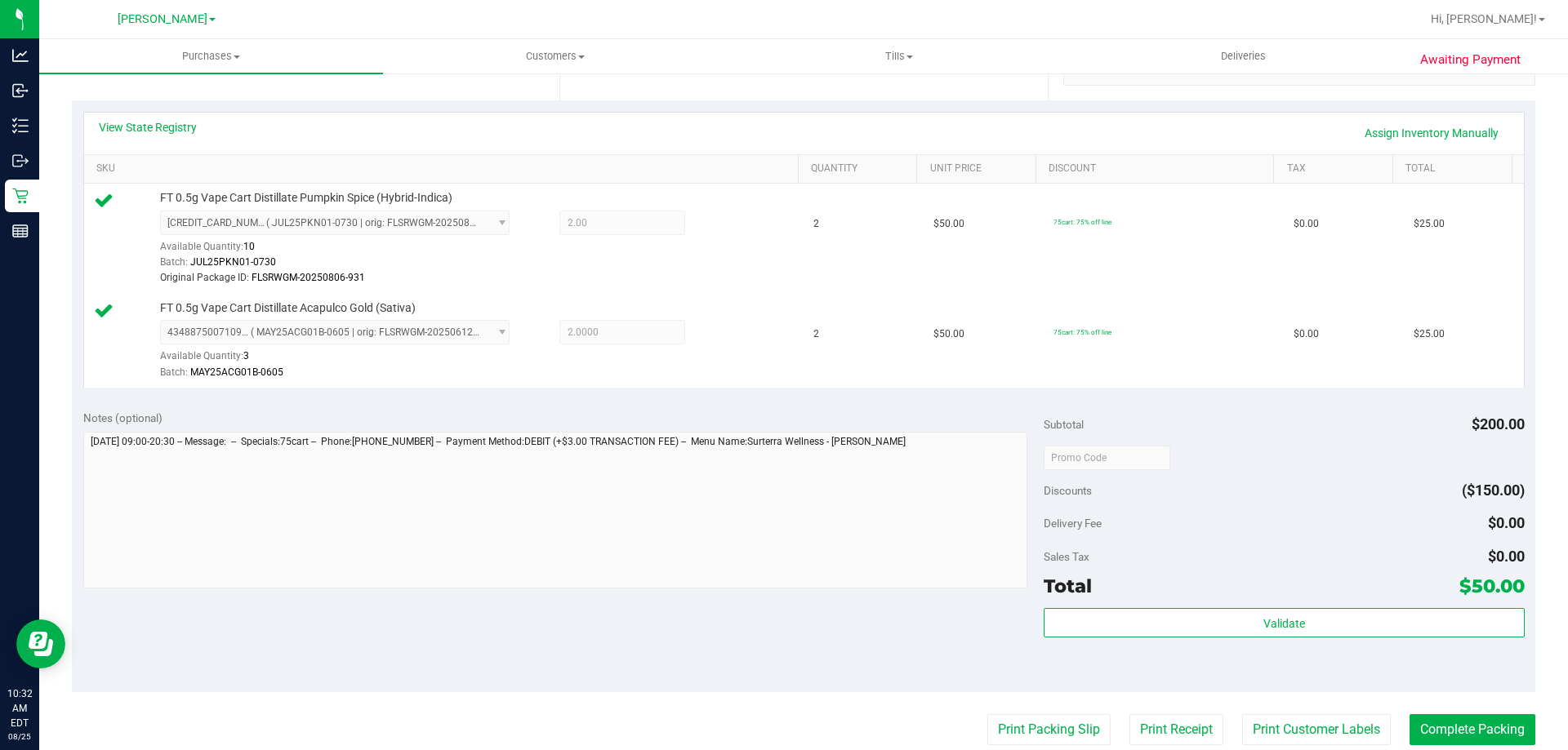
scroll to position [395, 0]
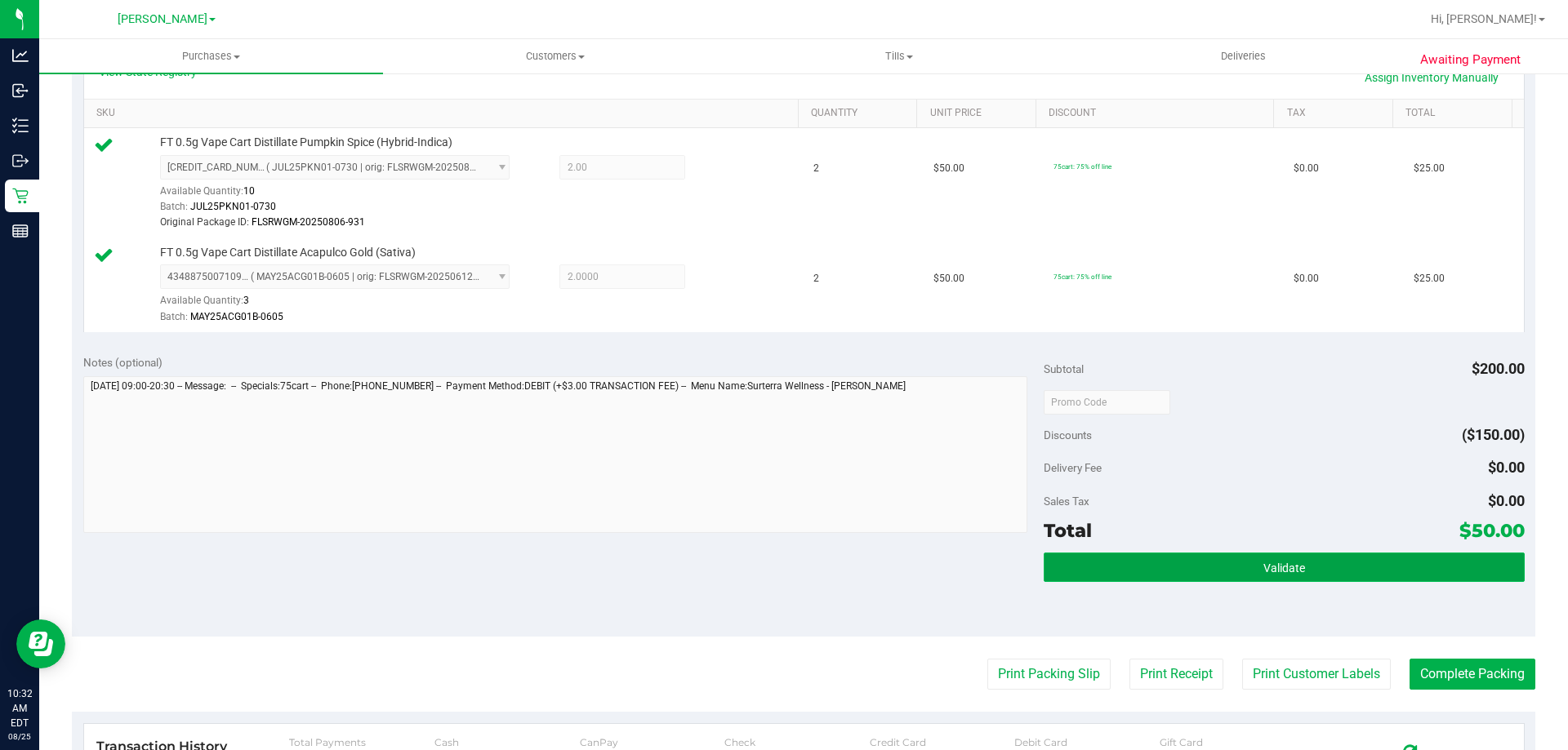
click at [1312, 574] on button "Validate" at bounding box center [1284, 567] width 480 height 30
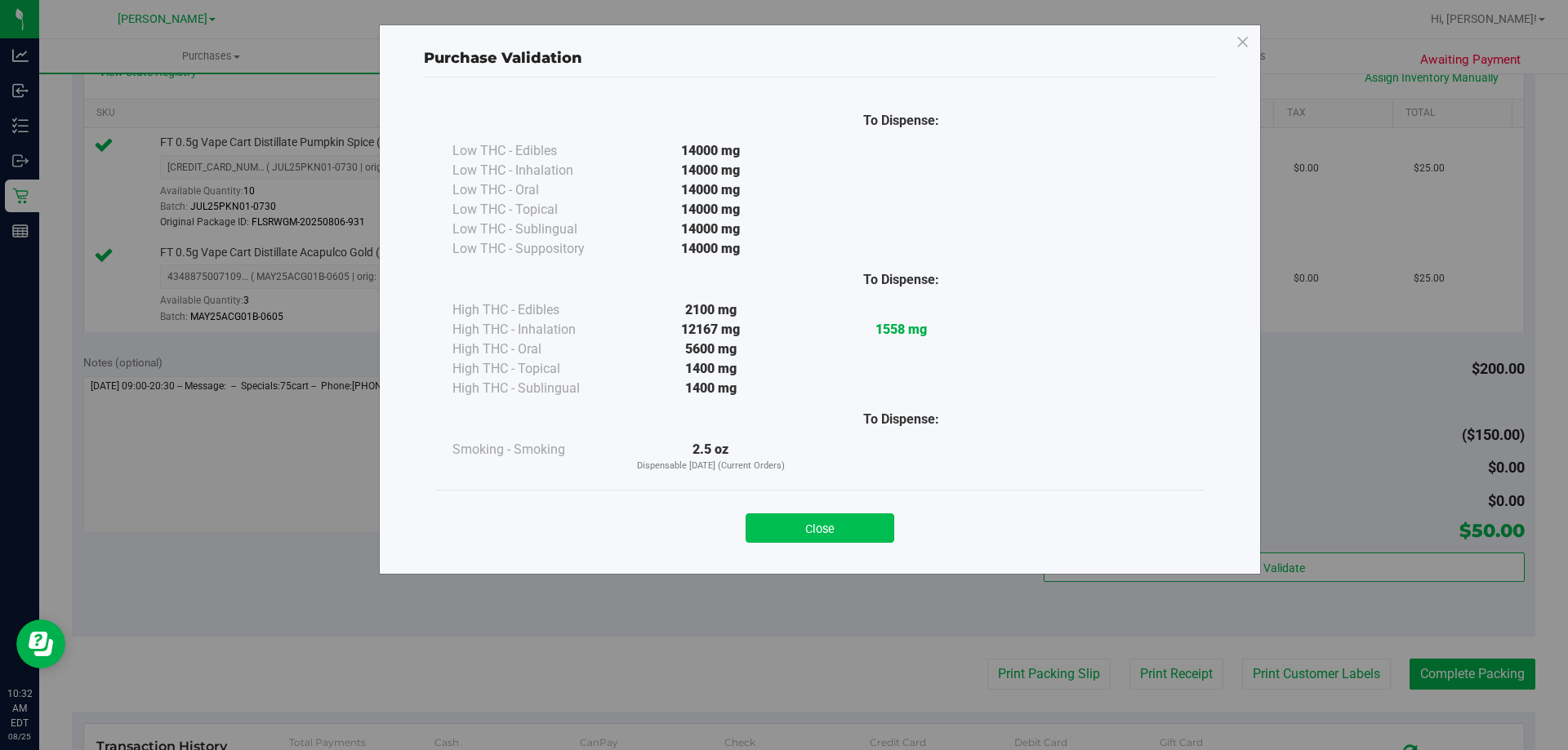
click at [862, 533] on button "Close" at bounding box center [820, 528] width 149 height 30
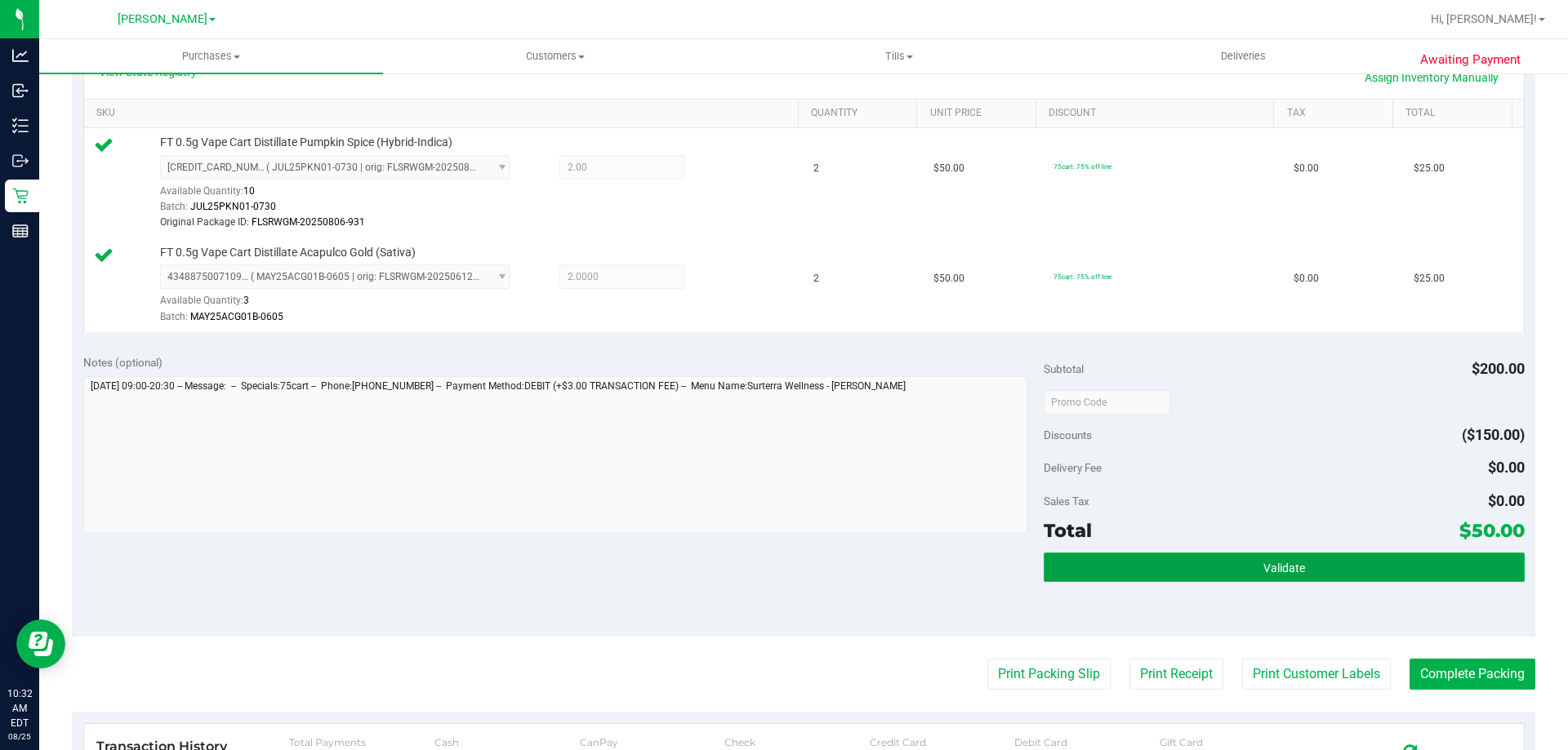
click at [1198, 557] on button "Validate" at bounding box center [1284, 567] width 480 height 30
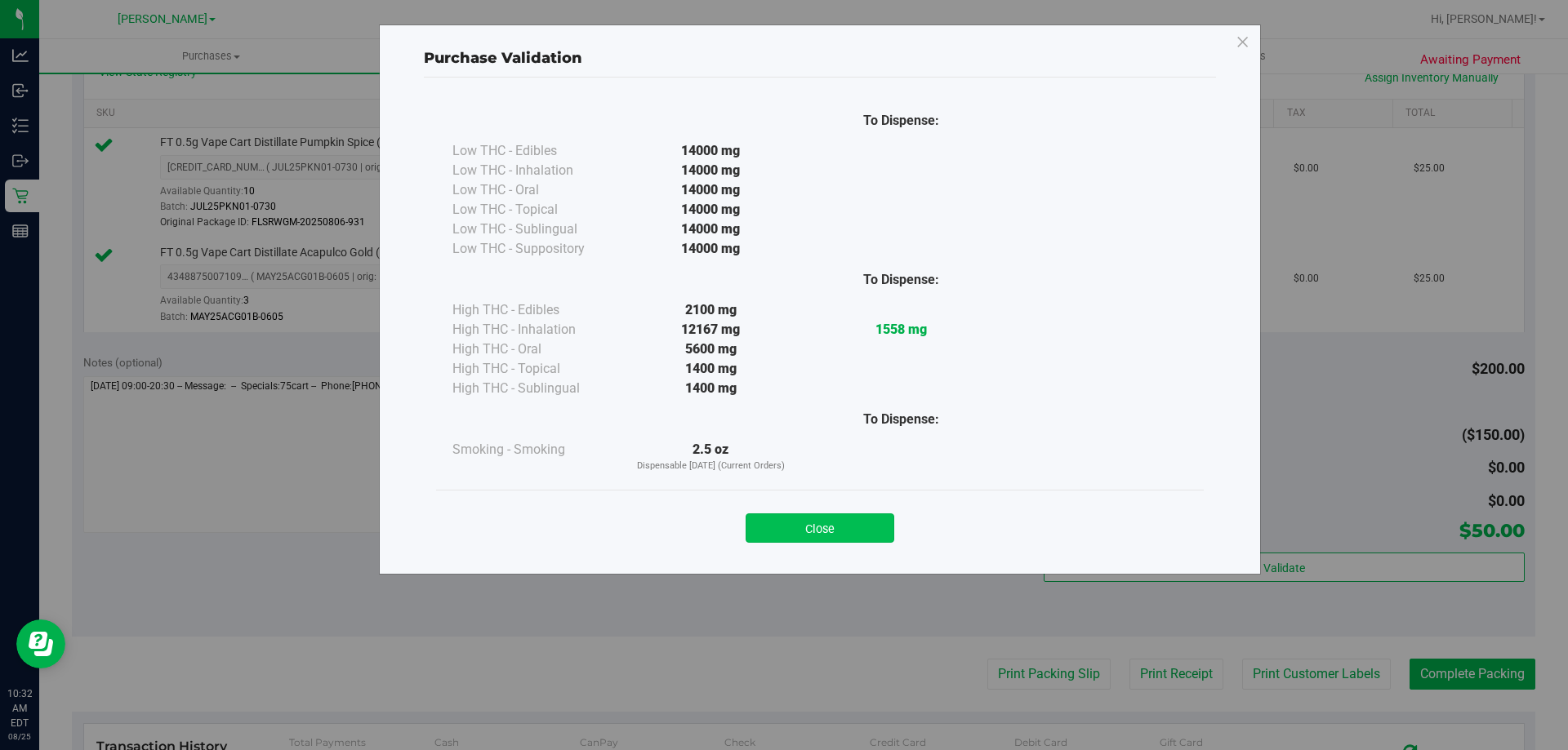
click at [864, 520] on button "Close" at bounding box center [820, 528] width 149 height 30
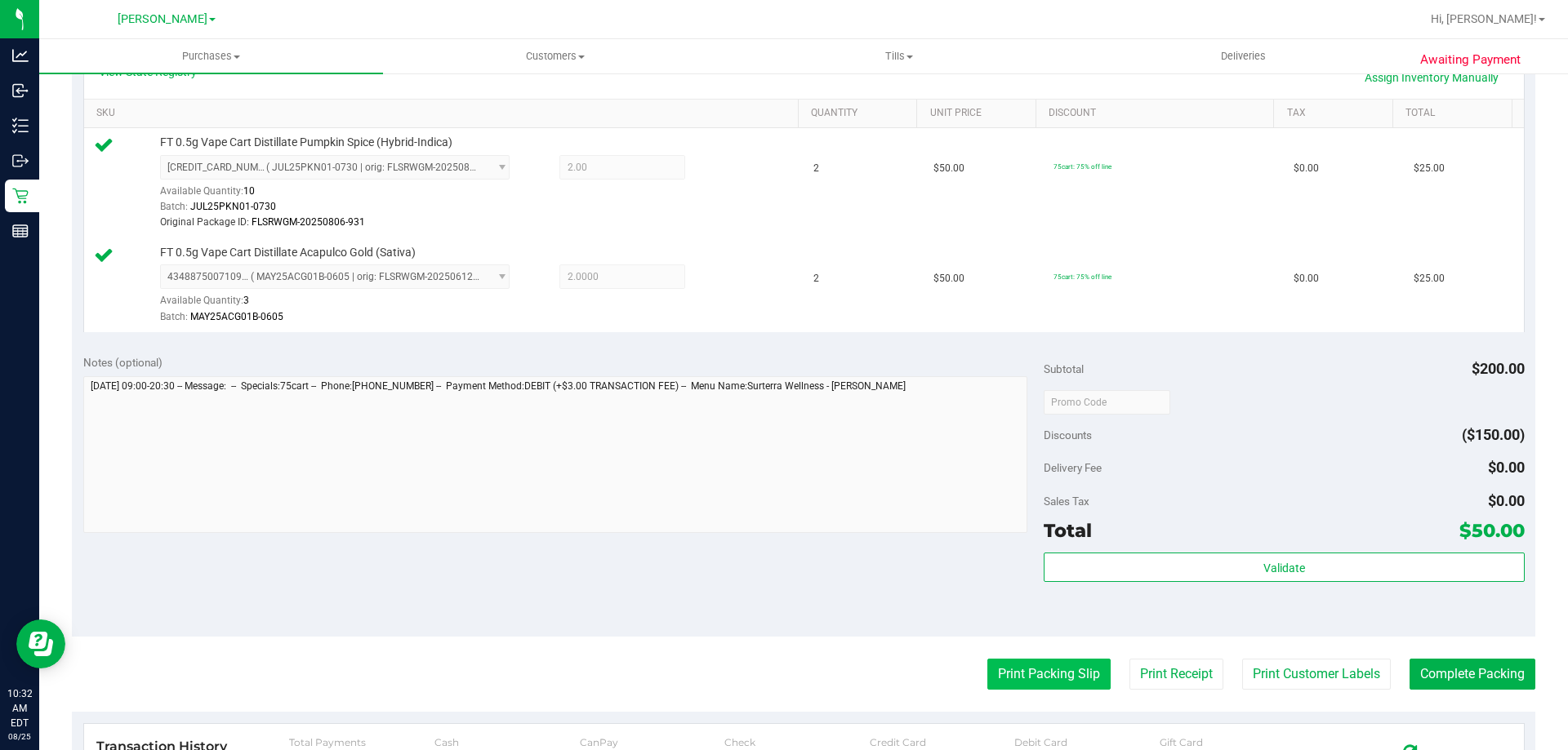
click at [1064, 676] on button "Print Packing Slip" at bounding box center [1049, 675] width 123 height 31
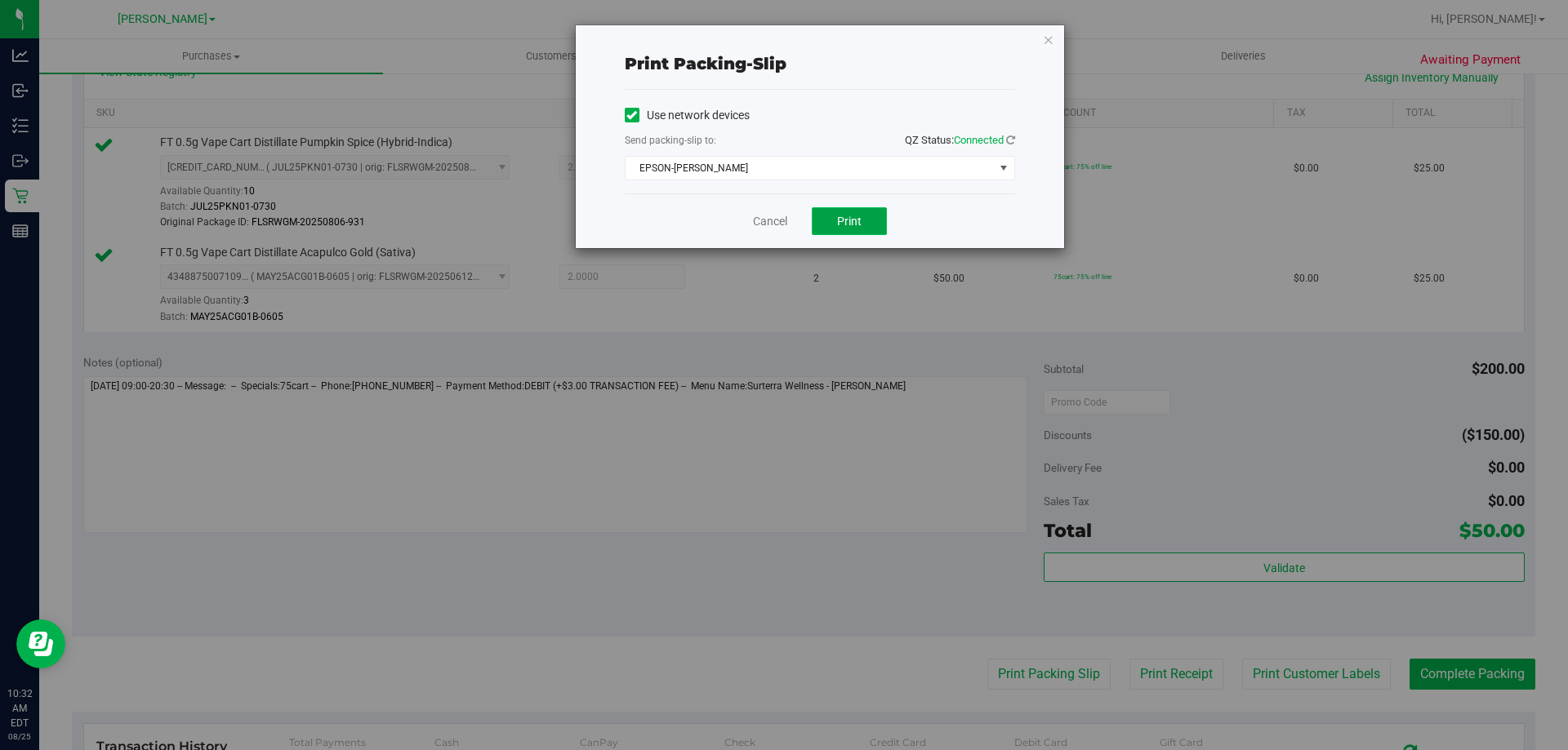
click at [843, 217] on span "Print" at bounding box center [849, 222] width 25 height 13
click at [772, 217] on link "Cancel" at bounding box center [769, 222] width 34 height 17
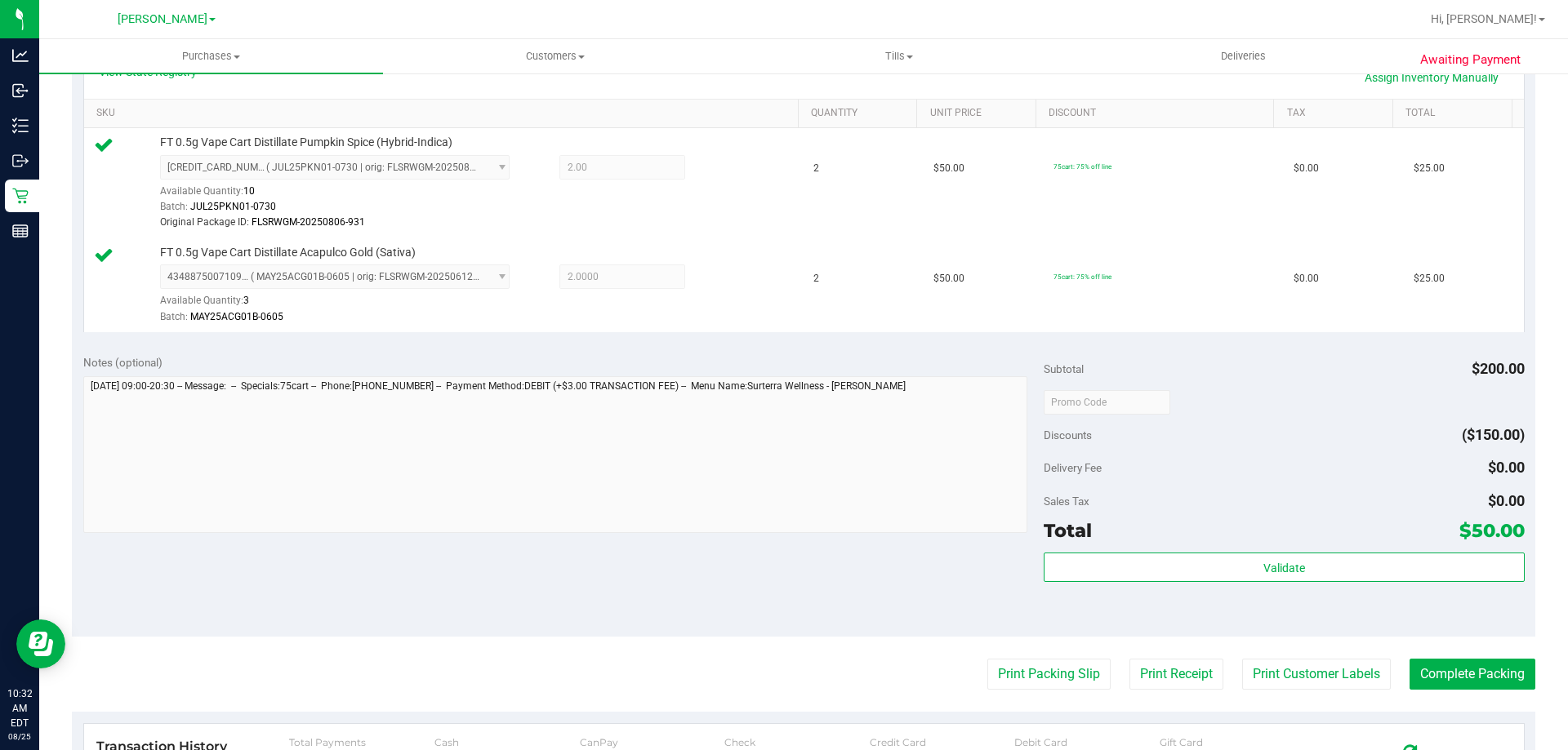
click at [1289, 600] on div "Validate" at bounding box center [1284, 589] width 480 height 74
click at [1307, 623] on div "Validate" at bounding box center [1284, 589] width 480 height 74
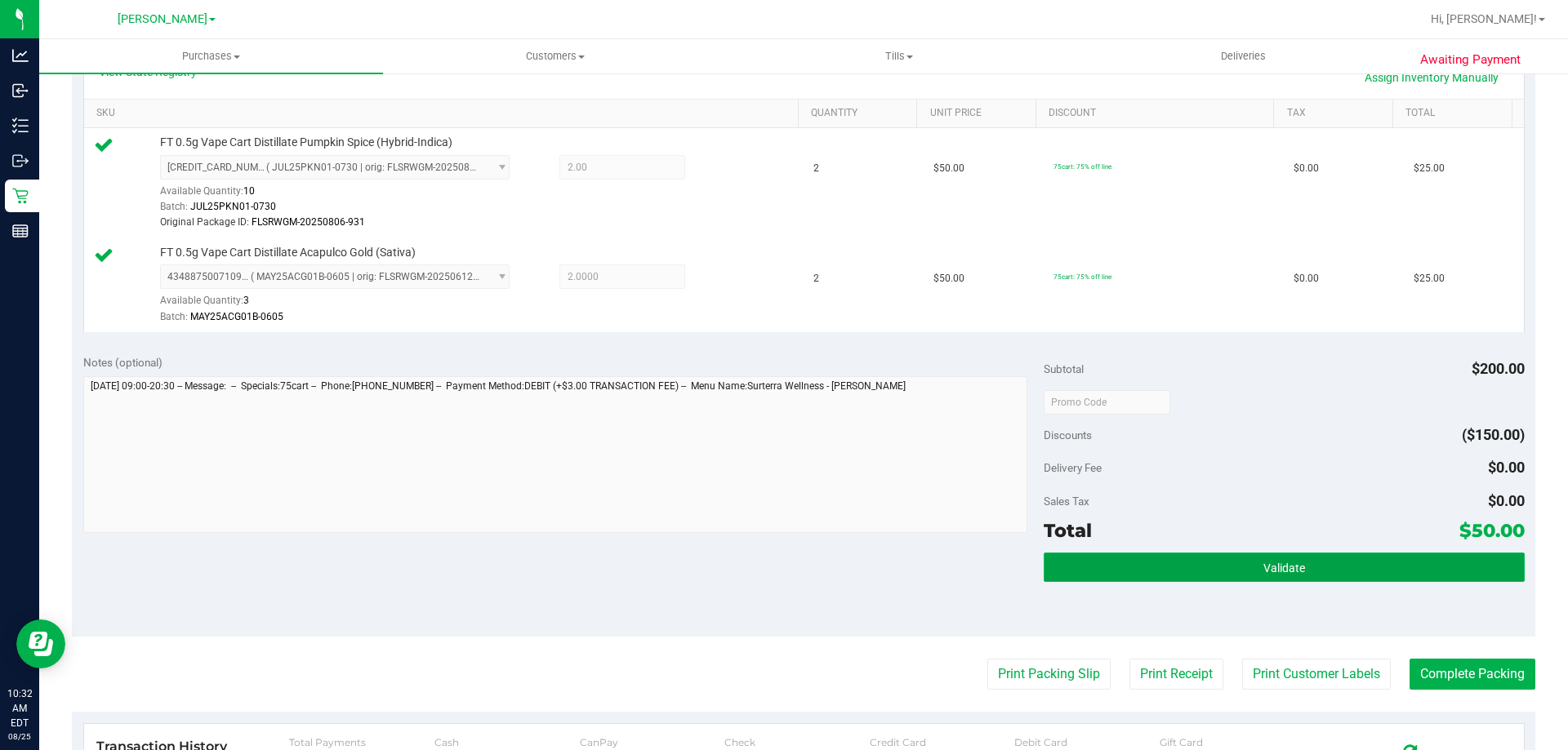
click at [1303, 560] on button "Validate" at bounding box center [1284, 567] width 480 height 30
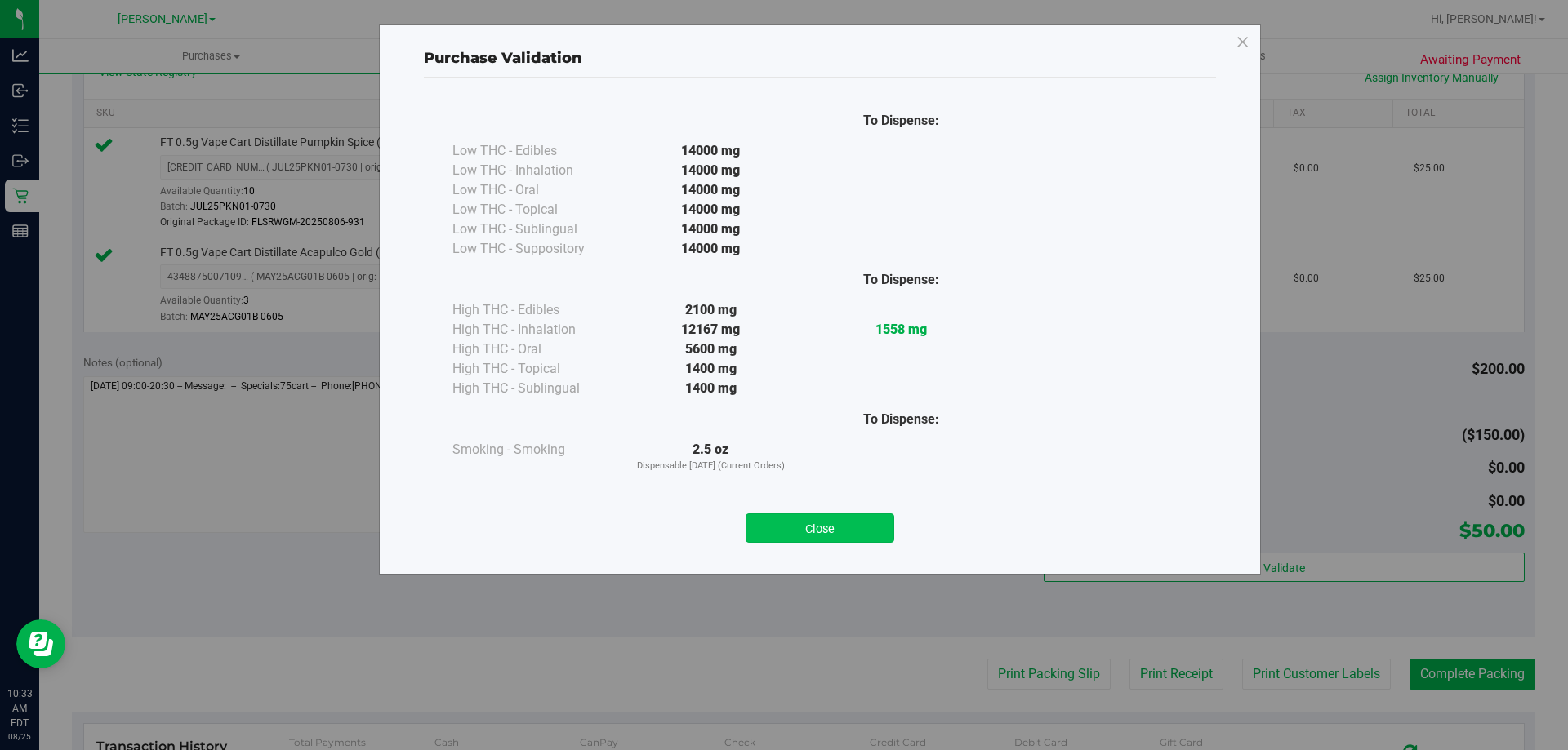
click at [843, 524] on button "Close" at bounding box center [820, 528] width 149 height 30
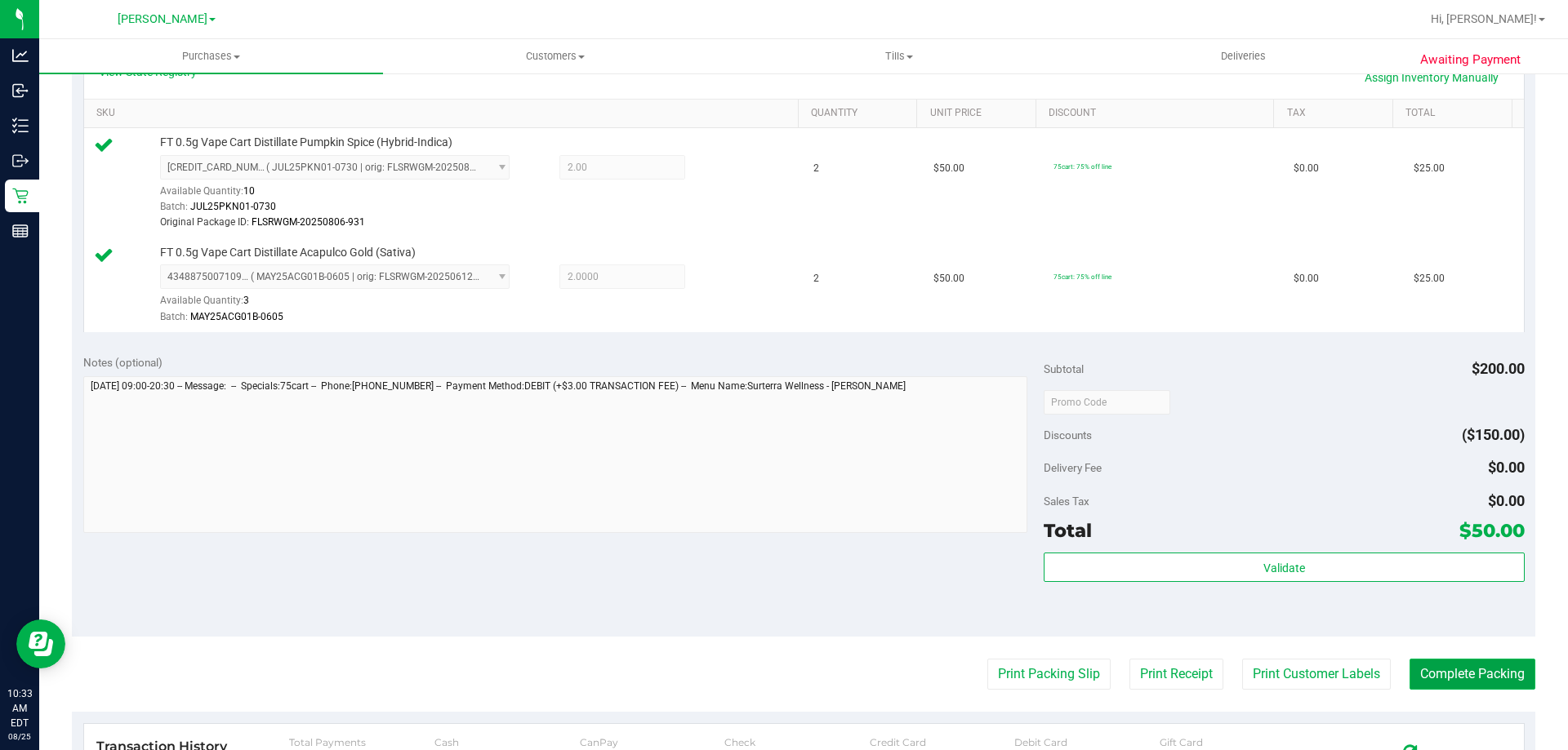
click at [1479, 676] on button "Complete Packing" at bounding box center [1472, 675] width 126 height 31
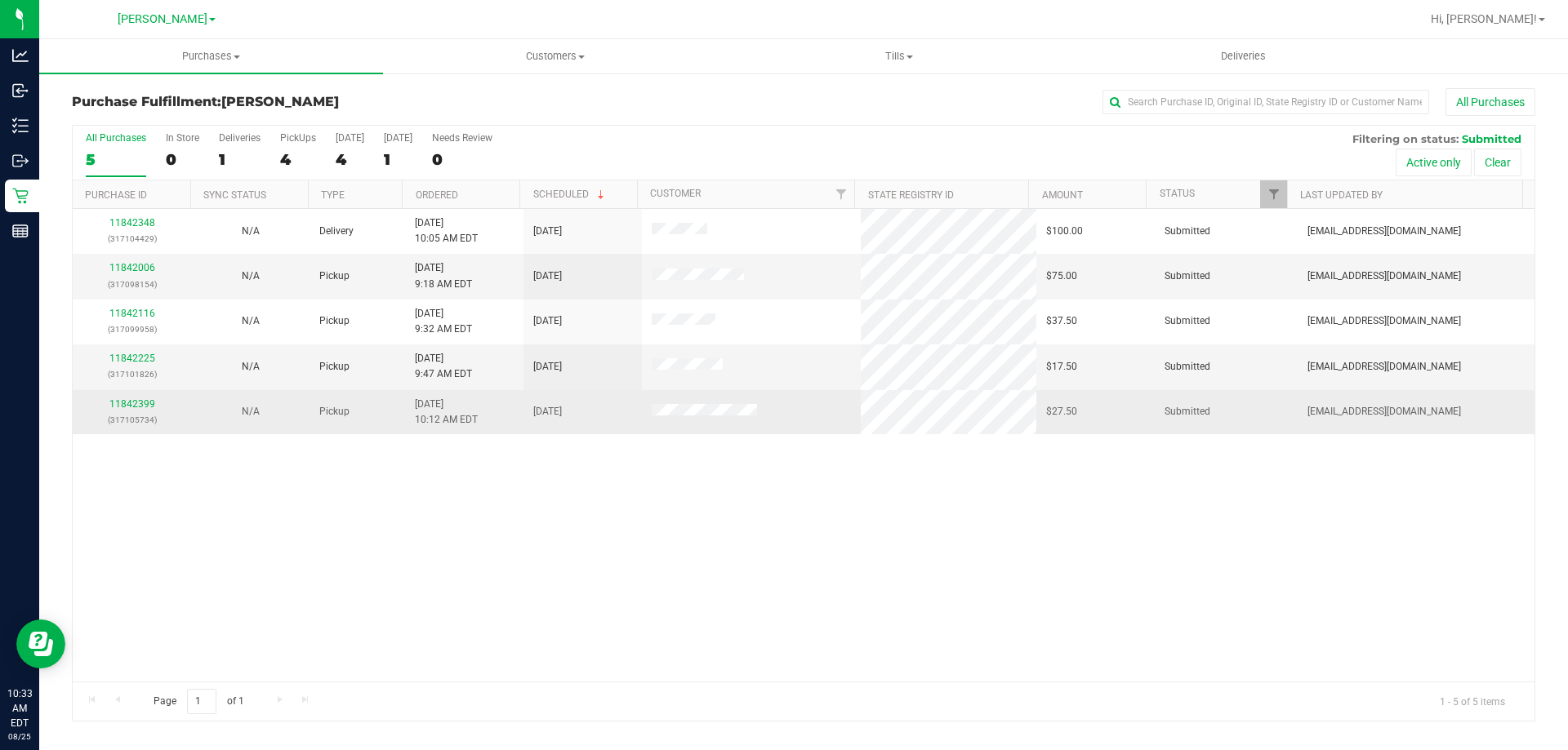
click at [136, 423] on p "(317105734)" at bounding box center [131, 420] width 98 height 16
click at [141, 399] on link "11842399" at bounding box center [131, 404] width 45 height 12
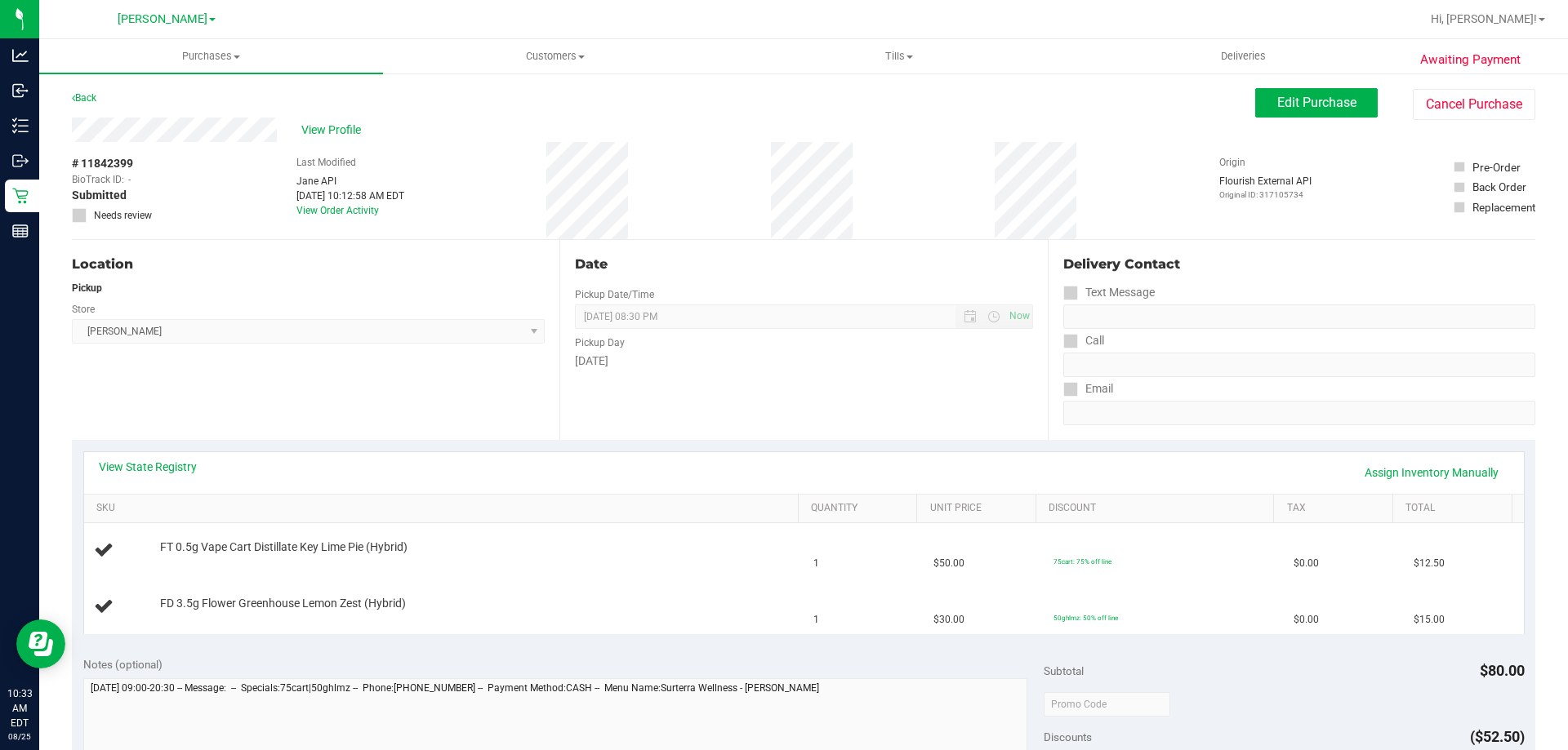
click at [162, 455] on div "View State Registry Assign Inventory Manually" at bounding box center [804, 473] width 1440 height 41
click at [169, 466] on link "View State Registry" at bounding box center [147, 467] width 98 height 17
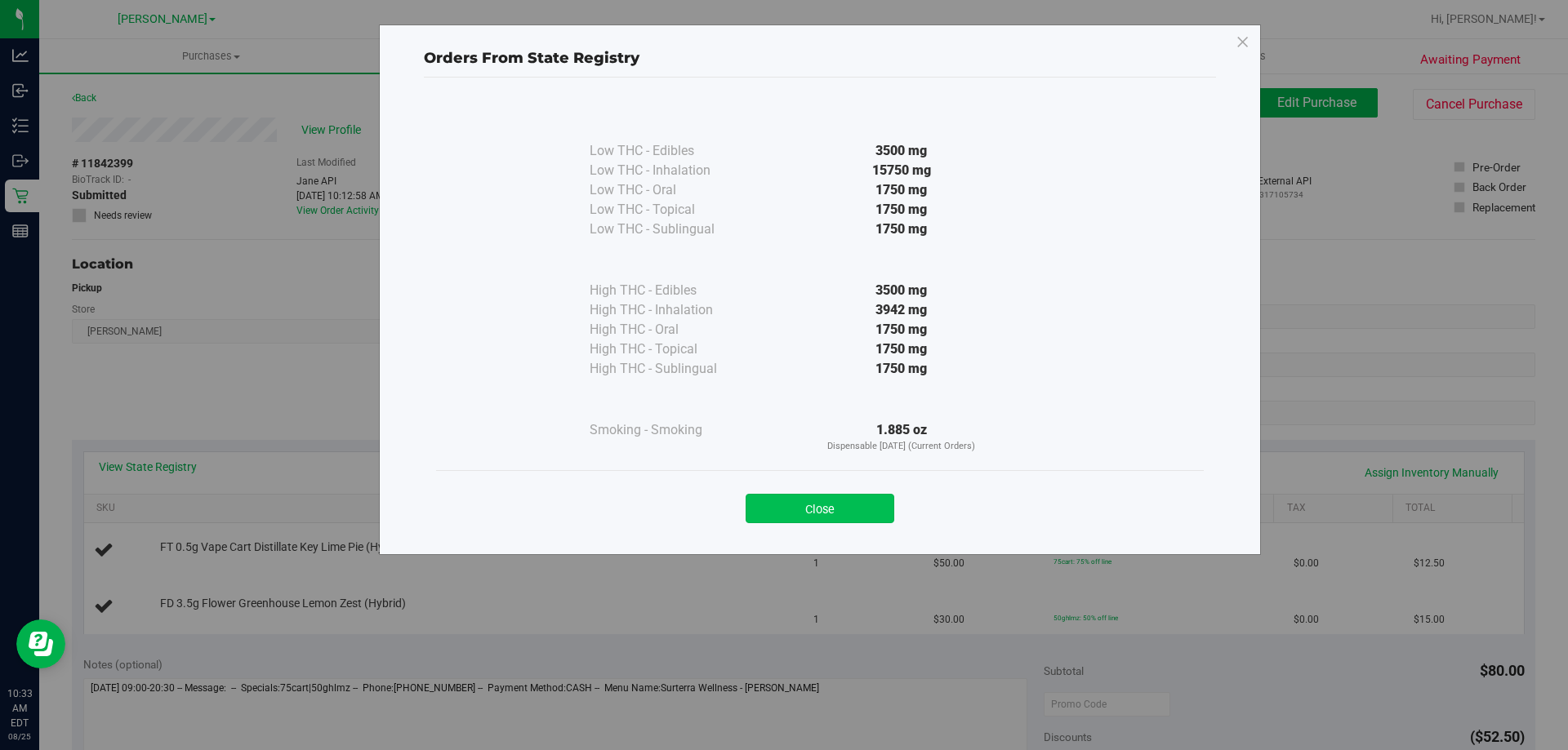
click at [861, 504] on button "Close" at bounding box center [820, 509] width 149 height 30
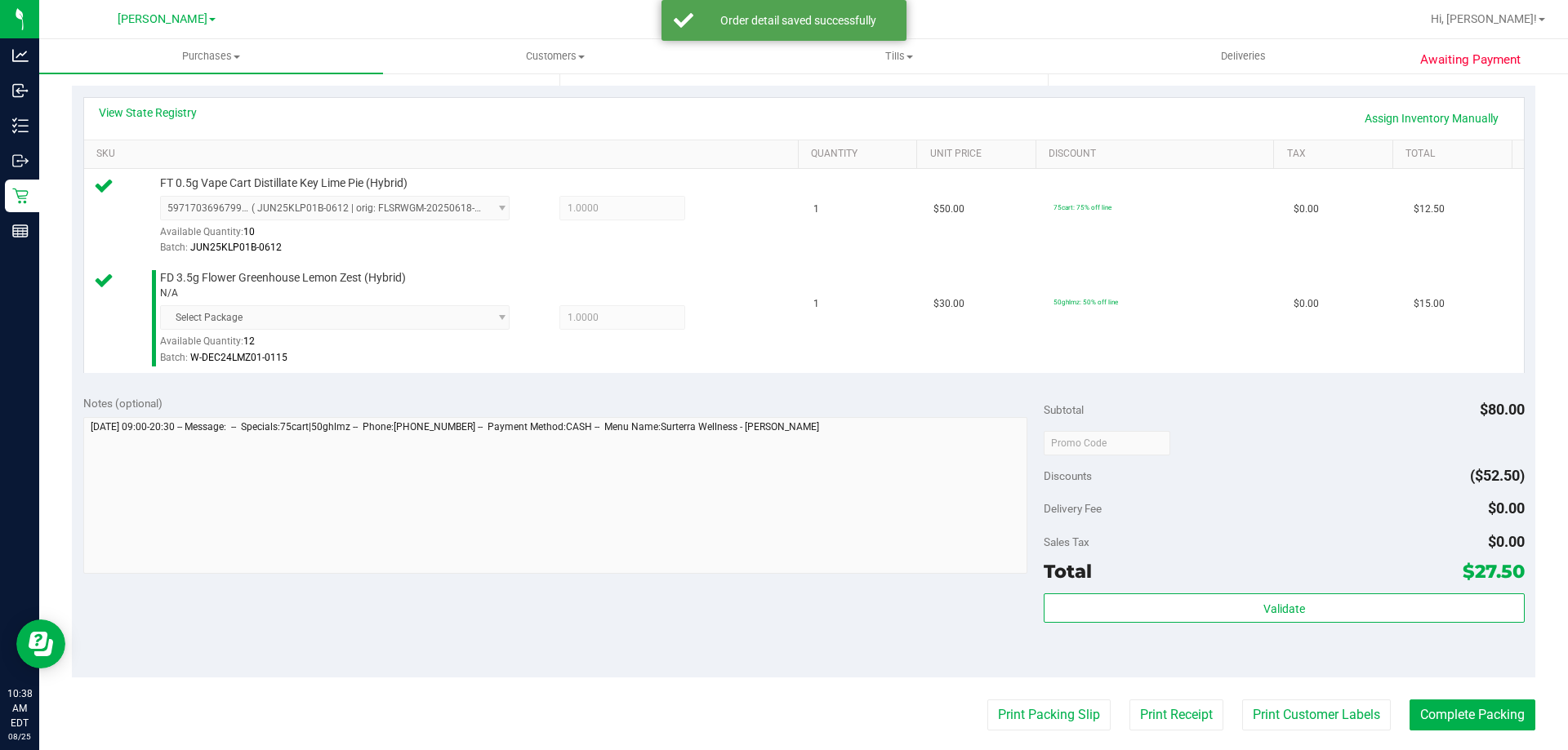
scroll to position [354, 0]
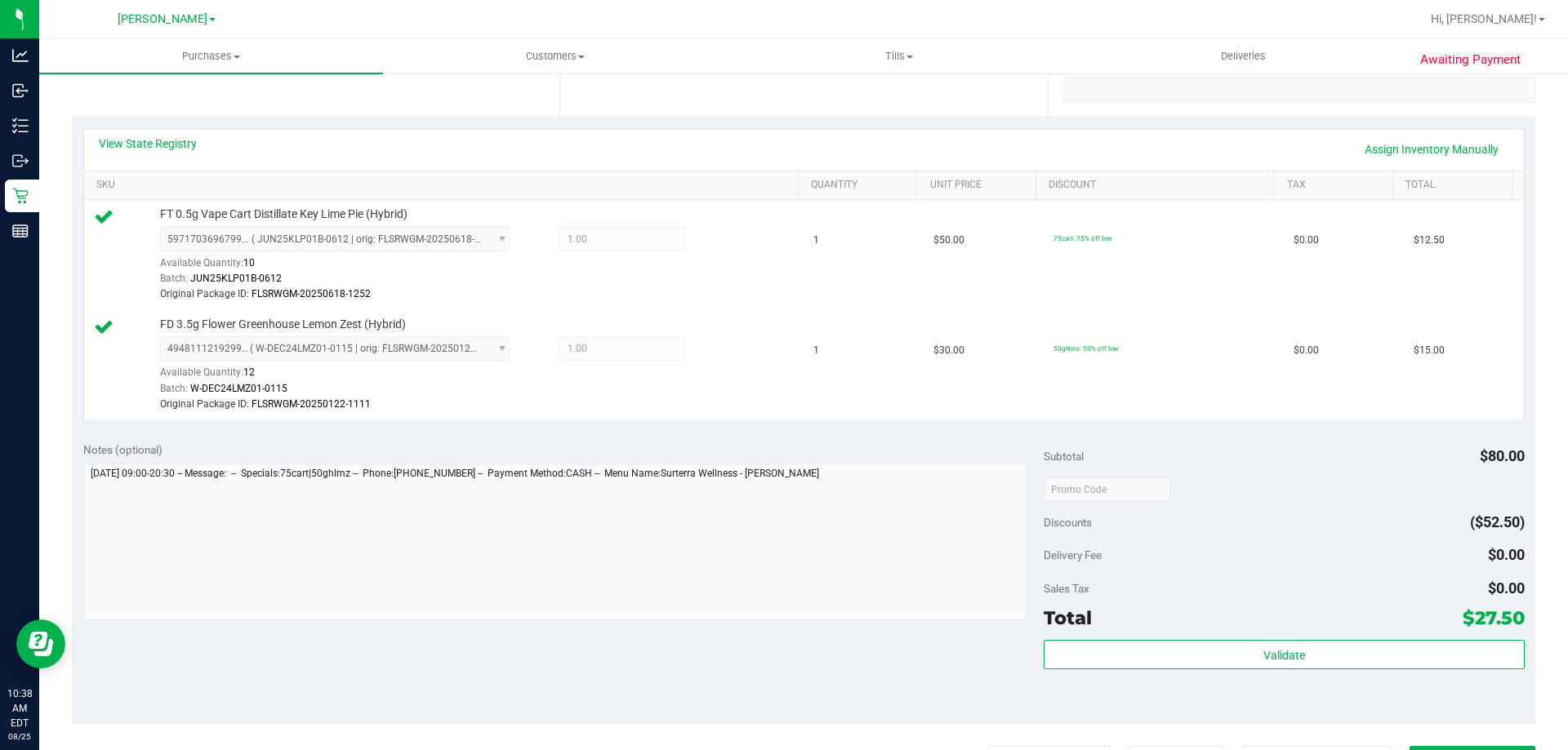
scroll to position [327, 0]
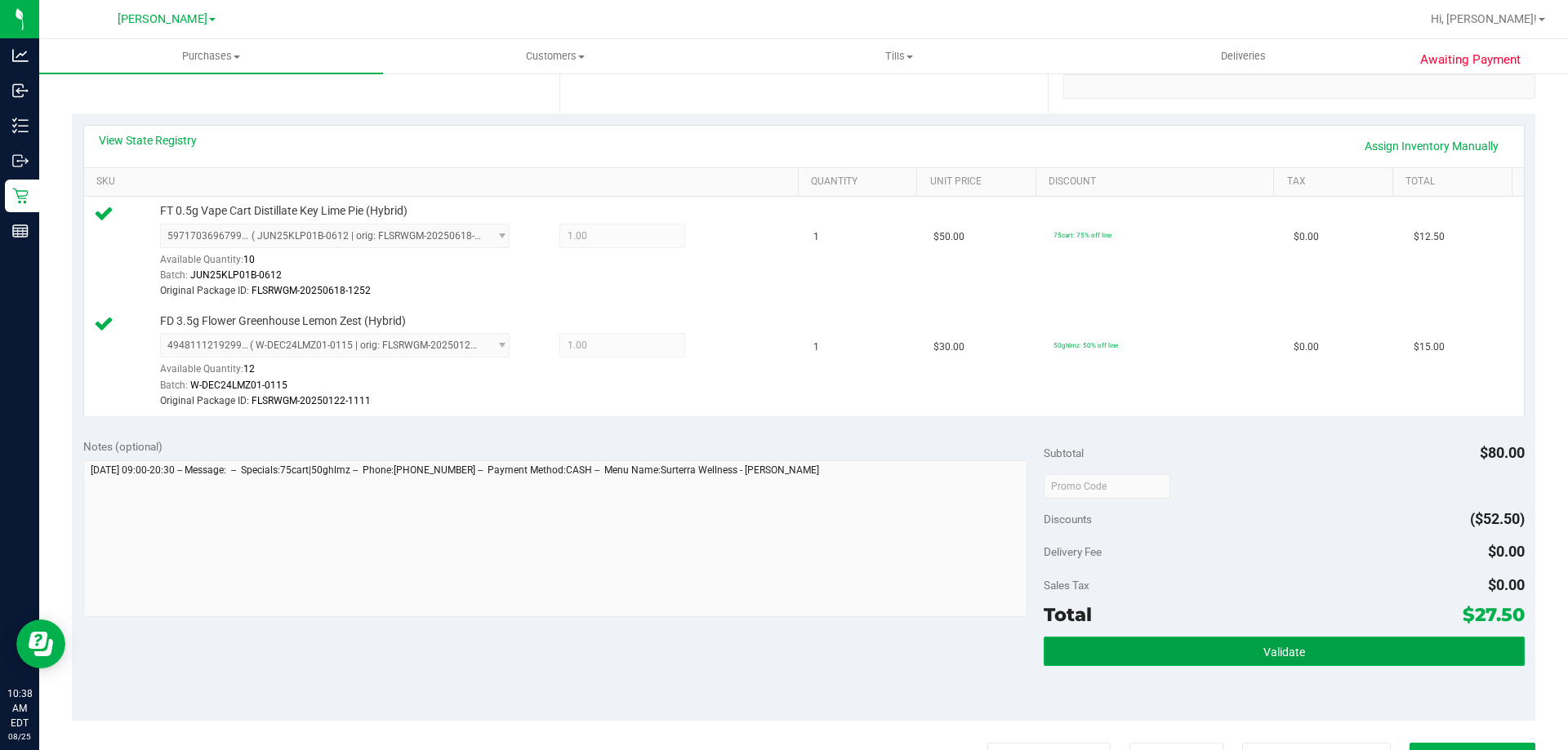
click at [1234, 644] on button "Validate" at bounding box center [1284, 652] width 480 height 30
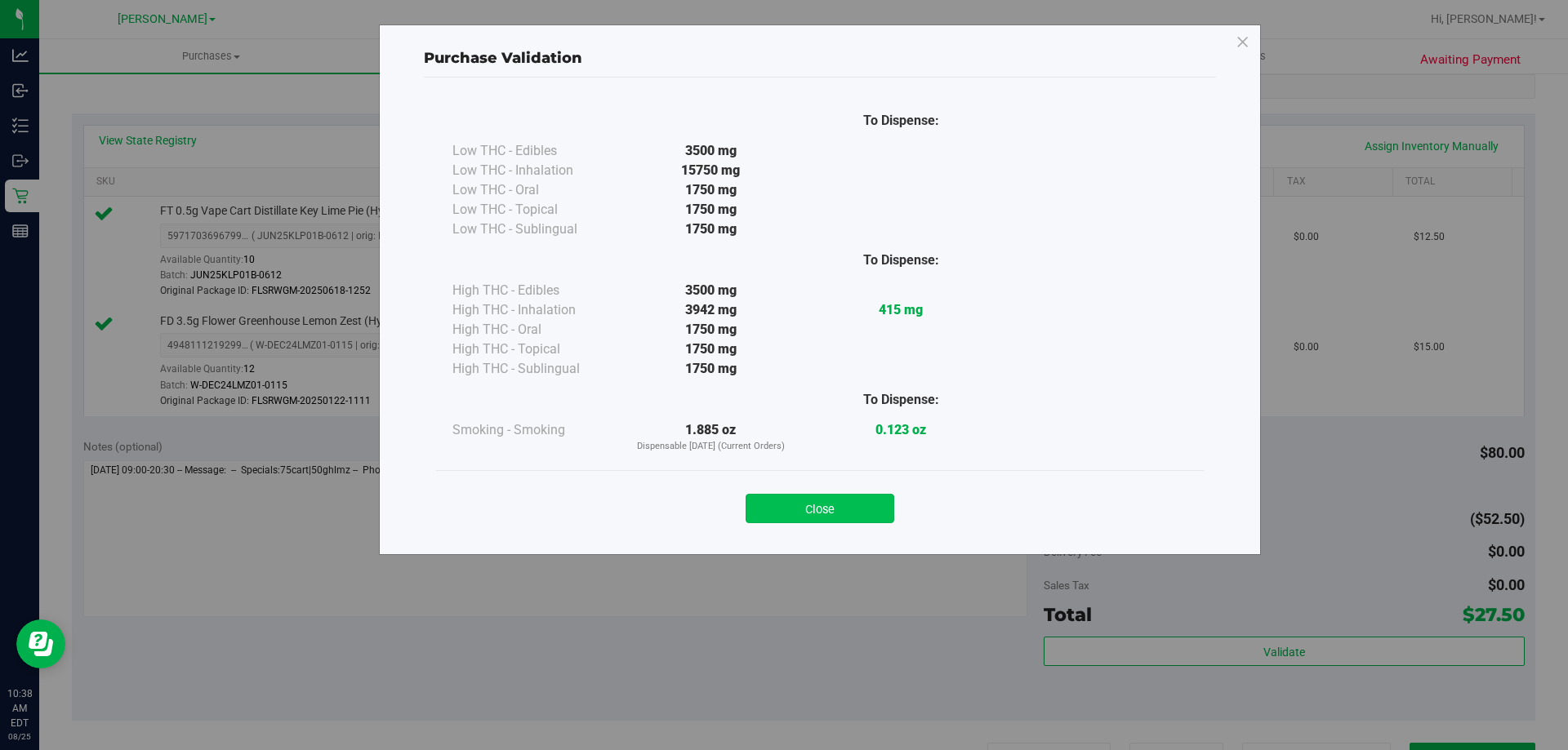
click at [854, 494] on button "Close" at bounding box center [820, 509] width 149 height 30
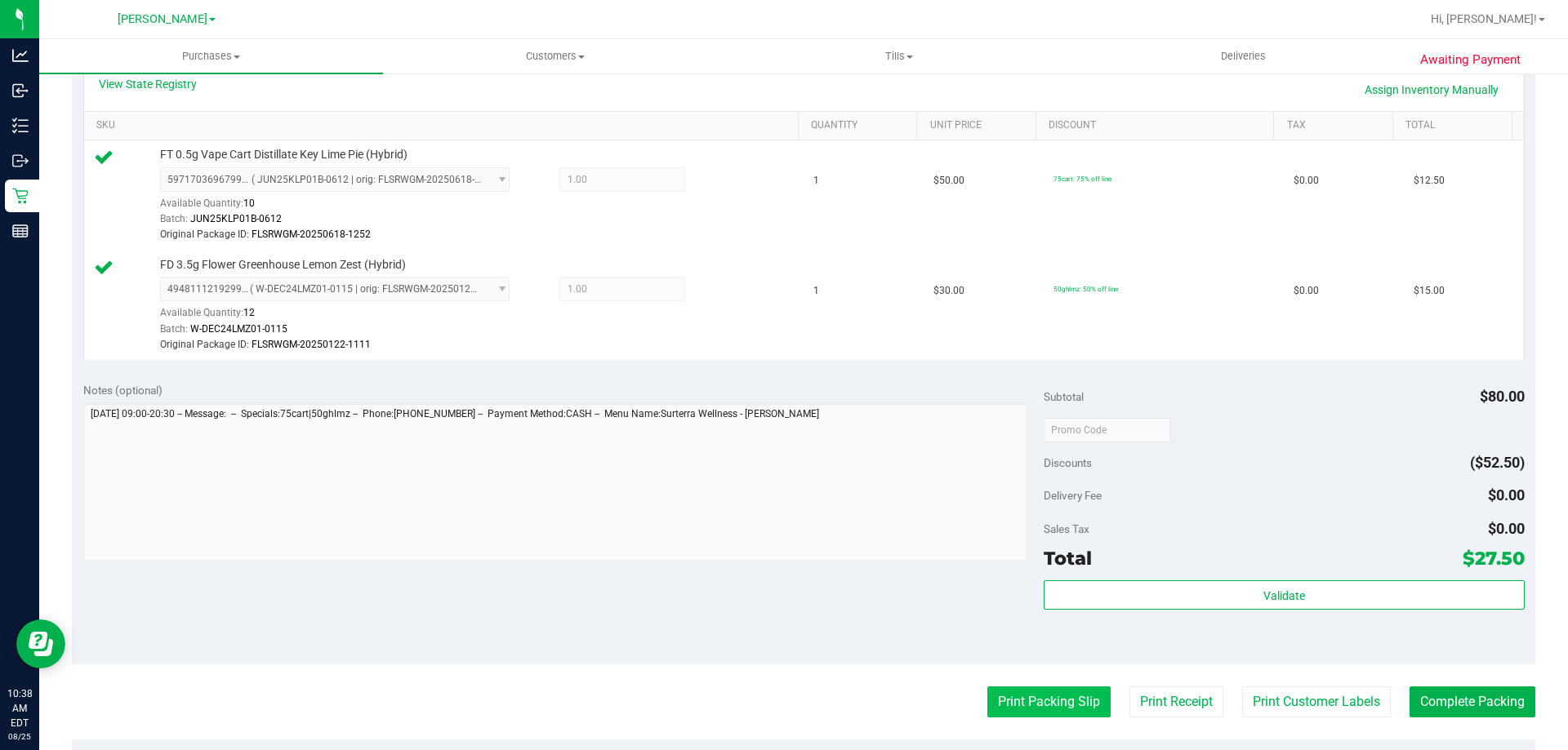
scroll to position [408, 0]
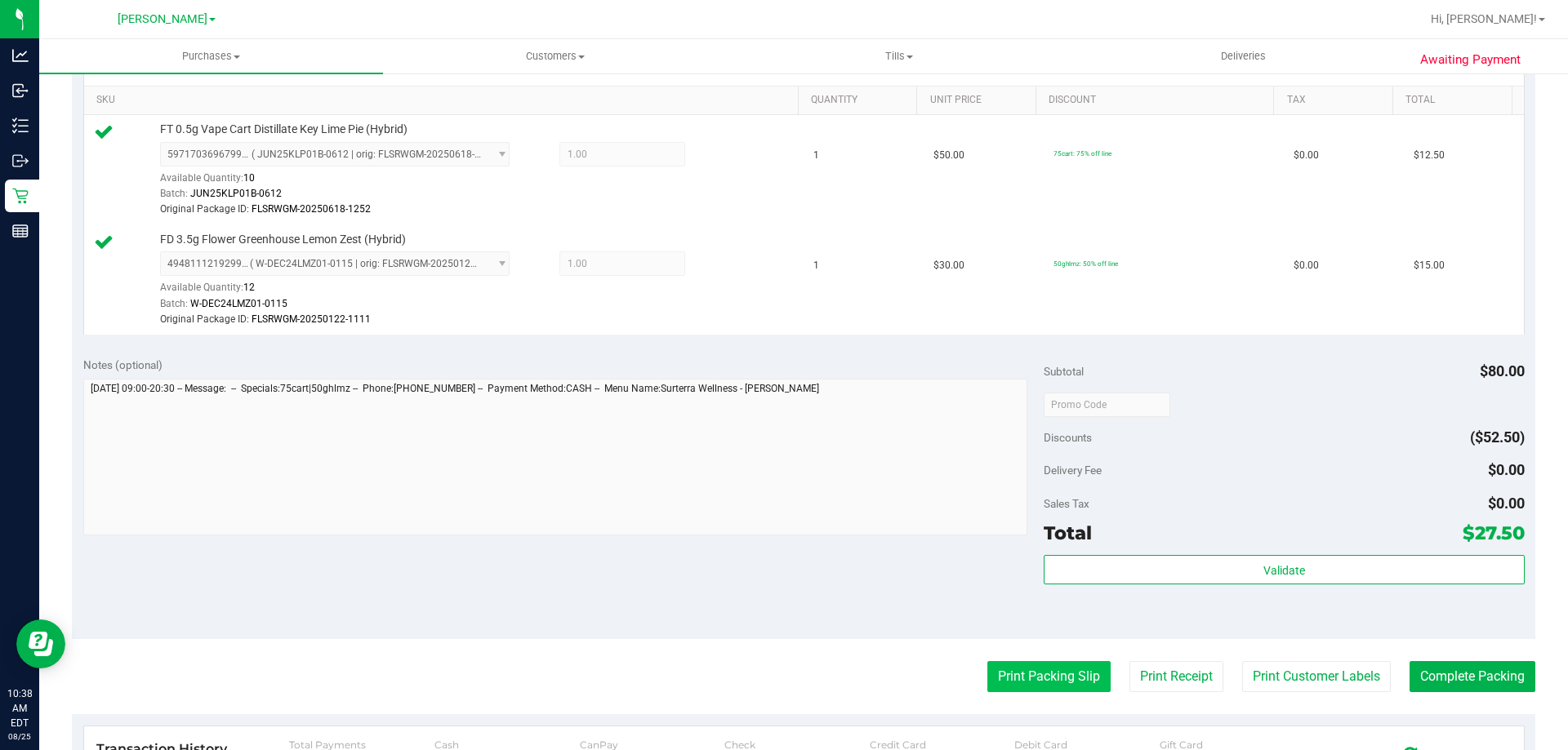
click at [1047, 664] on button "Print Packing Slip" at bounding box center [1049, 677] width 123 height 31
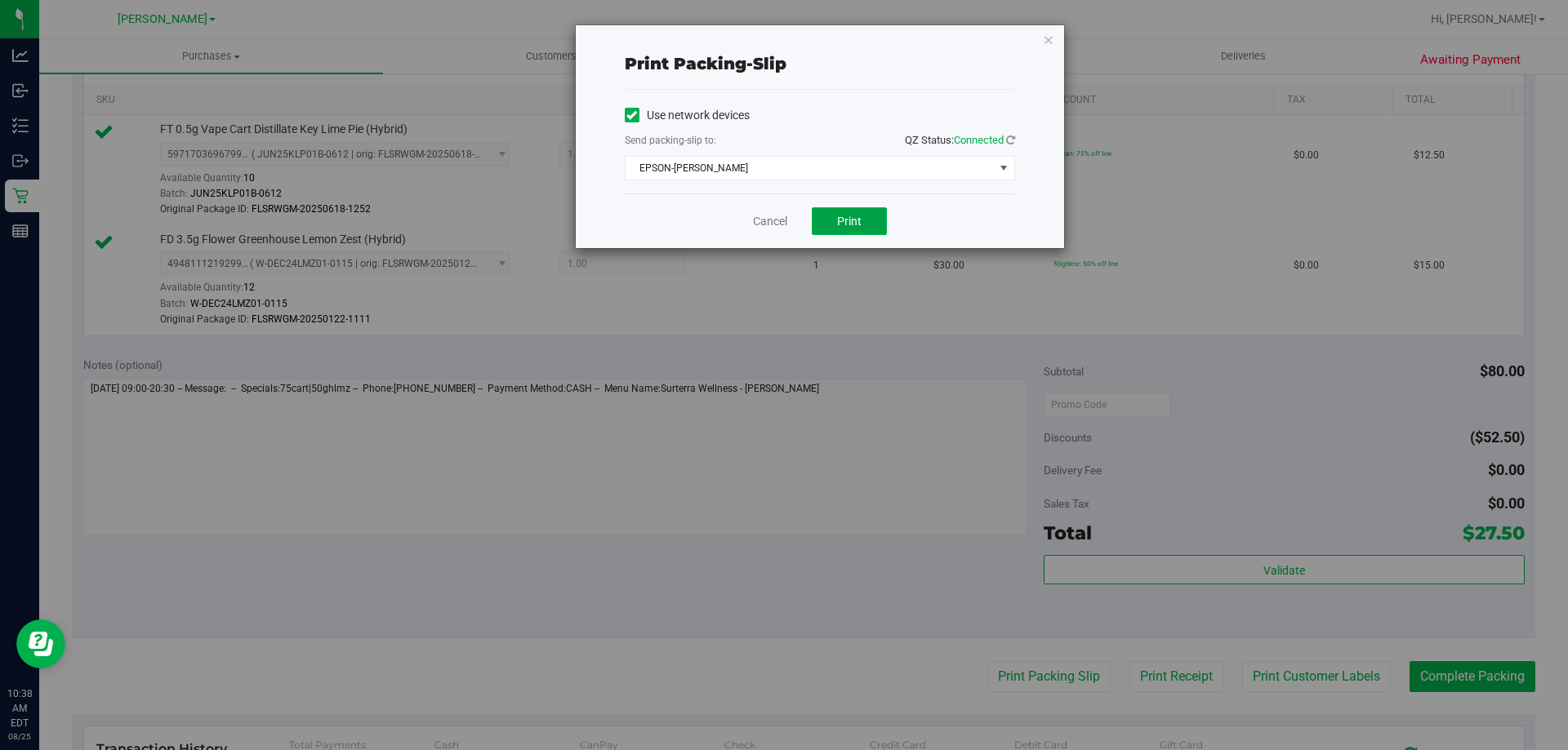
click at [847, 208] on button "Print" at bounding box center [849, 222] width 75 height 28
click at [778, 217] on link "Cancel" at bounding box center [769, 222] width 34 height 17
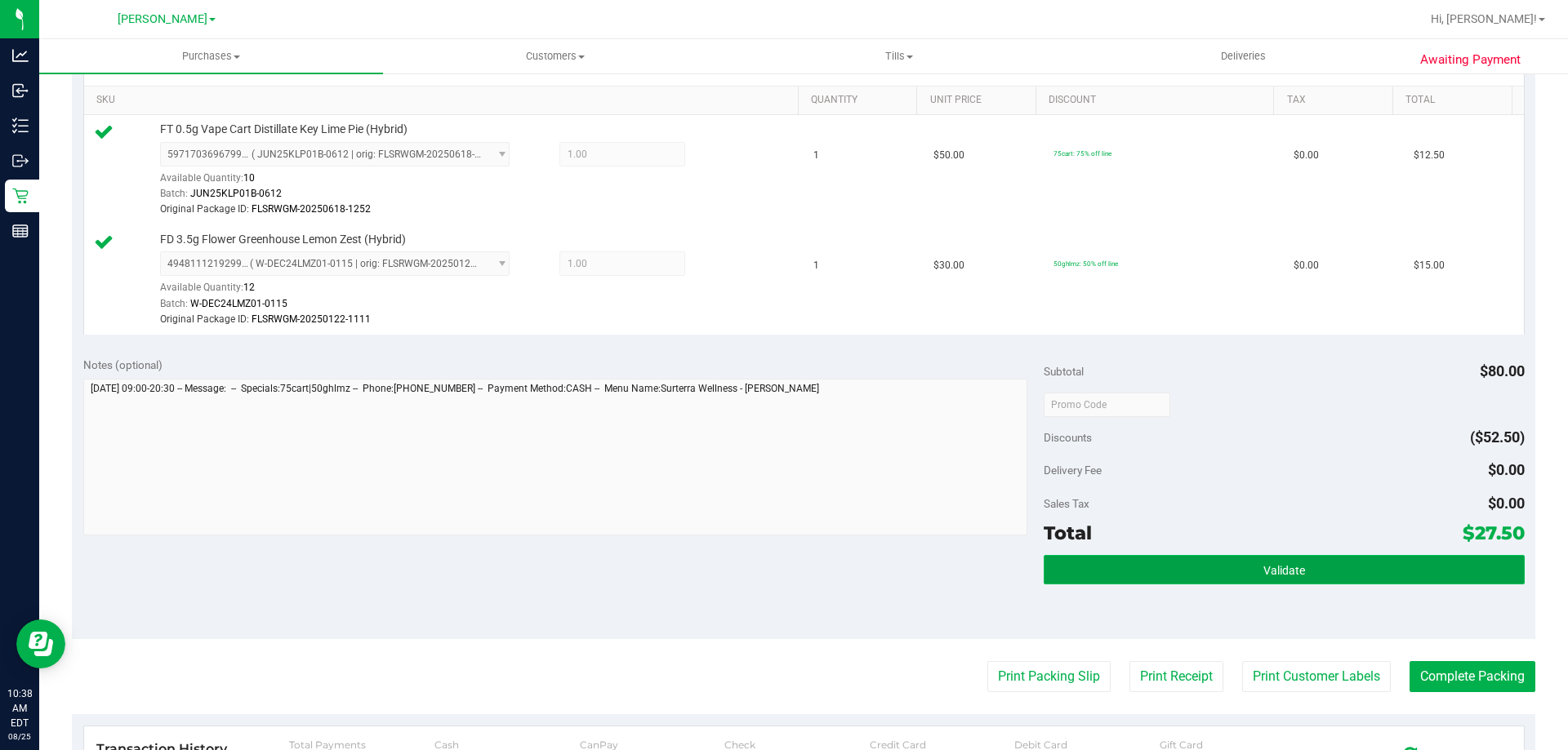
click at [1264, 556] on button "Validate" at bounding box center [1284, 570] width 480 height 30
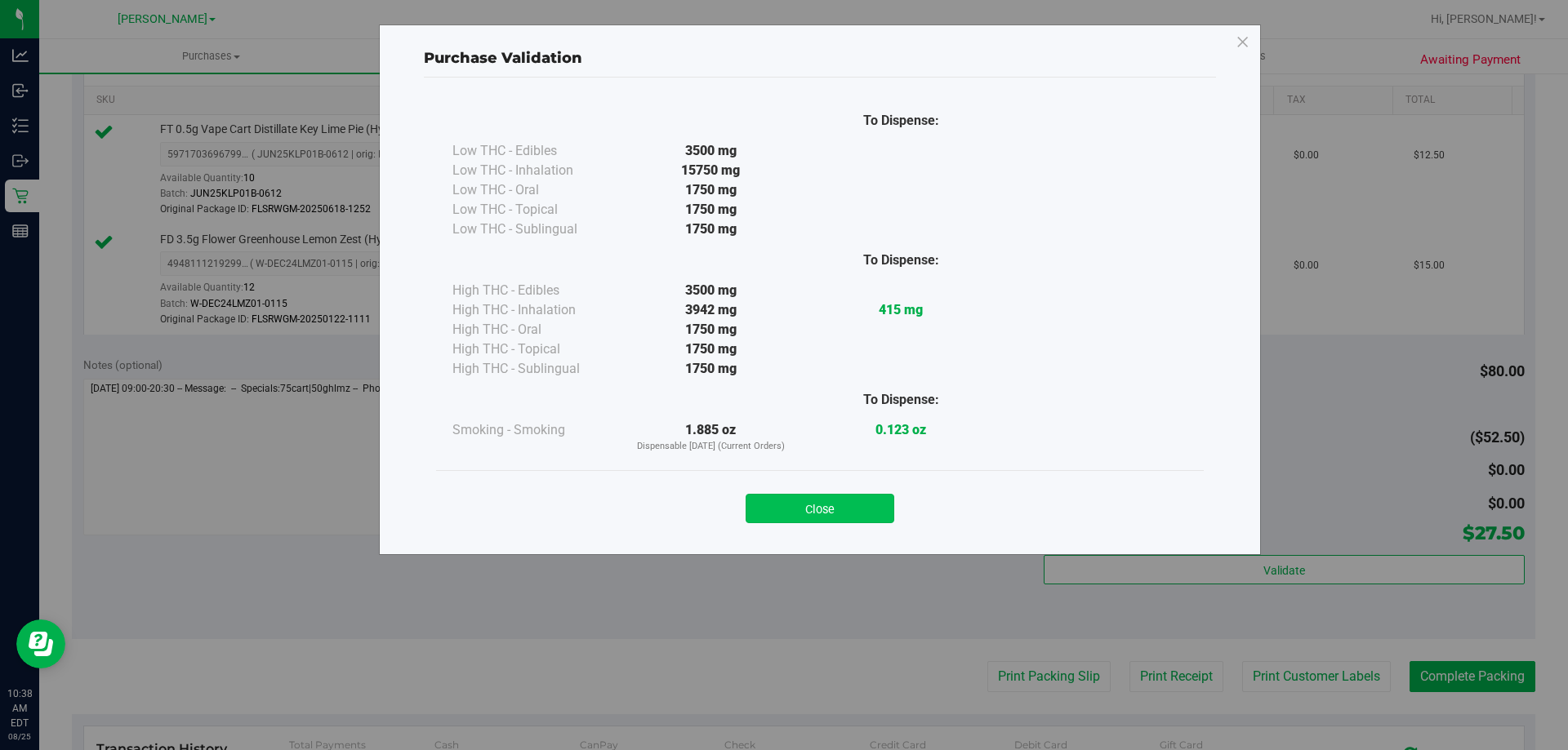
click at [815, 499] on button "Close" at bounding box center [820, 509] width 149 height 30
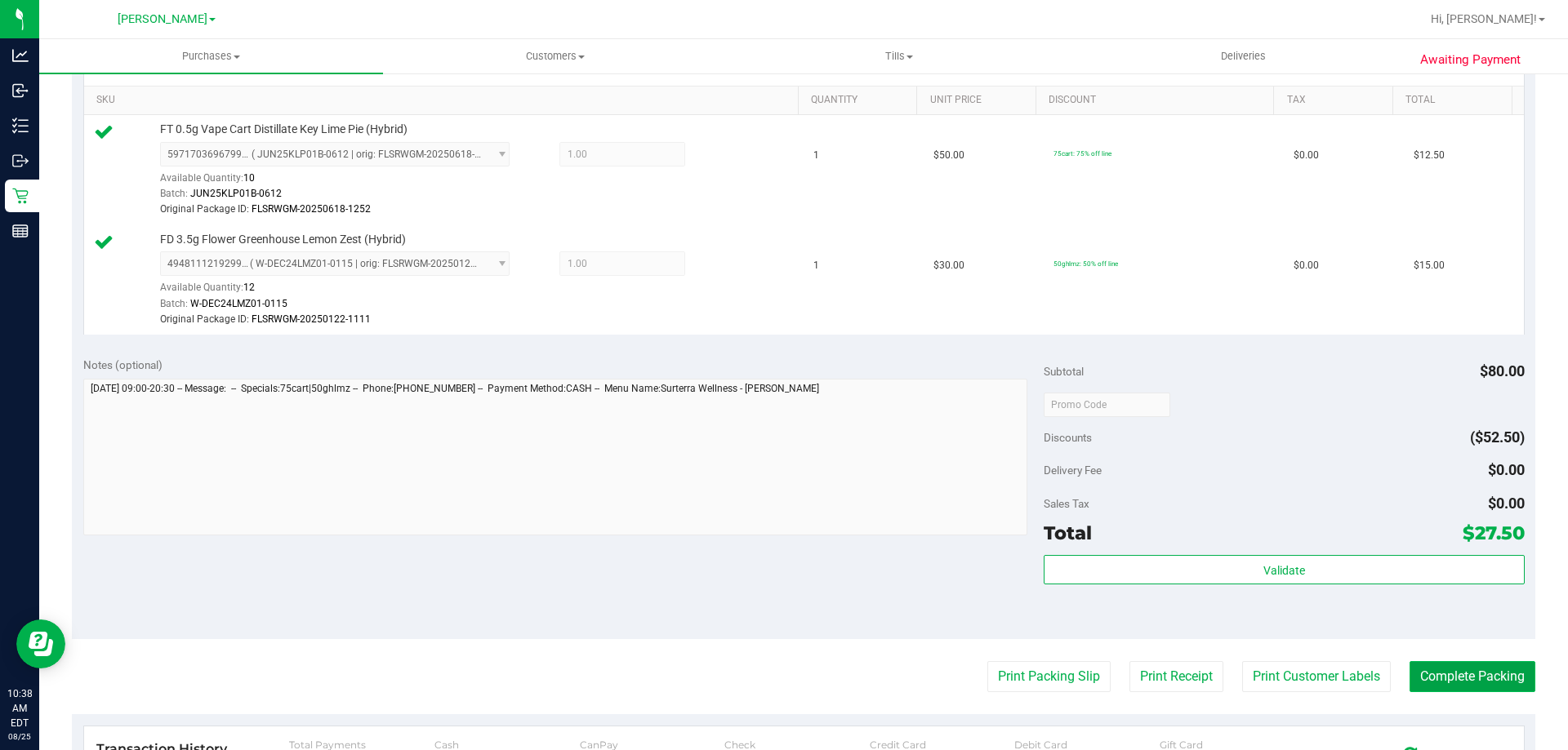
click at [1451, 692] on button "Complete Packing" at bounding box center [1472, 677] width 126 height 31
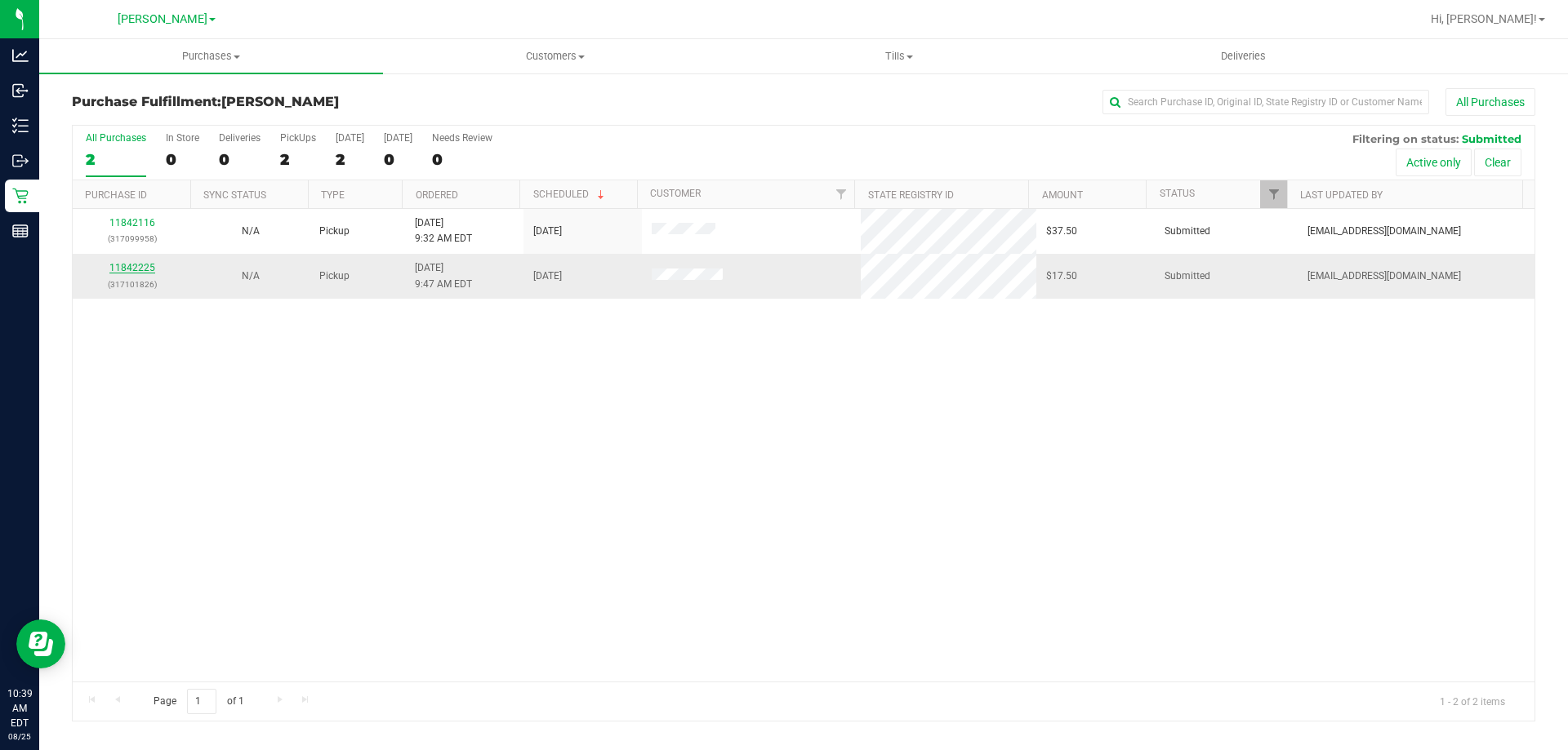
click at [126, 267] on link "11842225" at bounding box center [131, 268] width 45 height 12
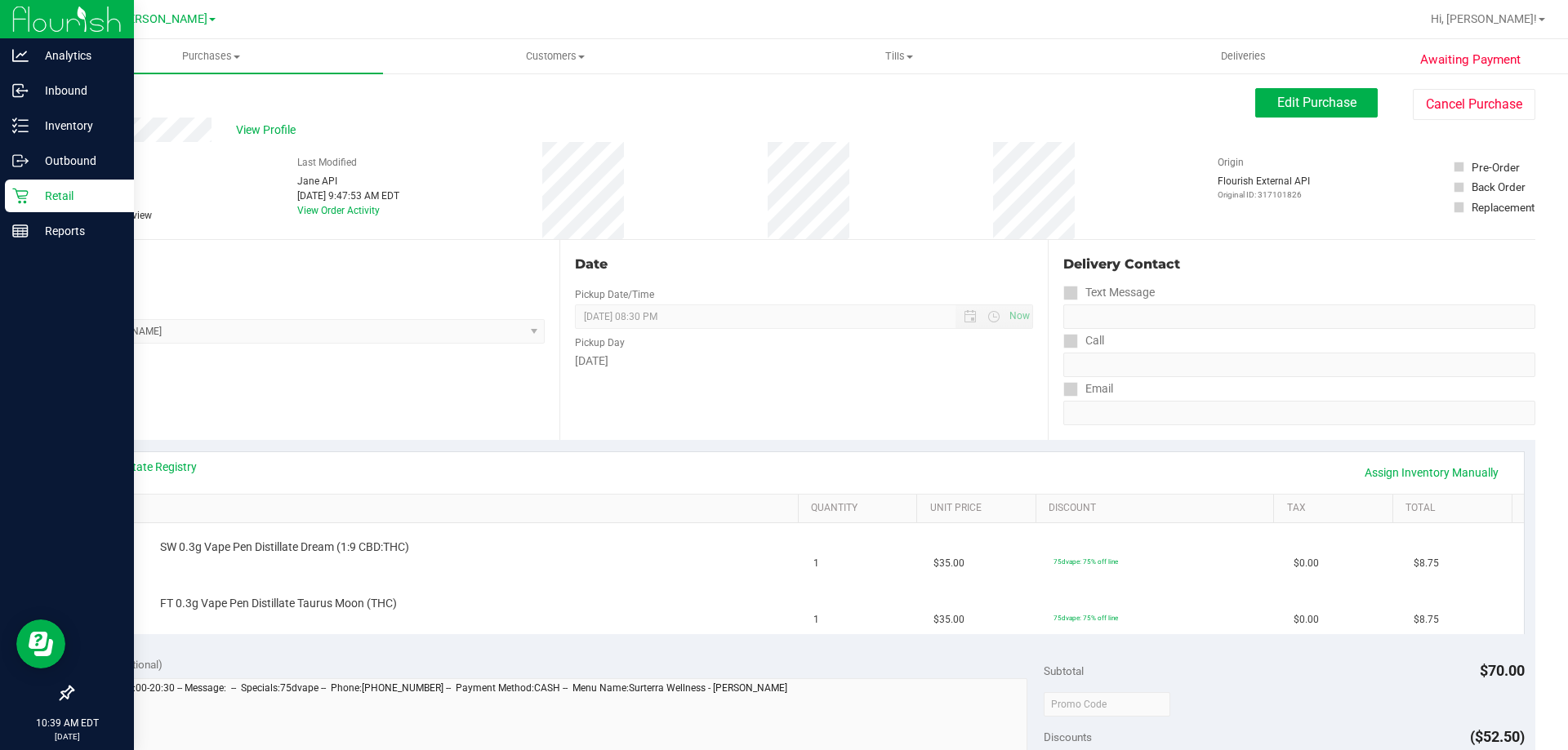
click at [32, 206] on div "Retail" at bounding box center [69, 195] width 129 height 32
